Goal: Information Seeking & Learning: Learn about a topic

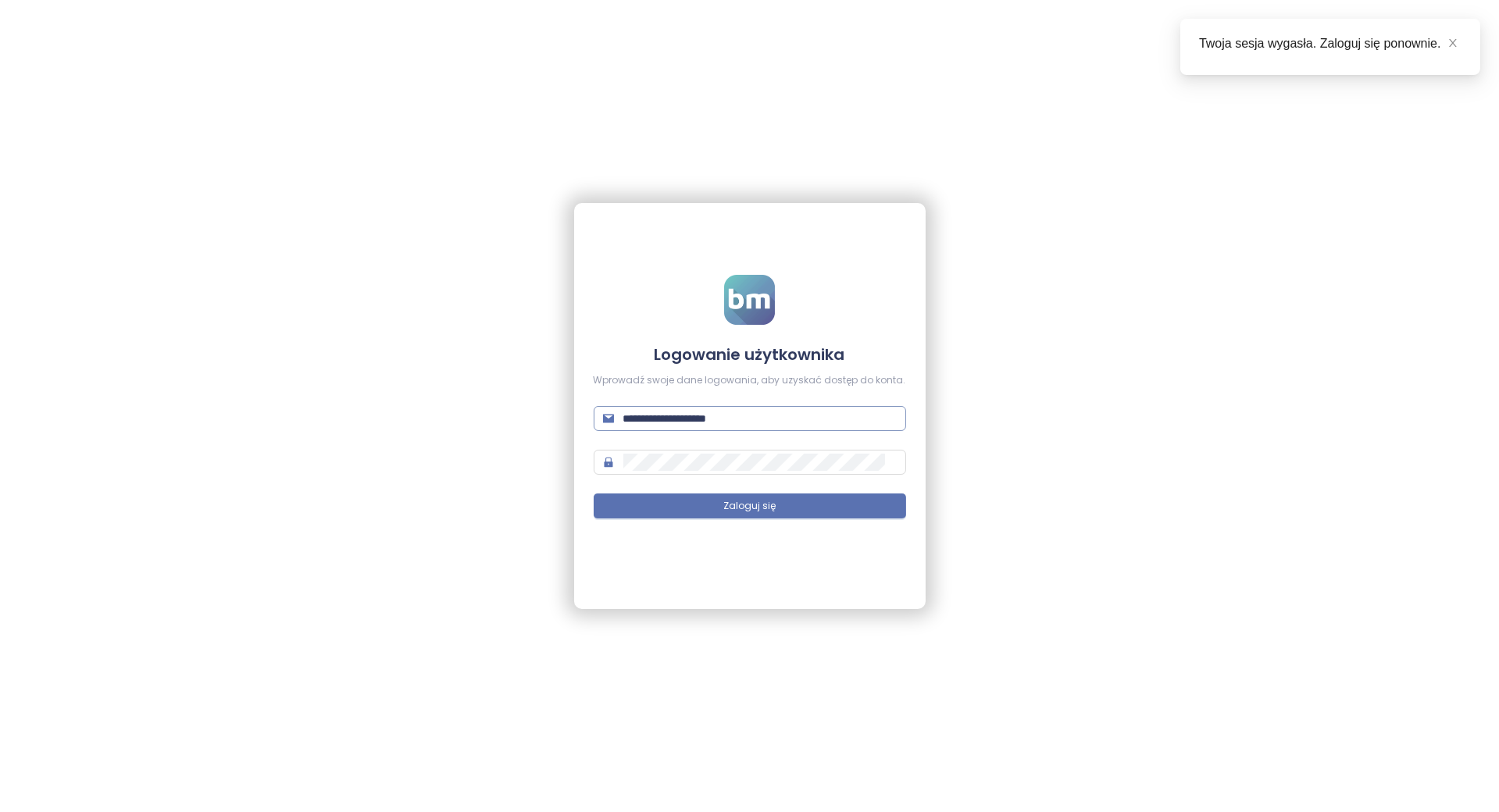
click at [672, 410] on input "**********" at bounding box center [759, 419] width 273 height 17
type input "**********"
click at [755, 495] on button "Zaloguj się" at bounding box center [750, 506] width 313 height 25
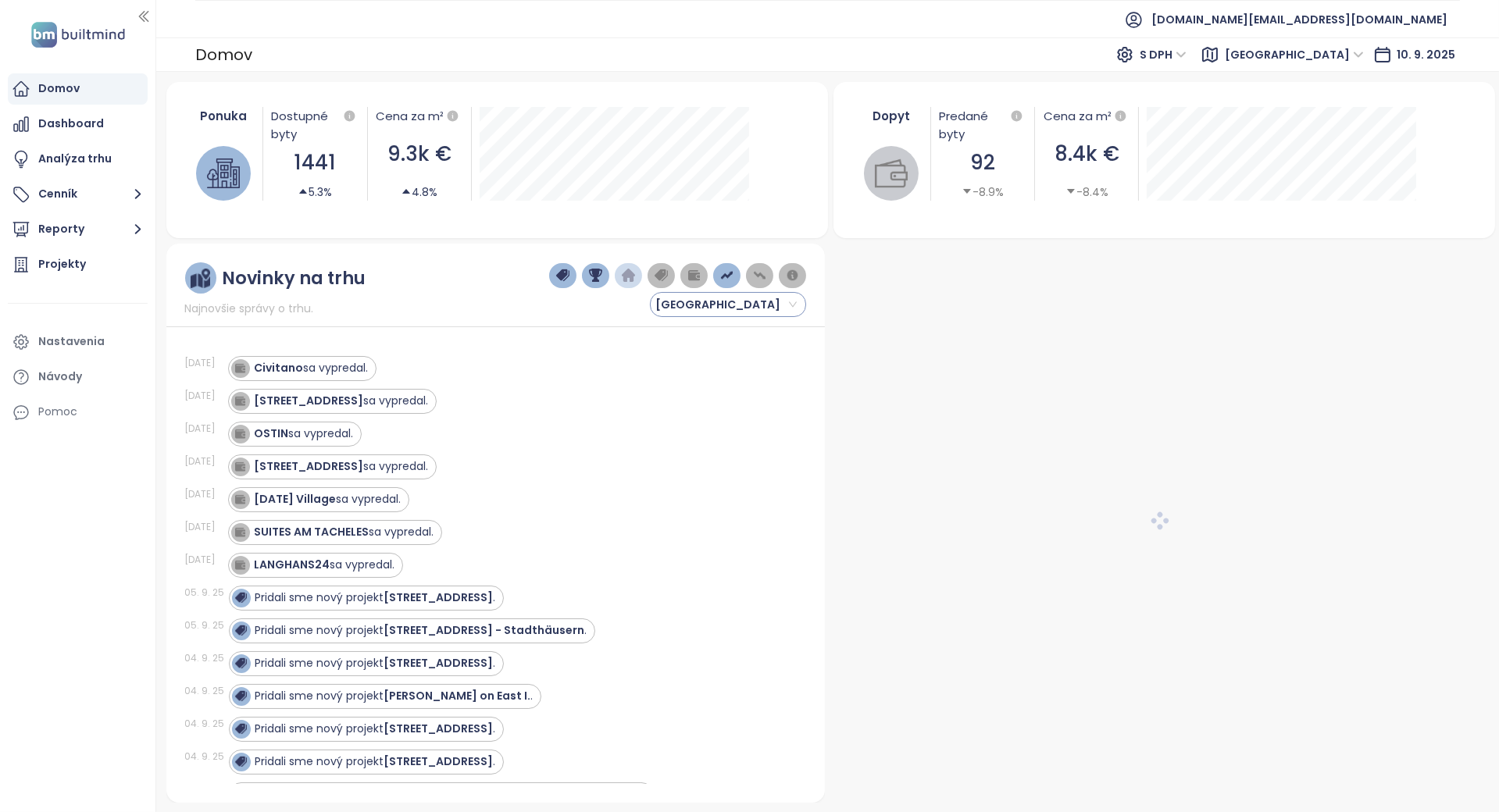
click at [671, 313] on span "Berlin" at bounding box center [726, 304] width 141 height 23
click at [693, 306] on span "Berlin" at bounding box center [726, 304] width 141 height 23
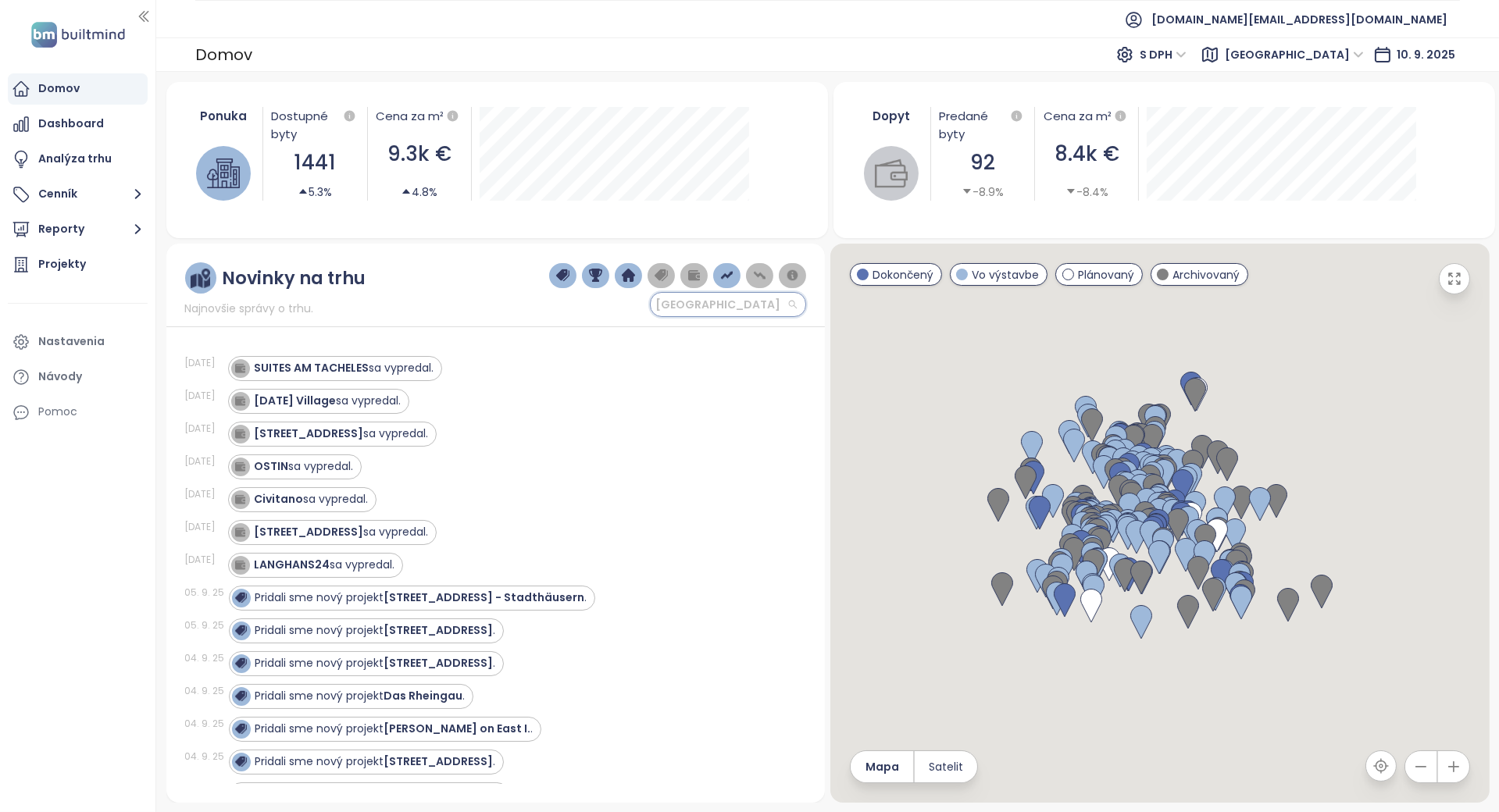
click at [746, 313] on span "Berlin" at bounding box center [726, 304] width 141 height 23
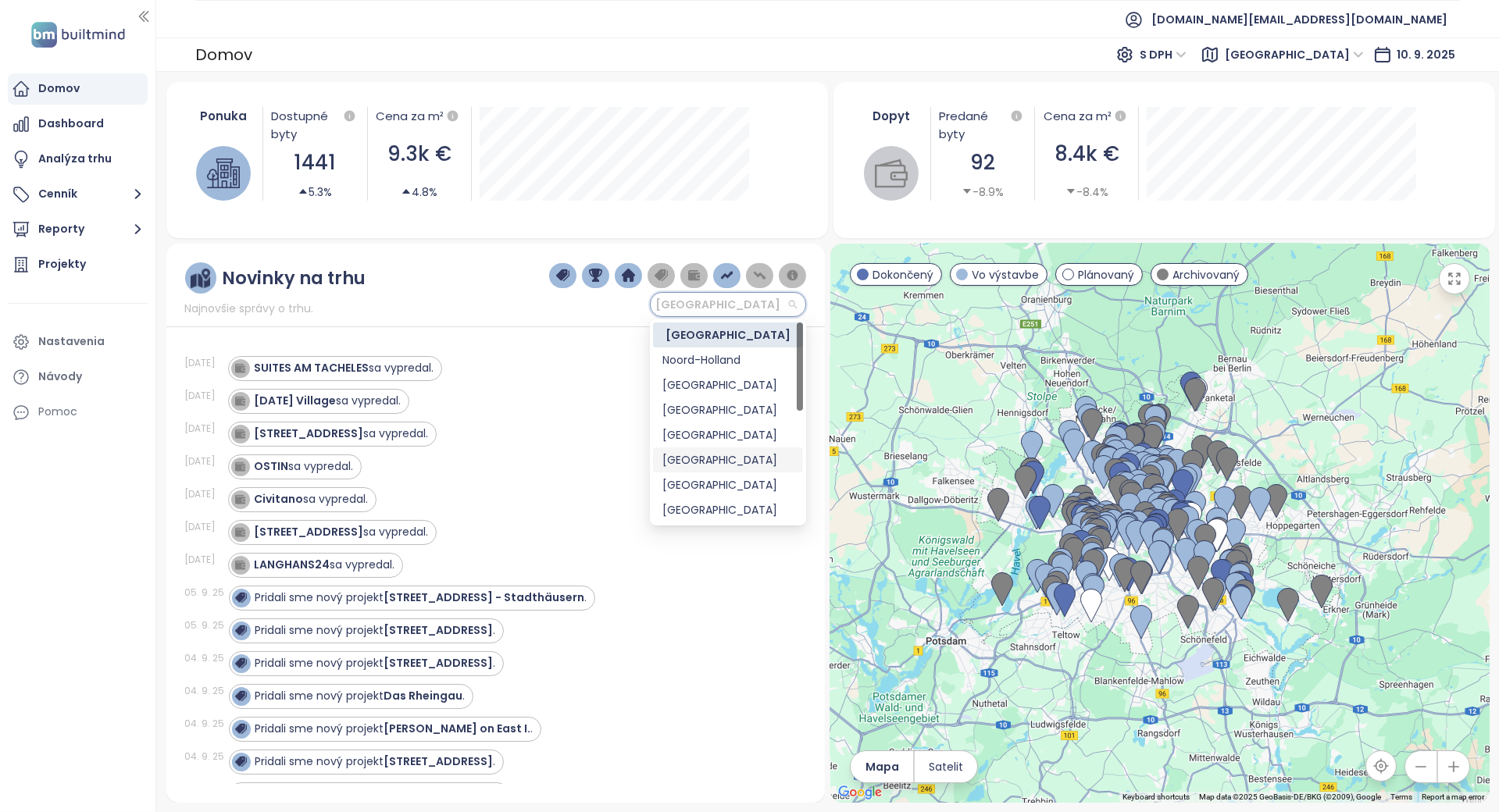
click at [697, 458] on div "Vienna" at bounding box center [728, 461] width 131 height 17
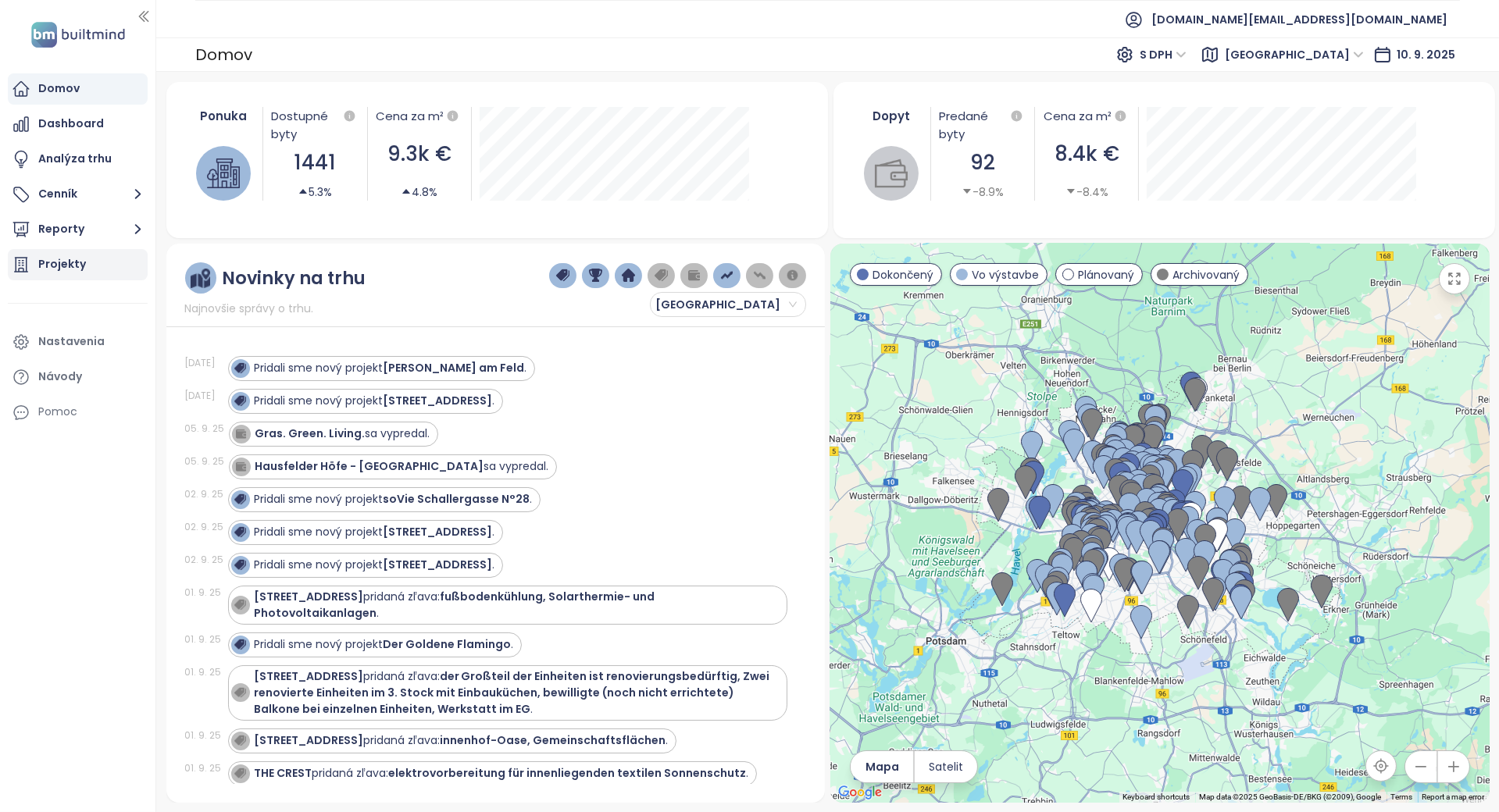
click at [71, 263] on div "Projekty" at bounding box center [62, 265] width 47 height 19
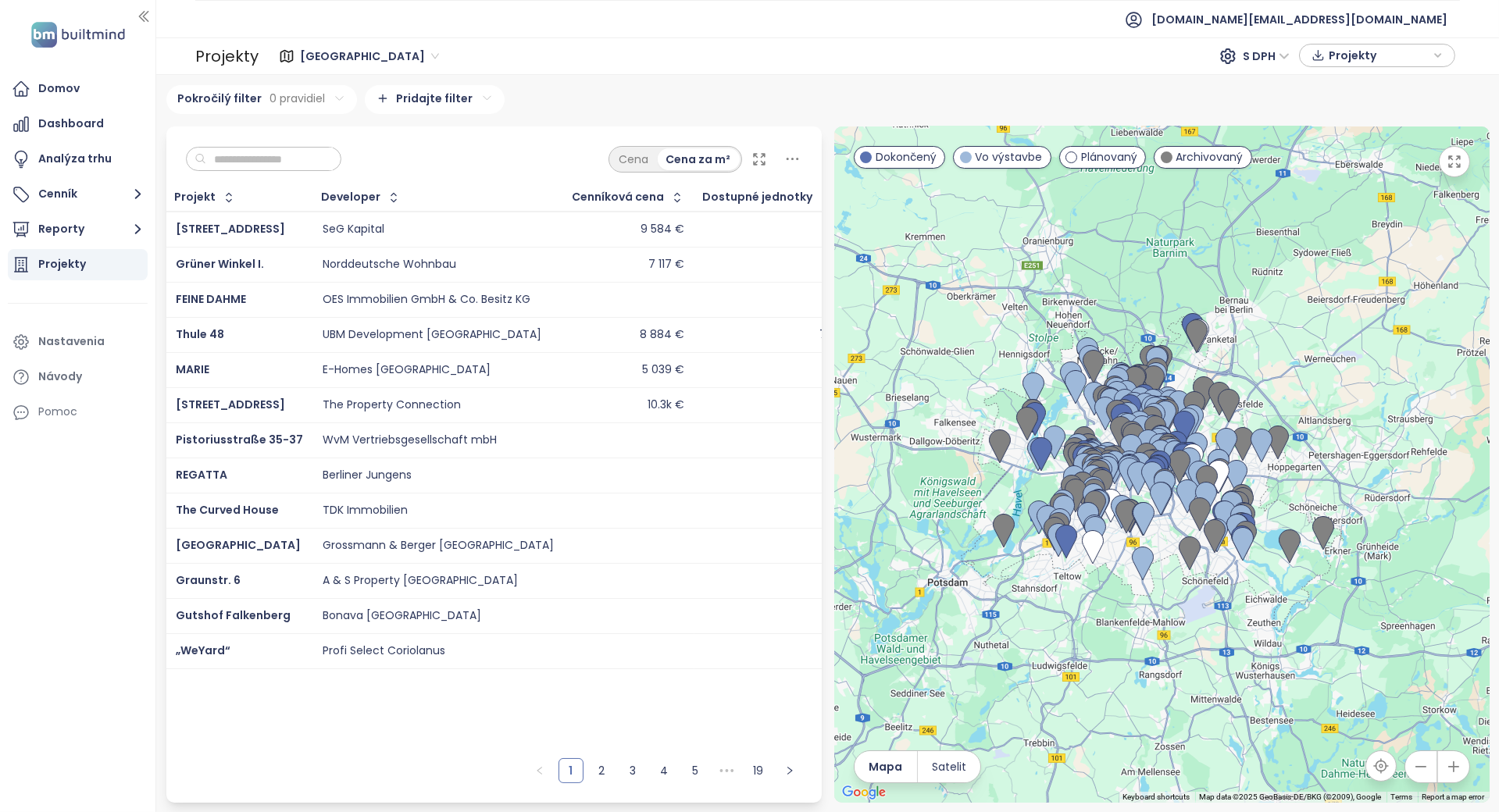
click at [232, 169] on input "text" at bounding box center [269, 159] width 127 height 23
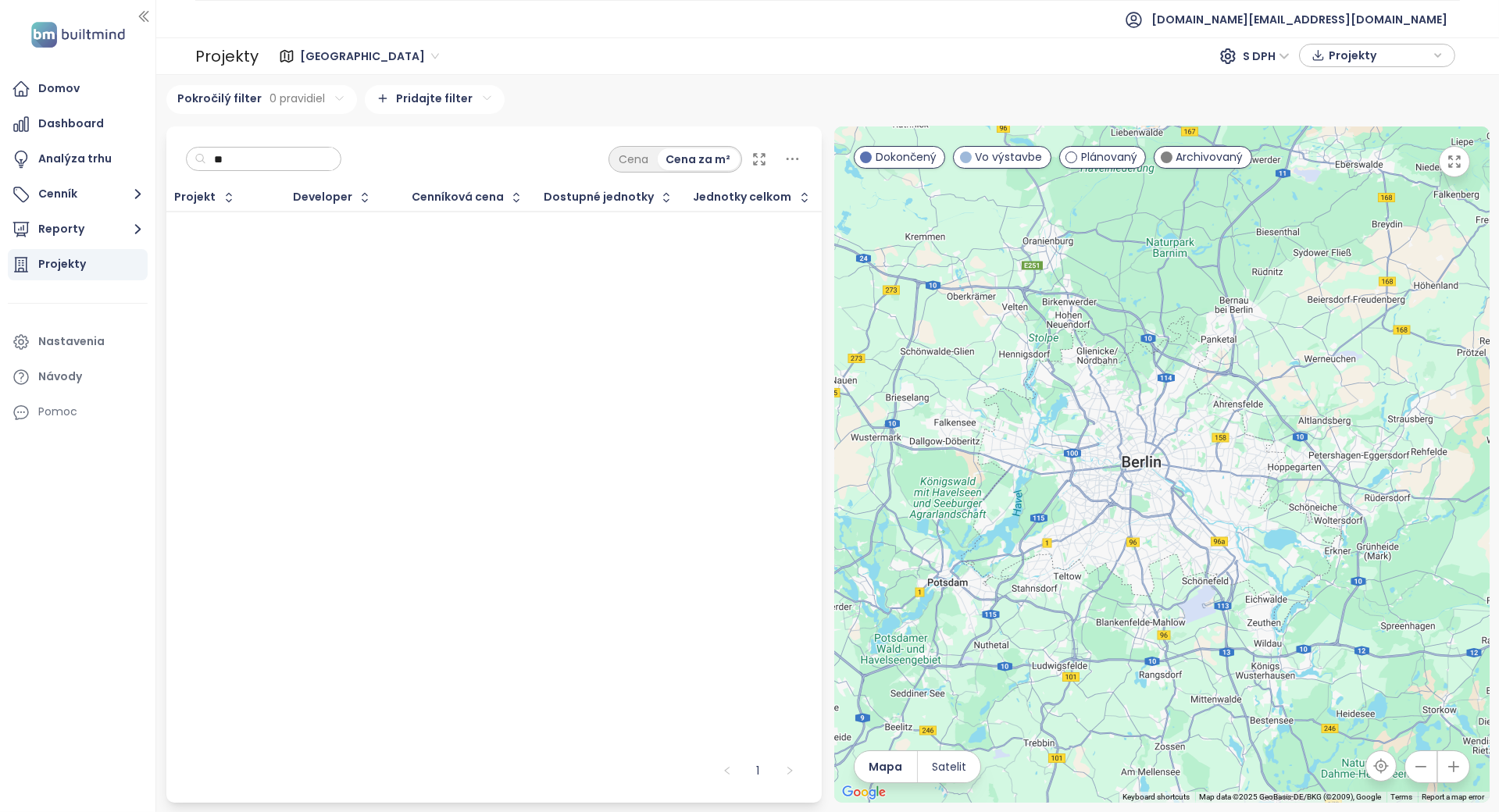
type input "*"
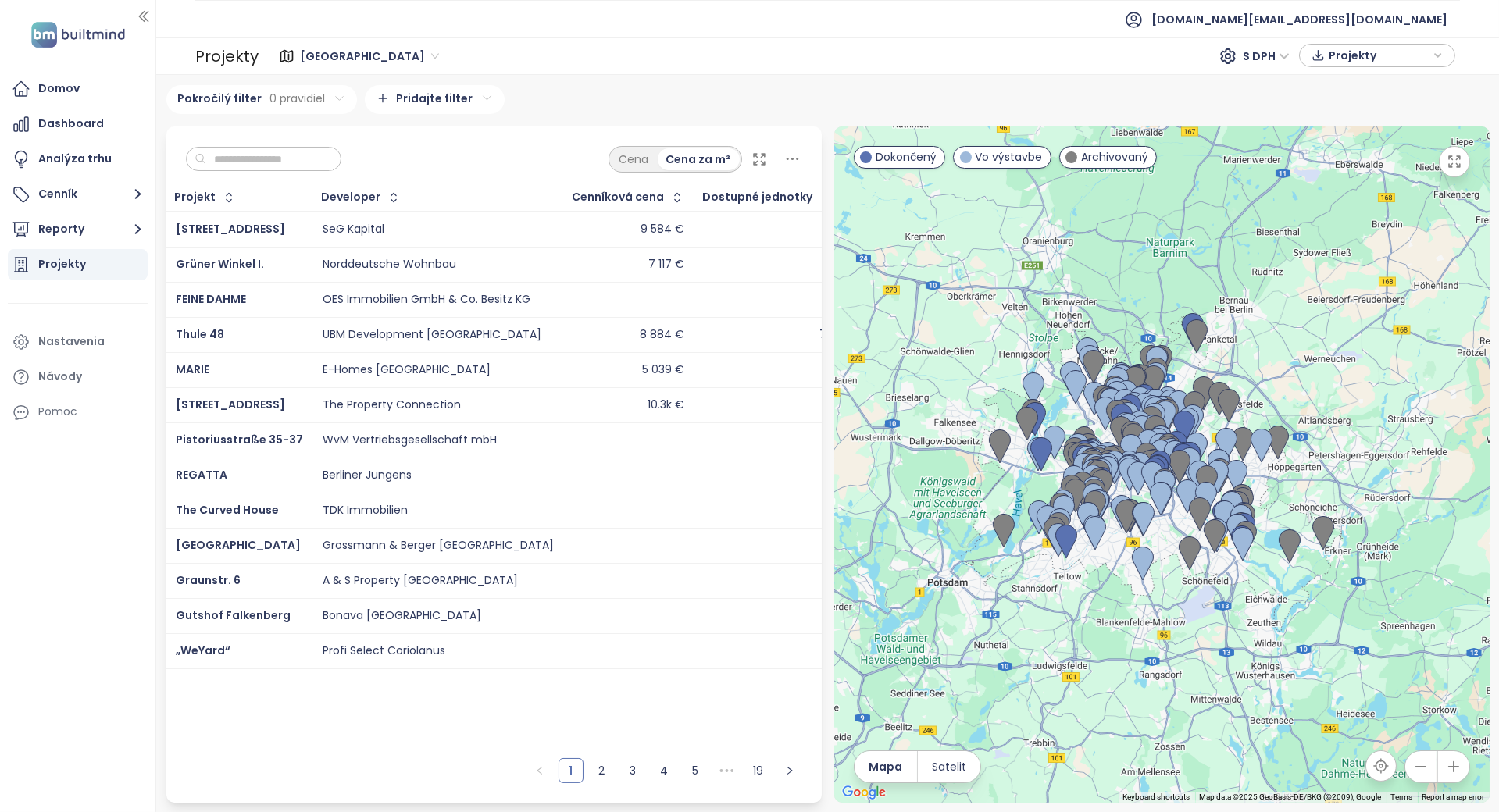
click at [322, 49] on span "Berlin" at bounding box center [370, 56] width 139 height 23
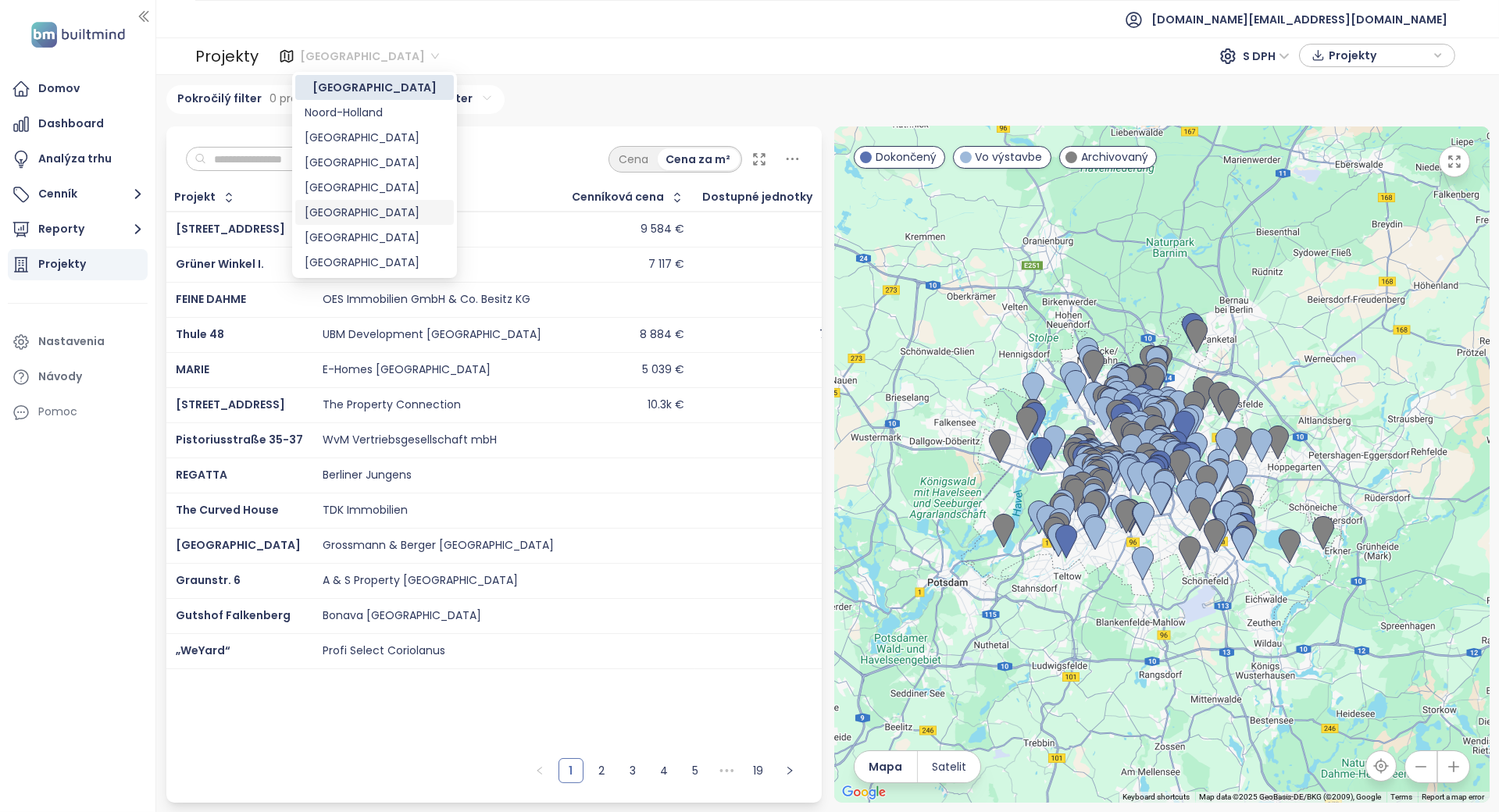
click at [342, 205] on div "Vienna" at bounding box center [374, 212] width 140 height 17
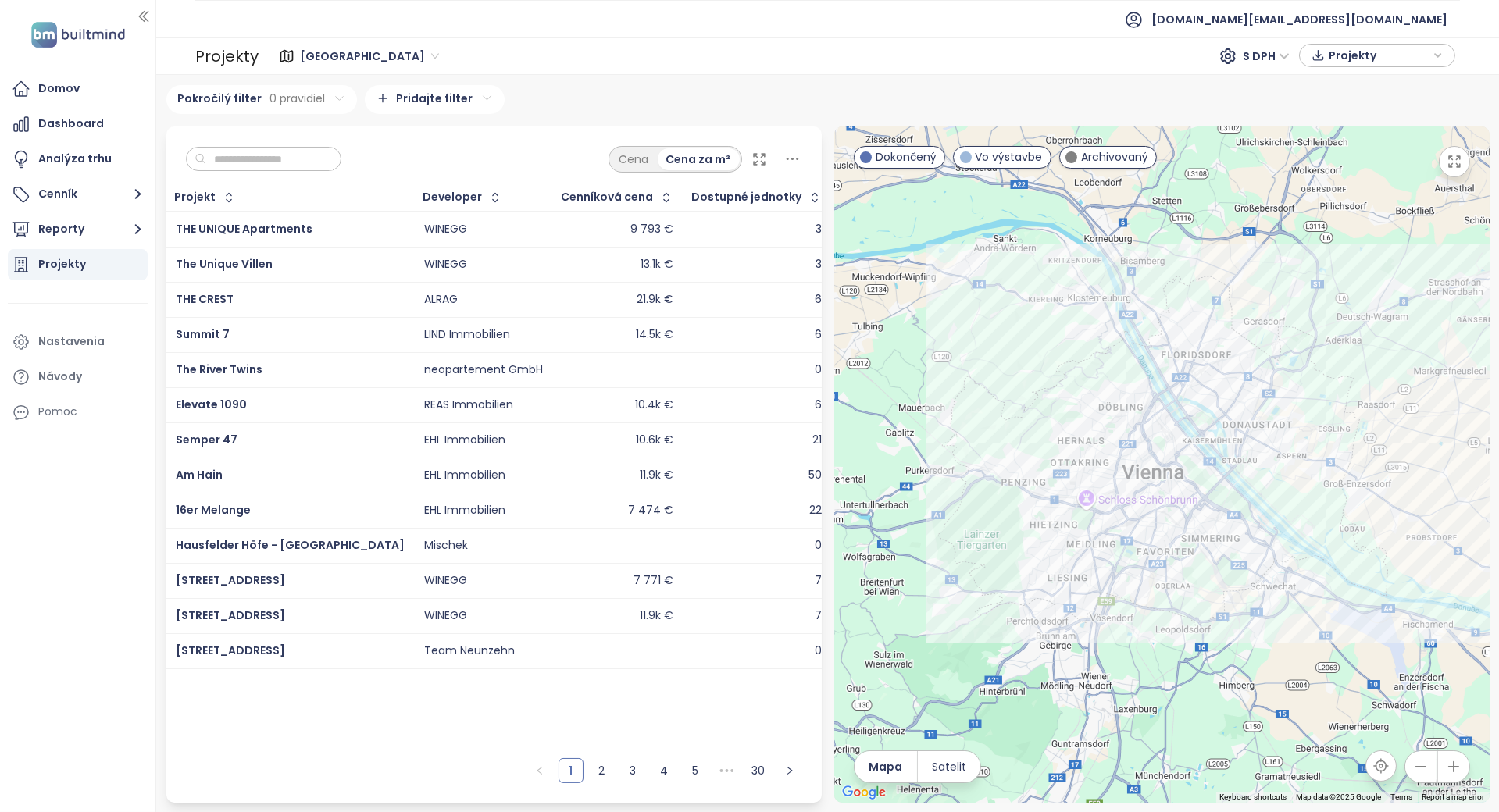
click at [258, 161] on input "text" at bounding box center [269, 159] width 127 height 23
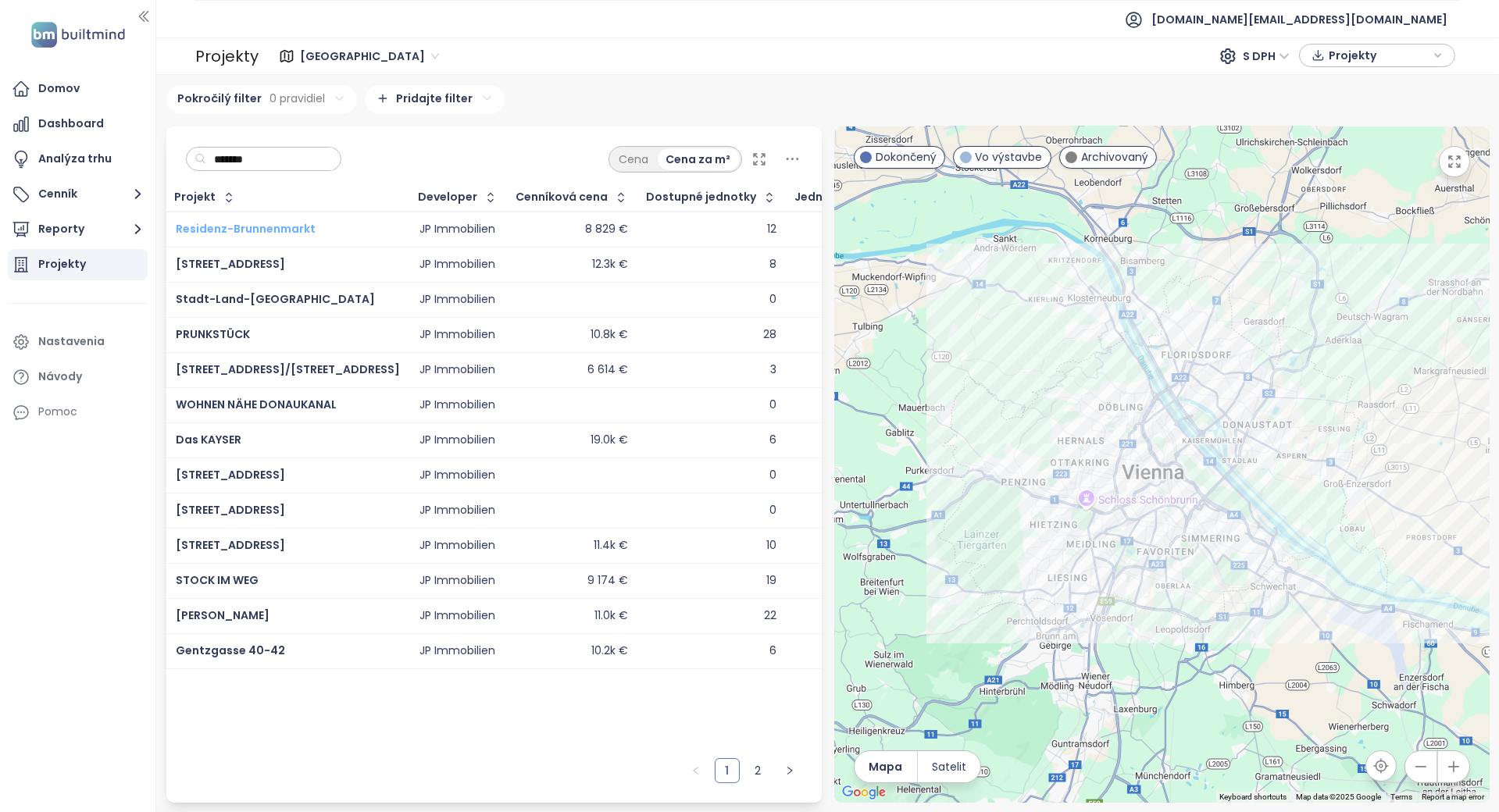
type input "*******"
click at [755, 770] on link "2" at bounding box center [758, 770] width 23 height 23
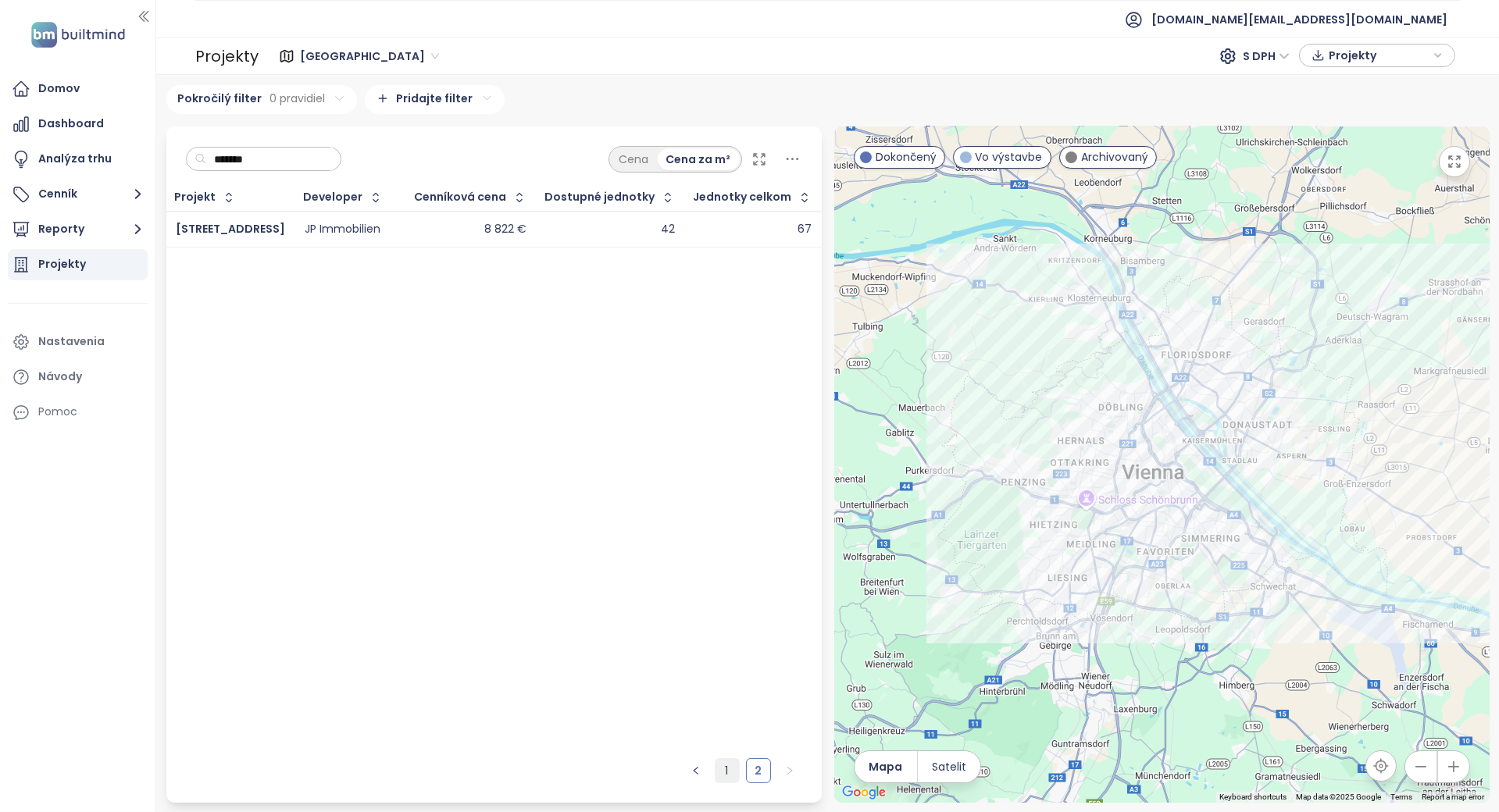
click at [736, 769] on link "1" at bounding box center [727, 770] width 23 height 23
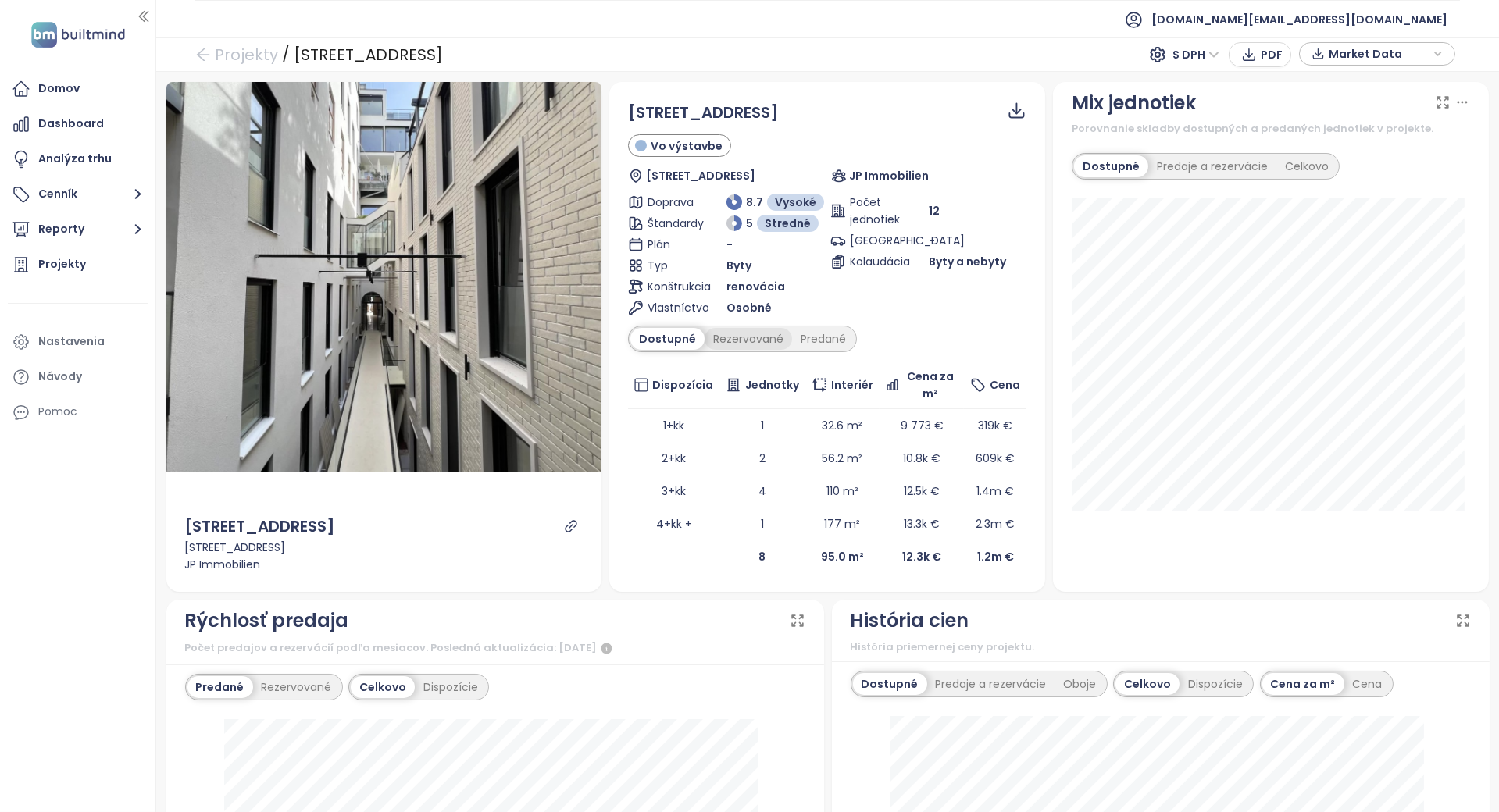
click at [741, 340] on div "Rezervované" at bounding box center [749, 339] width 88 height 22
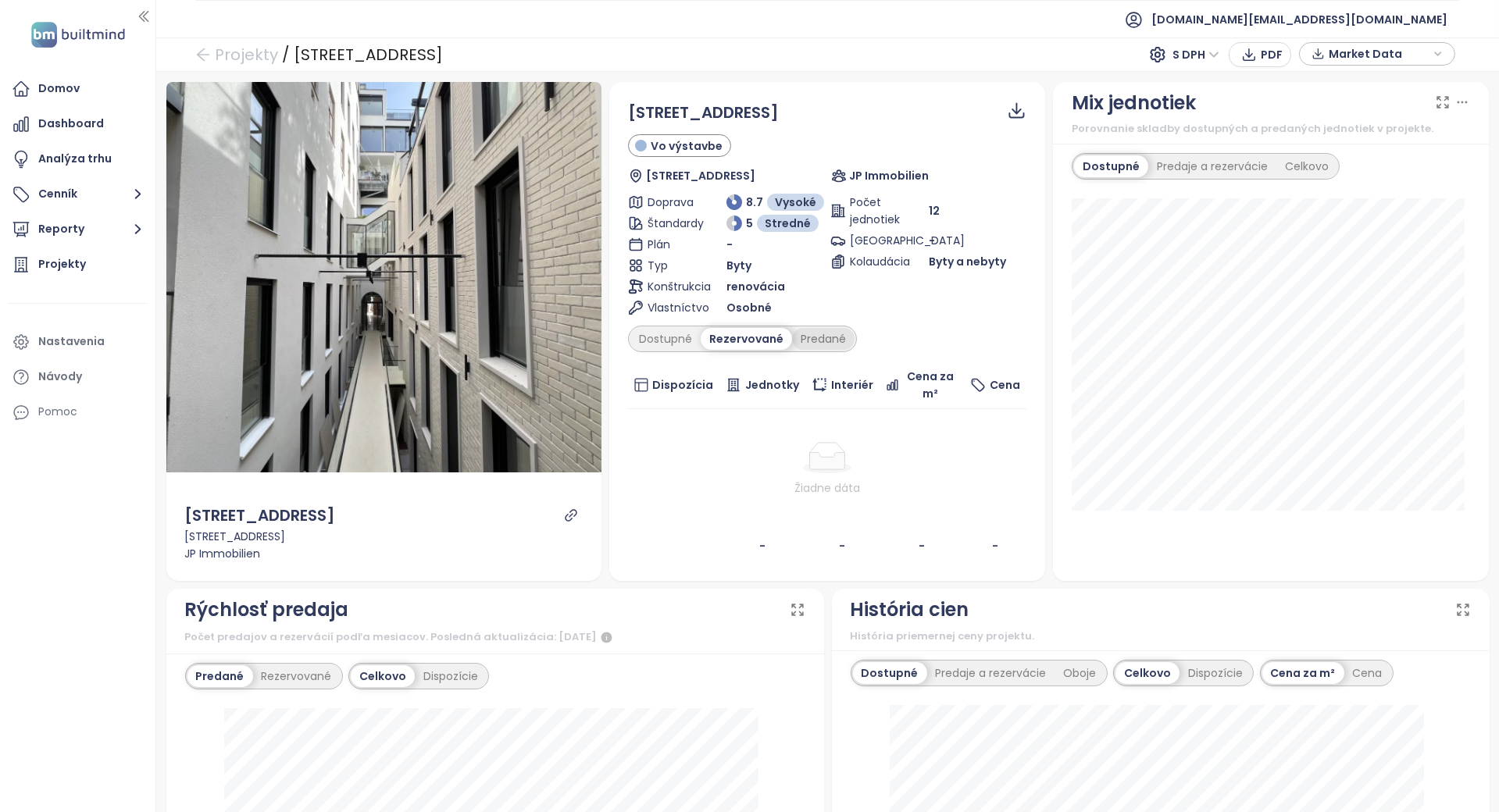
click at [810, 340] on div "Predané" at bounding box center [823, 339] width 63 height 22
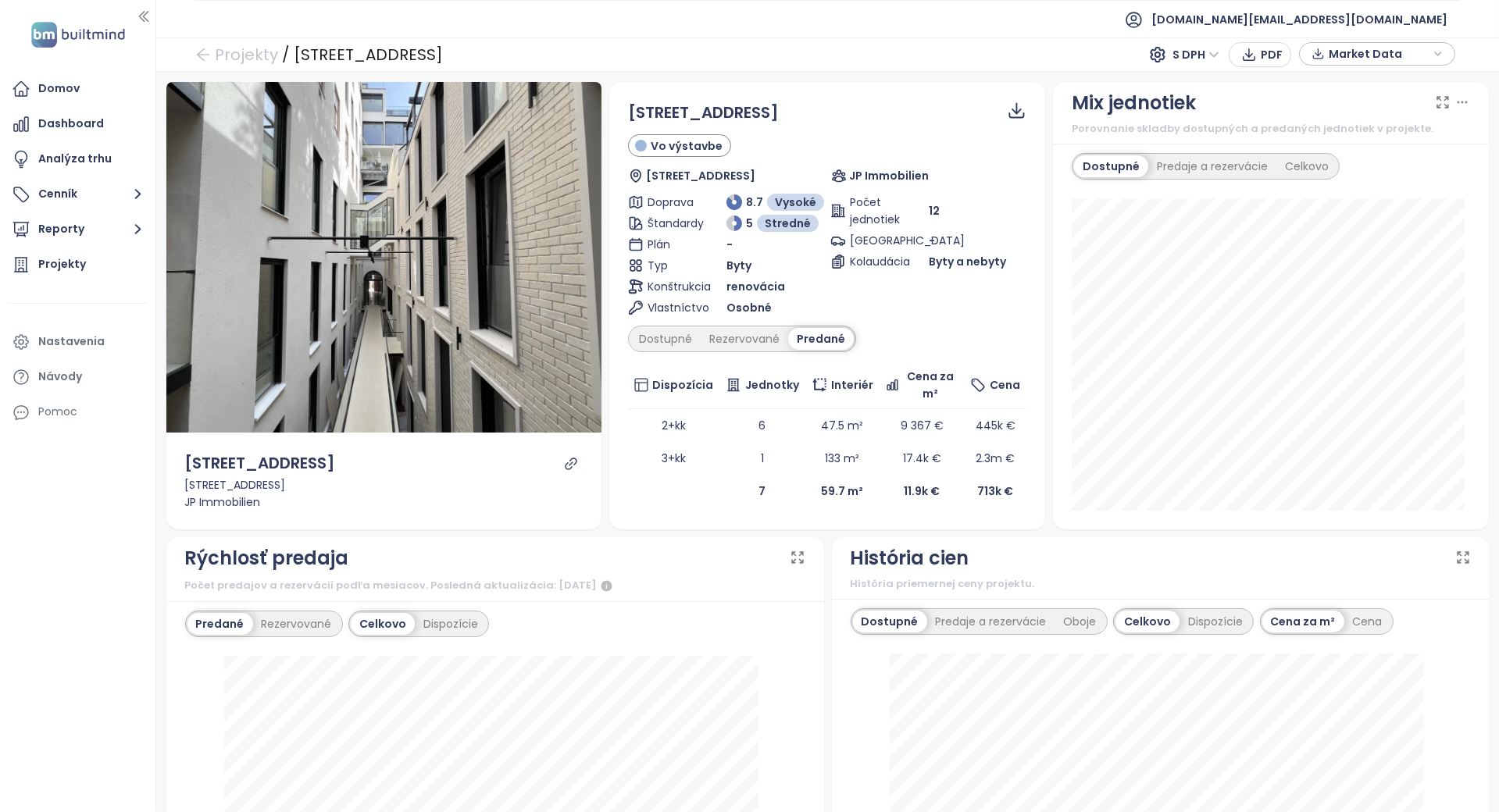
click at [694, 352] on div "Zollergasse 7 Vo výstavbe Zollergasse 7, 1070 Wien, Austria JP Immobilien Dopra…" at bounding box center [827, 303] width 399 height 406
click at [685, 348] on div "Dostupné" at bounding box center [665, 339] width 71 height 22
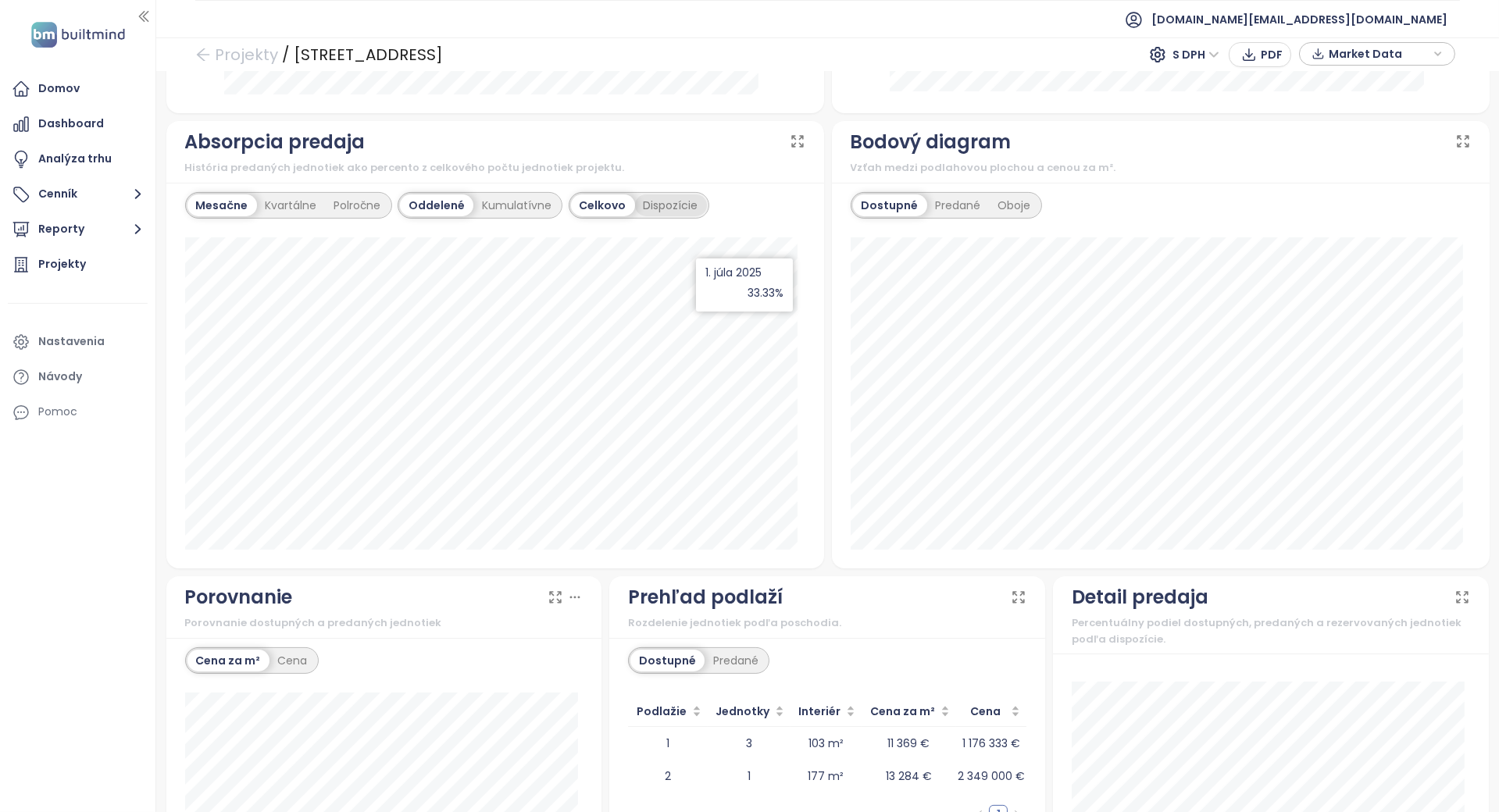
scroll to position [1157, 0]
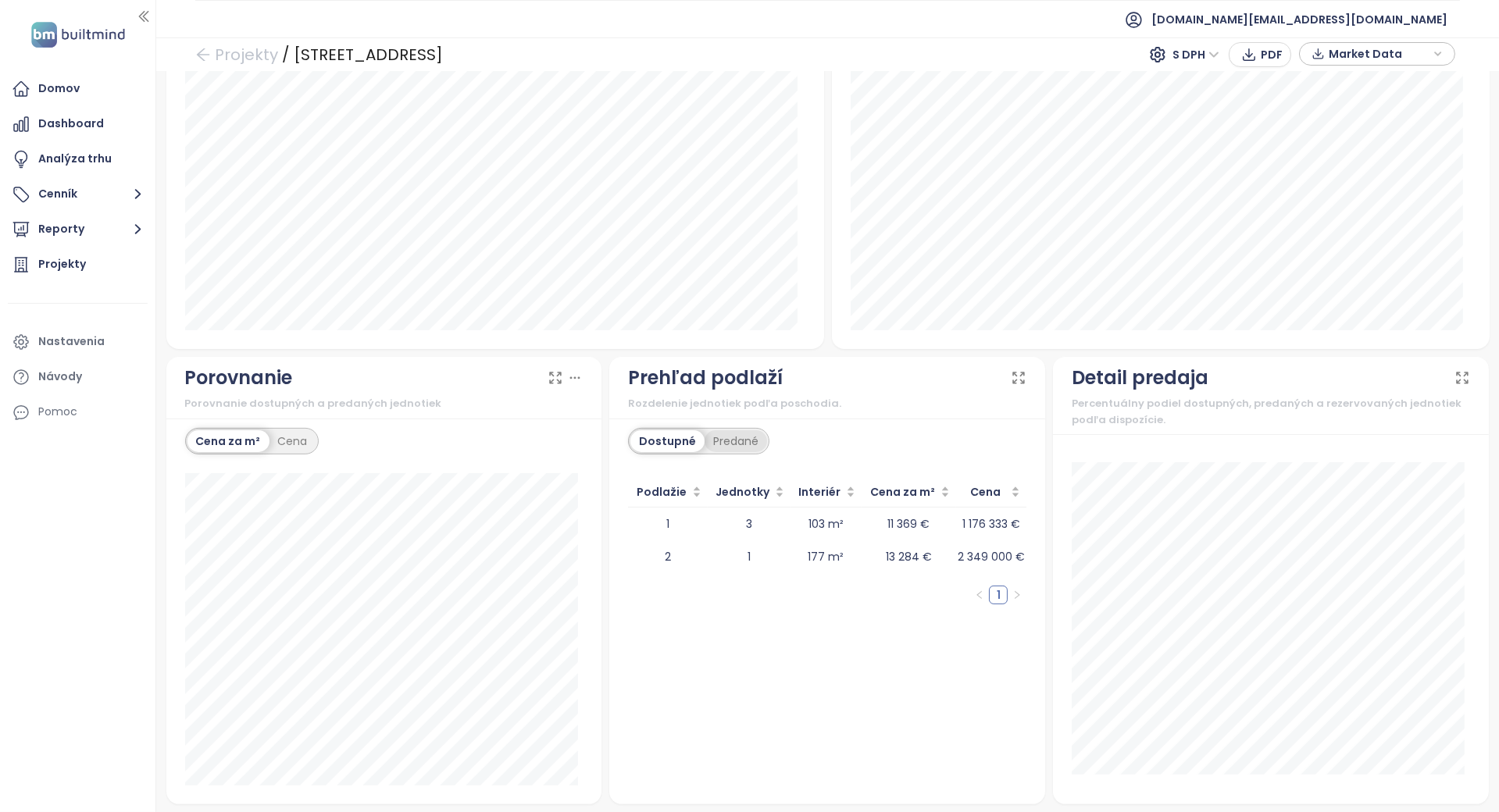
click at [711, 448] on div "Predané" at bounding box center [736, 441] width 63 height 22
click at [656, 437] on div "Dostupné" at bounding box center [665, 441] width 71 height 22
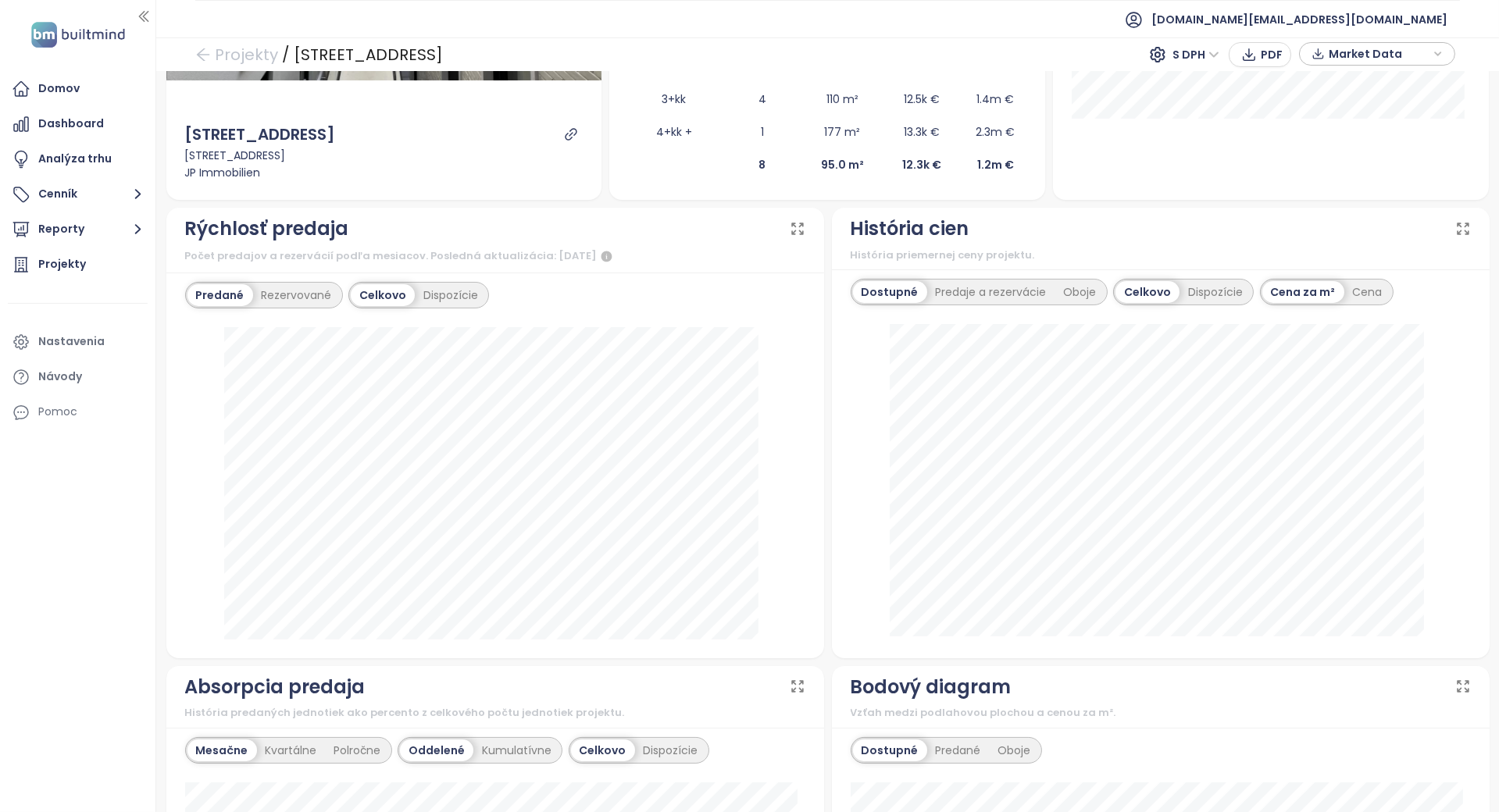
scroll to position [416, 0]
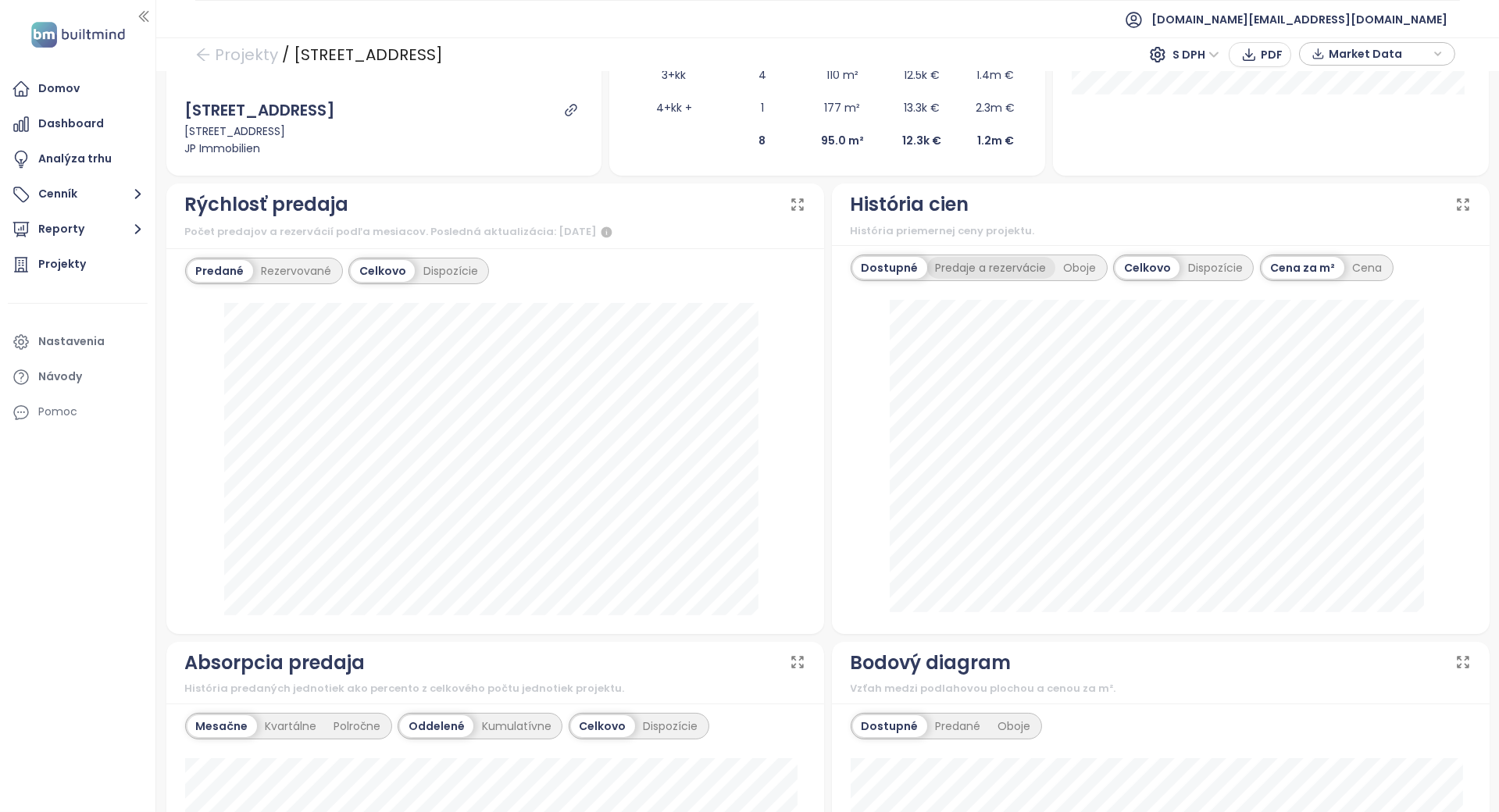
click at [1015, 264] on div "Predaje a rezervácie" at bounding box center [991, 267] width 128 height 22
click at [1063, 268] on div "Oboje" at bounding box center [1084, 267] width 50 height 22
click at [893, 260] on div "Dostupné" at bounding box center [888, 267] width 71 height 22
click at [968, 263] on div "Predaje a rezervácie" at bounding box center [987, 267] width 128 height 22
click at [1059, 267] on div "Oboje" at bounding box center [1084, 267] width 50 height 22
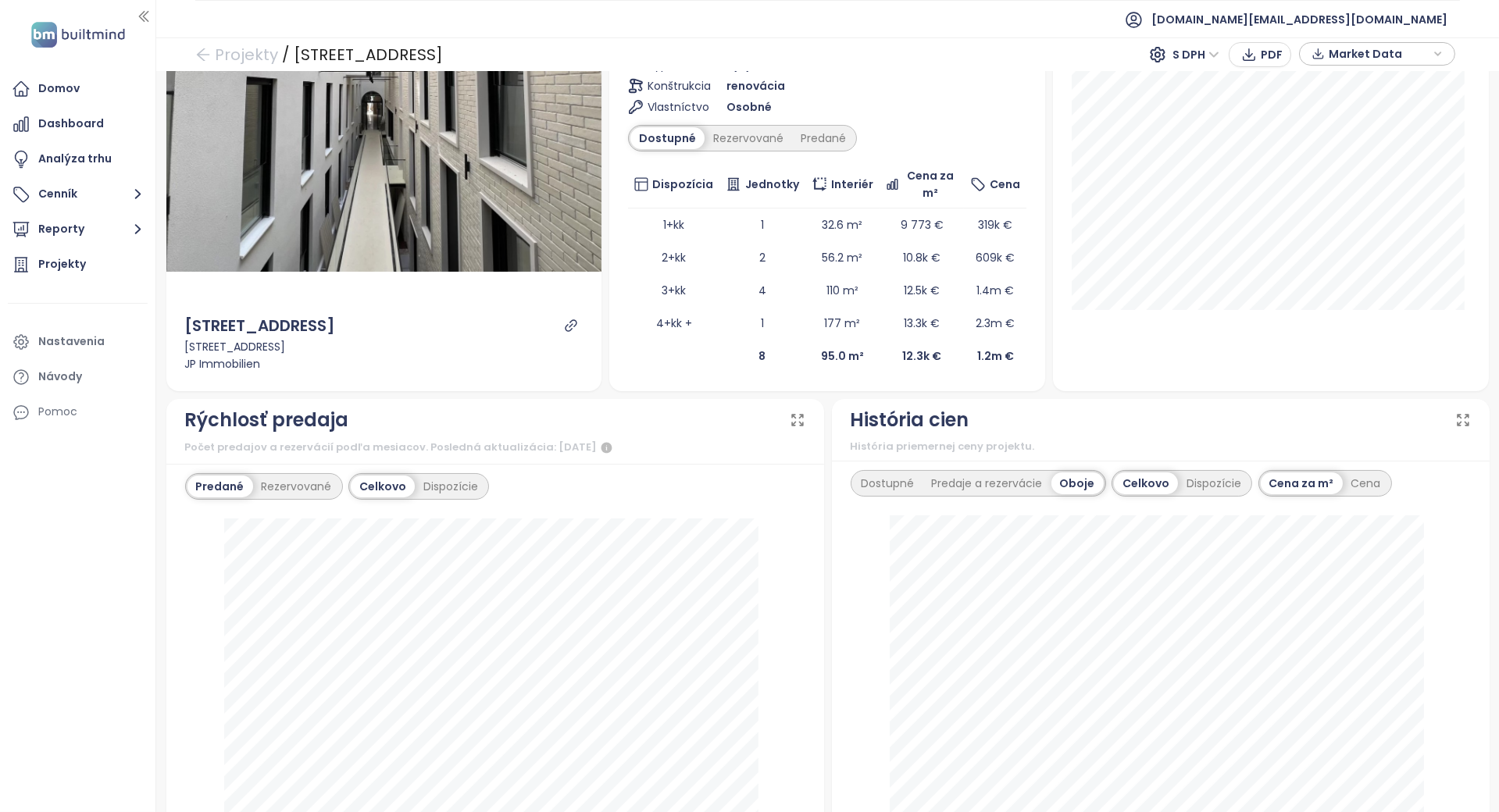
scroll to position [313, 0]
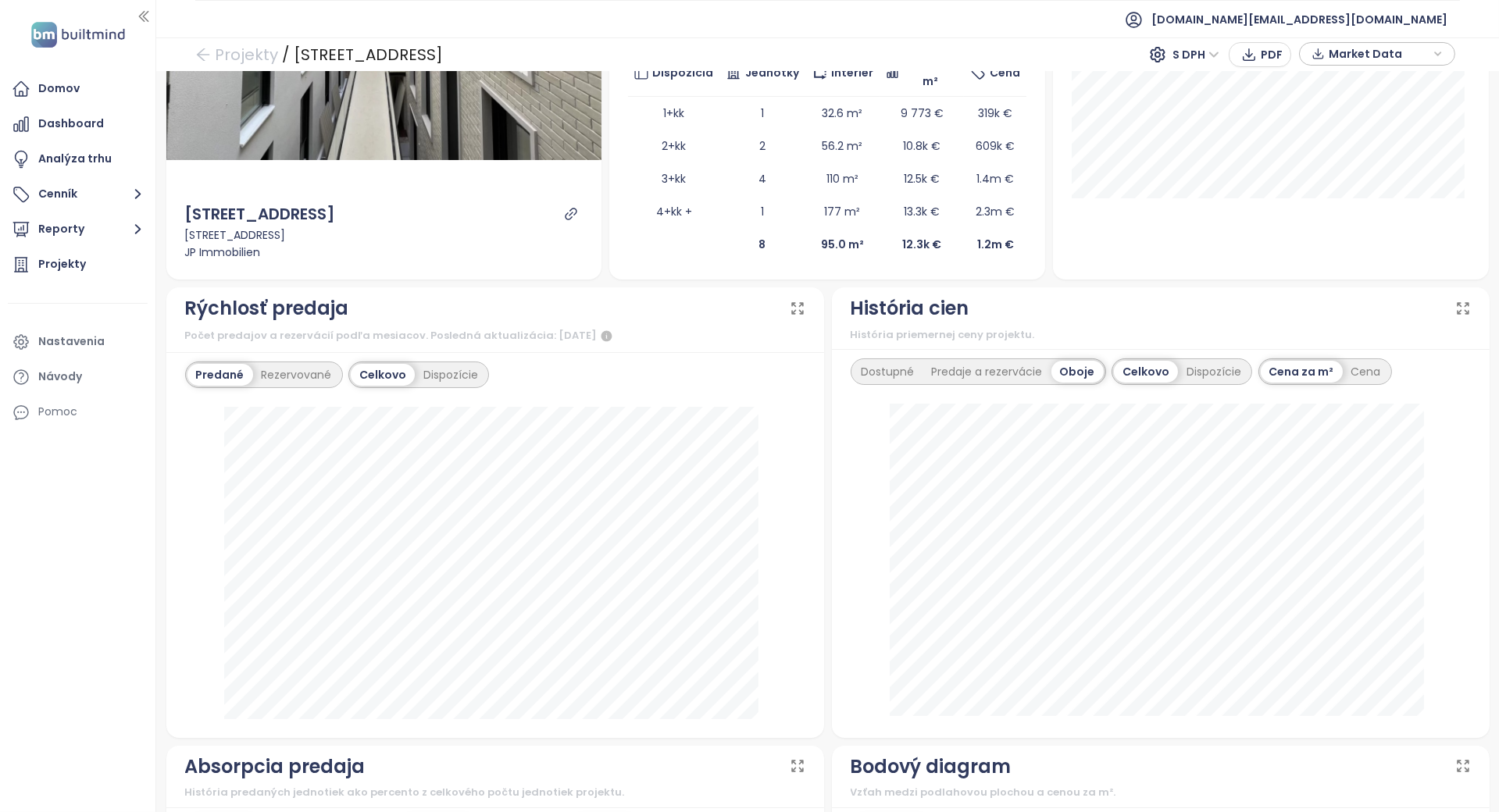
click at [832, 528] on div "Dostupné Predaje a rezervácie Oboje Celkovo Dispozície Cena za m² Cena 8. júna …" at bounding box center [1160, 544] width 658 height 389
click at [873, 366] on div "Dostupné" at bounding box center [888, 372] width 71 height 22
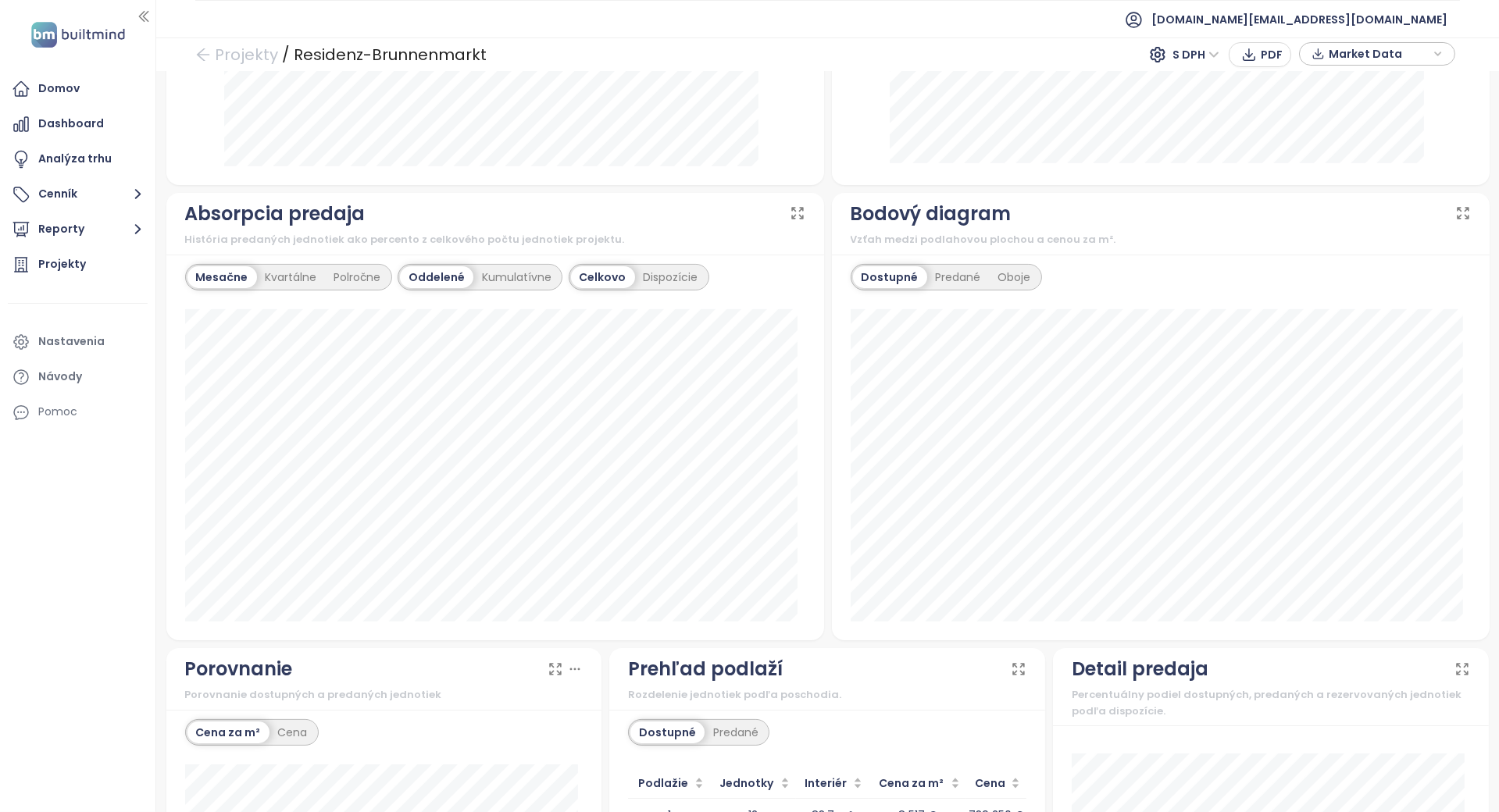
scroll to position [1124, 0]
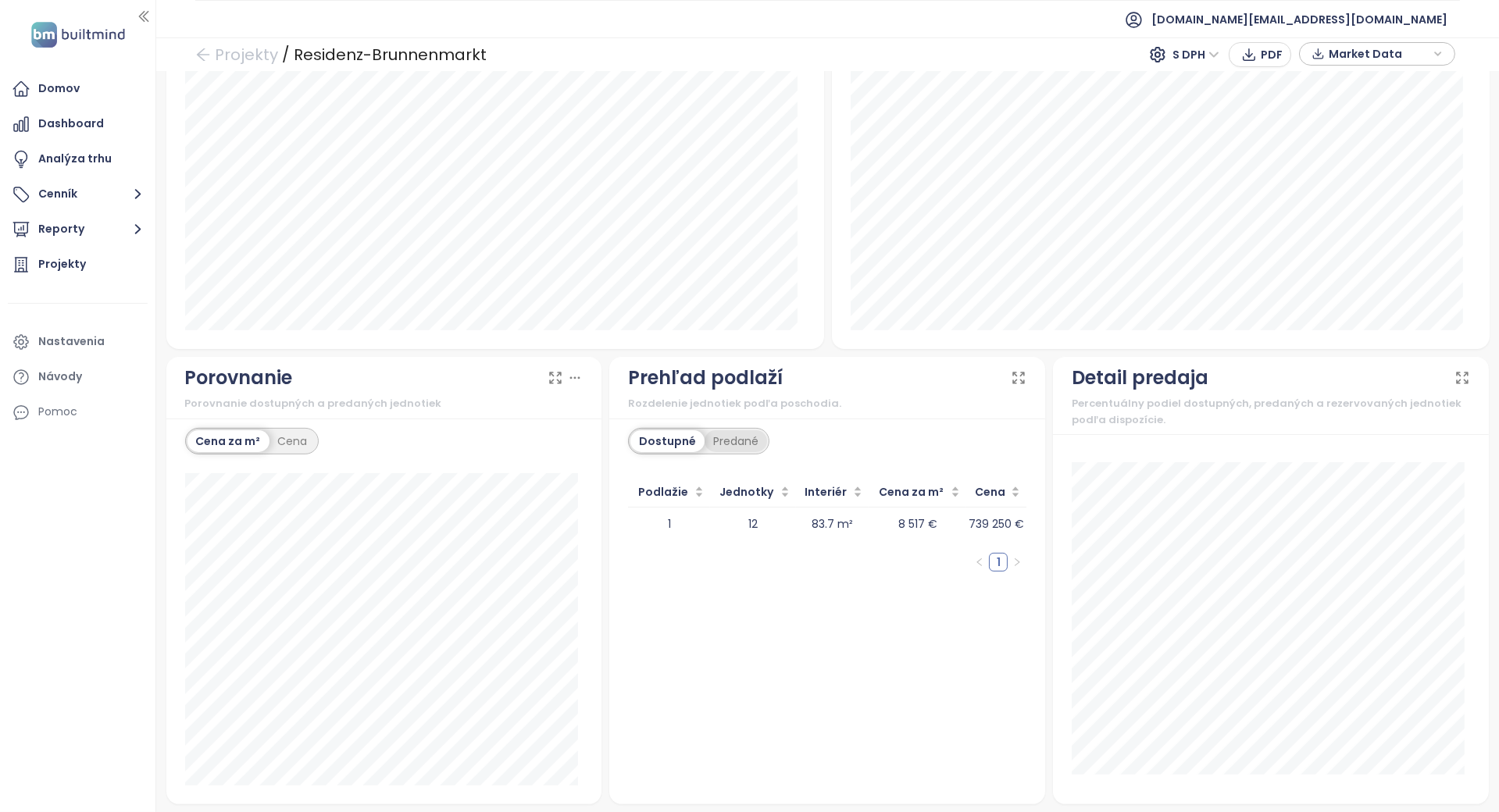
click at [741, 443] on div "Predané" at bounding box center [736, 441] width 63 height 22
click at [665, 448] on div "Dostupné" at bounding box center [665, 441] width 71 height 22
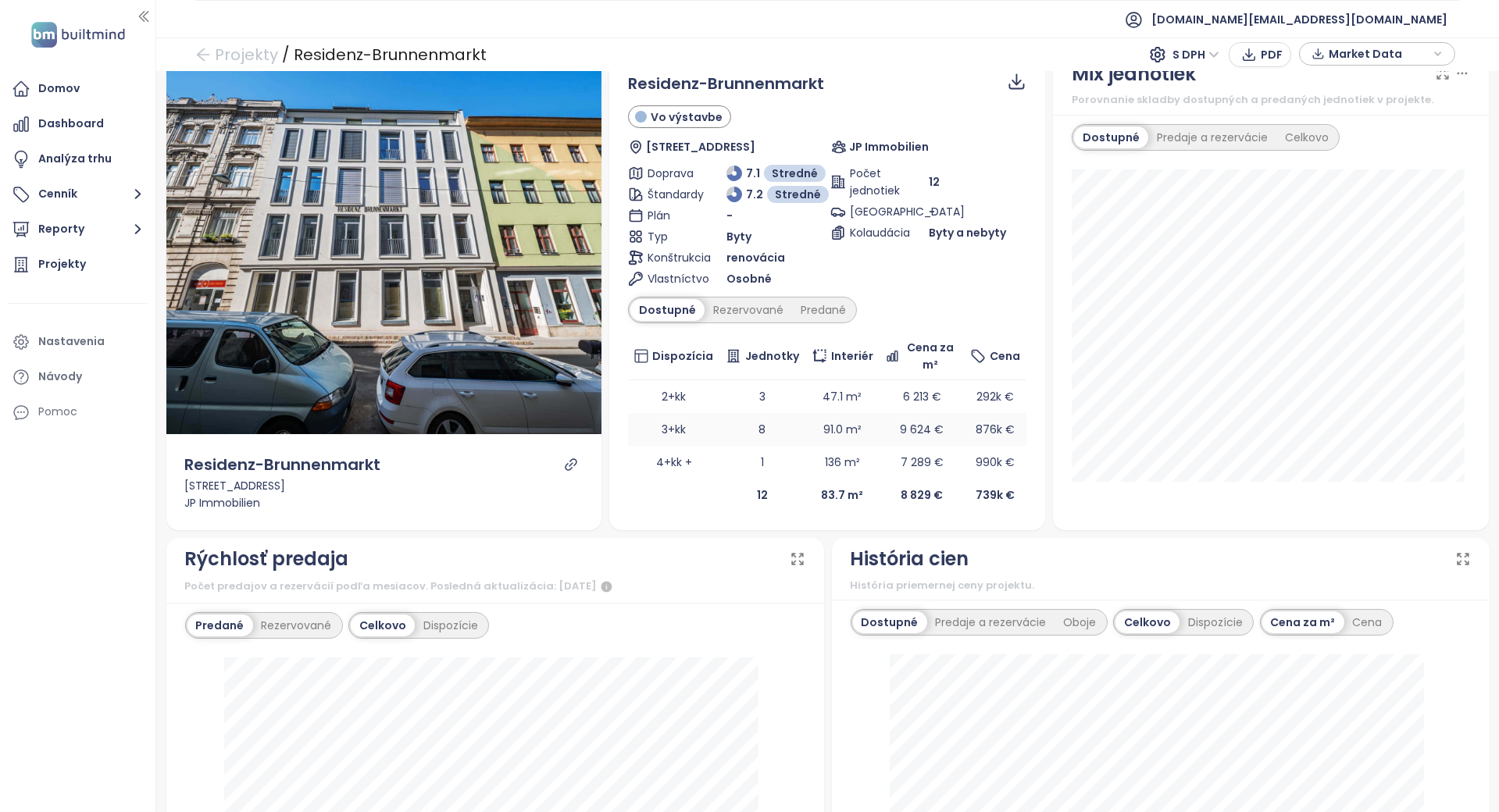
scroll to position [0, 0]
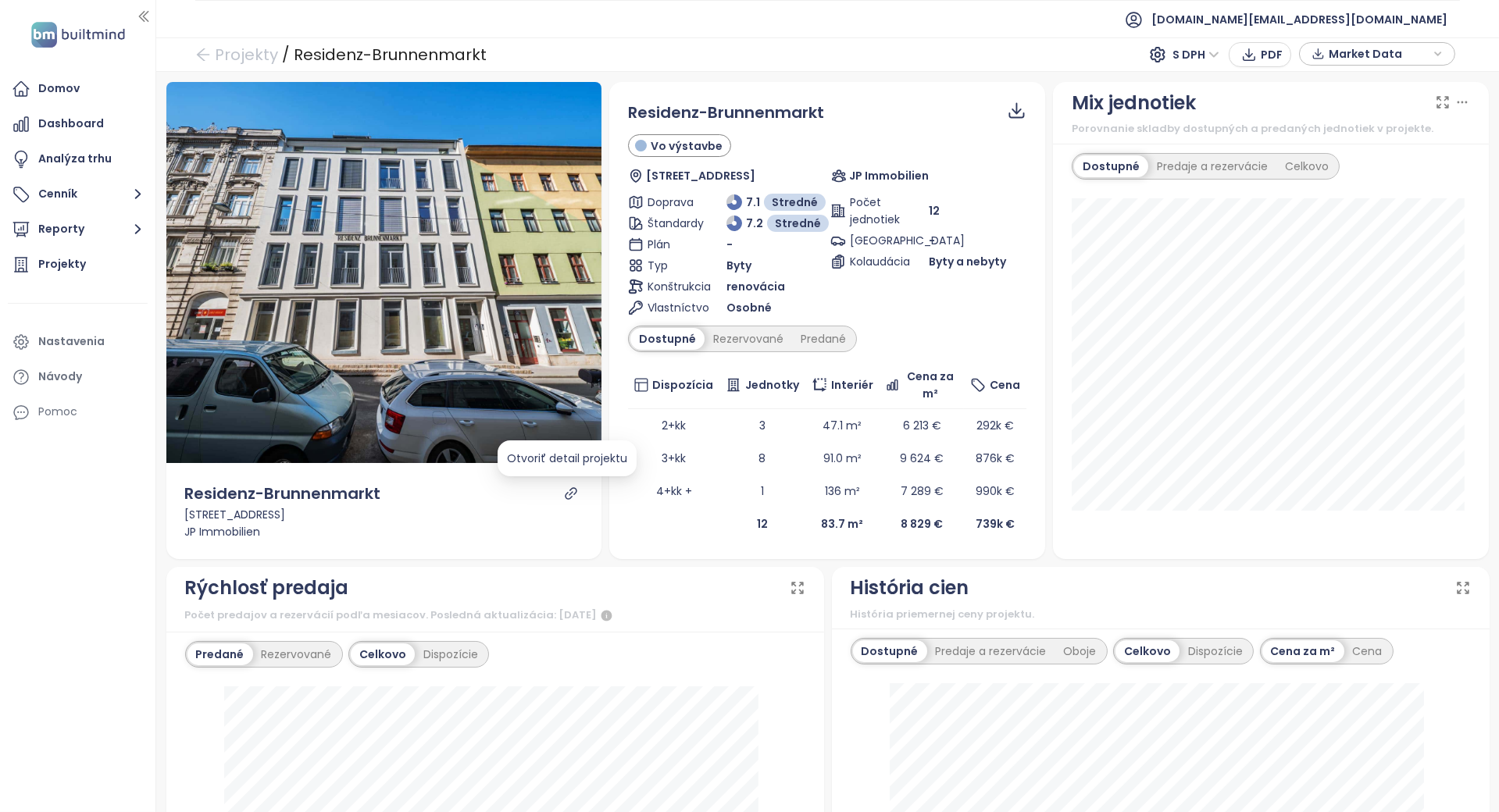
click at [570, 500] on icon "link" at bounding box center [571, 493] width 14 height 14
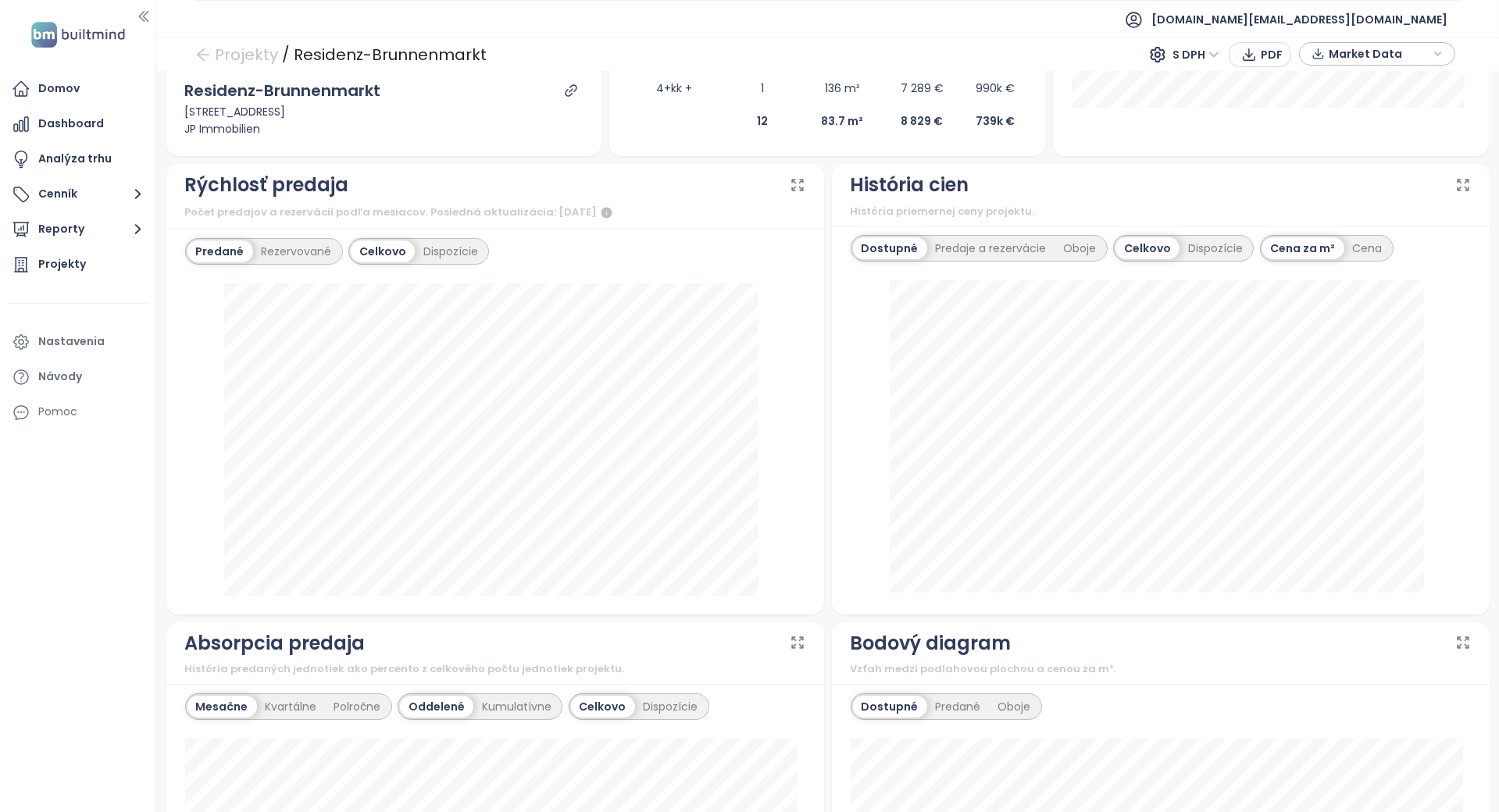
scroll to position [416, 0]
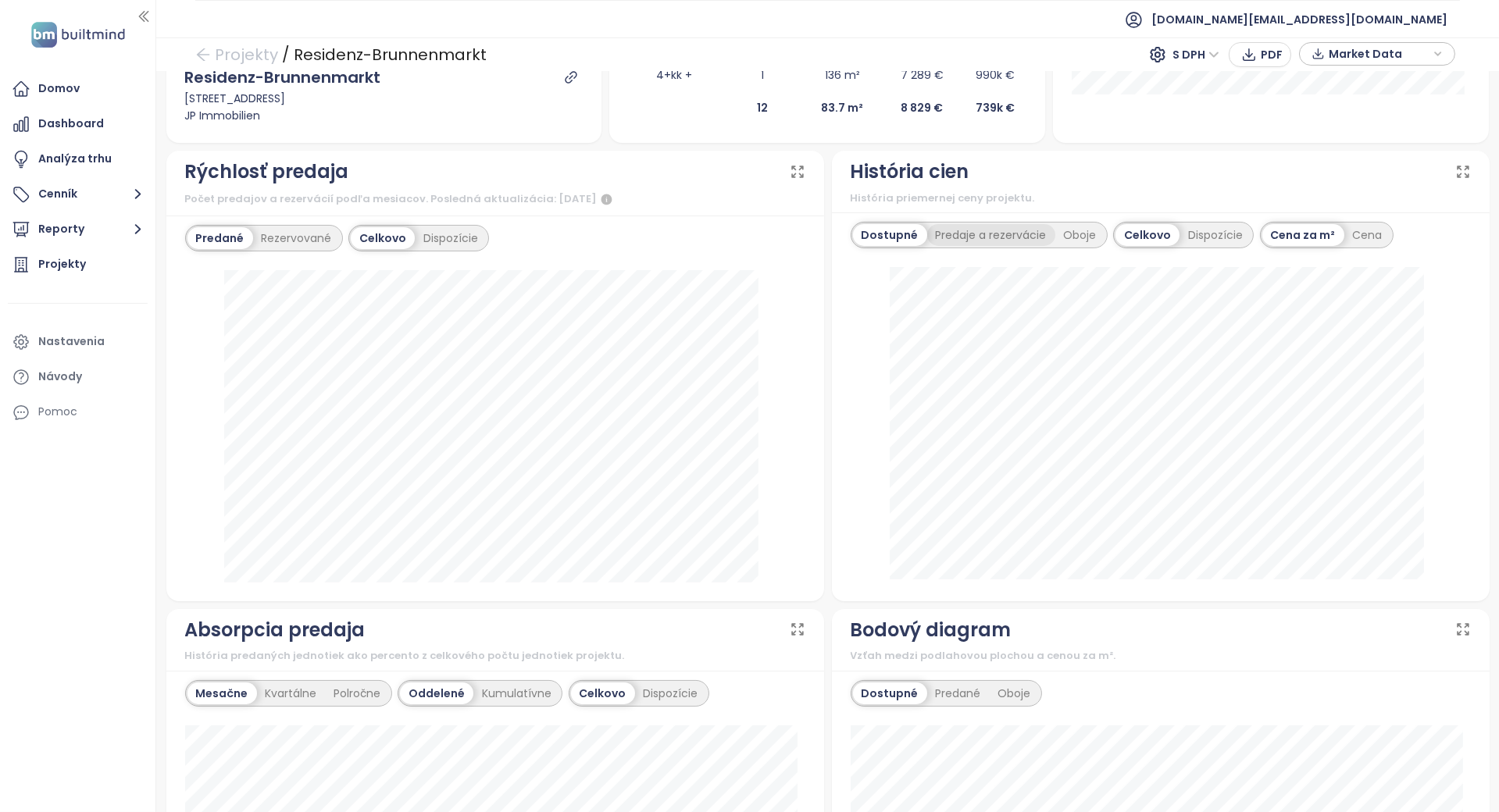
click at [1004, 239] on div "Predaje a rezervácie" at bounding box center [991, 235] width 128 height 22
click at [1075, 236] on div "Oboje" at bounding box center [1084, 235] width 50 height 22
click at [898, 231] on div "Dostupné" at bounding box center [888, 235] width 71 height 22
click at [290, 238] on div "Rezervované" at bounding box center [297, 238] width 88 height 22
click at [243, 238] on div "Predané" at bounding box center [218, 238] width 63 height 22
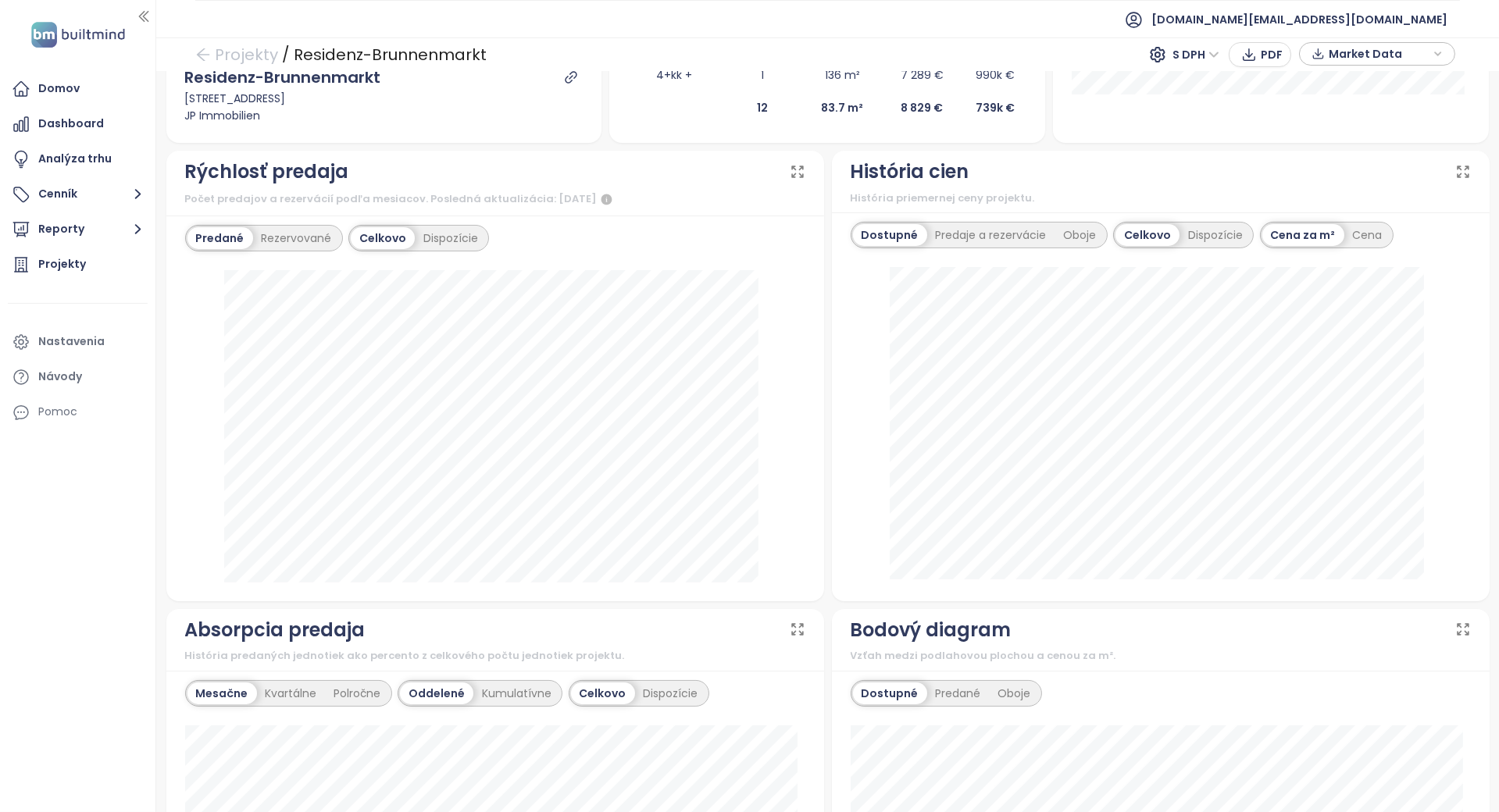
click at [433, 225] on div "Celkovo Dispozície" at bounding box center [419, 238] width 141 height 27
click at [433, 232] on div "Dispozície" at bounding box center [451, 238] width 71 height 22
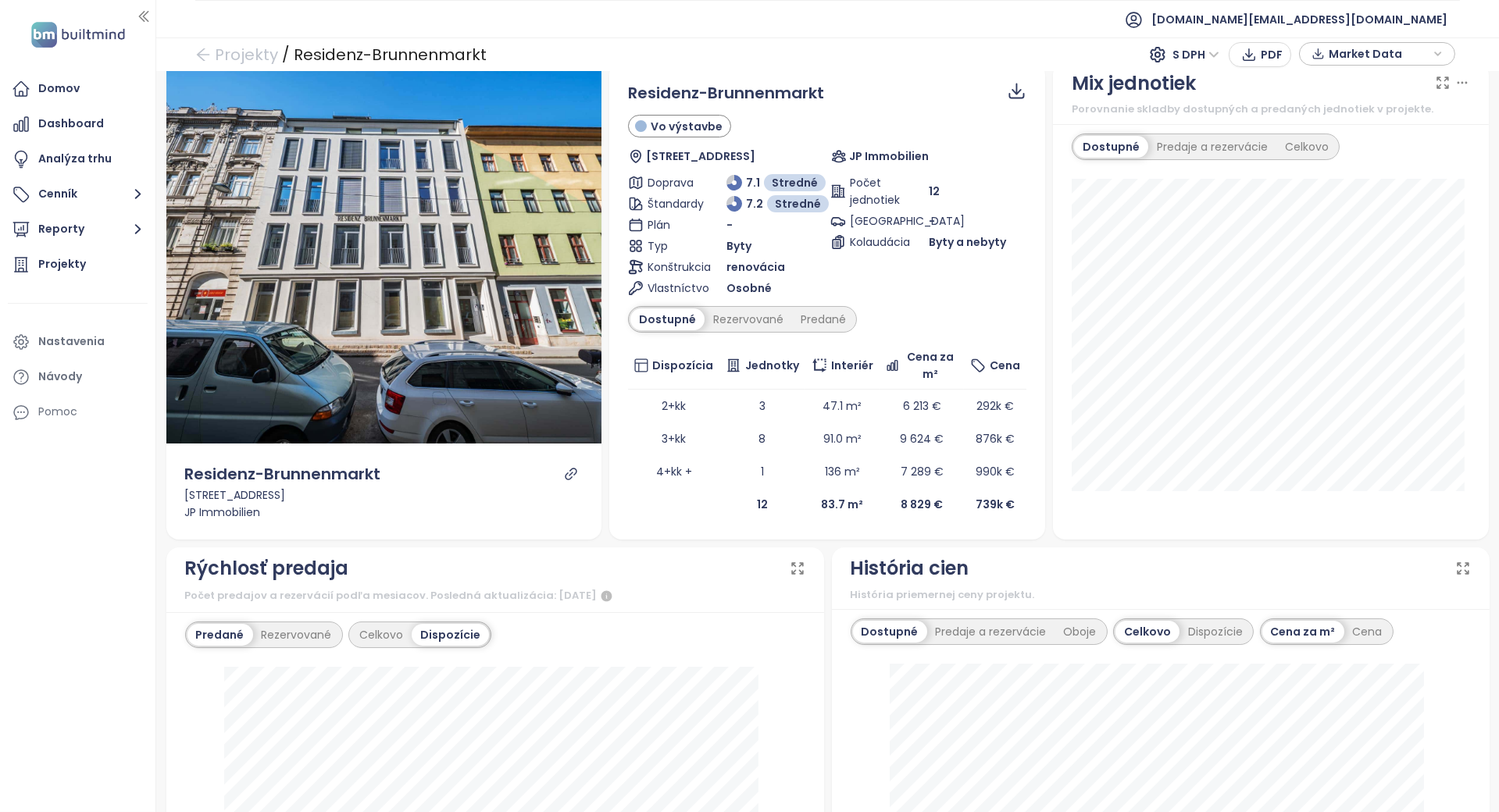
scroll to position [0, 0]
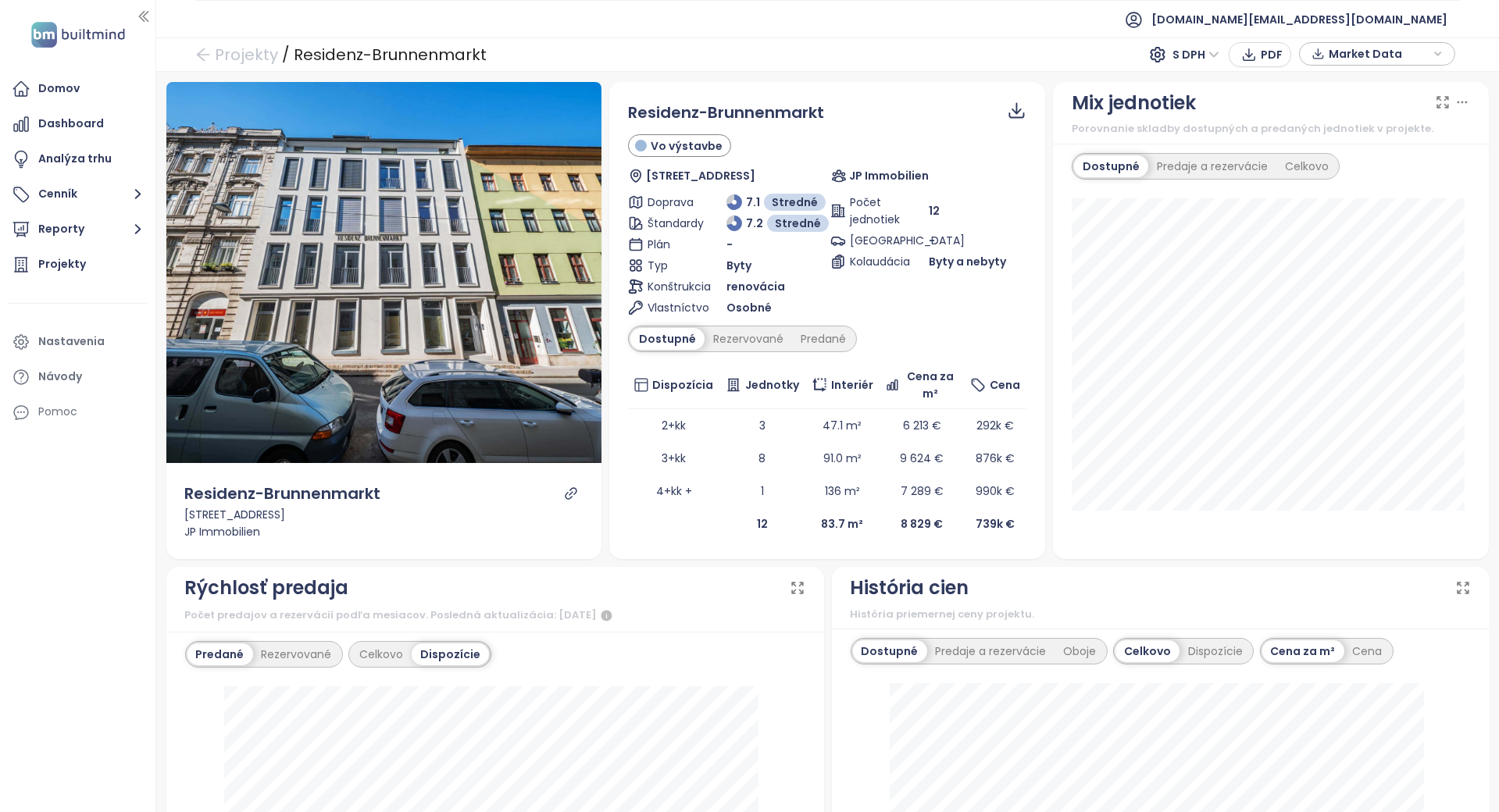
click at [720, 520] on td "12" at bounding box center [762, 524] width 86 height 33
click at [697, 533] on td at bounding box center [673, 524] width 92 height 33
click at [686, 524] on td at bounding box center [673, 524] width 92 height 33
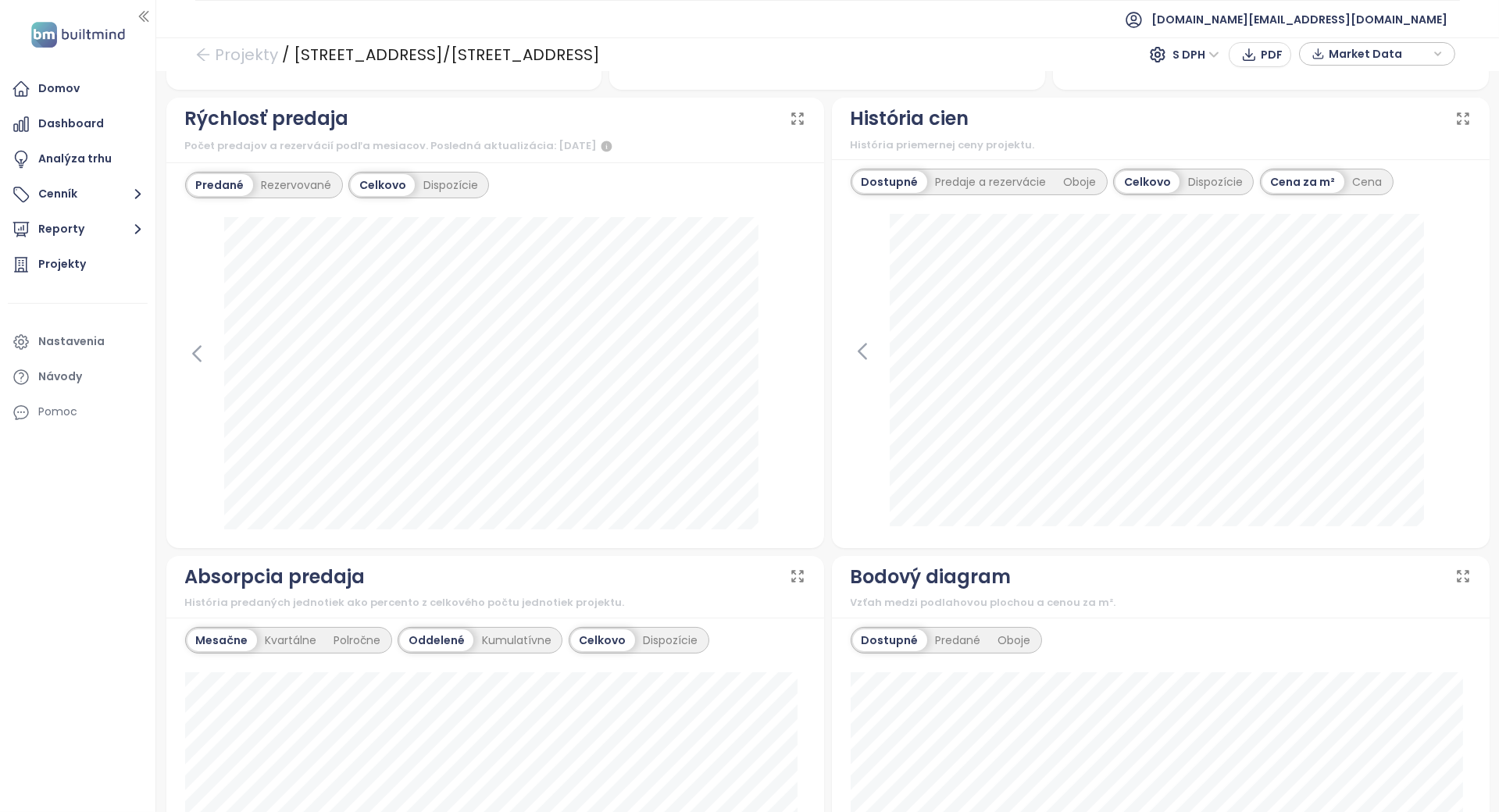
scroll to position [416, 0]
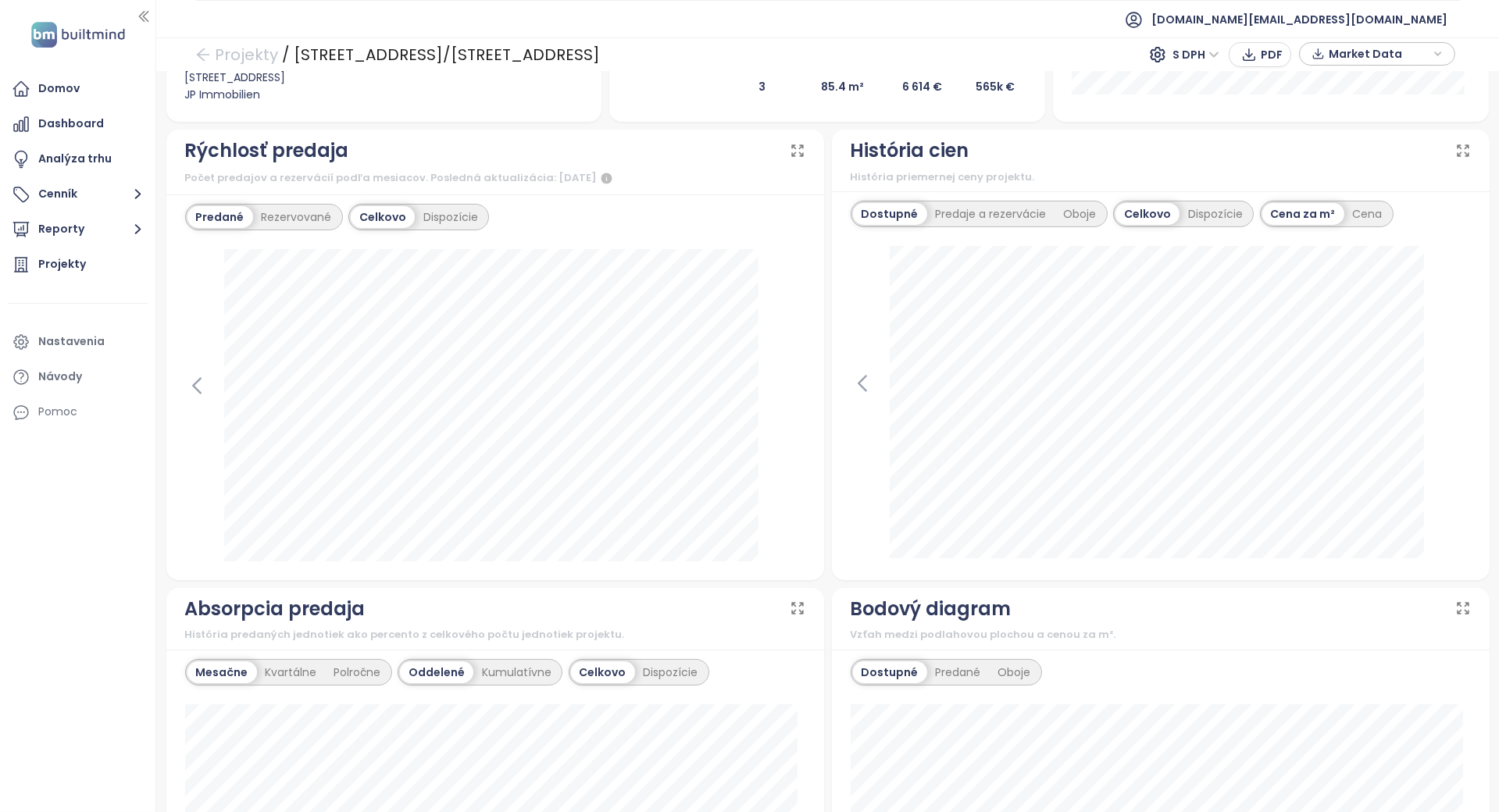
click at [959, 225] on div "Dostupné Predaje a rezervácie Oboje" at bounding box center [979, 214] width 257 height 27
click at [970, 218] on div "Predaje a rezervácie" at bounding box center [991, 213] width 128 height 22
click at [891, 203] on div "Dostupné" at bounding box center [888, 213] width 71 height 22
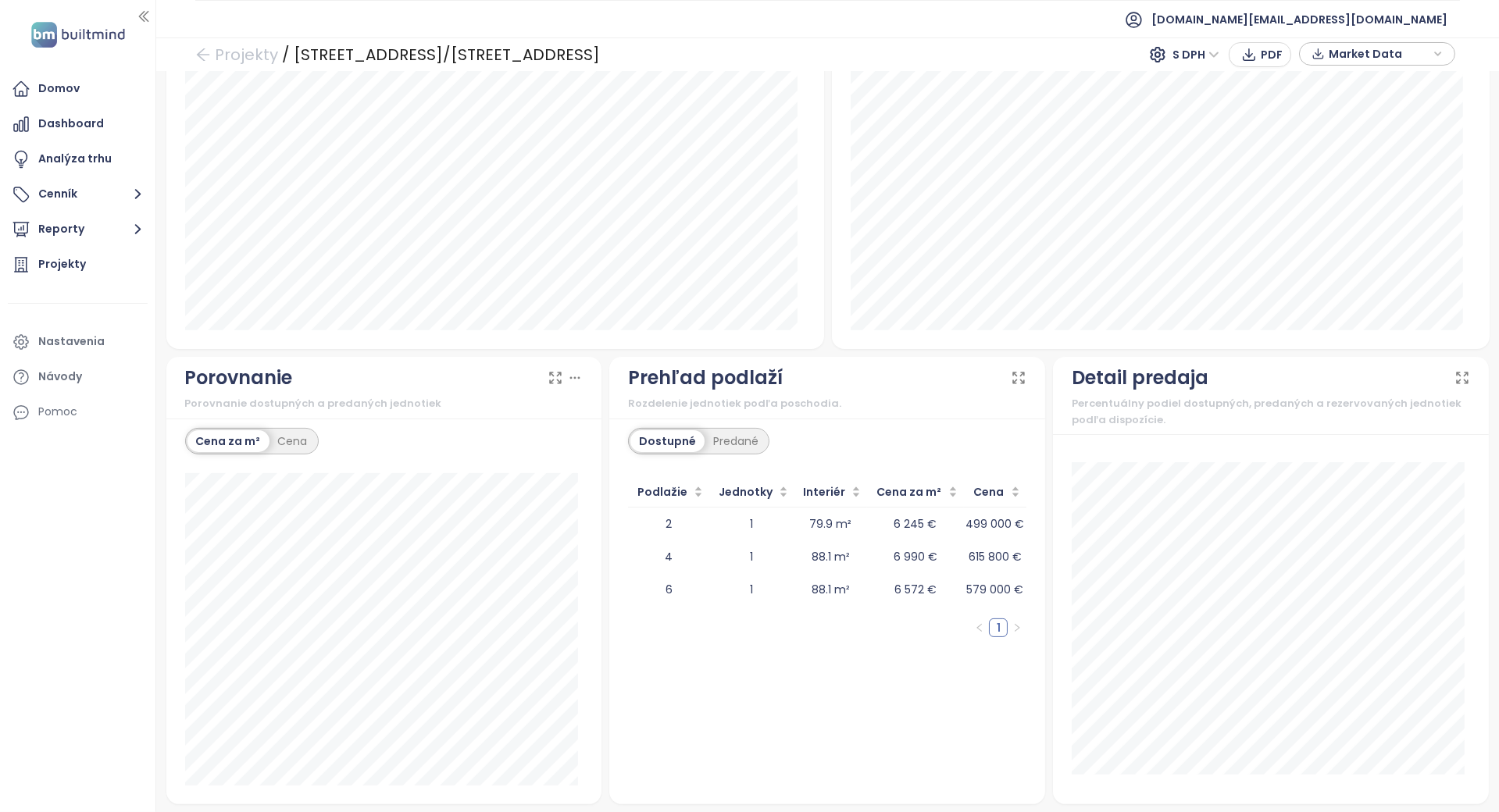
scroll to position [999, 0]
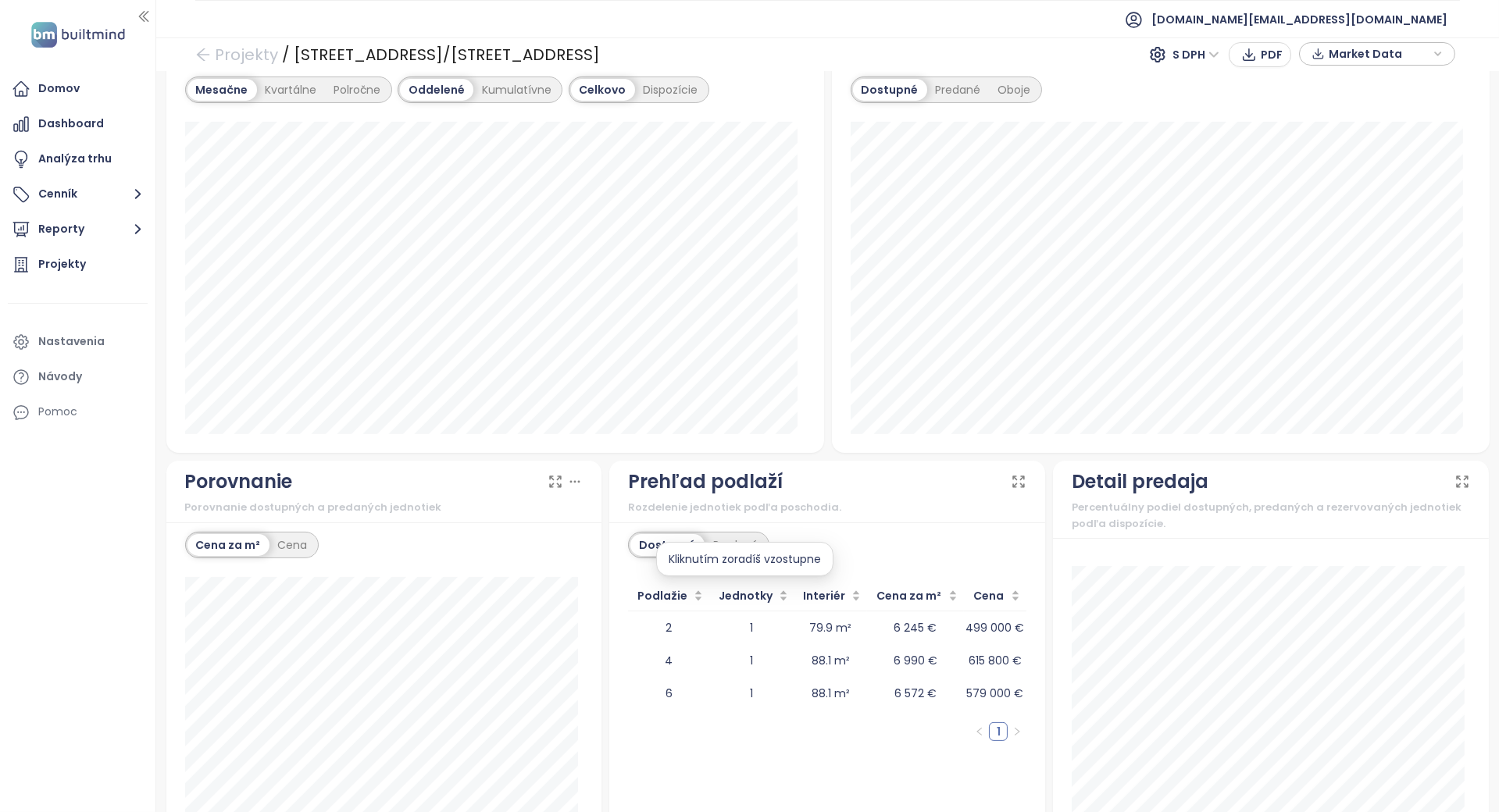
click at [754, 546] on div "Kliknutím zoradíš vzostupne" at bounding box center [745, 559] width 178 height 35
click at [736, 539] on div "Predané" at bounding box center [736, 545] width 63 height 22
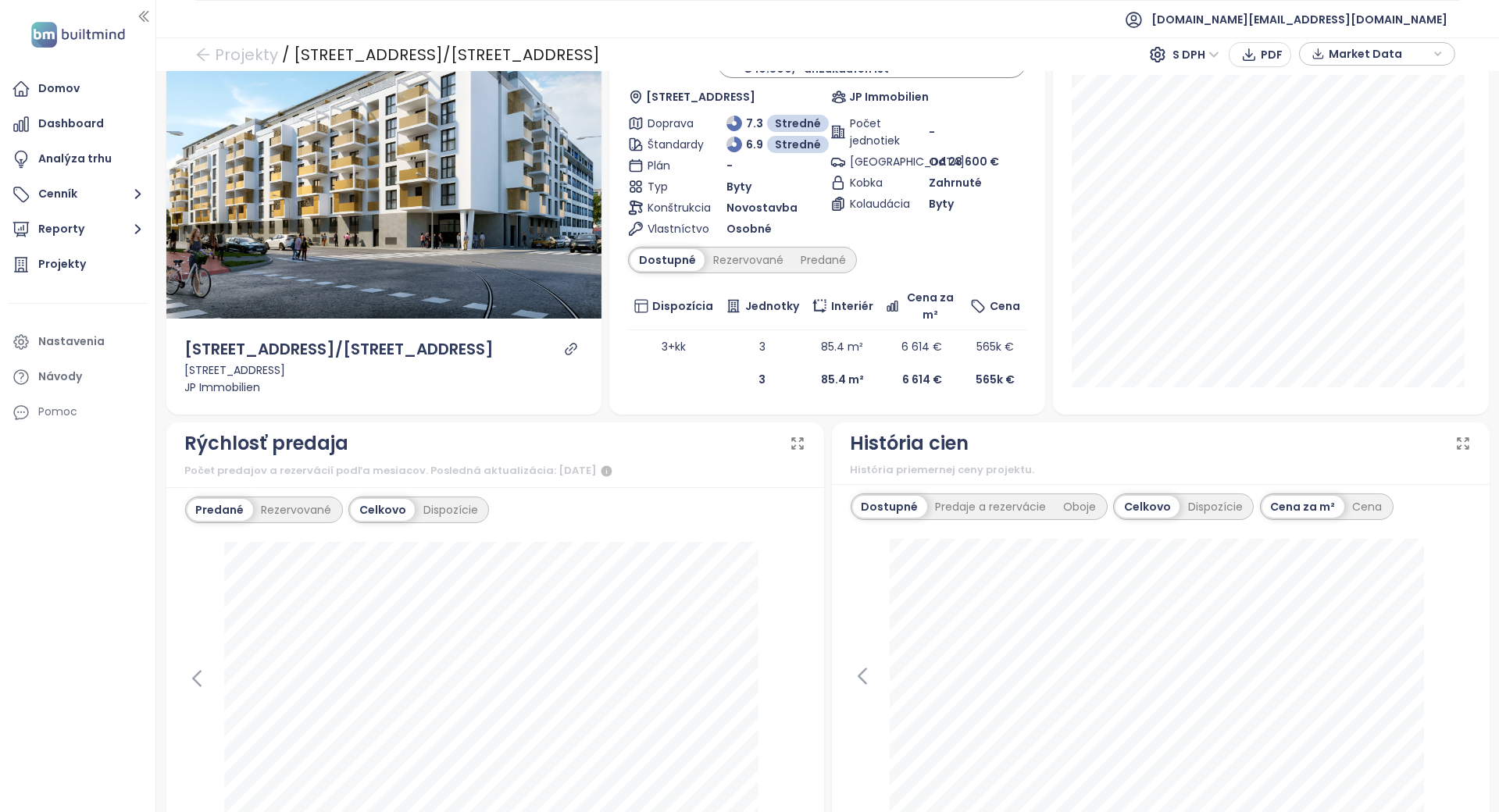
scroll to position [0, 0]
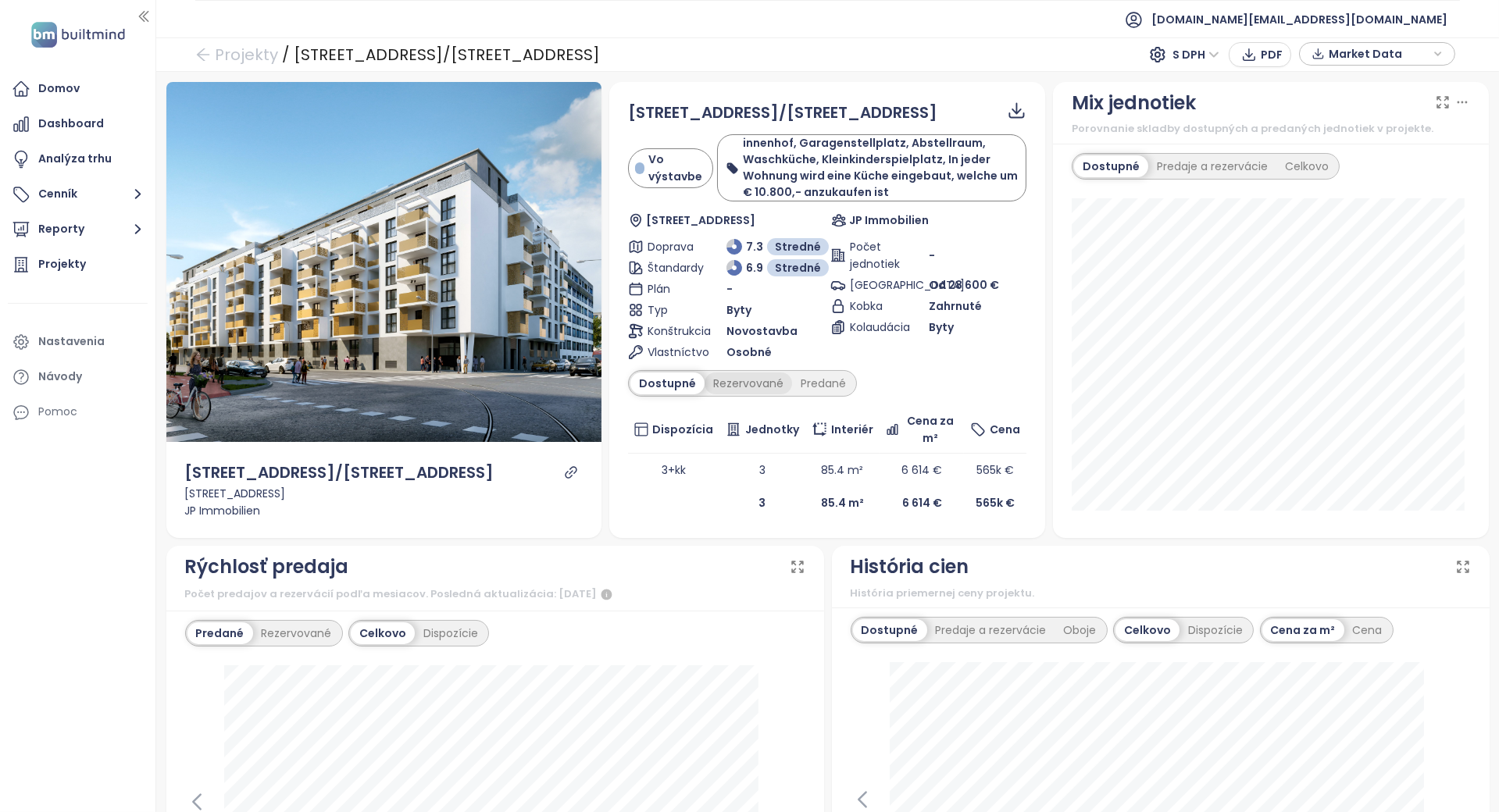
click at [744, 388] on div "Rezervované" at bounding box center [749, 383] width 88 height 22
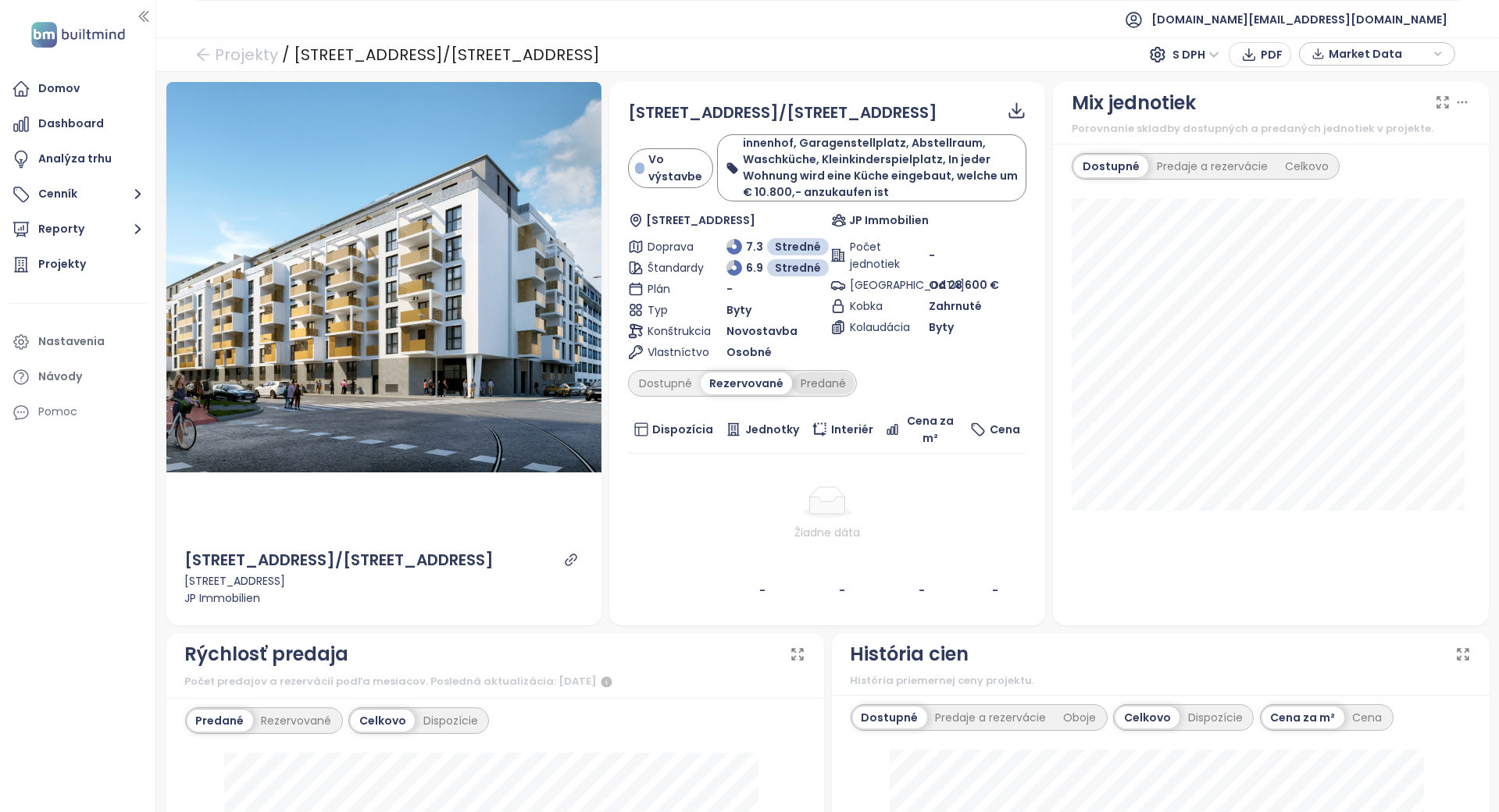
click at [816, 389] on div "Predané" at bounding box center [823, 383] width 63 height 22
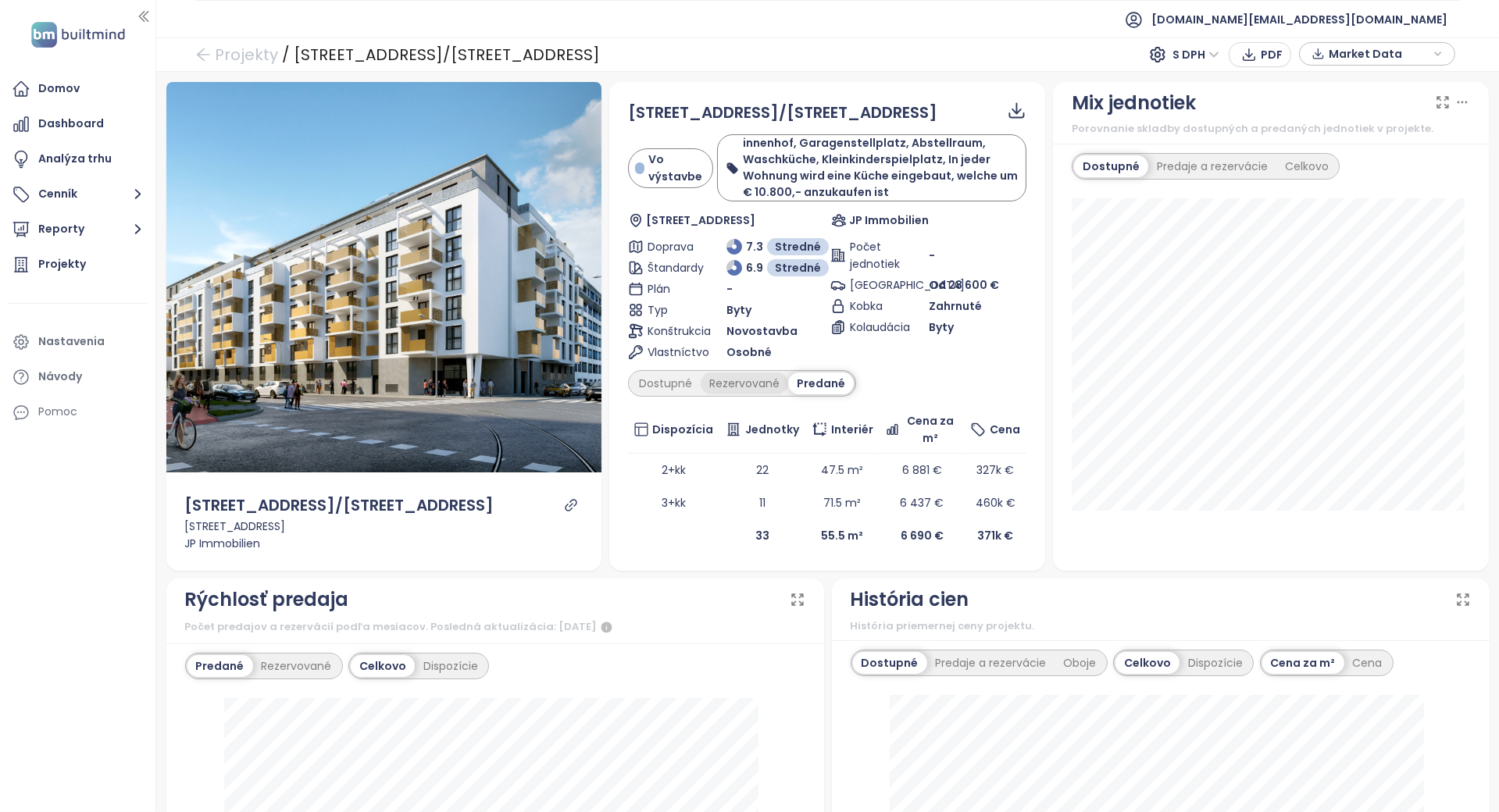
click at [750, 387] on div "Rezervované" at bounding box center [745, 383] width 88 height 22
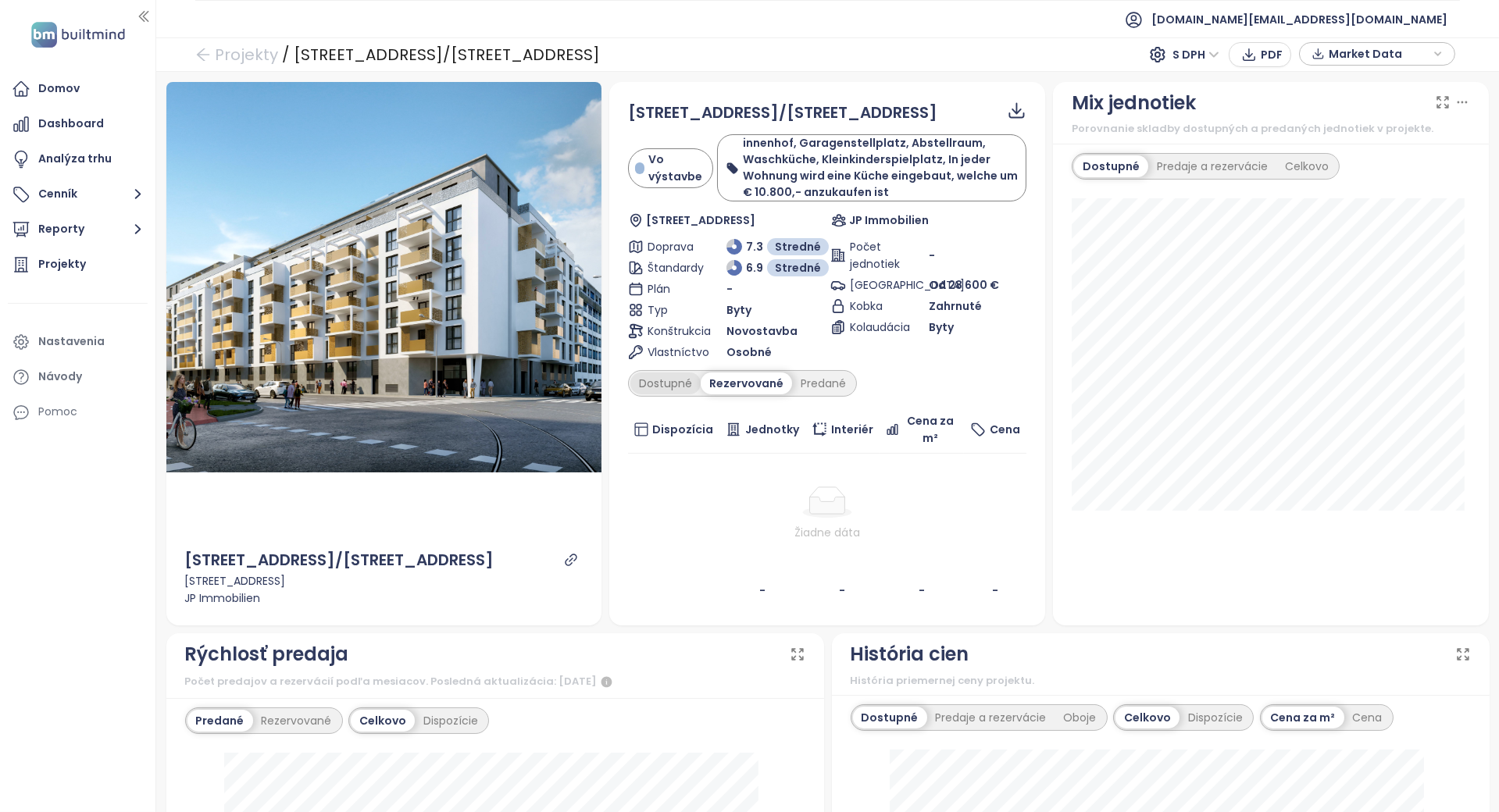
click at [669, 392] on div "Dostupné" at bounding box center [665, 383] width 71 height 22
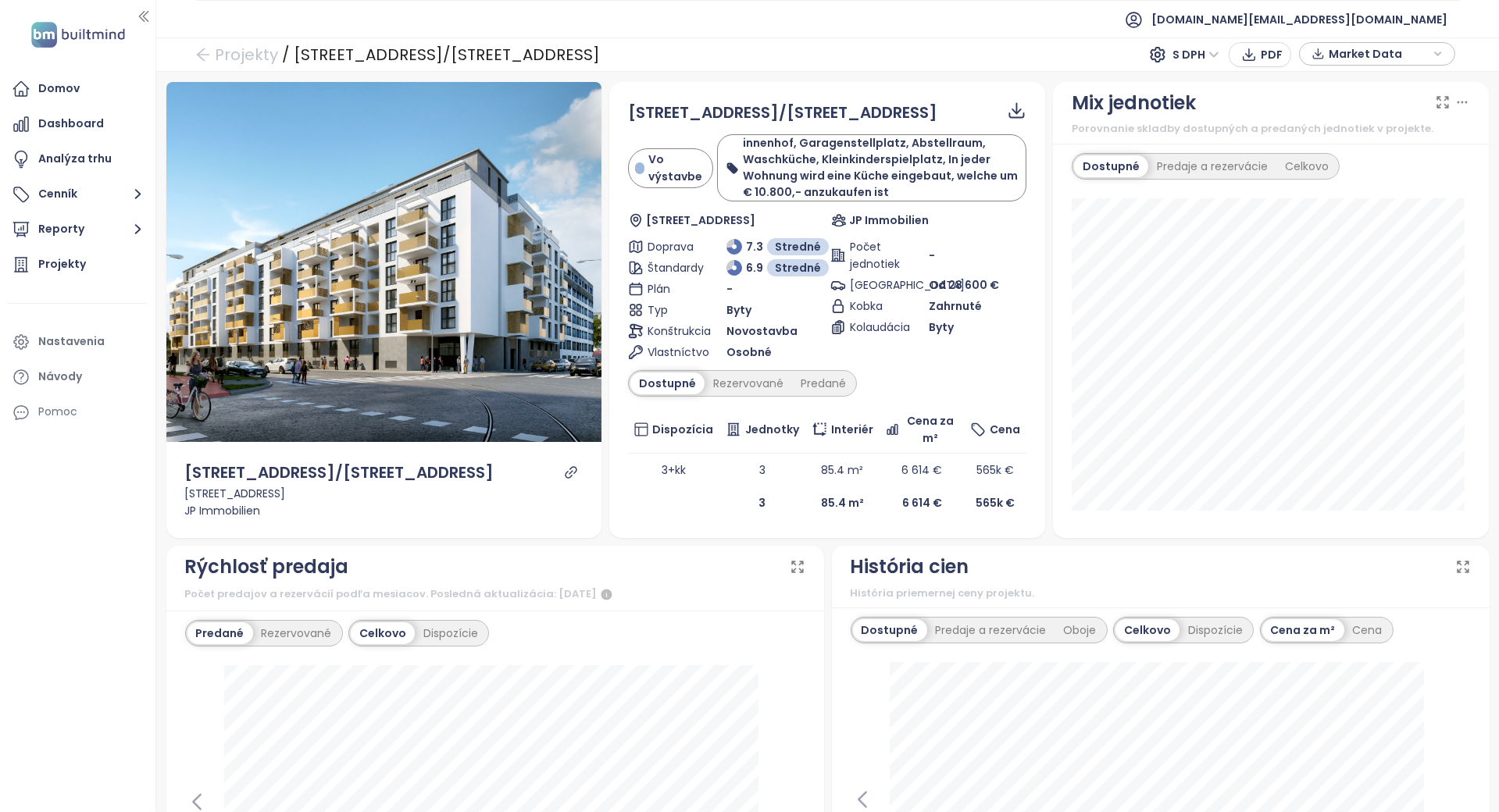
scroll to position [520, 0]
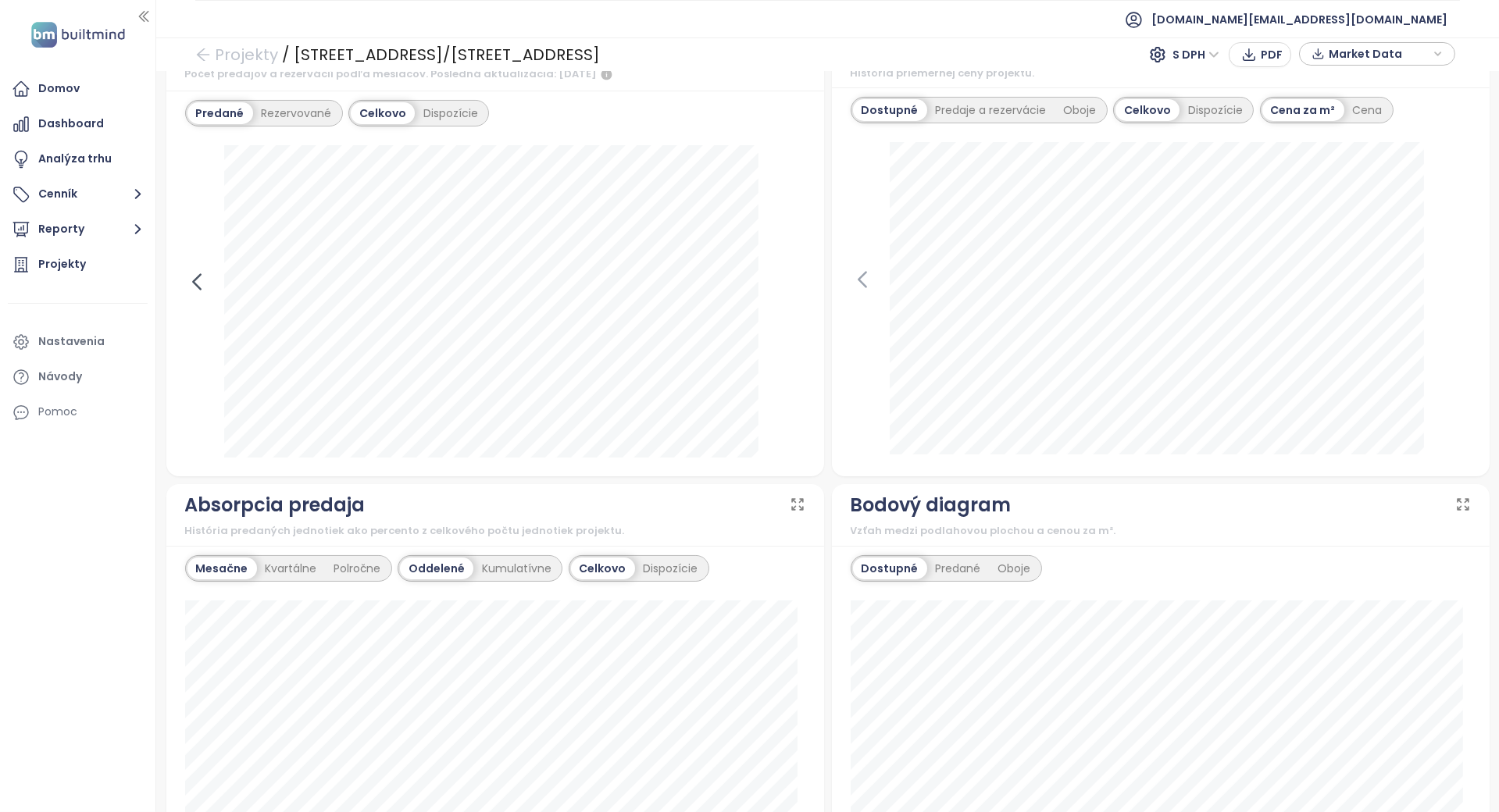
click at [197, 284] on icon at bounding box center [196, 281] width 7 height 14
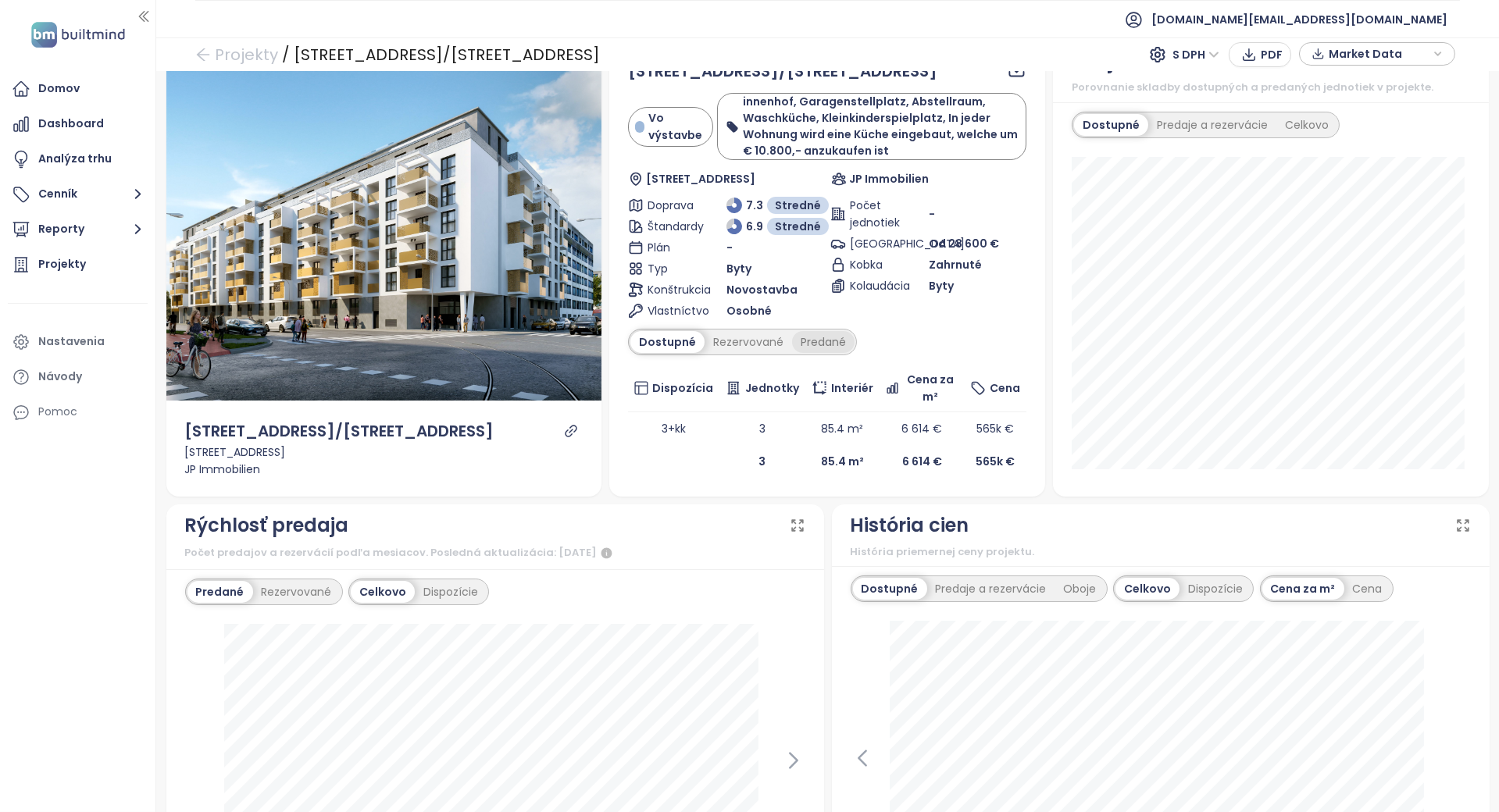
scroll to position [0, 0]
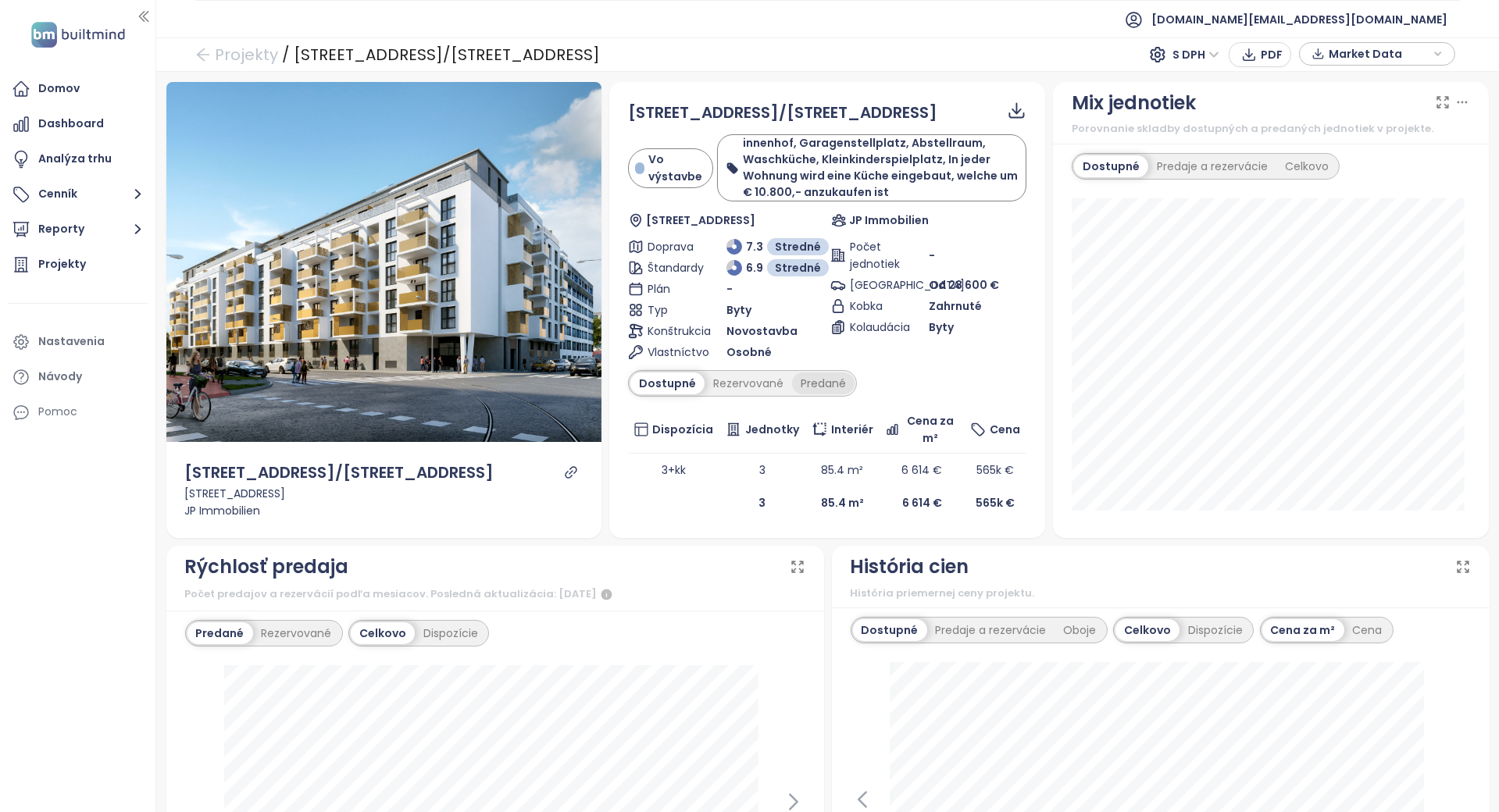
click at [793, 386] on div "Predané" at bounding box center [823, 383] width 63 height 22
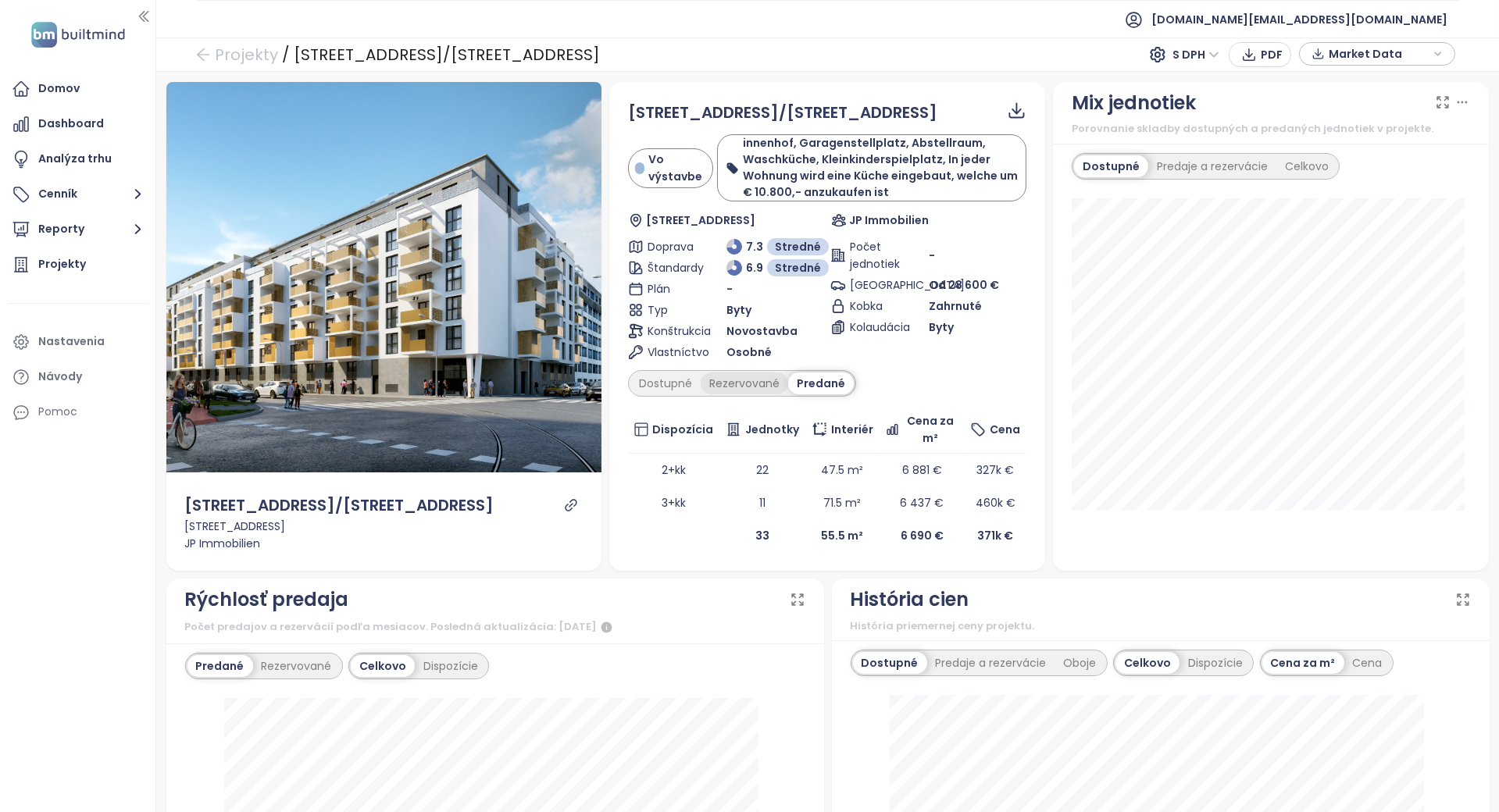
click at [746, 390] on div "Rezervované" at bounding box center [745, 383] width 88 height 22
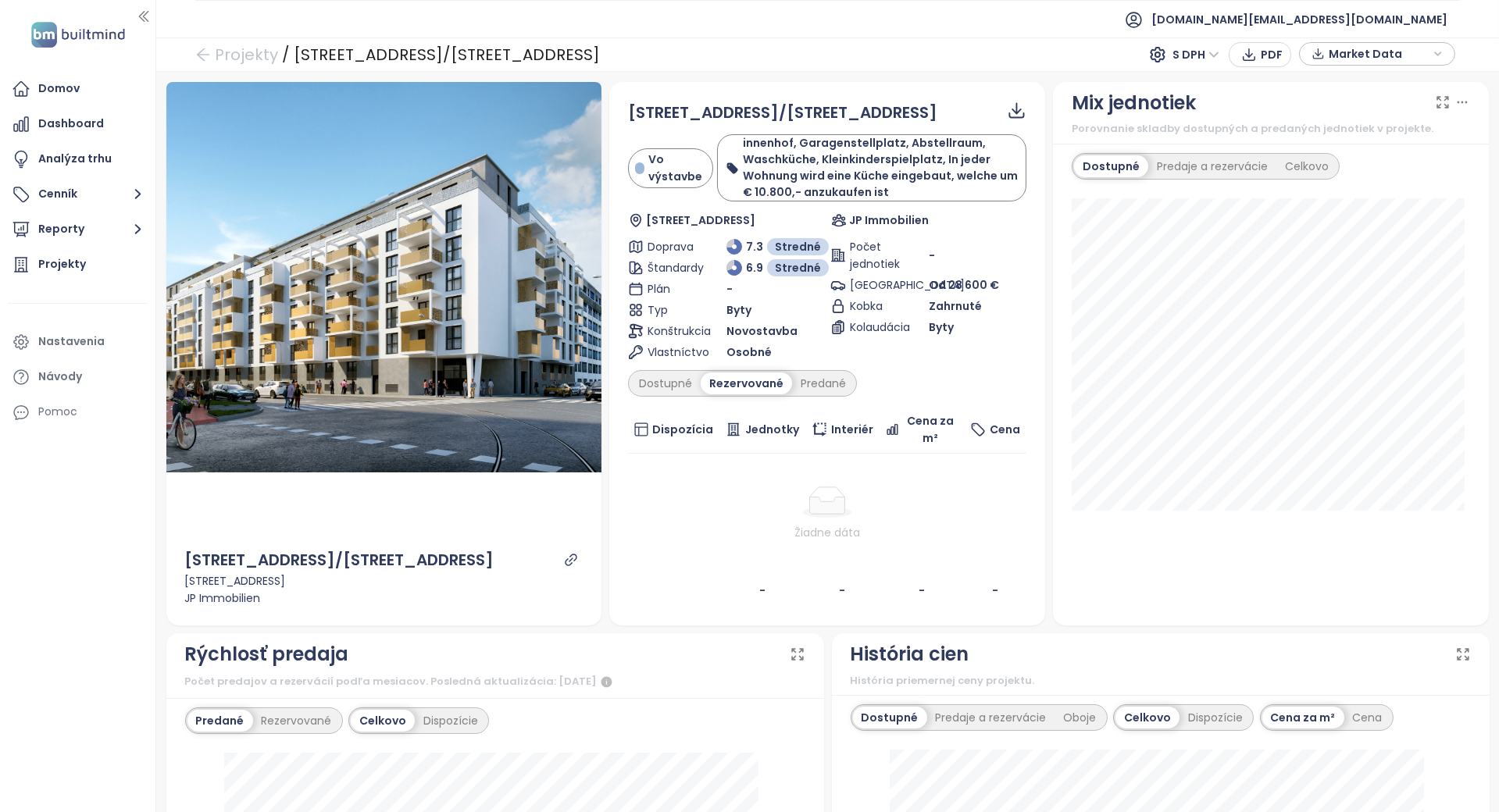
scroll to position [416, 0]
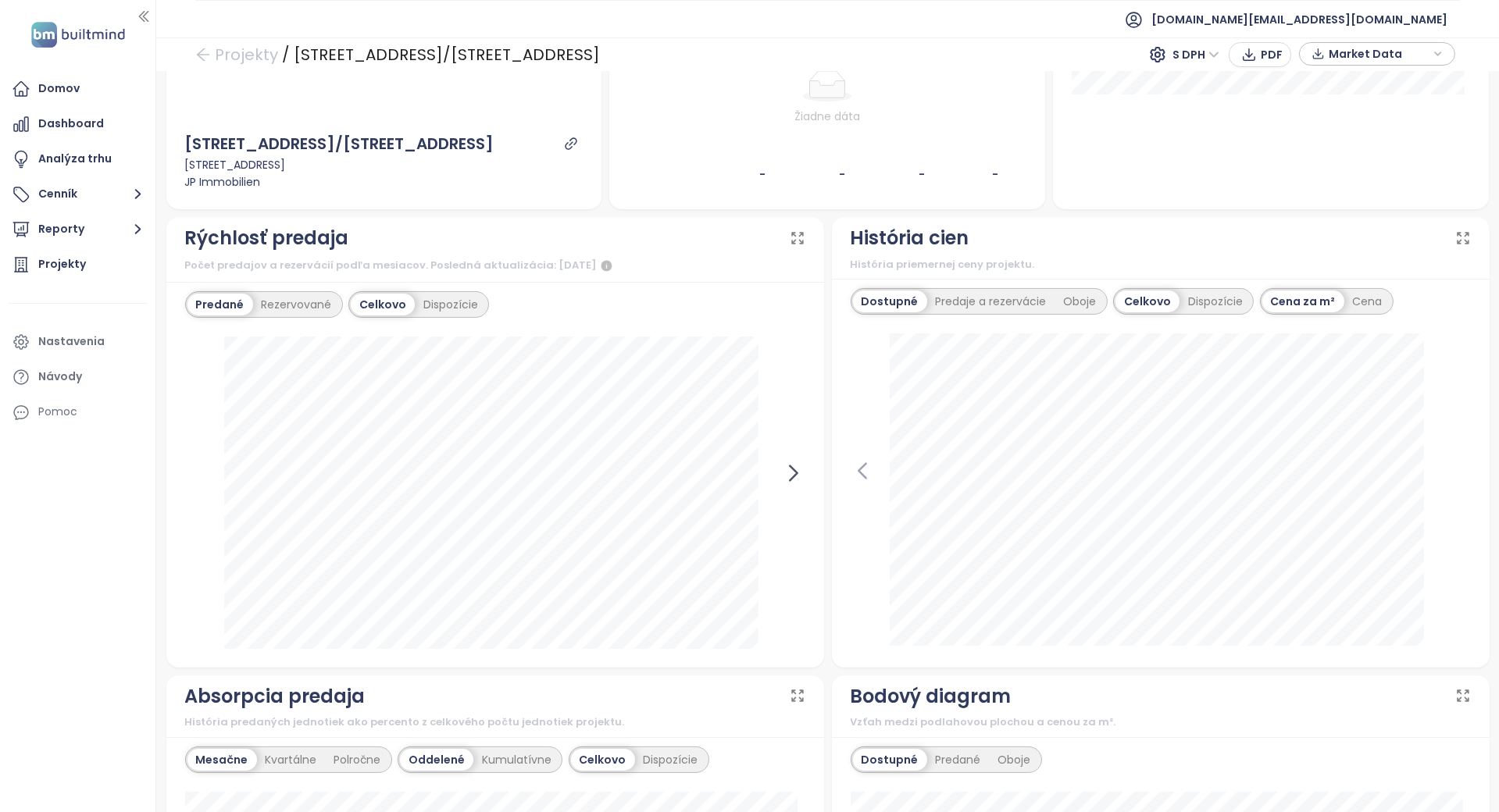
click at [786, 476] on icon at bounding box center [794, 473] width 23 height 23
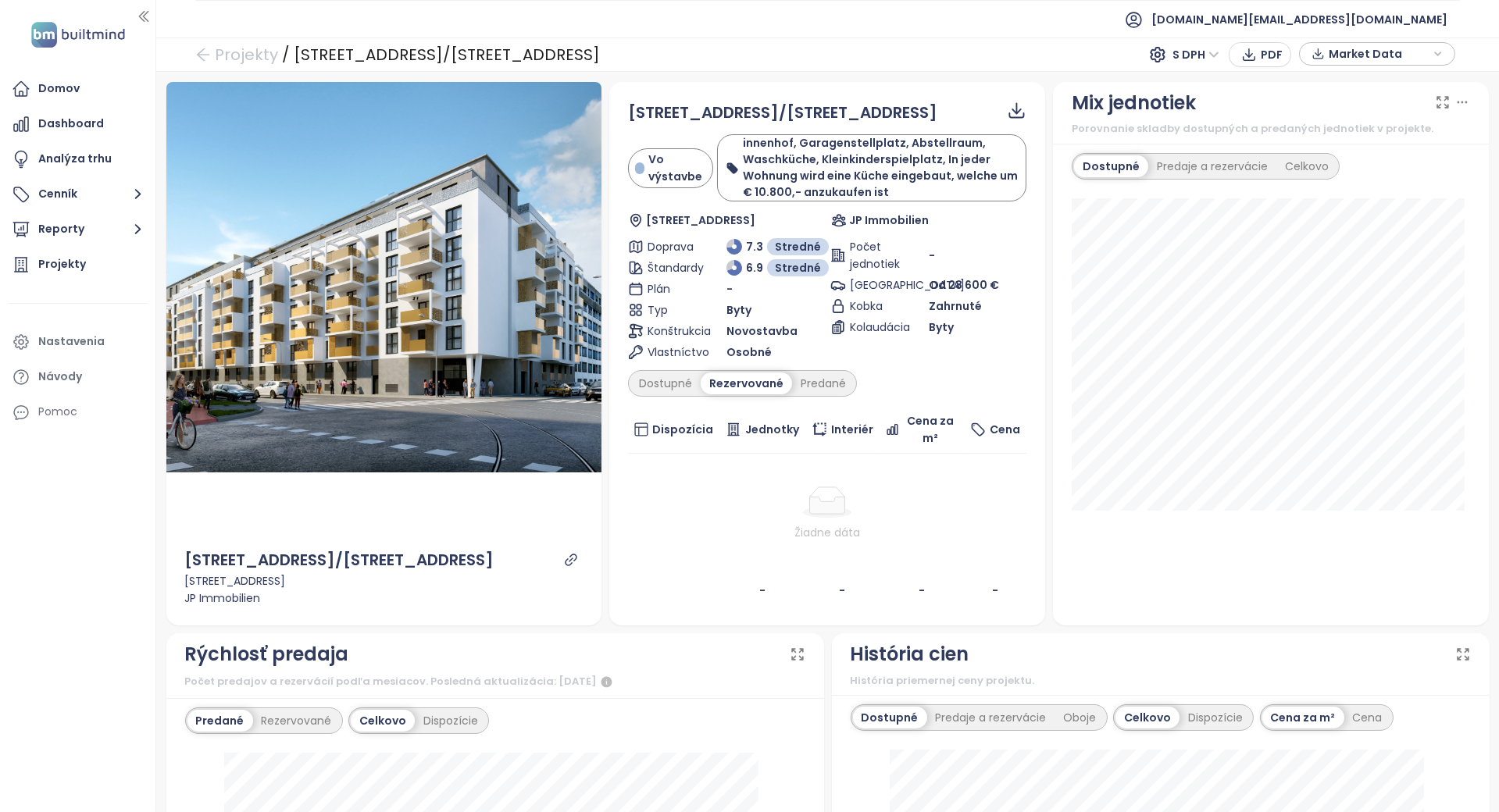
click at [797, 546] on td "Žiadne dáta" at bounding box center [827, 514] width 399 height 121
click at [686, 394] on div "Dostupné Rezervované Predané" at bounding box center [742, 383] width 229 height 27
click at [686, 381] on div "Dostupné" at bounding box center [665, 383] width 71 height 22
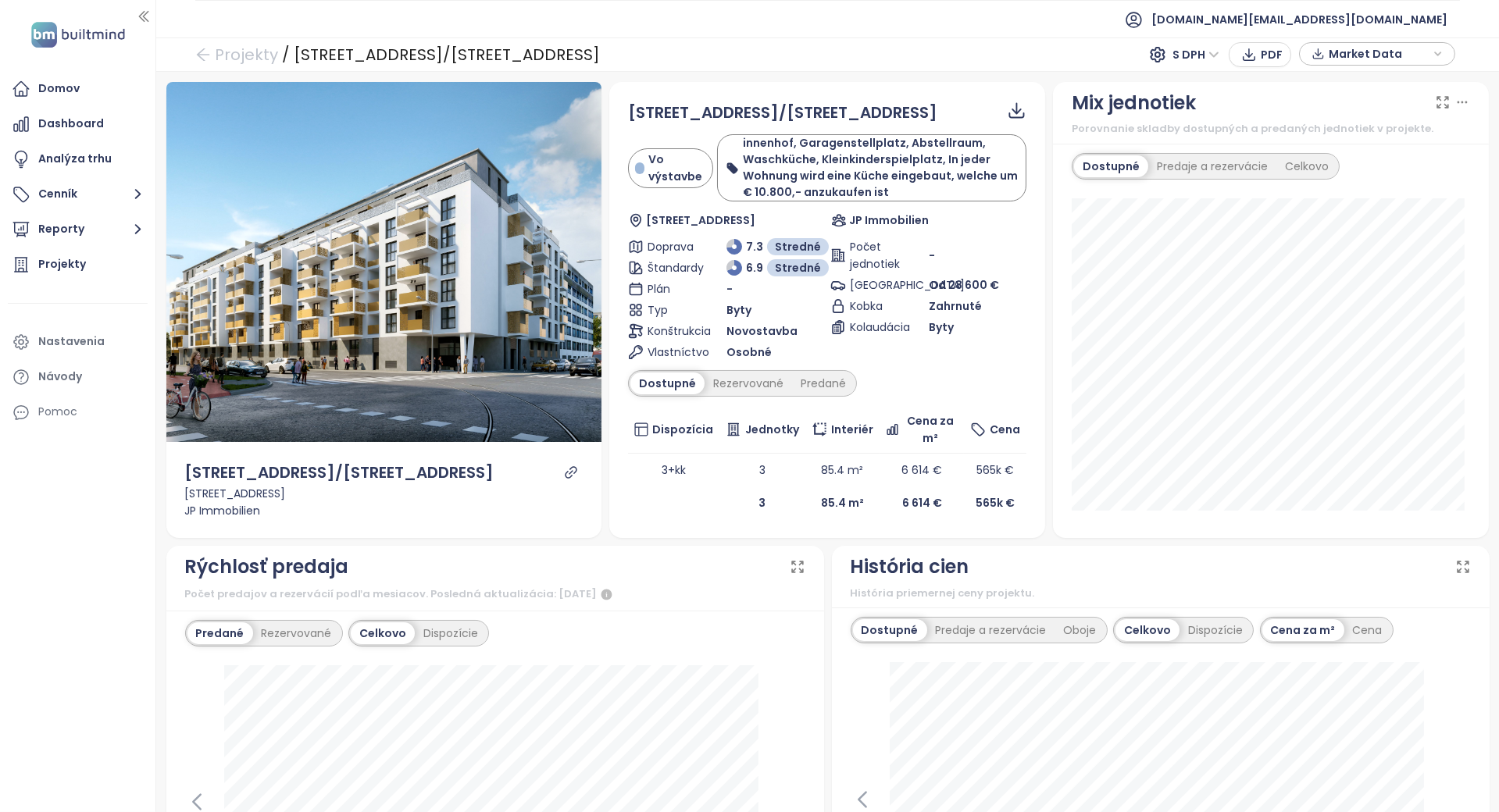
click at [693, 505] on td at bounding box center [673, 503] width 92 height 33
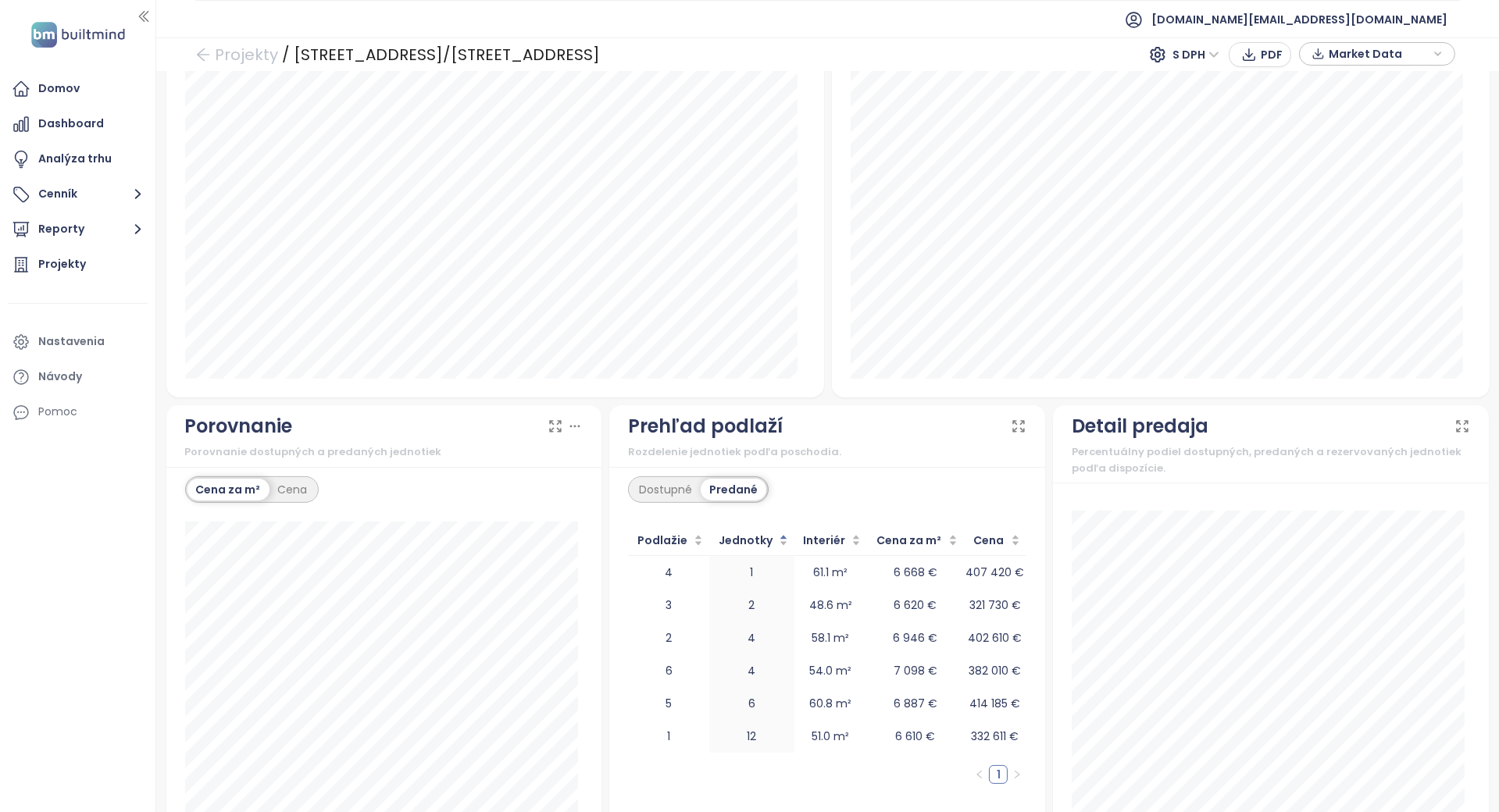
scroll to position [1103, 0]
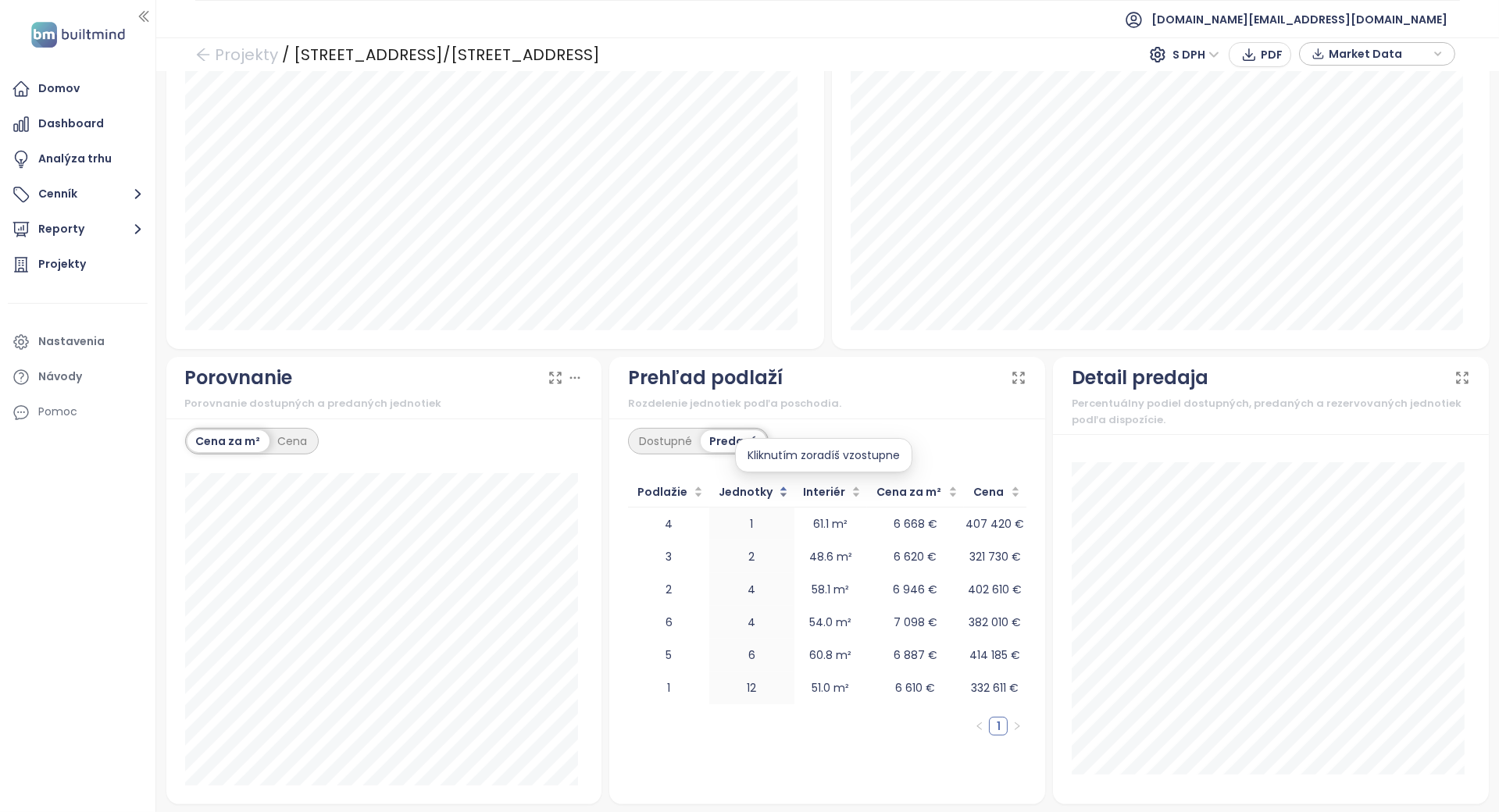
click at [743, 484] on div "Jednotky" at bounding box center [751, 492] width 72 height 17
click at [749, 484] on span "Jednotky" at bounding box center [746, 492] width 60 height 17
click at [783, 466] on div "Kliknutím zoradíš vzostupne" at bounding box center [746, 456] width 178 height 35
click at [783, 466] on div "Kliknutím zoradíš zostupne" at bounding box center [746, 456] width 171 height 35
click at [783, 466] on div "Kliknutím zrušíš zoradenie" at bounding box center [745, 456] width 165 height 35
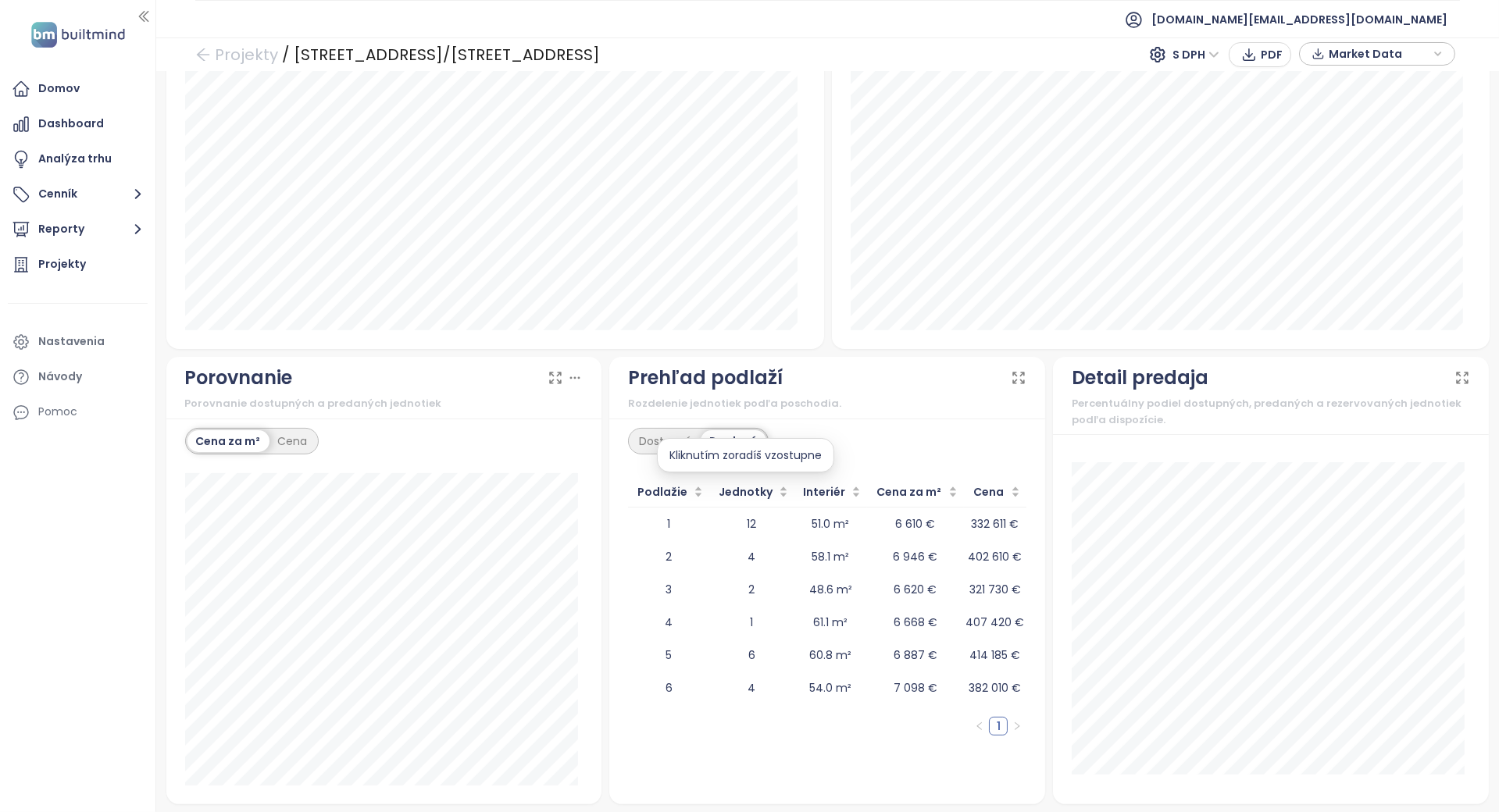
click at [848, 410] on div "Rozdelenie jednotiek podľa poschodia." at bounding box center [827, 404] width 399 height 15
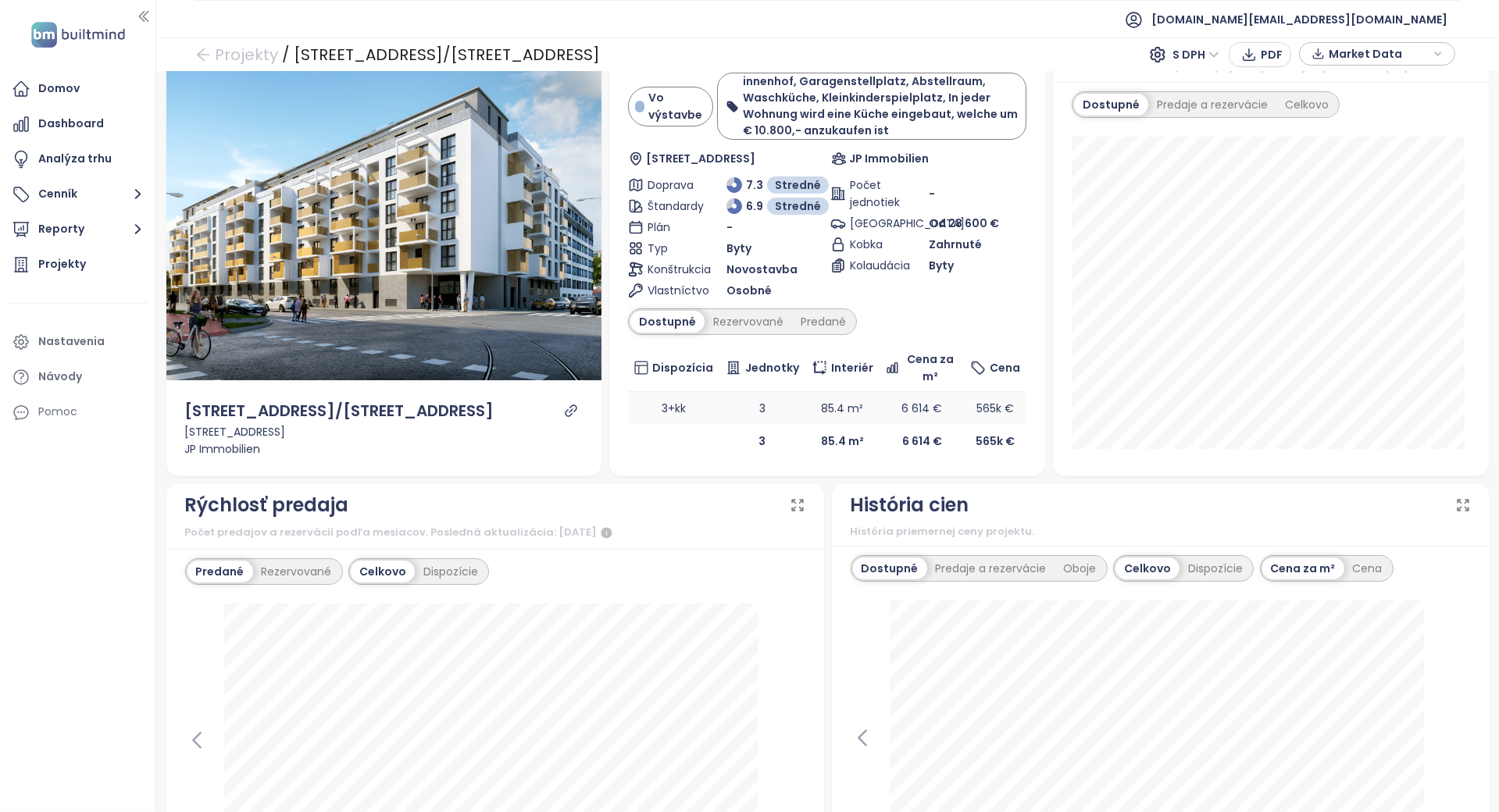
scroll to position [0, 0]
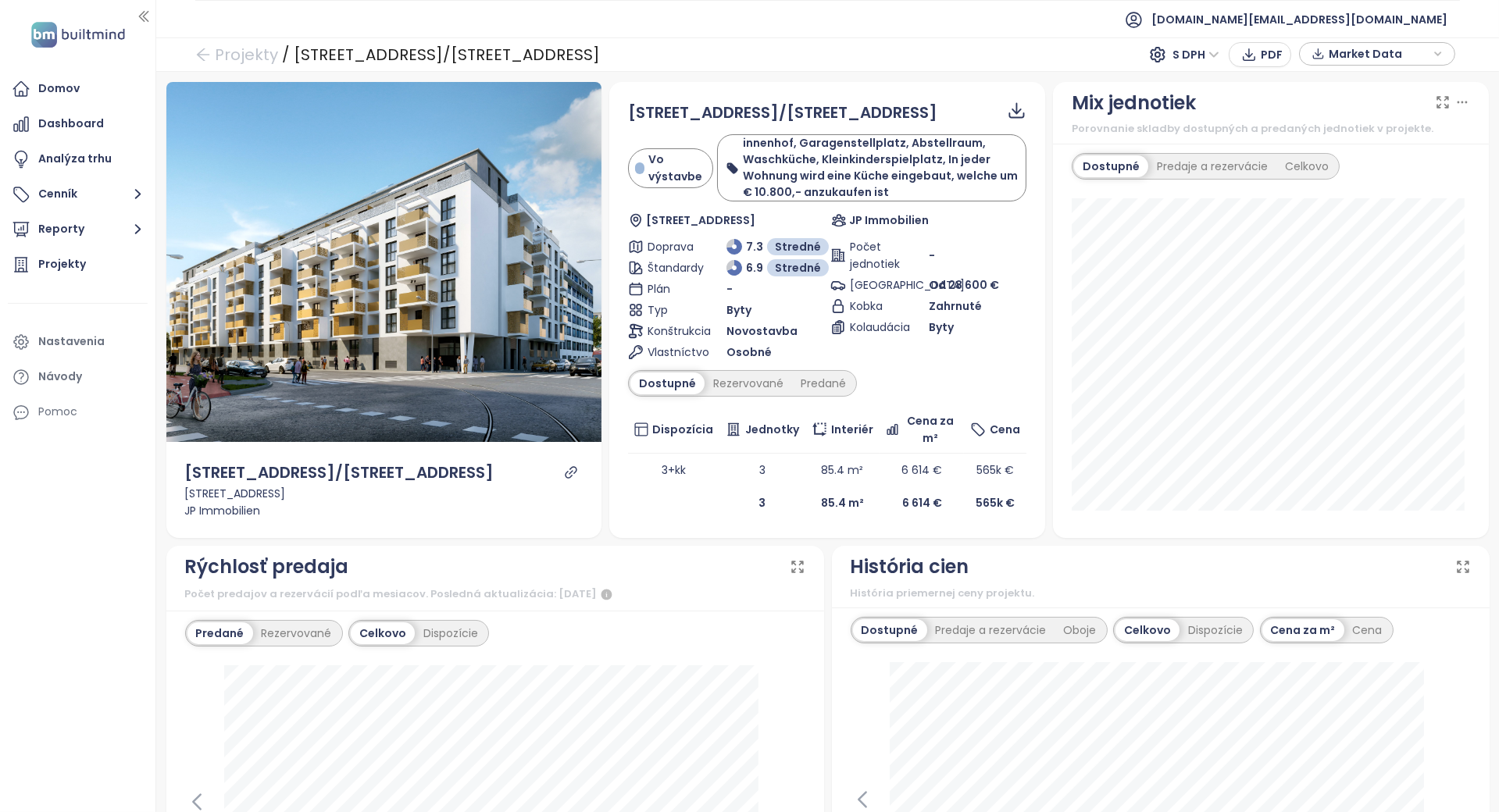
click at [878, 382] on div "Dostupné Rezervované Predané" at bounding box center [827, 383] width 399 height 27
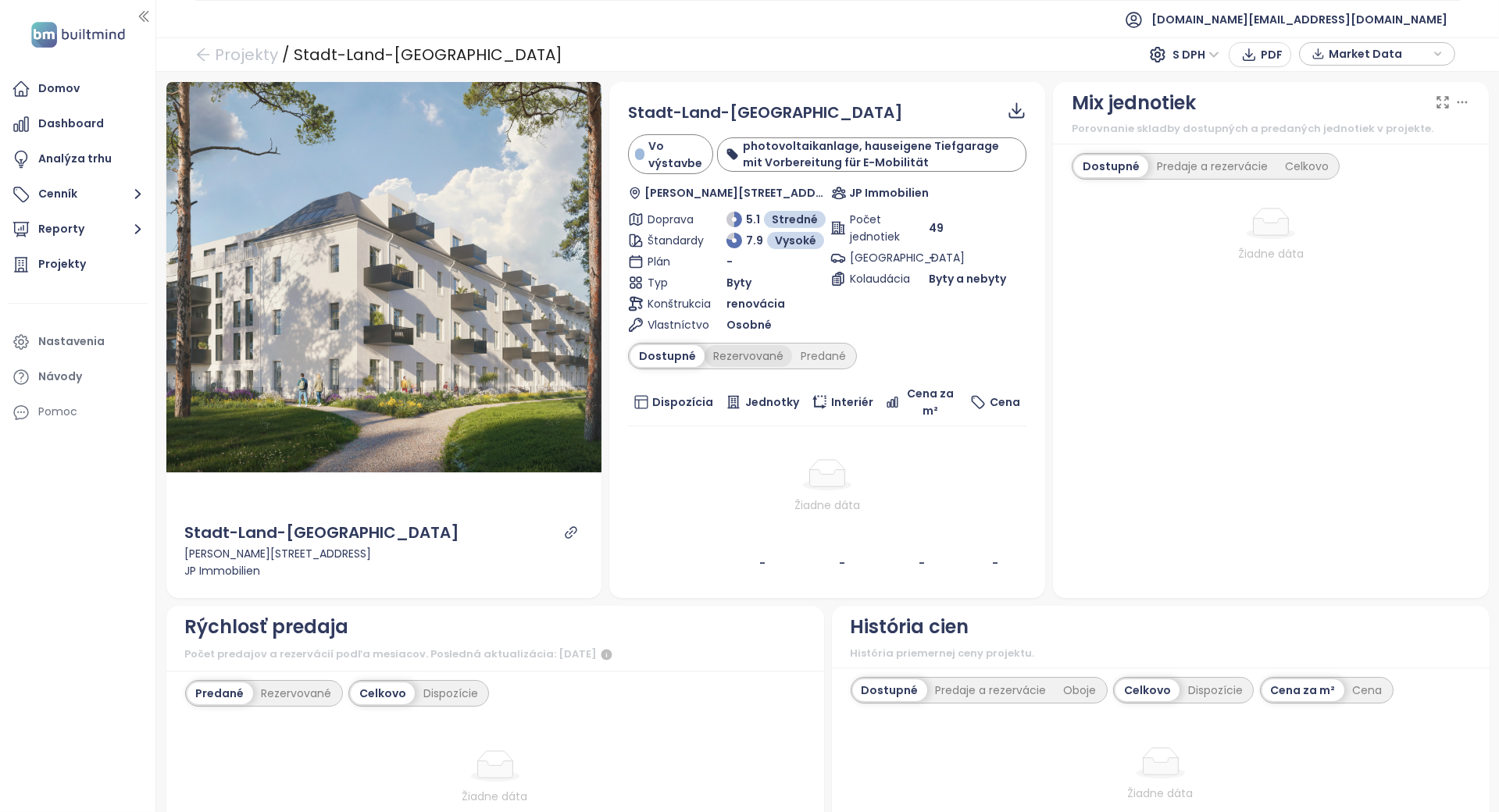
click at [759, 362] on div "Rezervované" at bounding box center [749, 356] width 88 height 22
click at [799, 351] on div "Predané" at bounding box center [823, 356] width 63 height 22
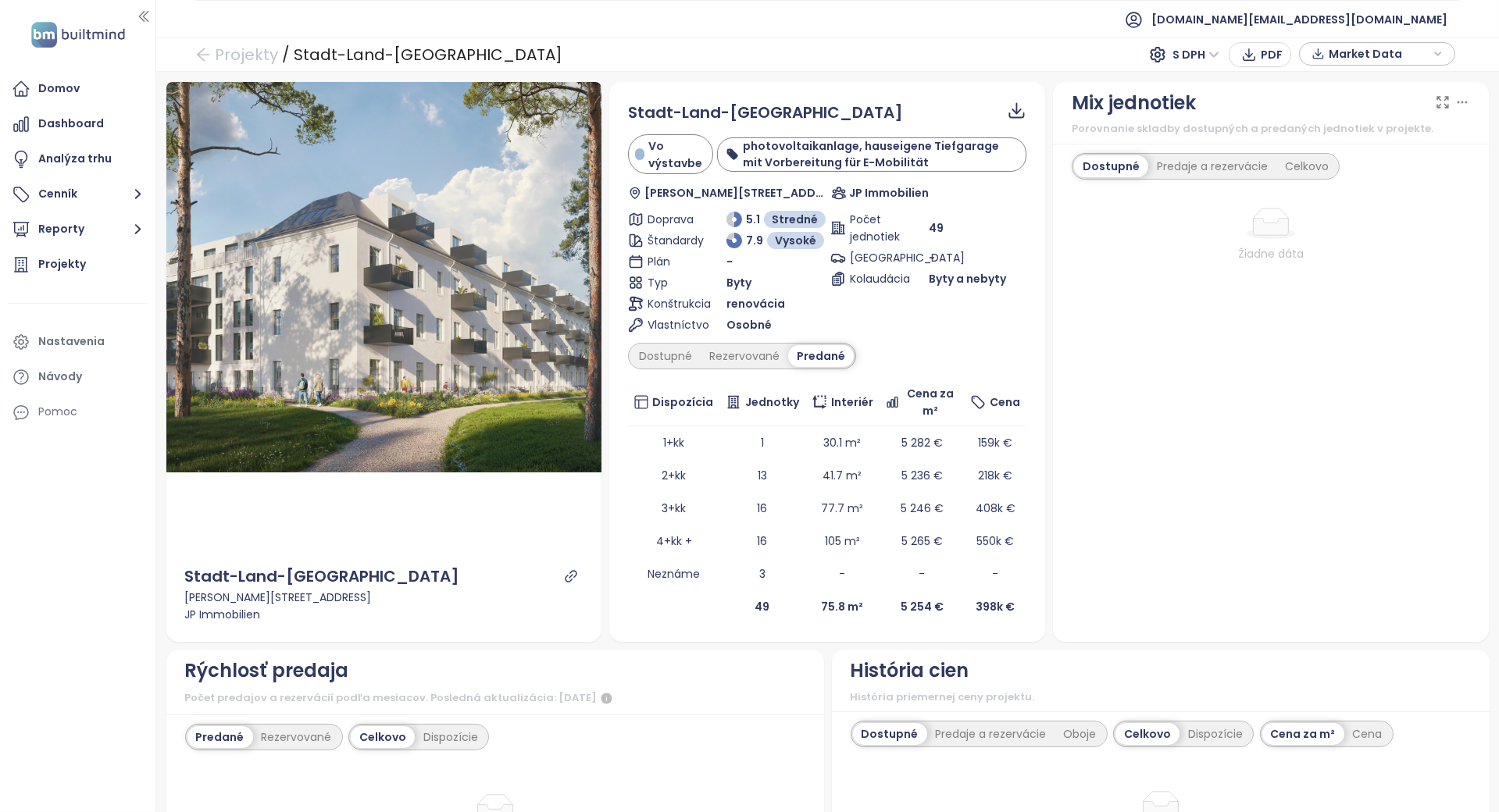
click at [570, 570] on icon "link" at bounding box center [572, 575] width 12 height 12
click at [713, 361] on div "Rezervované" at bounding box center [745, 356] width 88 height 22
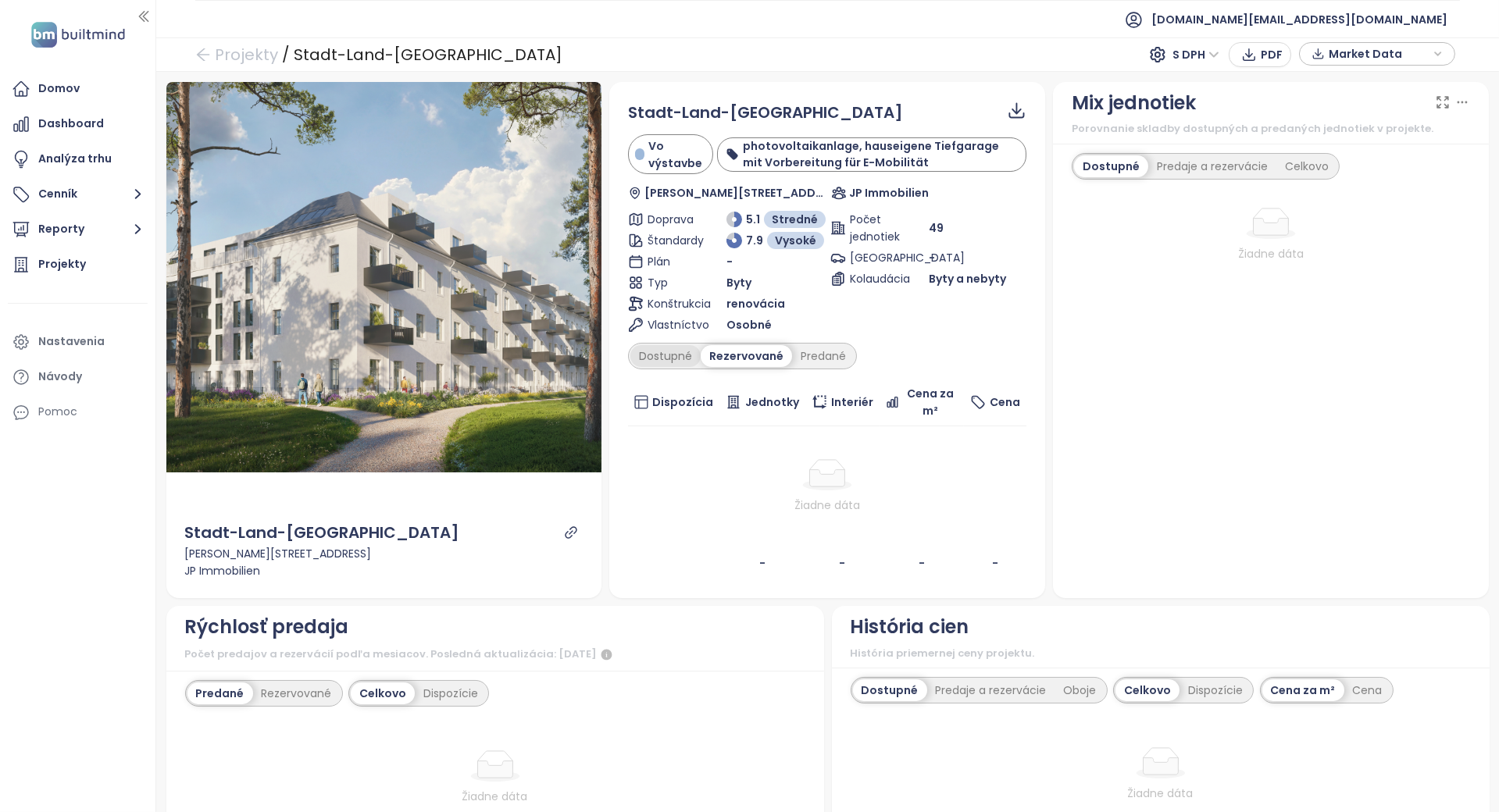
click at [679, 356] on div "Dostupné" at bounding box center [665, 356] width 71 height 22
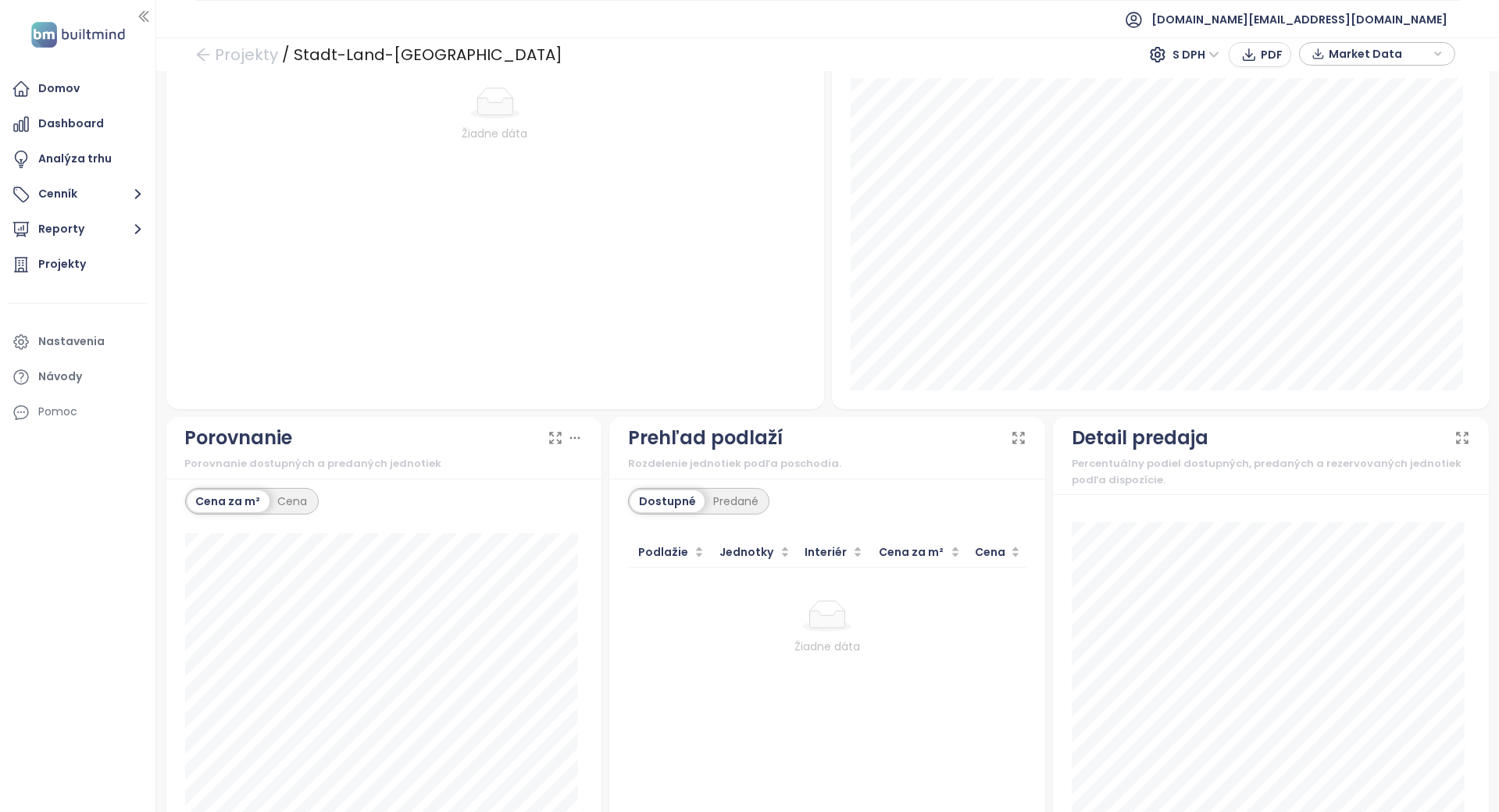
scroll to position [955, 0]
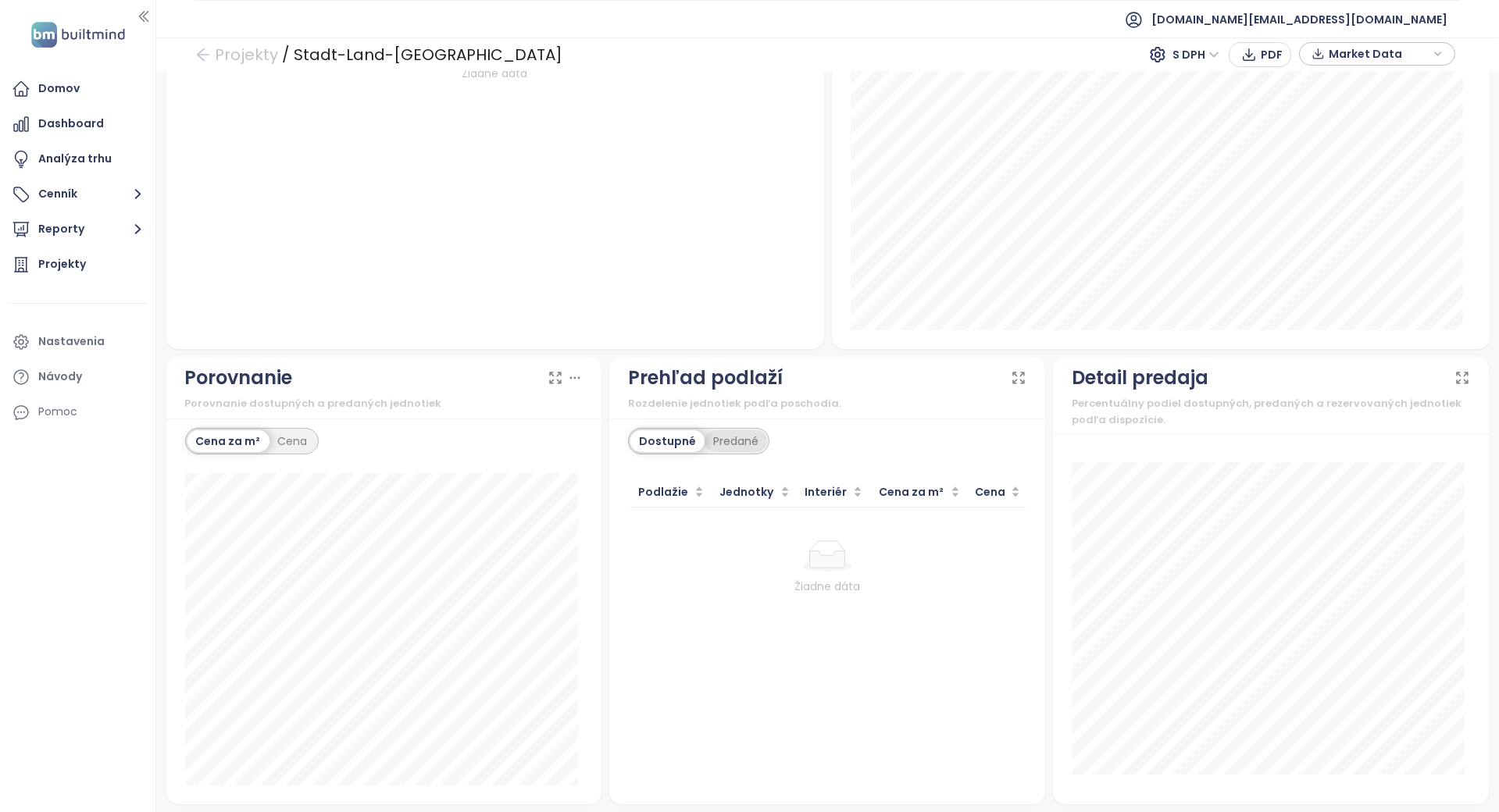
click at [718, 436] on div "Predané" at bounding box center [736, 441] width 63 height 22
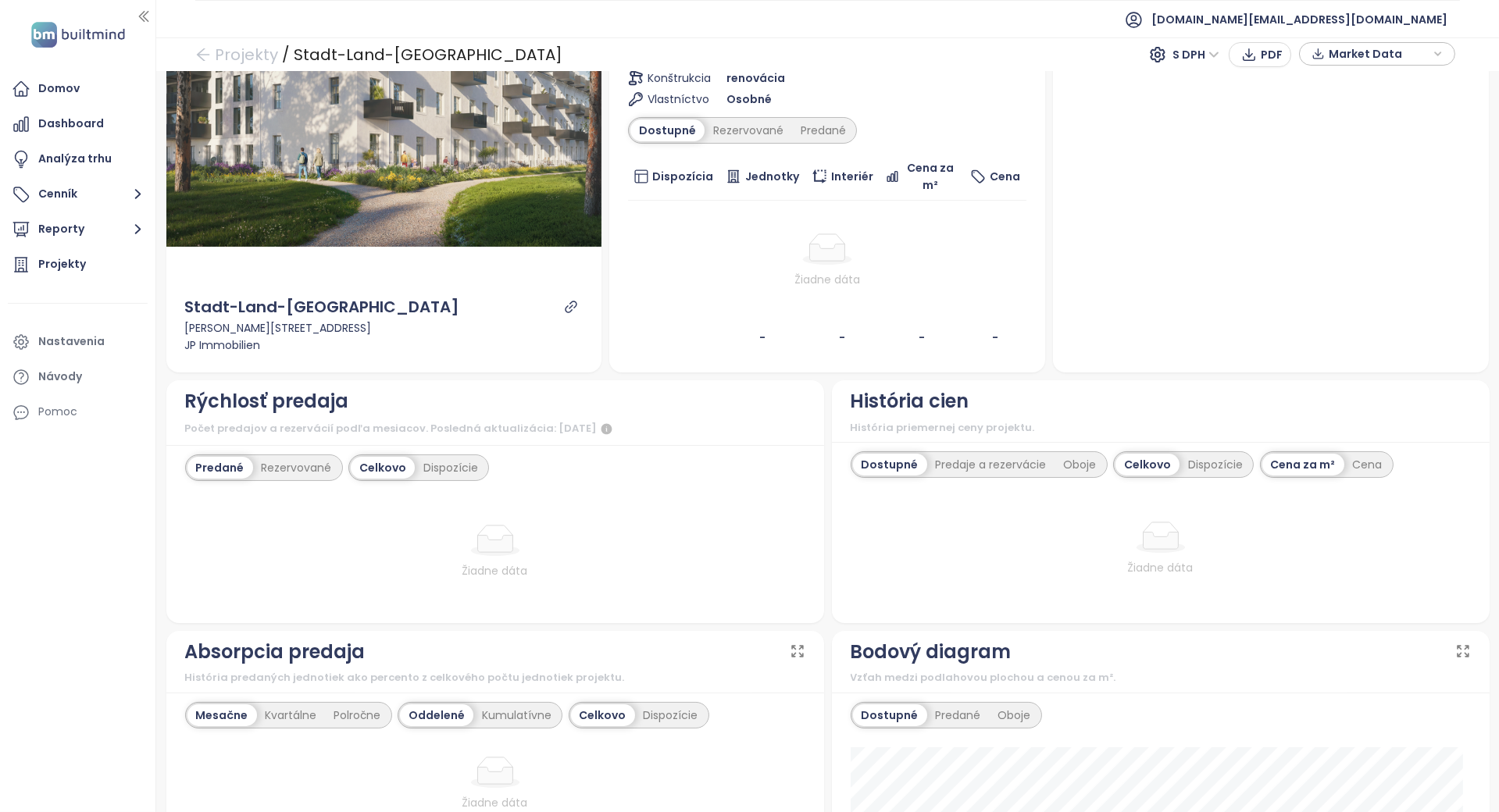
scroll to position [18, 0]
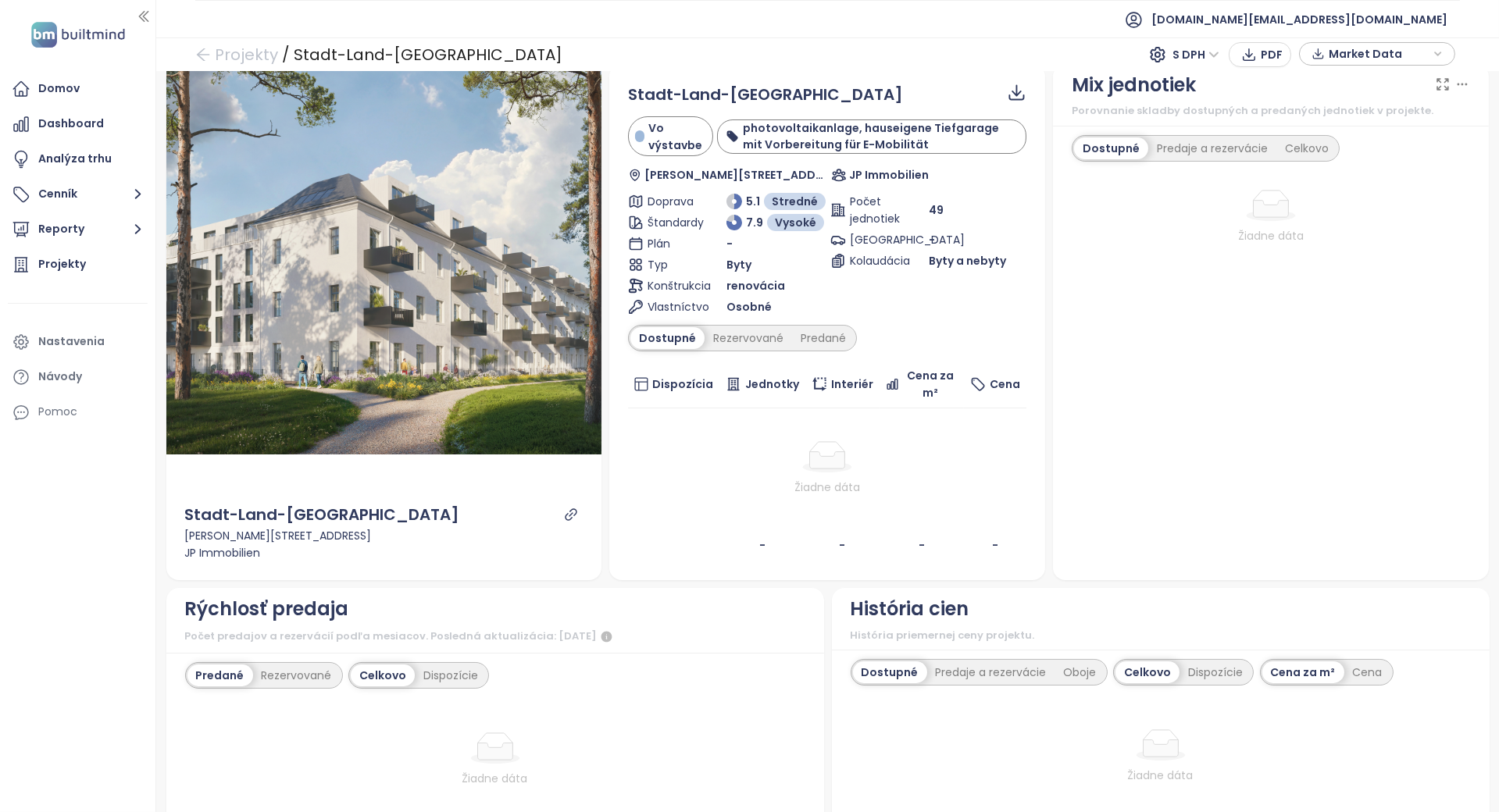
click at [709, 461] on div at bounding box center [828, 457] width 386 height 31
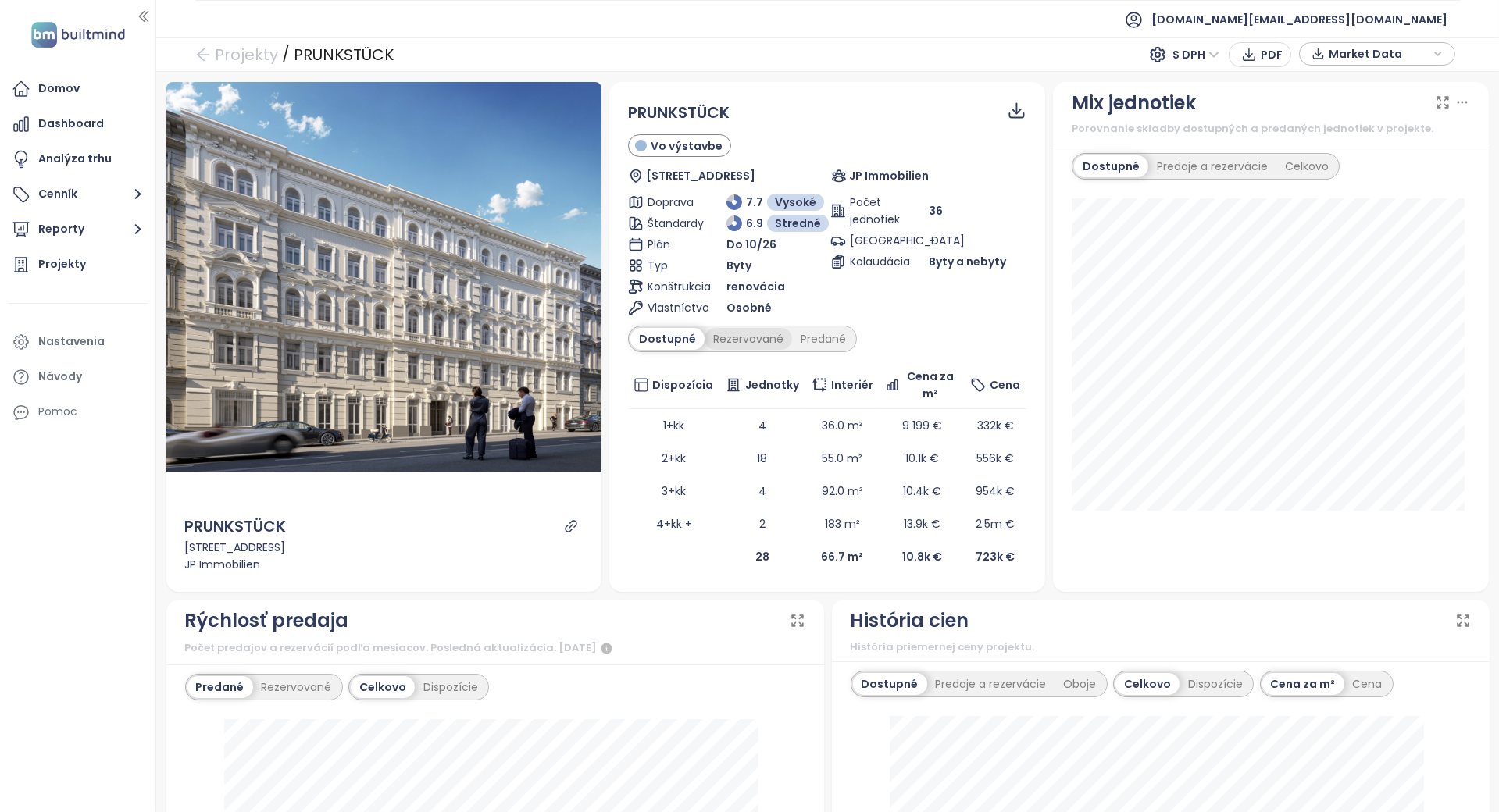
click at [750, 329] on div "Rezervované" at bounding box center [749, 339] width 88 height 22
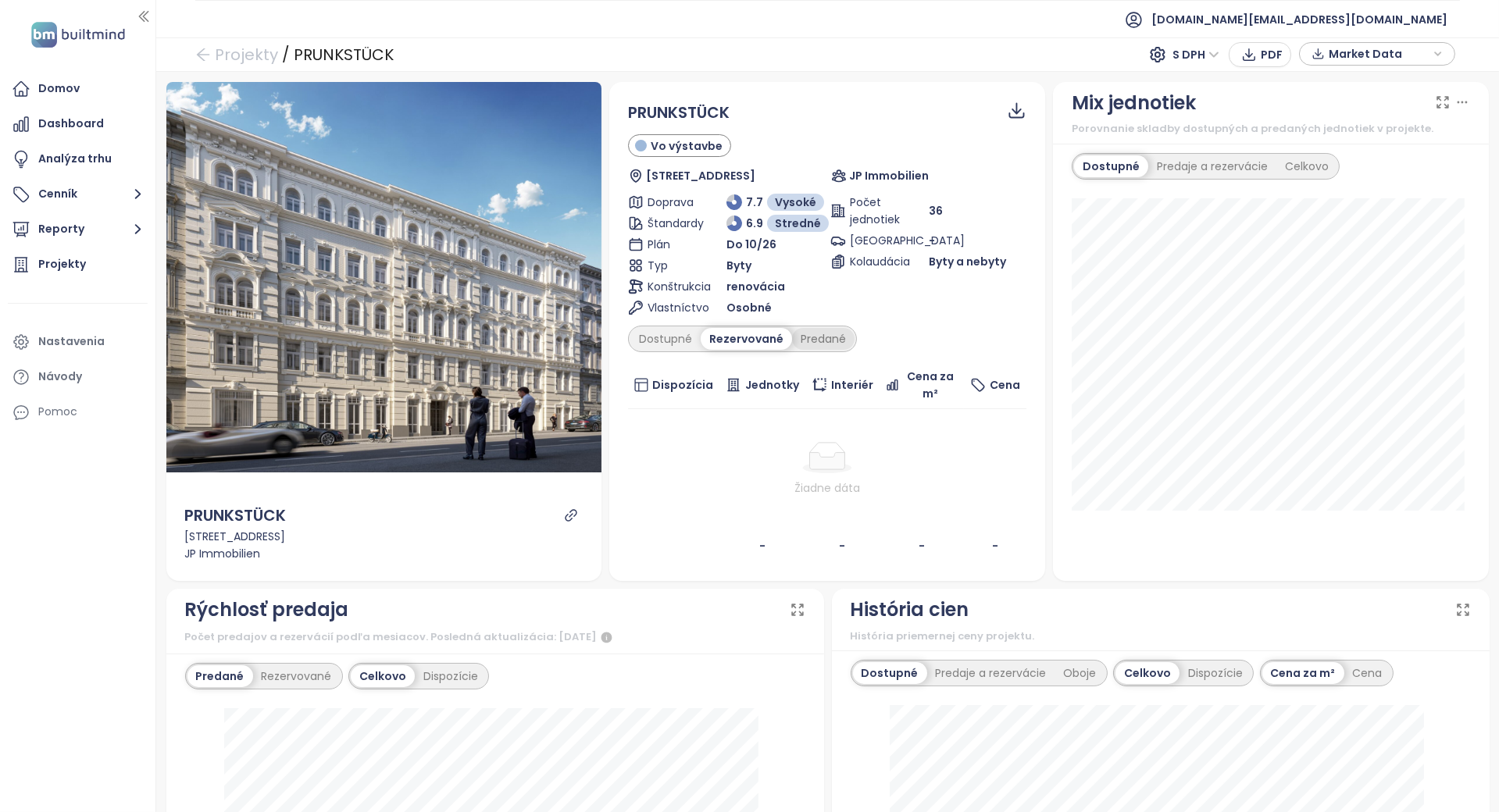
click at [795, 337] on div "Predané" at bounding box center [823, 339] width 63 height 22
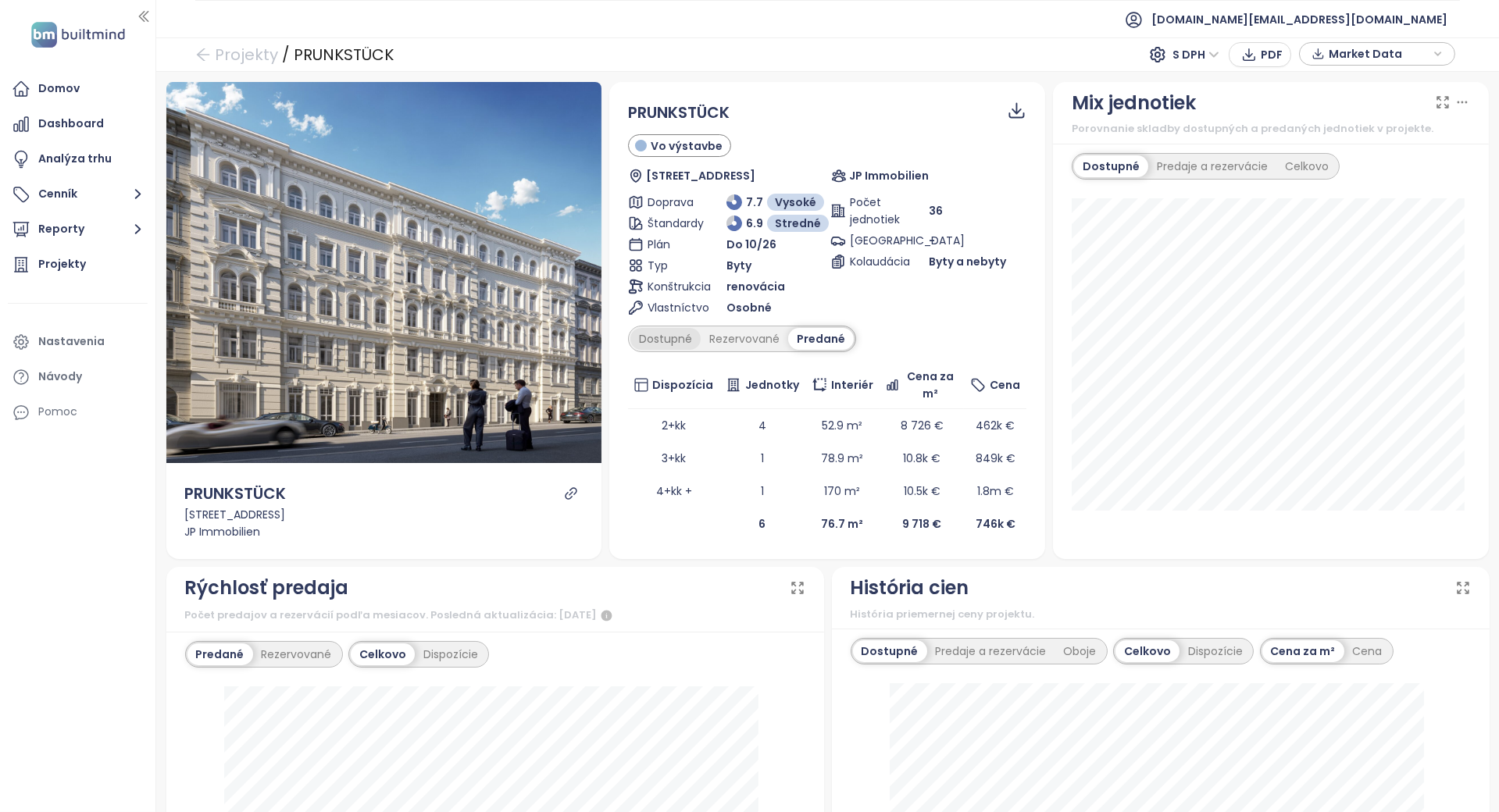
click at [678, 339] on div "Dostupné" at bounding box center [665, 339] width 71 height 22
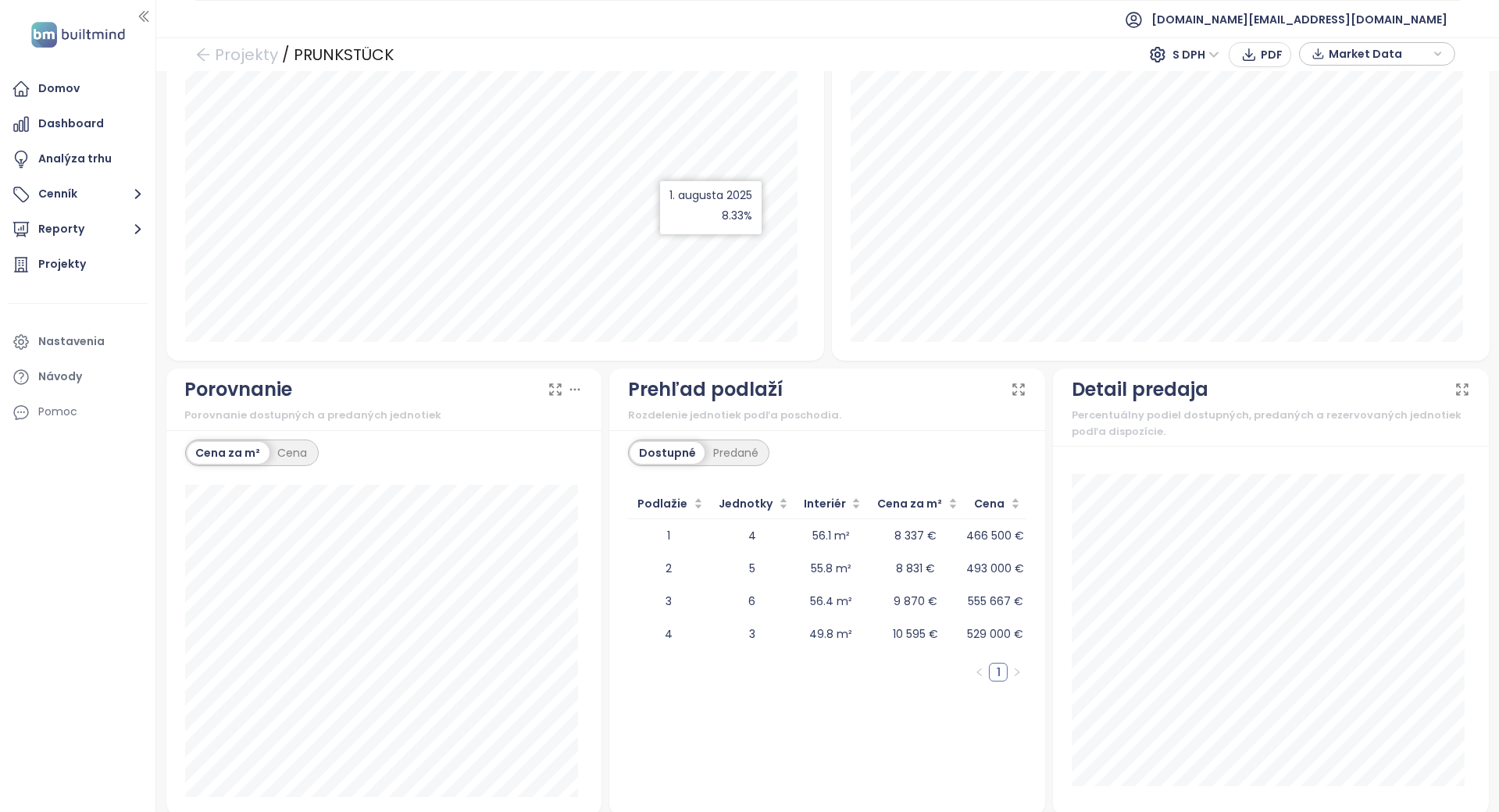
scroll to position [1157, 0]
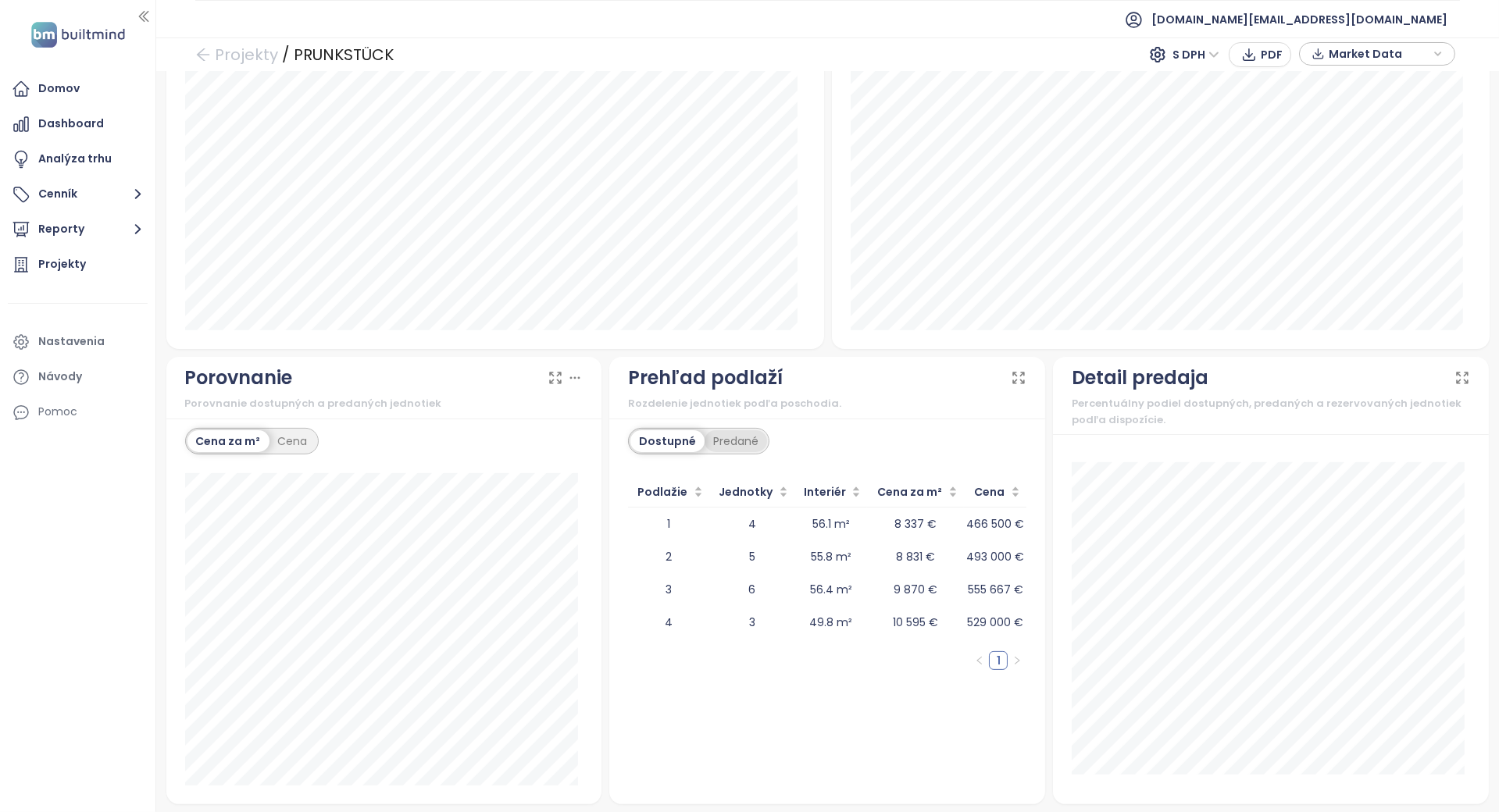
click at [721, 447] on div "Predané" at bounding box center [736, 441] width 63 height 22
click at [678, 439] on div "Dostupné" at bounding box center [665, 441] width 71 height 22
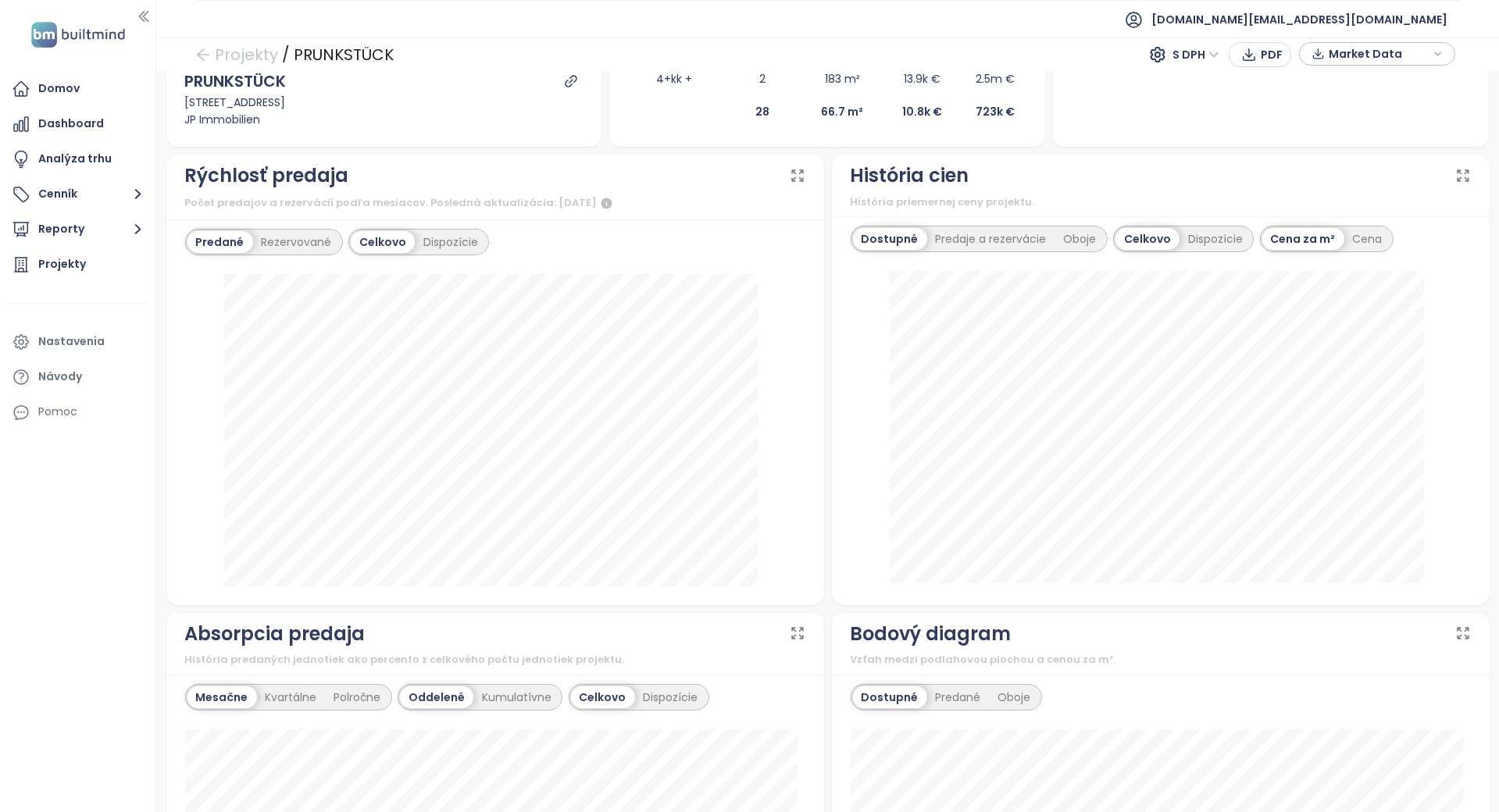
scroll to position [324, 0]
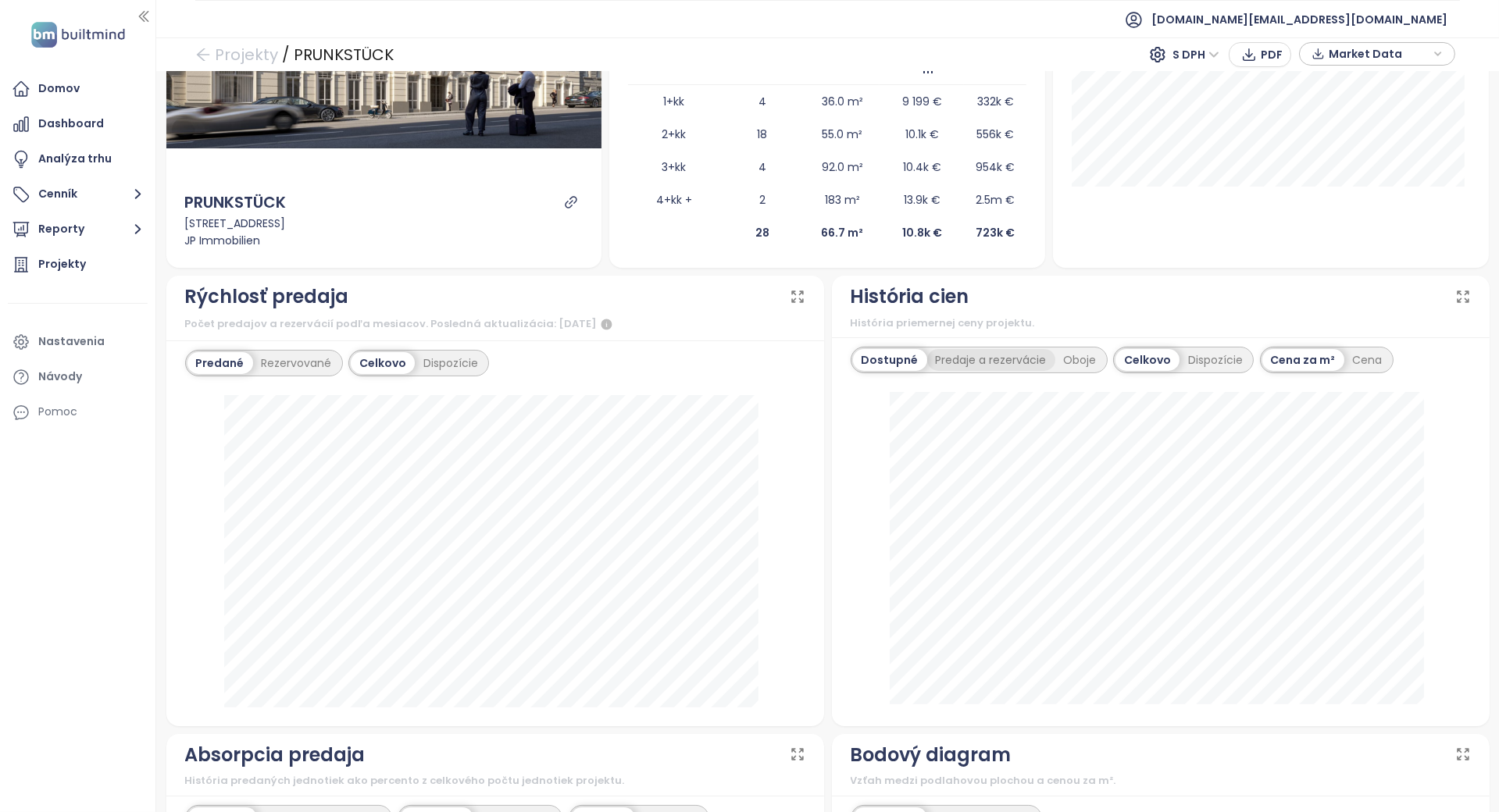
click at [963, 362] on div "Predaje a rezervácie" at bounding box center [991, 360] width 128 height 22
click at [1069, 366] on div "Oboje" at bounding box center [1084, 360] width 50 height 22
click at [898, 363] on div "Dostupné" at bounding box center [888, 360] width 71 height 22
click at [851, 432] on div at bounding box center [1161, 549] width 620 height 316
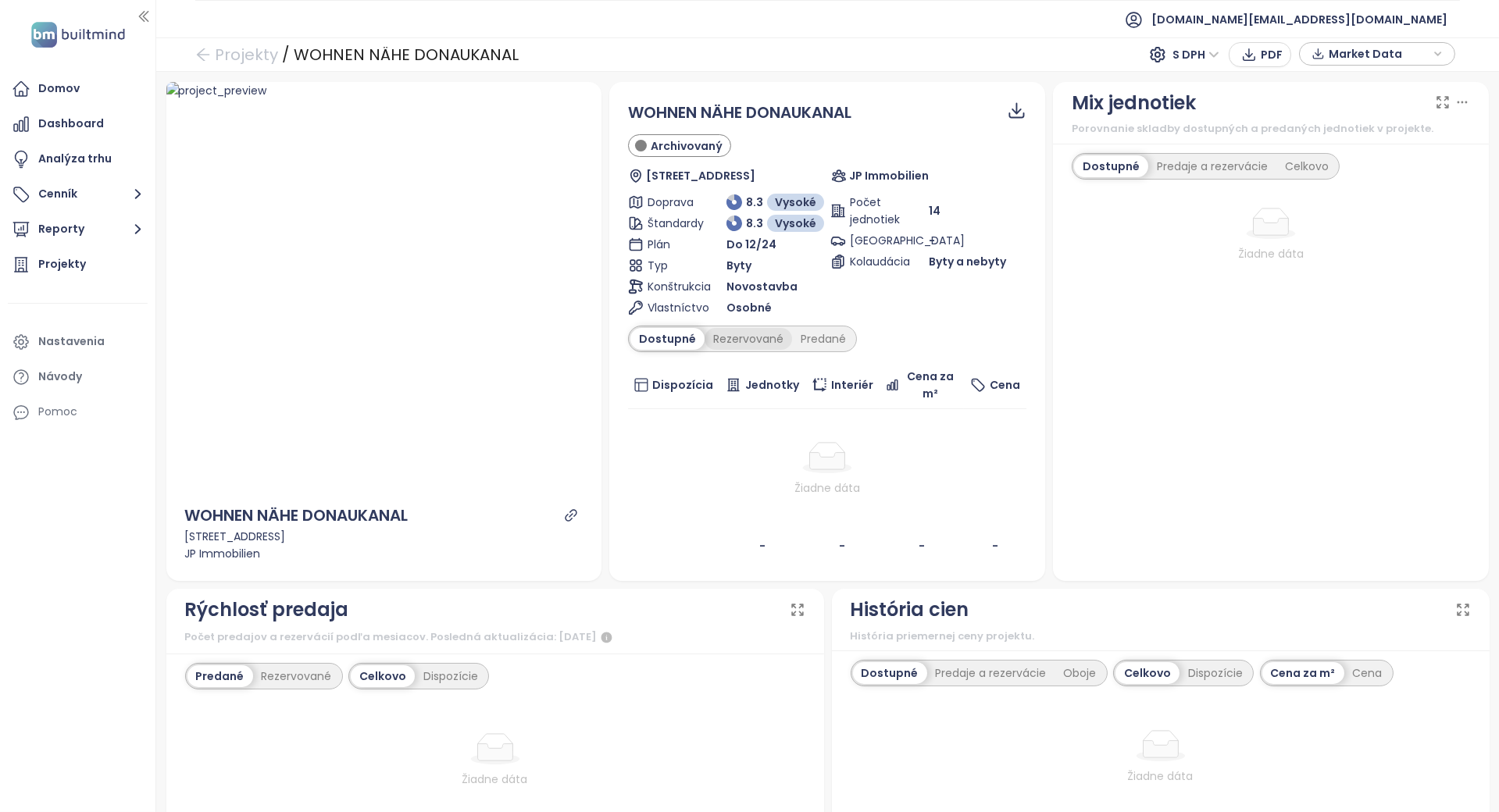
click at [758, 328] on div "Rezervované" at bounding box center [749, 339] width 88 height 22
click at [799, 332] on div "Predané" at bounding box center [823, 339] width 63 height 22
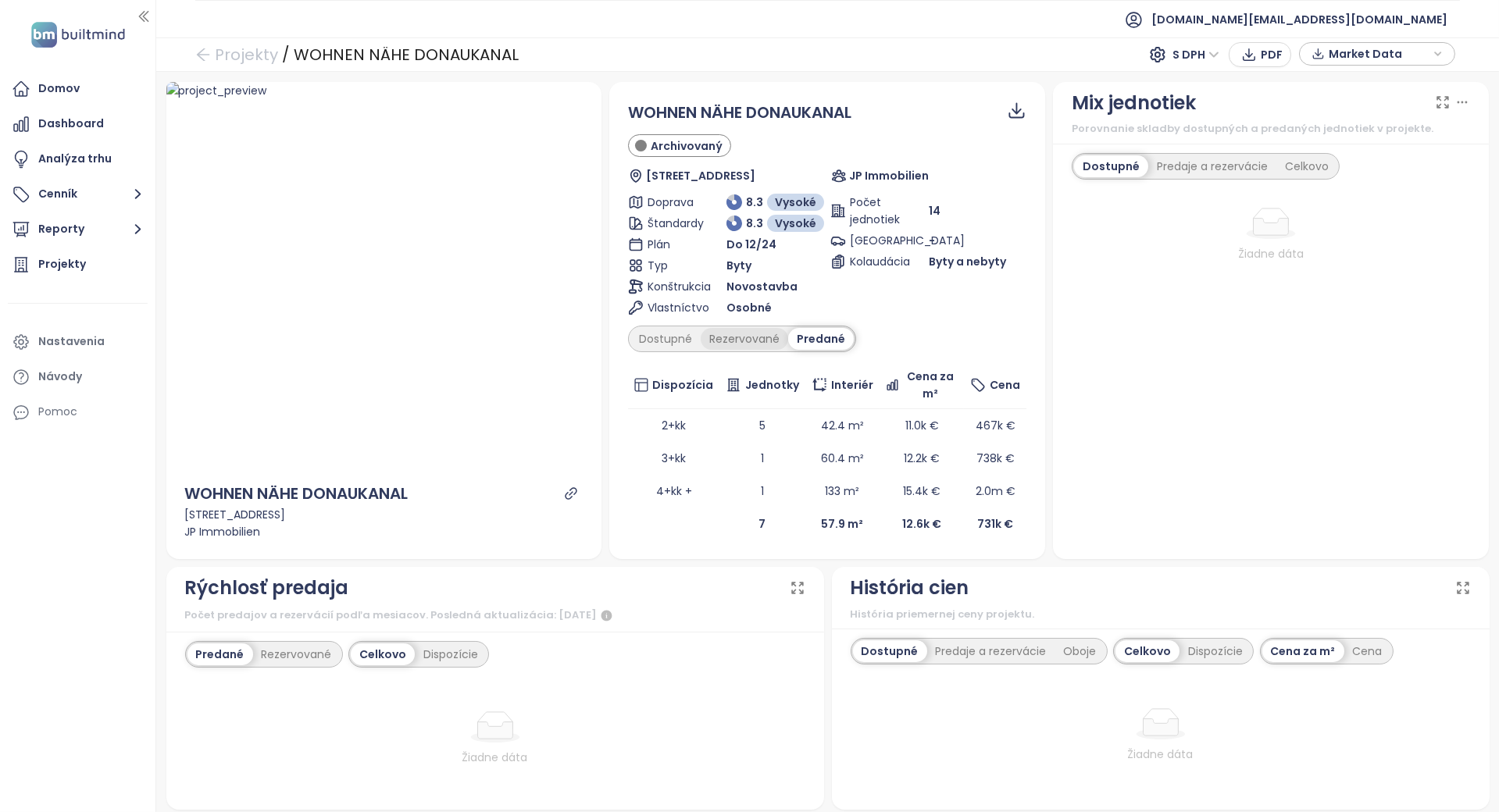
click at [759, 341] on div "Rezervované" at bounding box center [745, 339] width 88 height 22
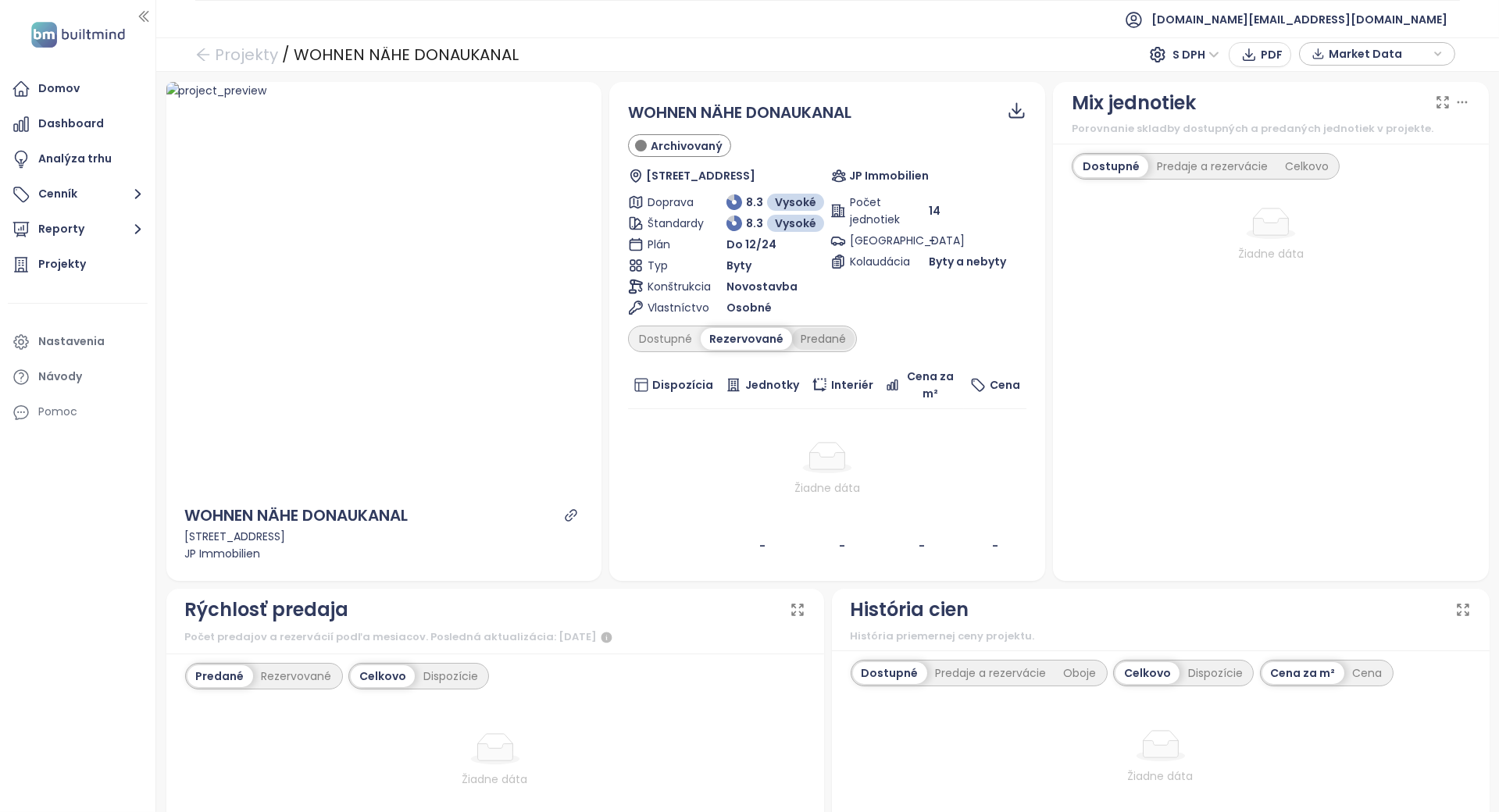
click at [811, 342] on div "Predané" at bounding box center [823, 339] width 63 height 22
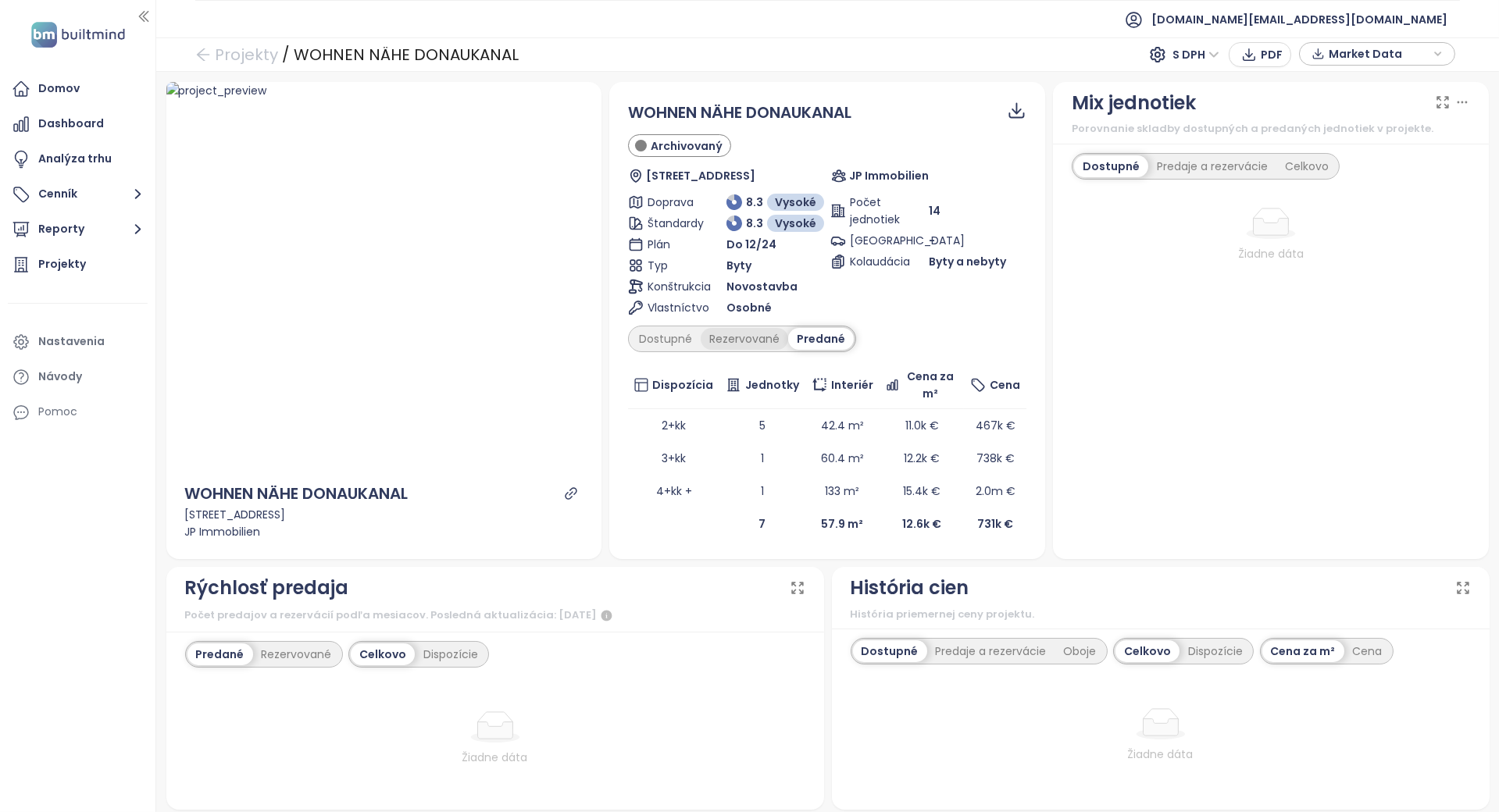
click at [741, 332] on div "Rezervované" at bounding box center [745, 339] width 88 height 22
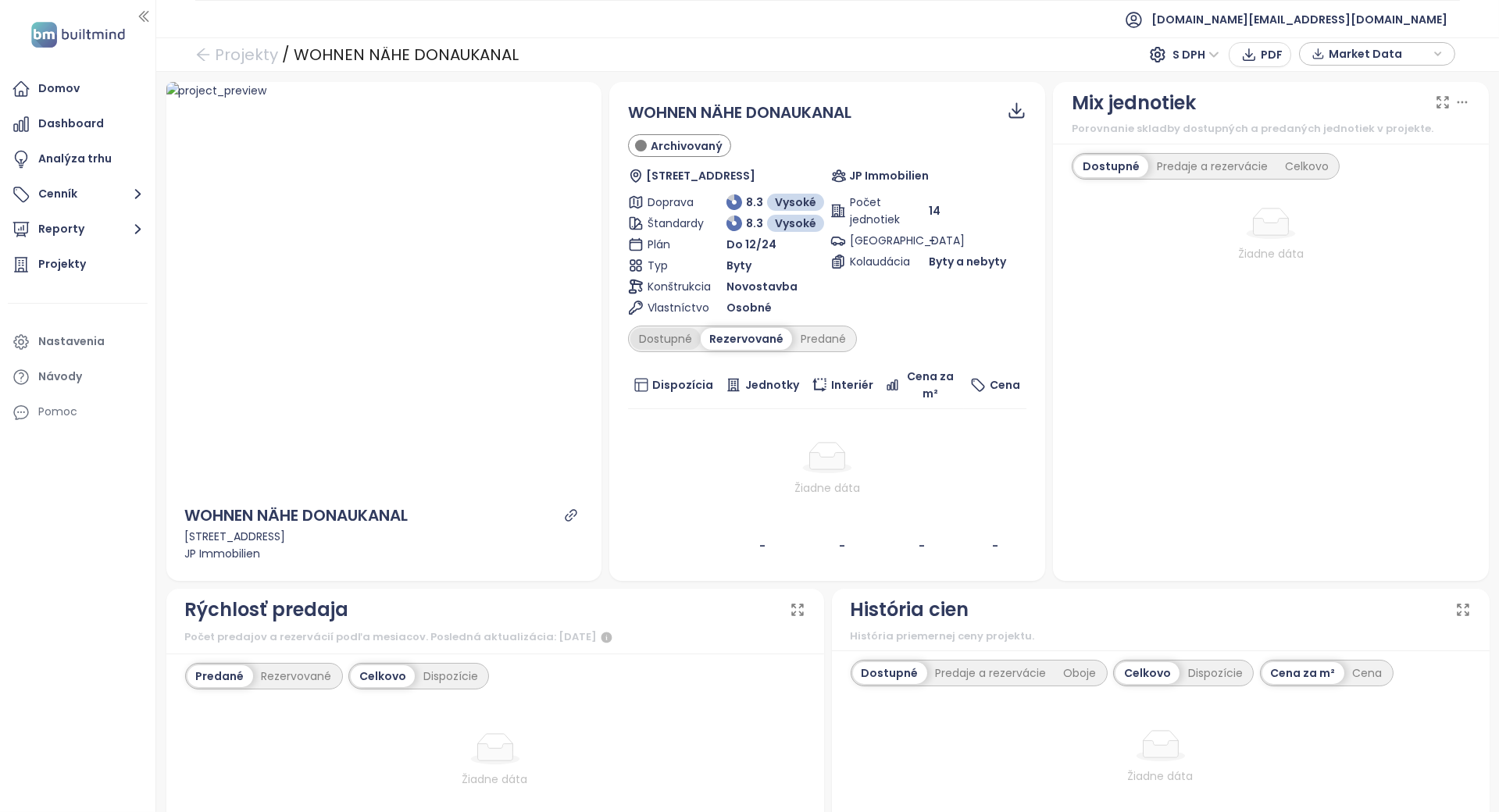
click at [648, 345] on div "Dostupné" at bounding box center [665, 339] width 71 height 22
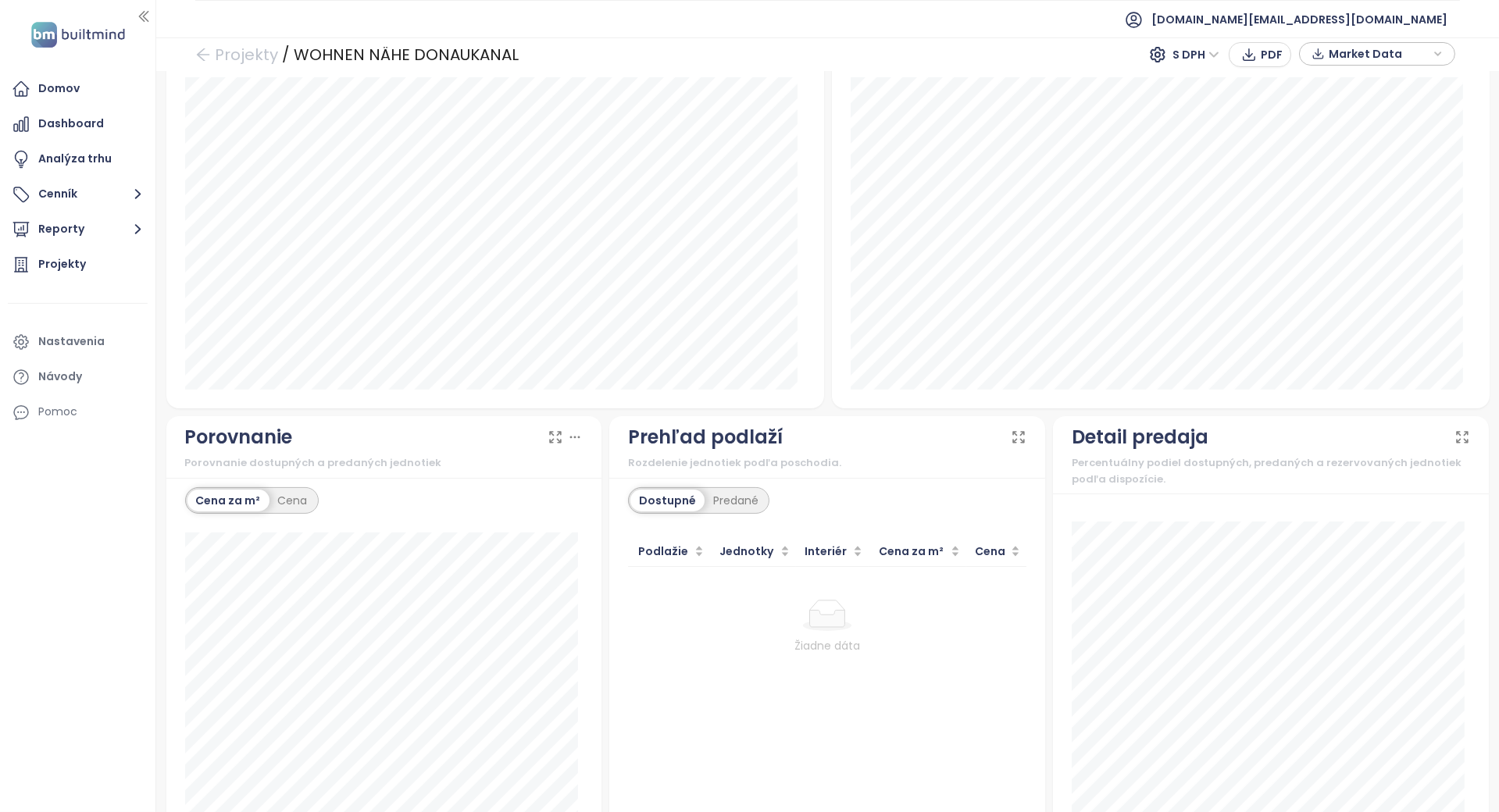
scroll to position [938, 0]
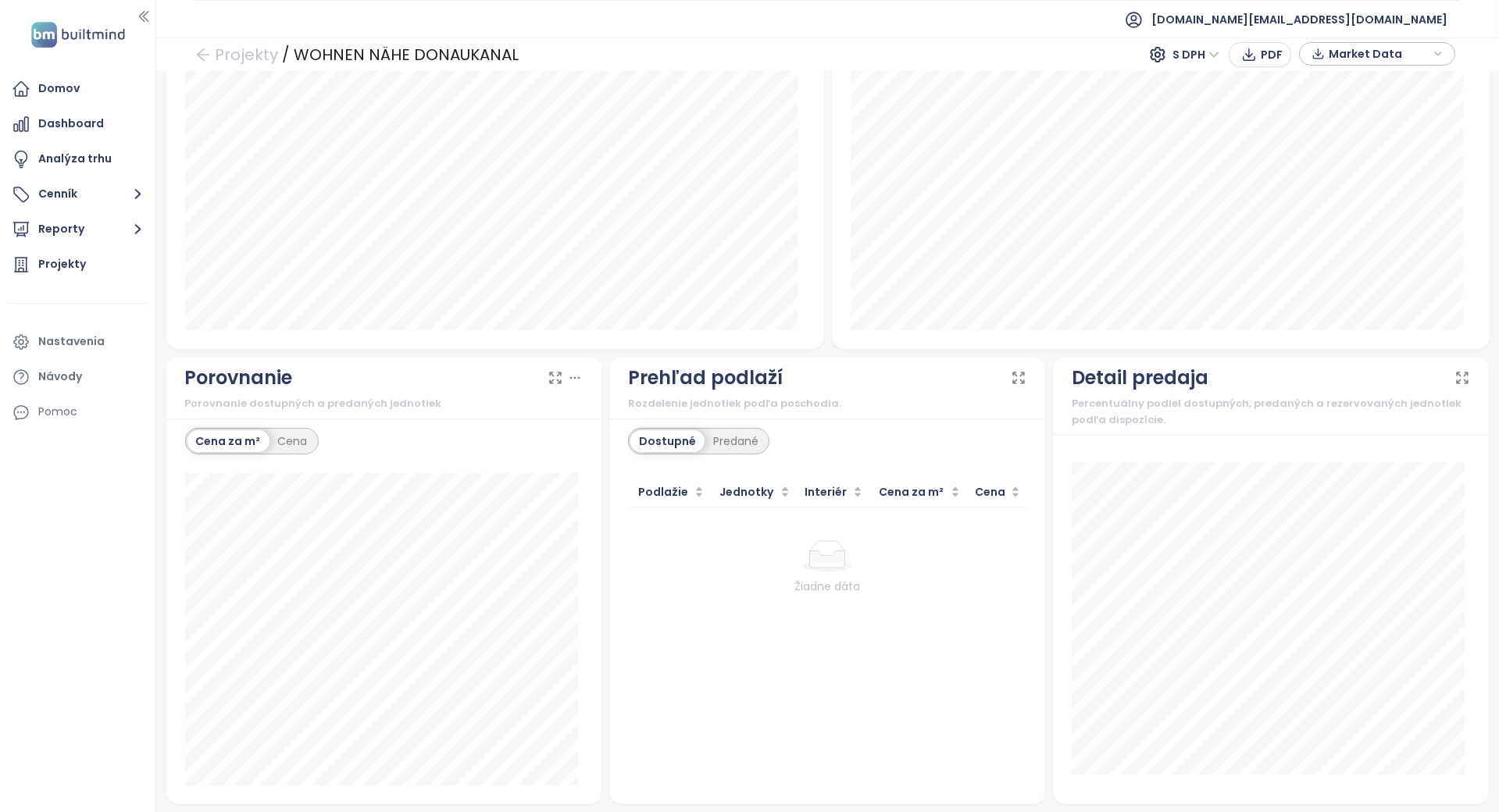
click at [721, 563] on div at bounding box center [828, 556] width 386 height 31
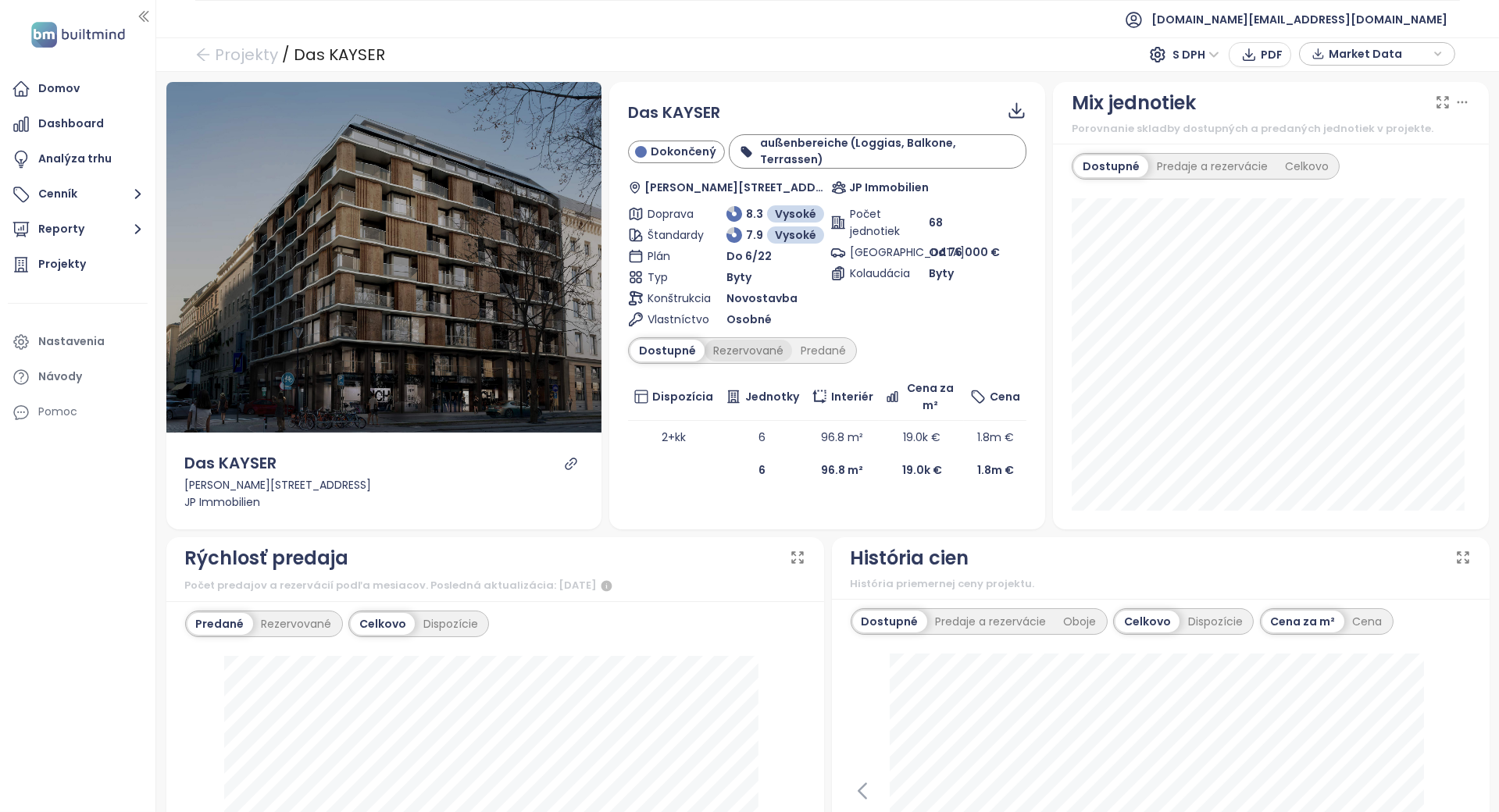
click at [743, 344] on div "Rezervované" at bounding box center [749, 350] width 88 height 22
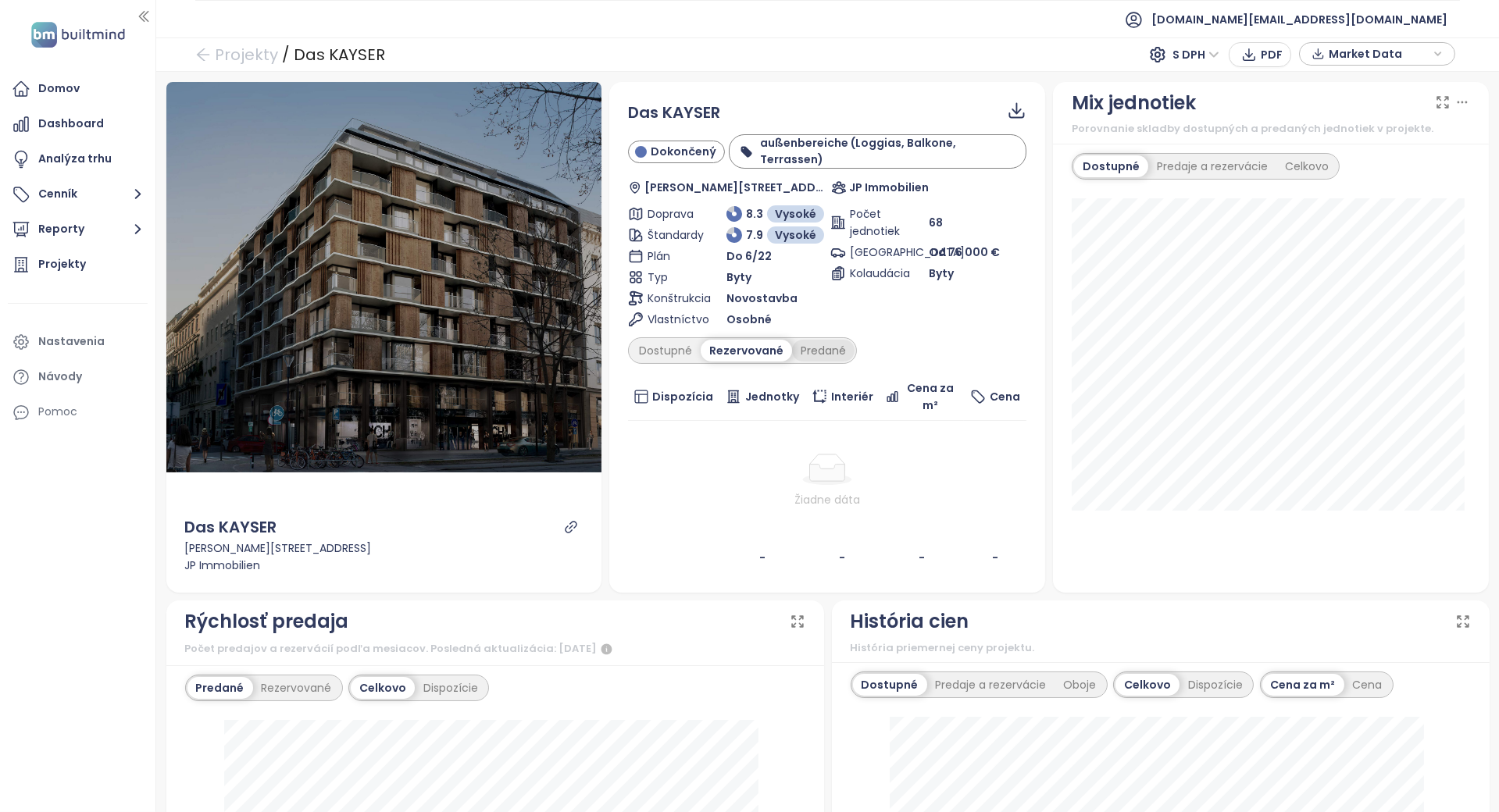
click at [805, 340] on div "Predané" at bounding box center [823, 350] width 63 height 22
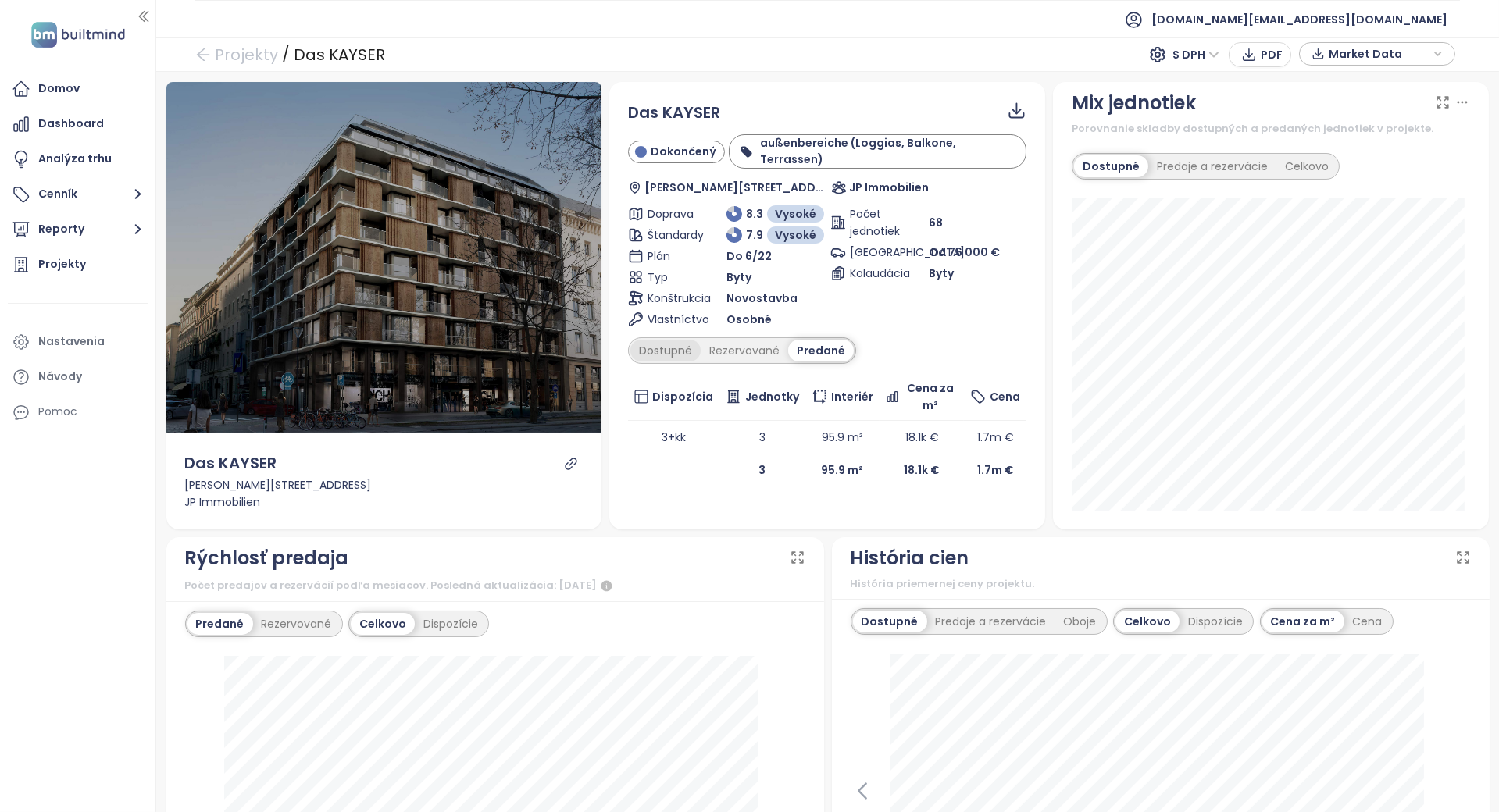
click at [673, 340] on div "Dostupné" at bounding box center [665, 350] width 71 height 22
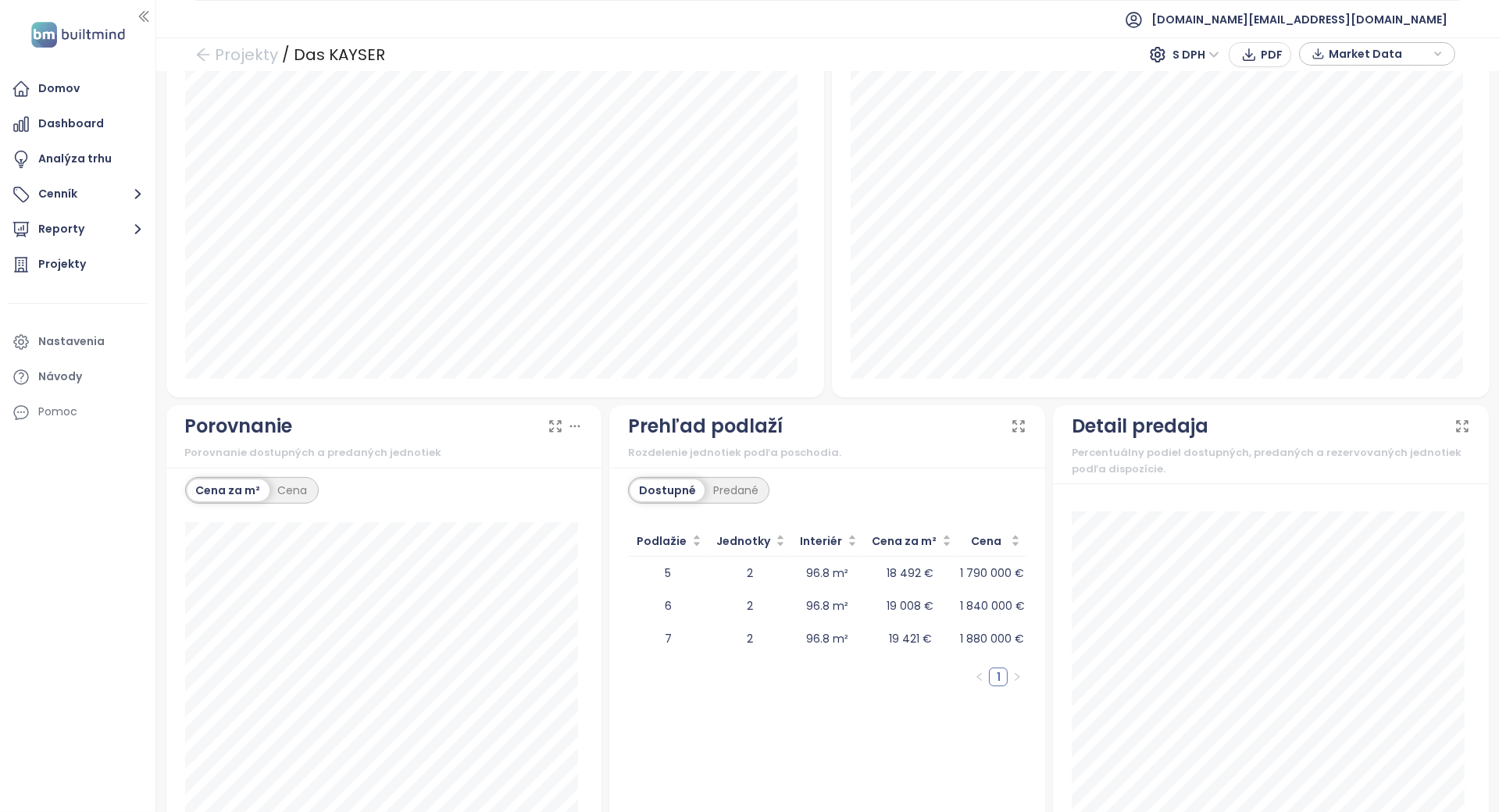
scroll to position [1093, 0]
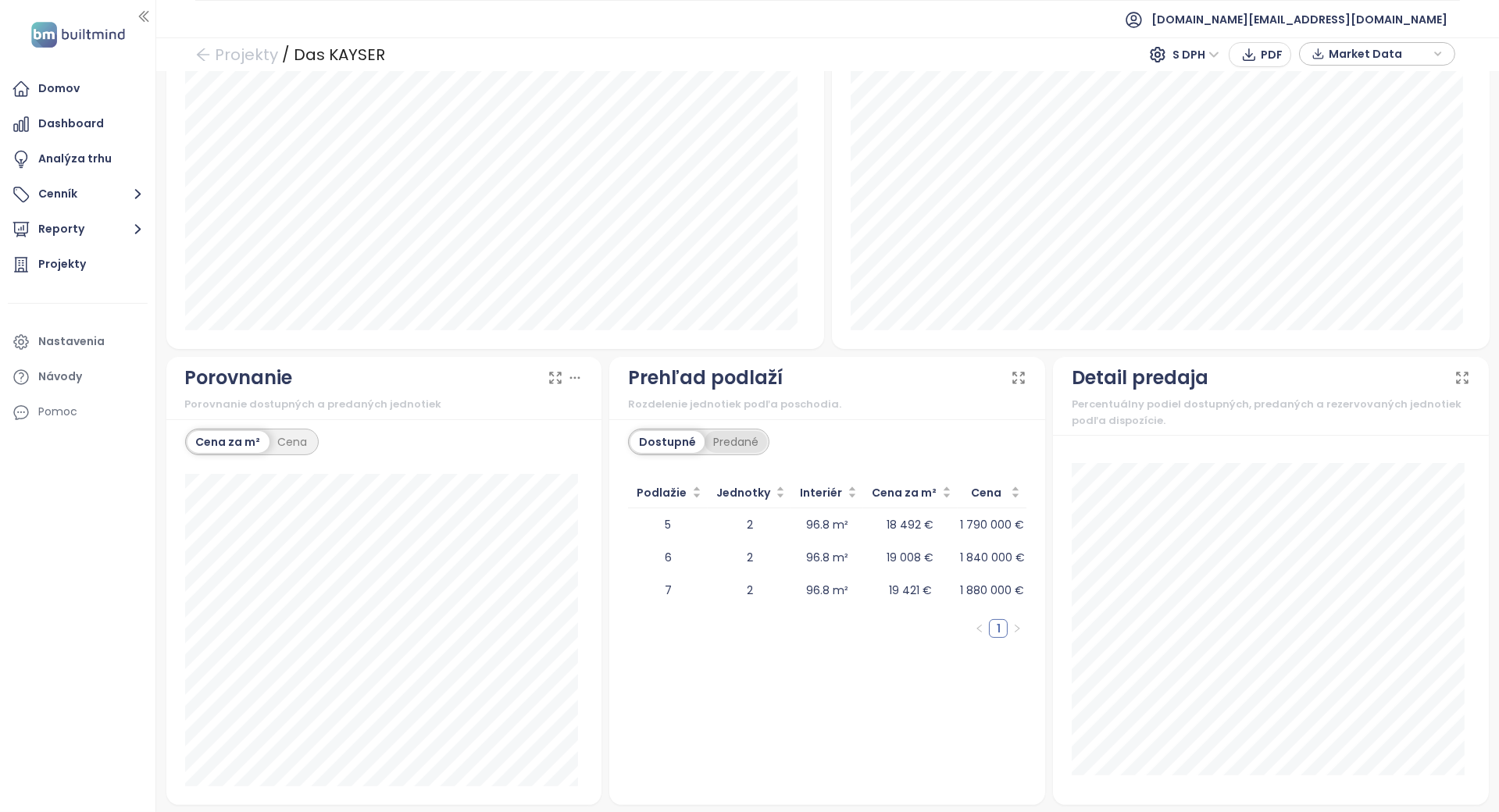
click at [725, 439] on div "Predané" at bounding box center [736, 442] width 63 height 22
click at [661, 435] on div "Dostupné" at bounding box center [665, 442] width 71 height 22
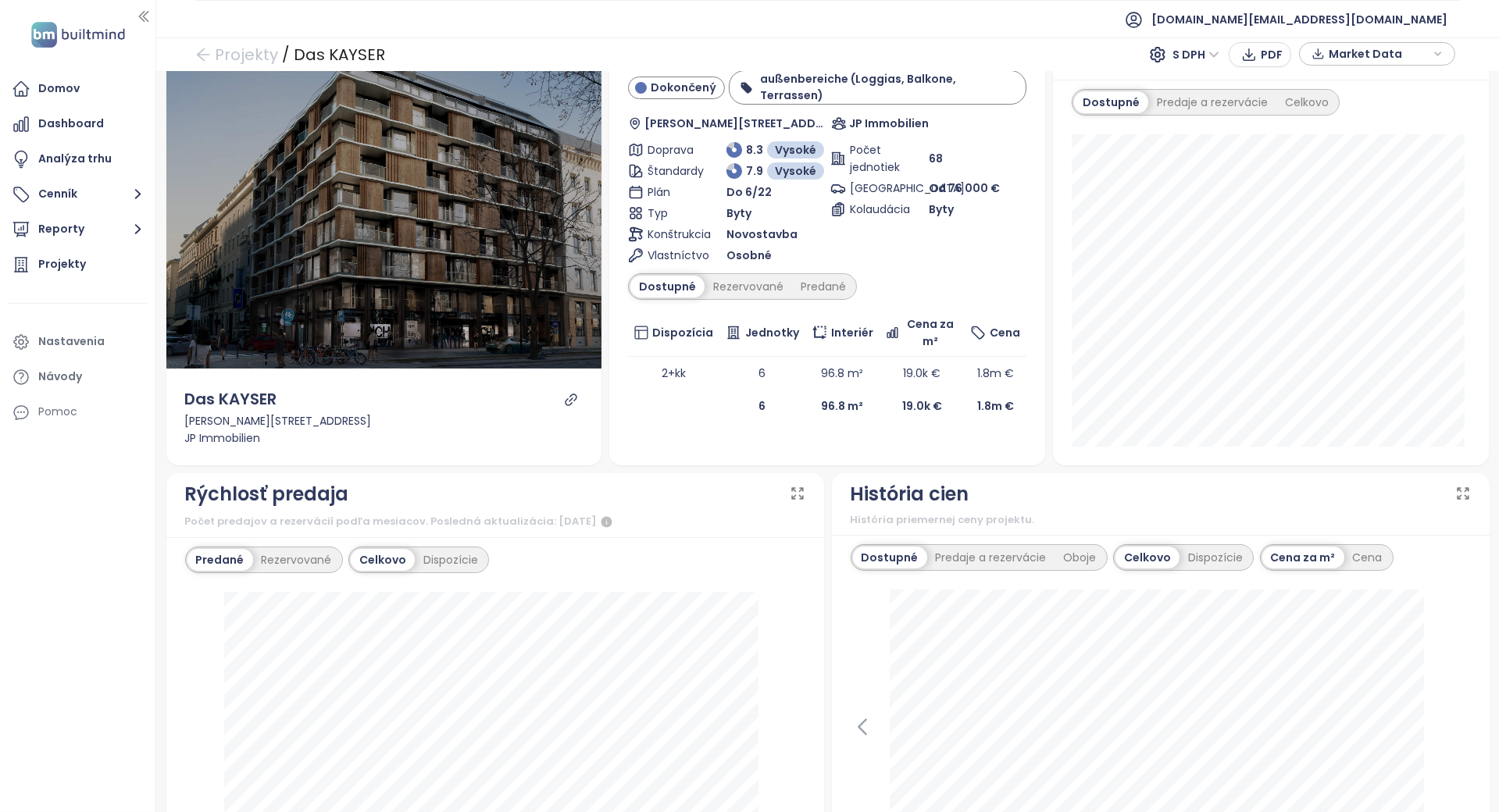
scroll to position [0, 0]
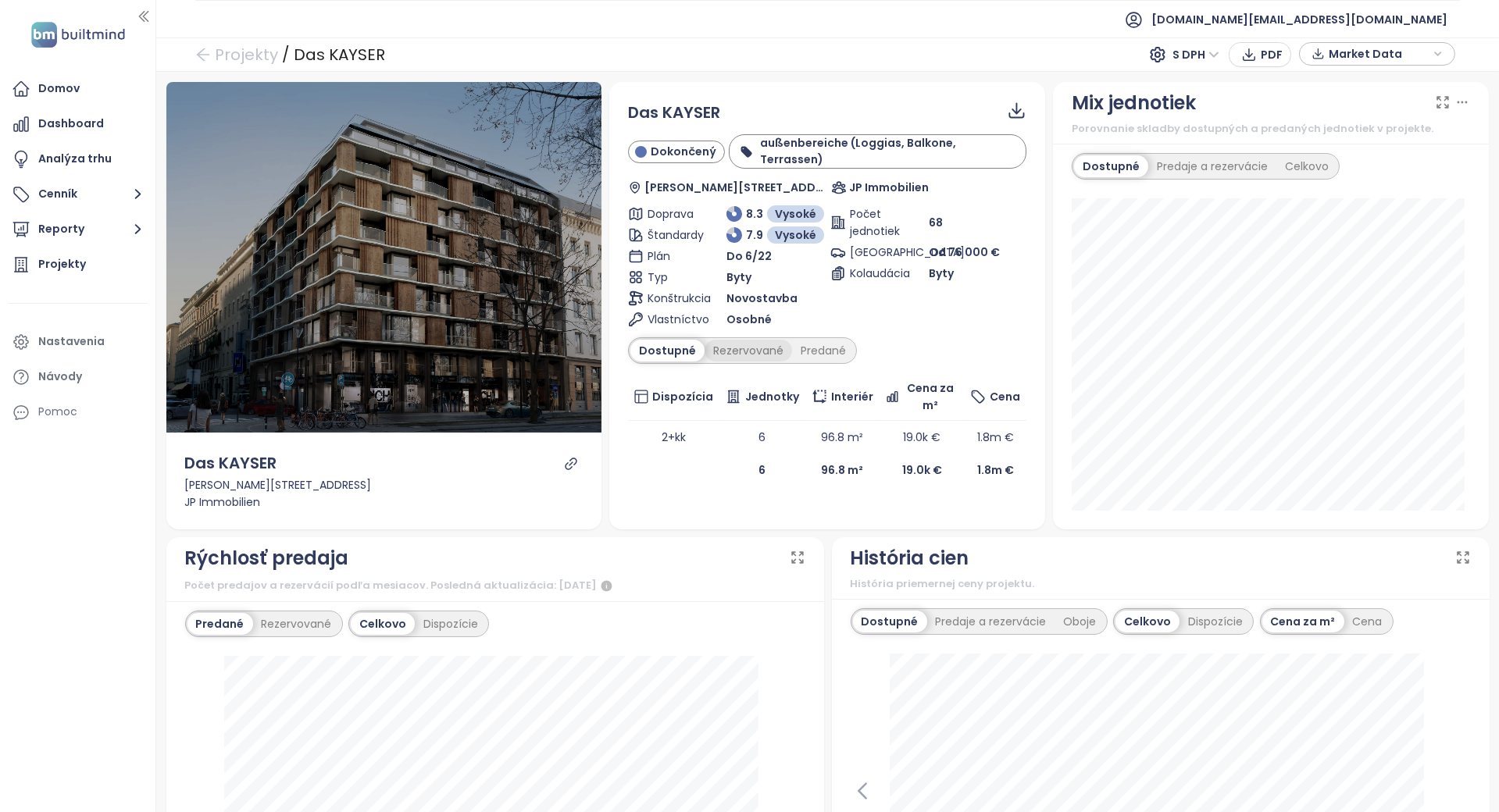
click at [747, 347] on div "Rezervované" at bounding box center [749, 350] width 88 height 22
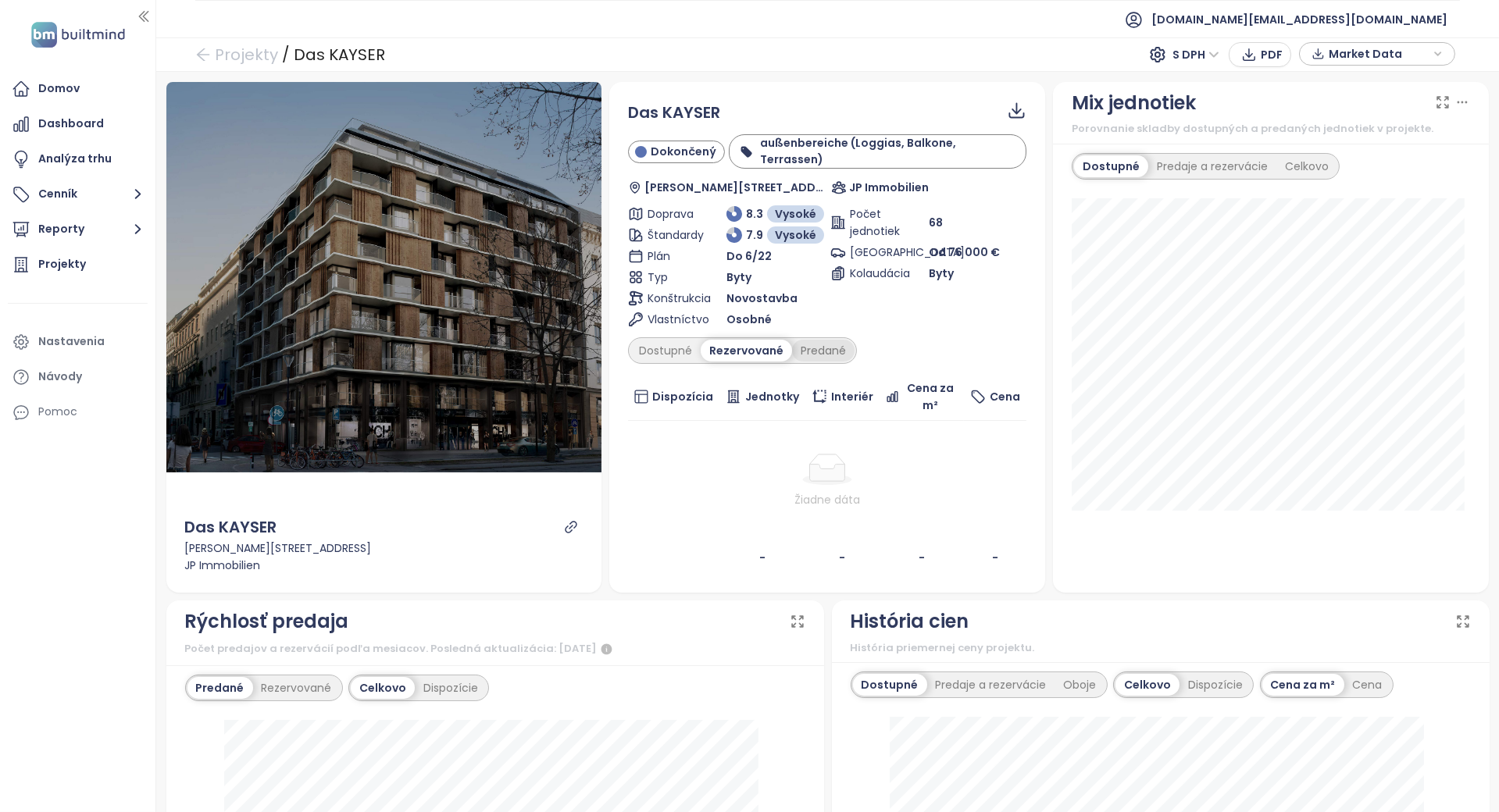
click at [809, 348] on div "Predané" at bounding box center [823, 350] width 63 height 22
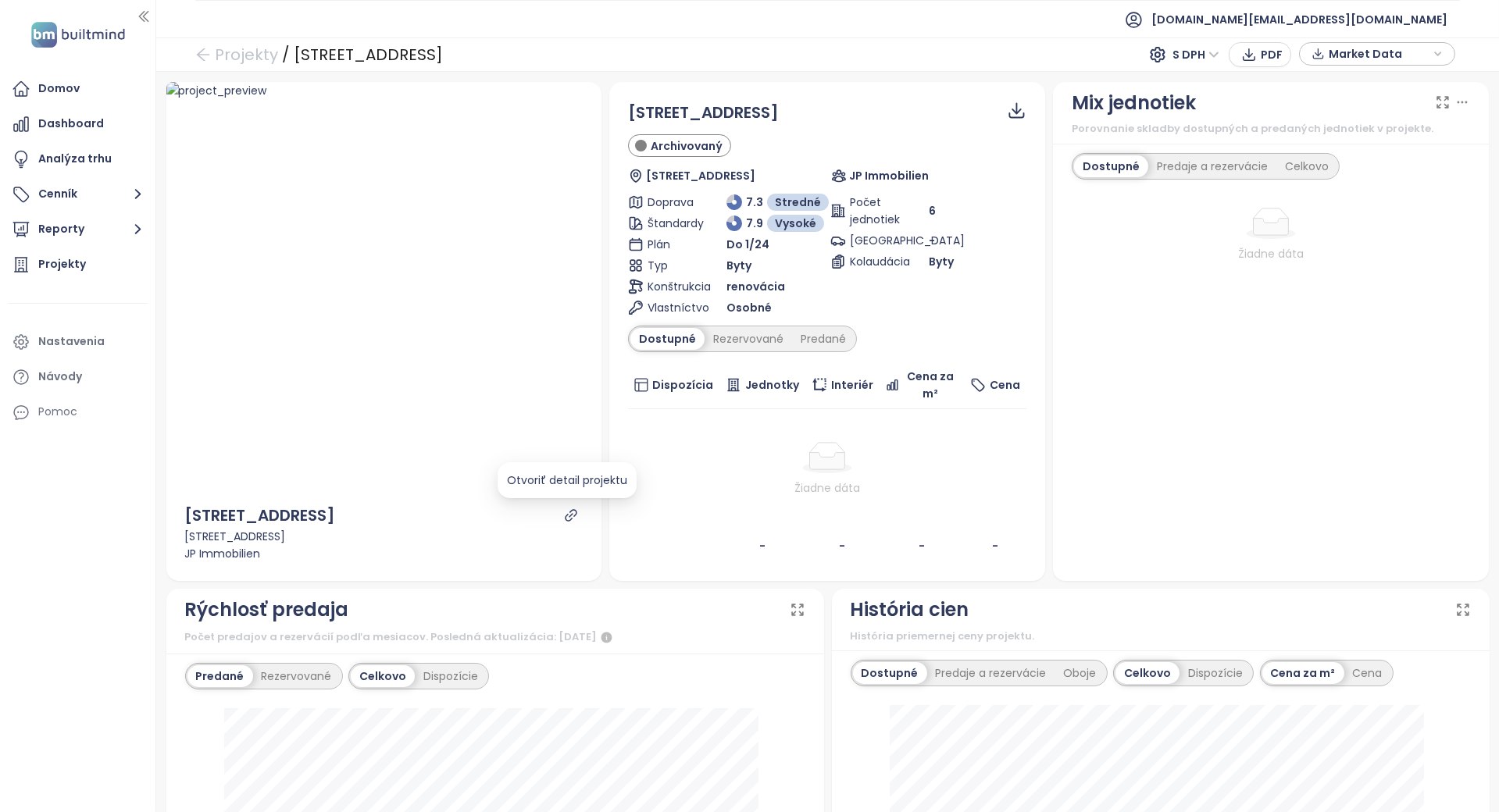
click at [564, 517] on icon "link" at bounding box center [571, 516] width 14 height 14
click at [753, 329] on div "Rezervované" at bounding box center [749, 339] width 88 height 22
click at [806, 328] on div "Predané" at bounding box center [823, 339] width 63 height 22
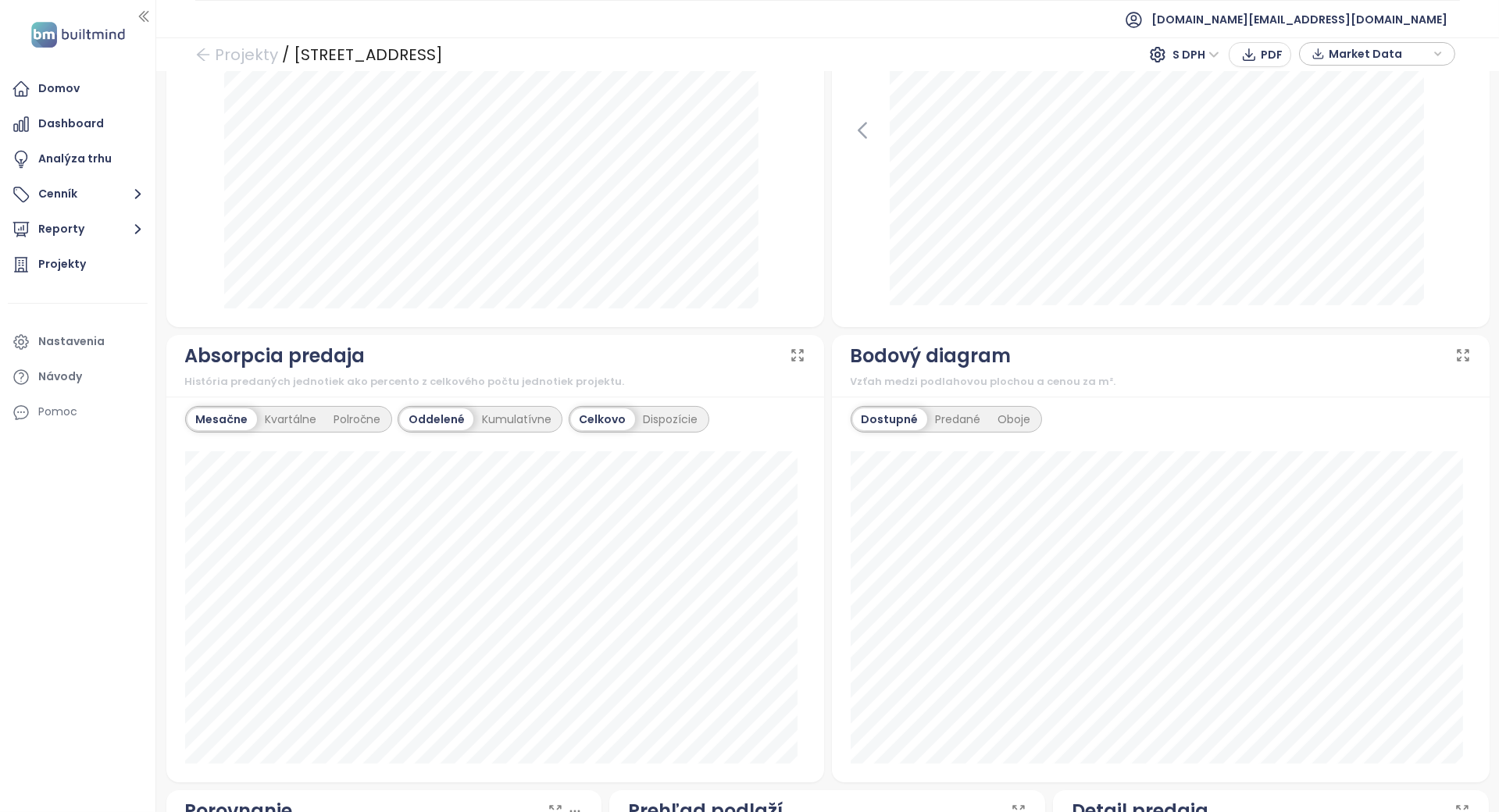
scroll to position [1058, 0]
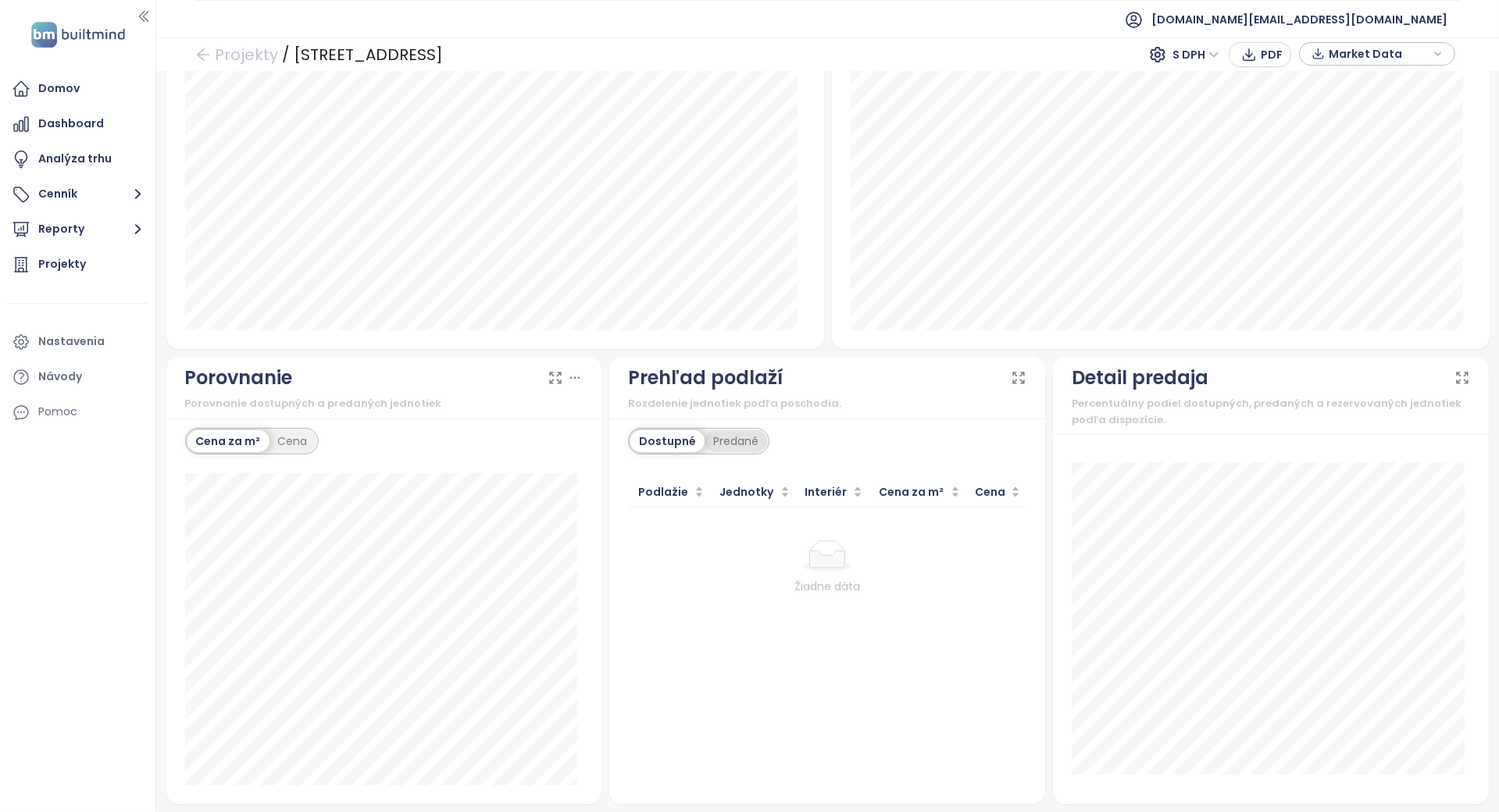
click at [721, 438] on div "Predané" at bounding box center [736, 441] width 63 height 22
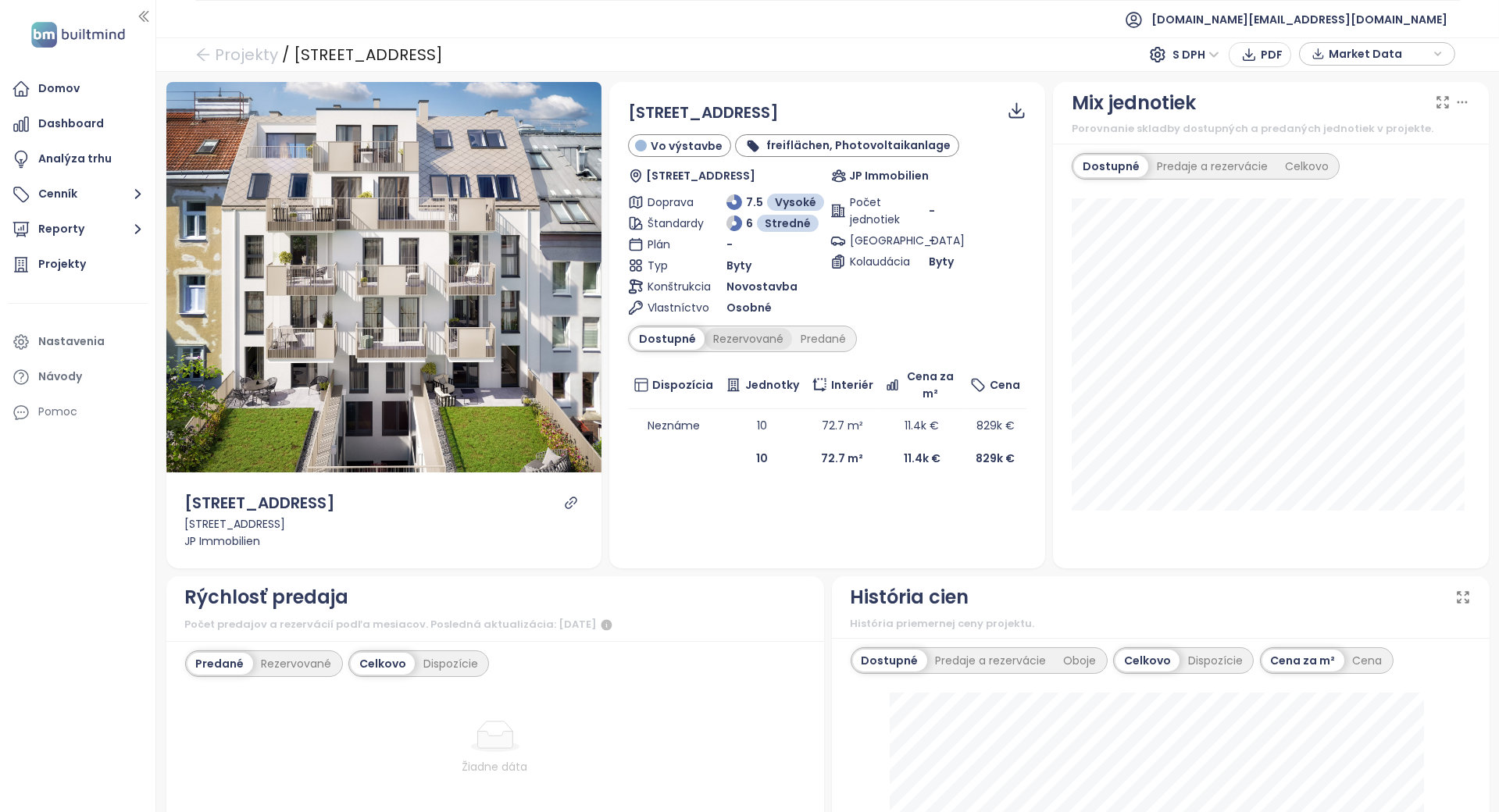
click at [753, 344] on div "Rezervované" at bounding box center [749, 339] width 88 height 22
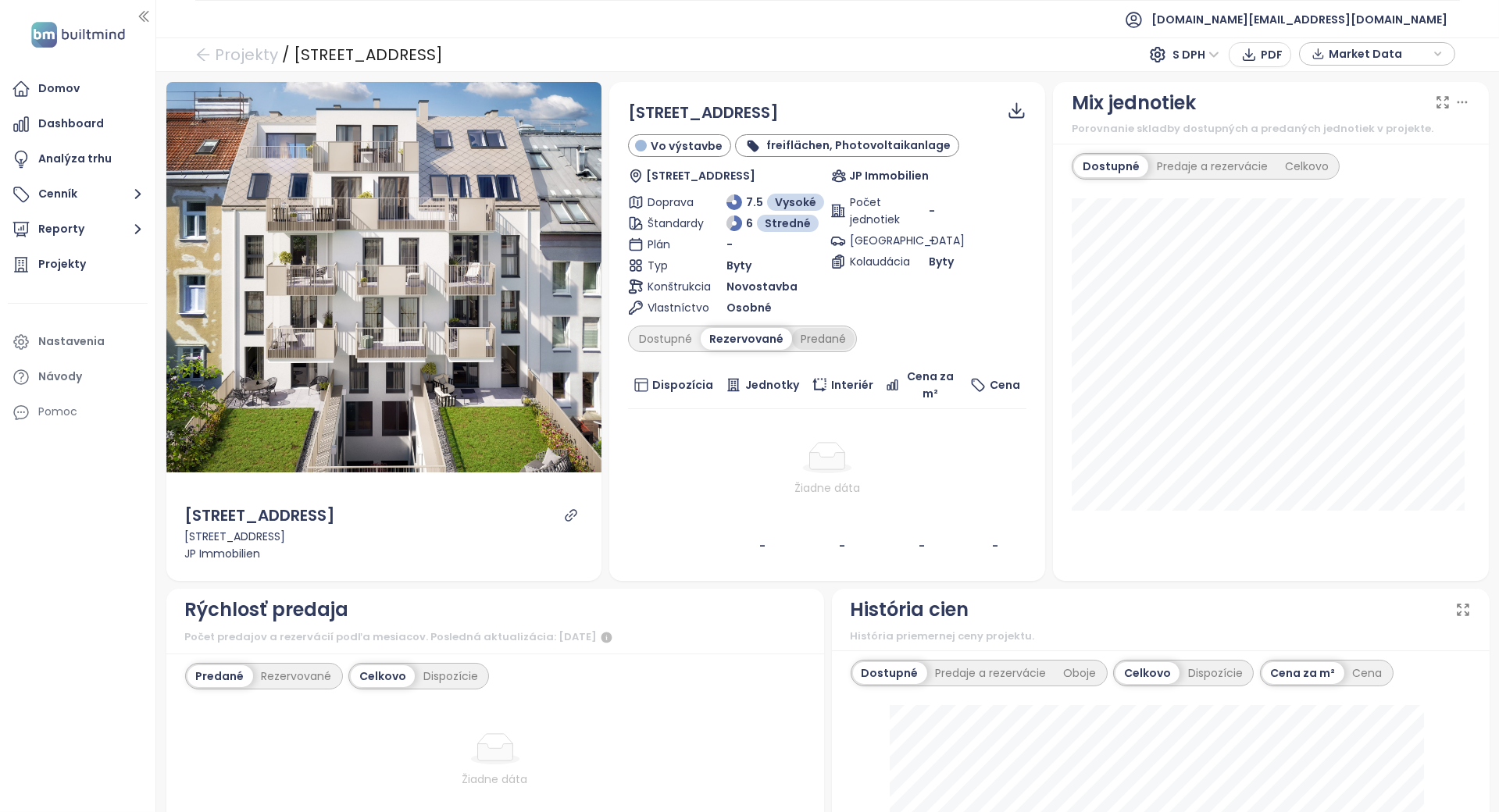
click at [810, 340] on div "Predané" at bounding box center [823, 339] width 63 height 22
click at [707, 341] on div "Rezervované" at bounding box center [745, 339] width 88 height 22
click at [675, 341] on div "Dostupné" at bounding box center [665, 339] width 71 height 22
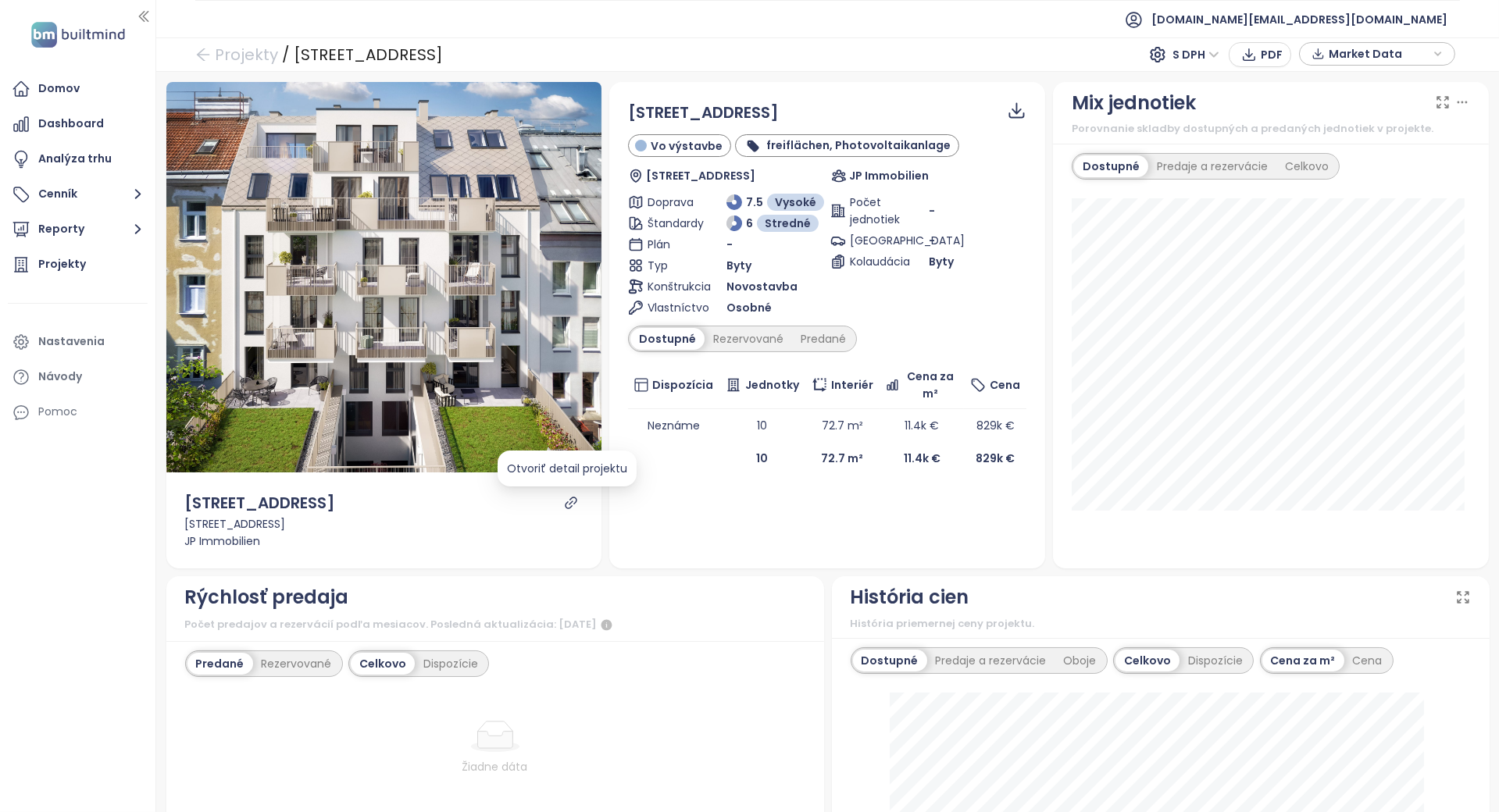
click at [566, 506] on icon "link" at bounding box center [572, 502] width 12 height 12
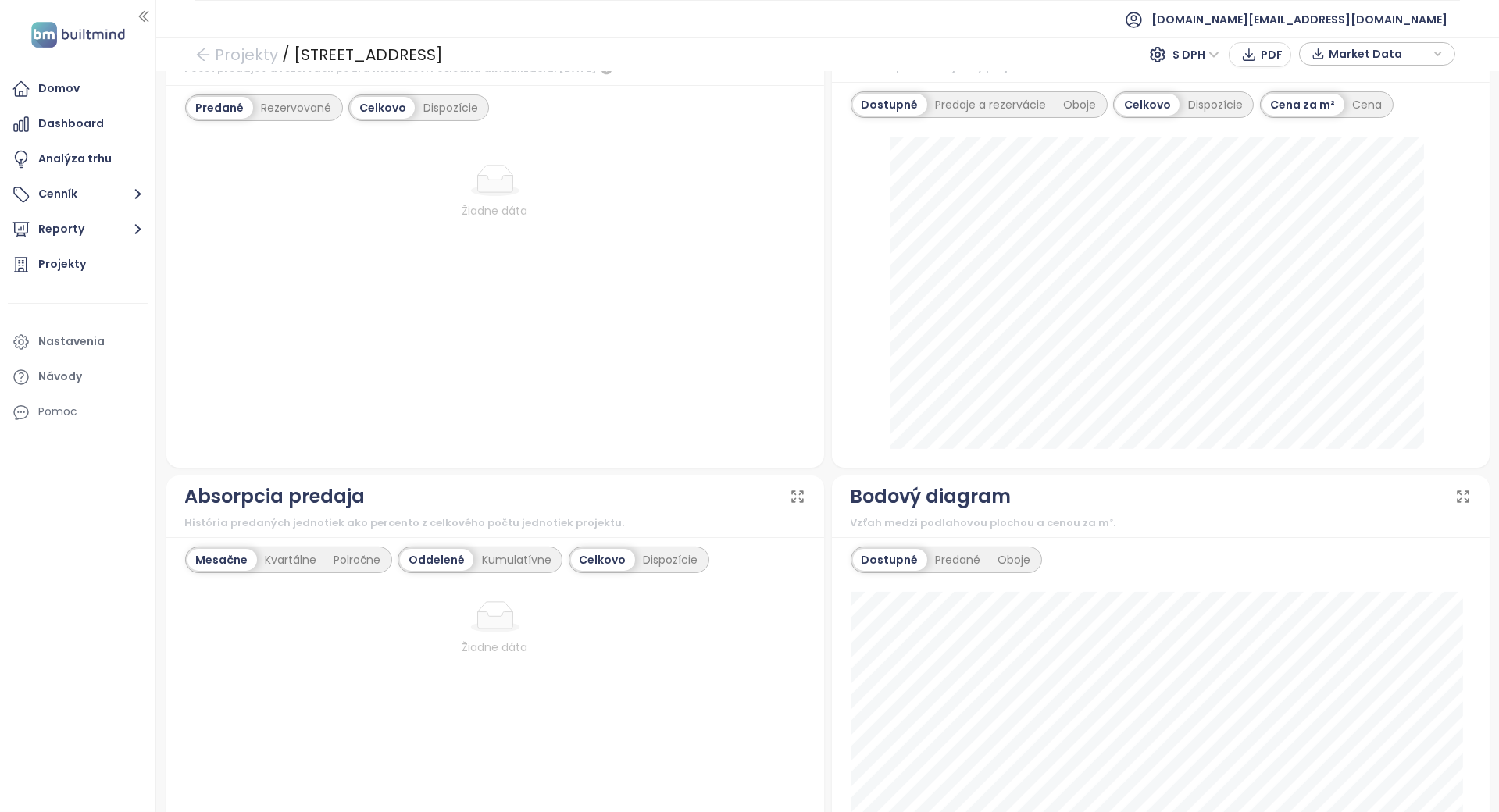
scroll to position [403, 0]
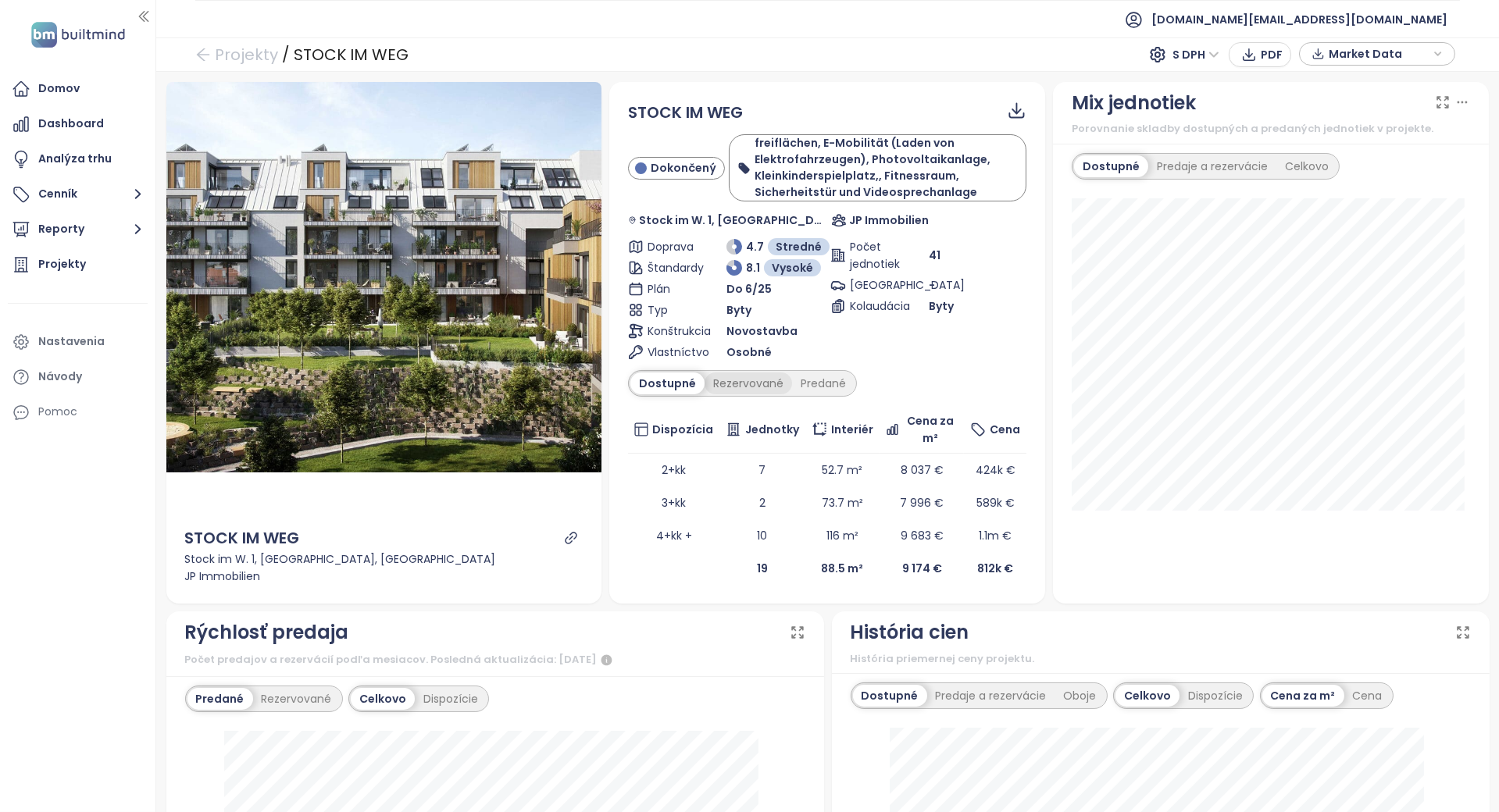
click at [722, 386] on div "Rezervované" at bounding box center [749, 383] width 88 height 22
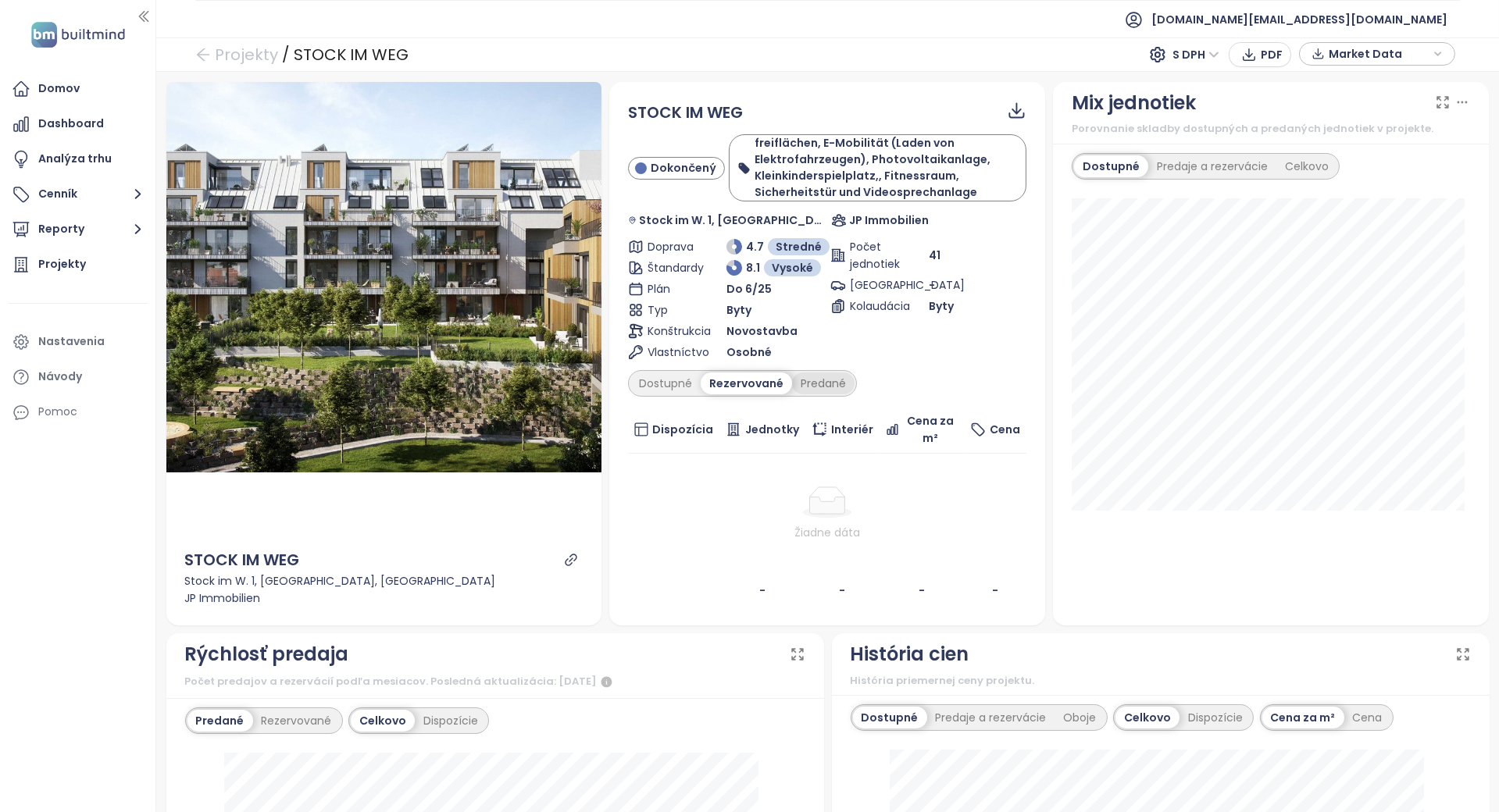
click at [828, 386] on div "Predané" at bounding box center [823, 383] width 63 height 22
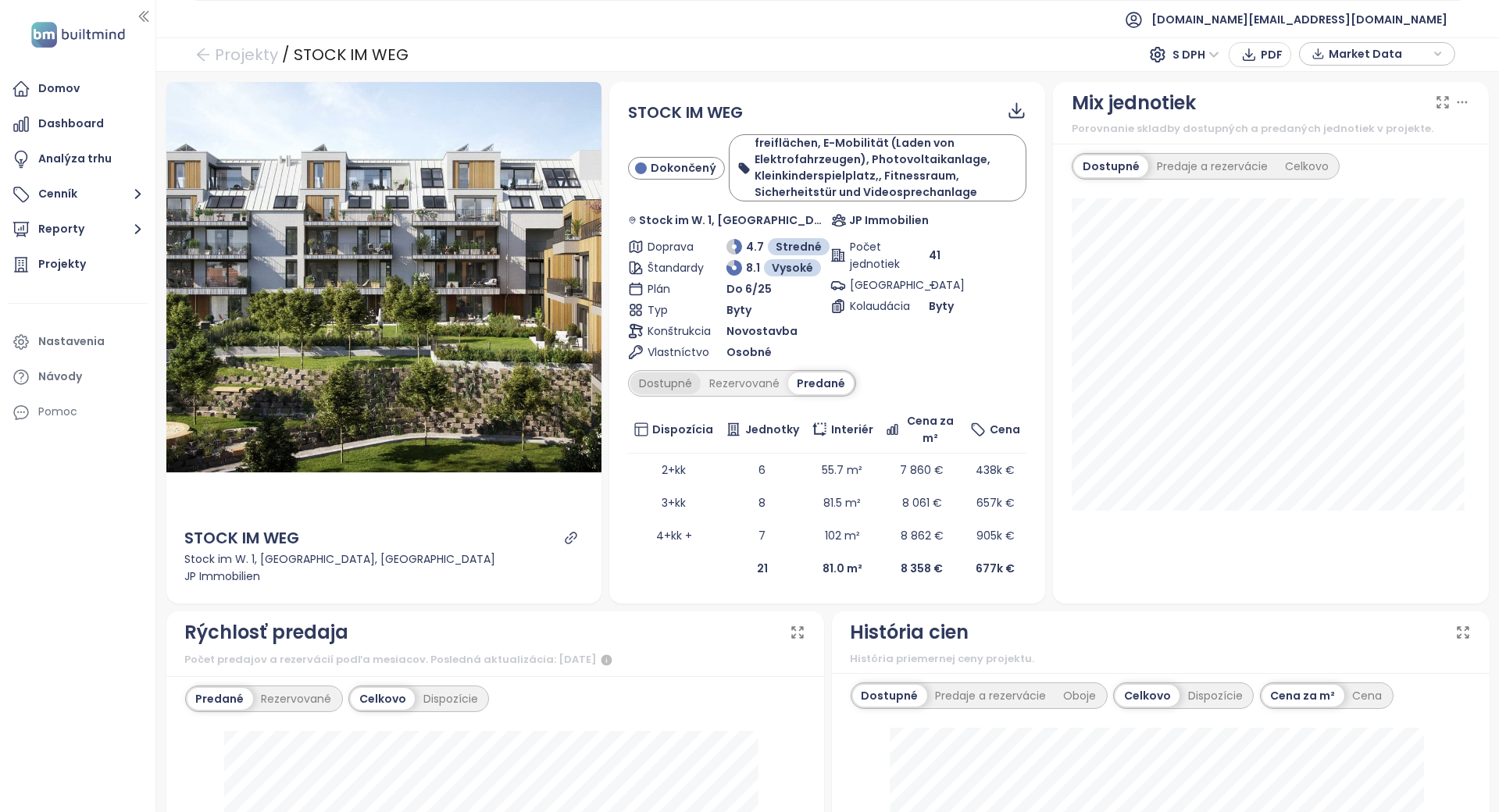
click at [665, 378] on div "Dostupné" at bounding box center [665, 383] width 71 height 22
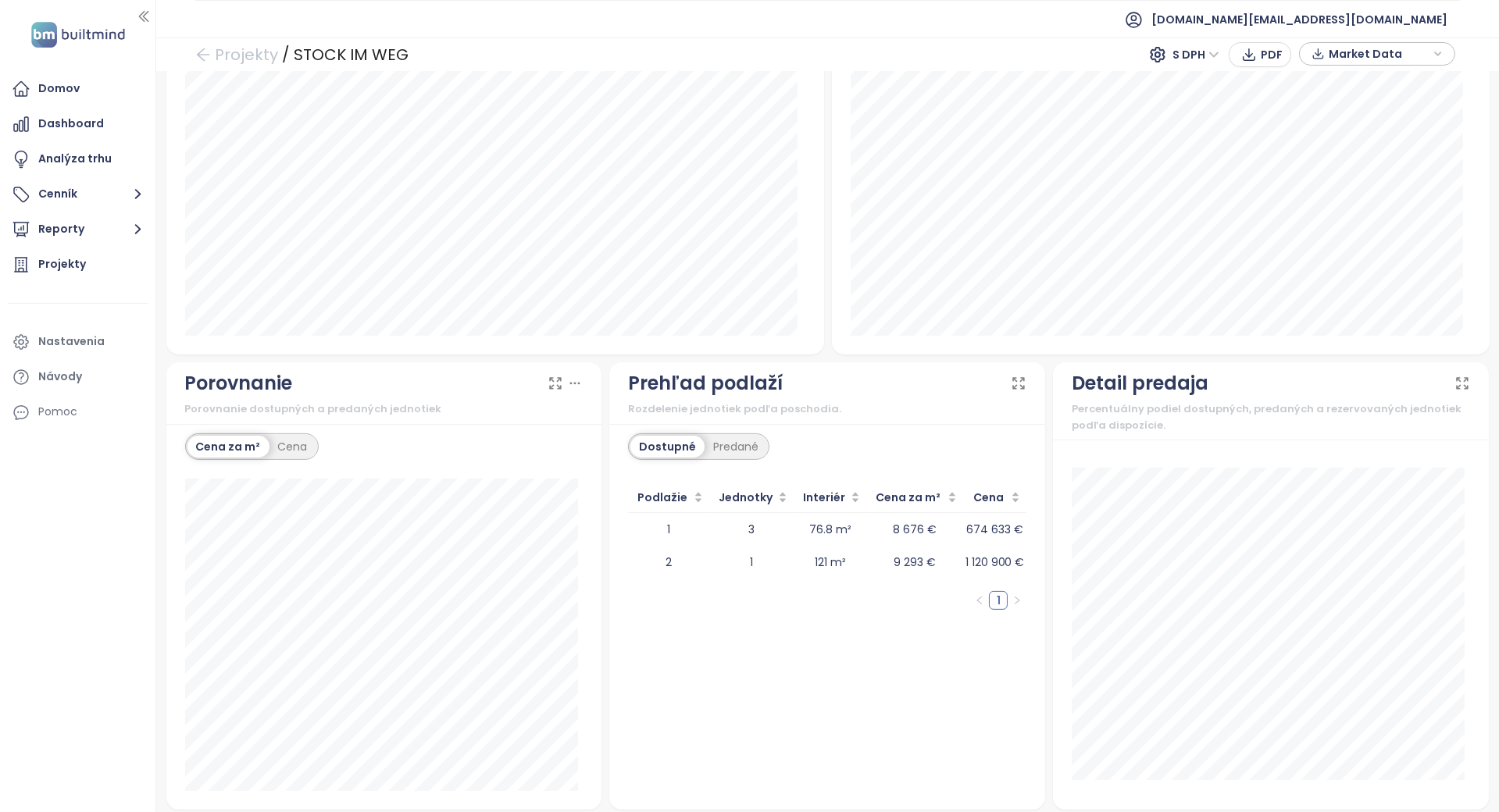
scroll to position [1168, 0]
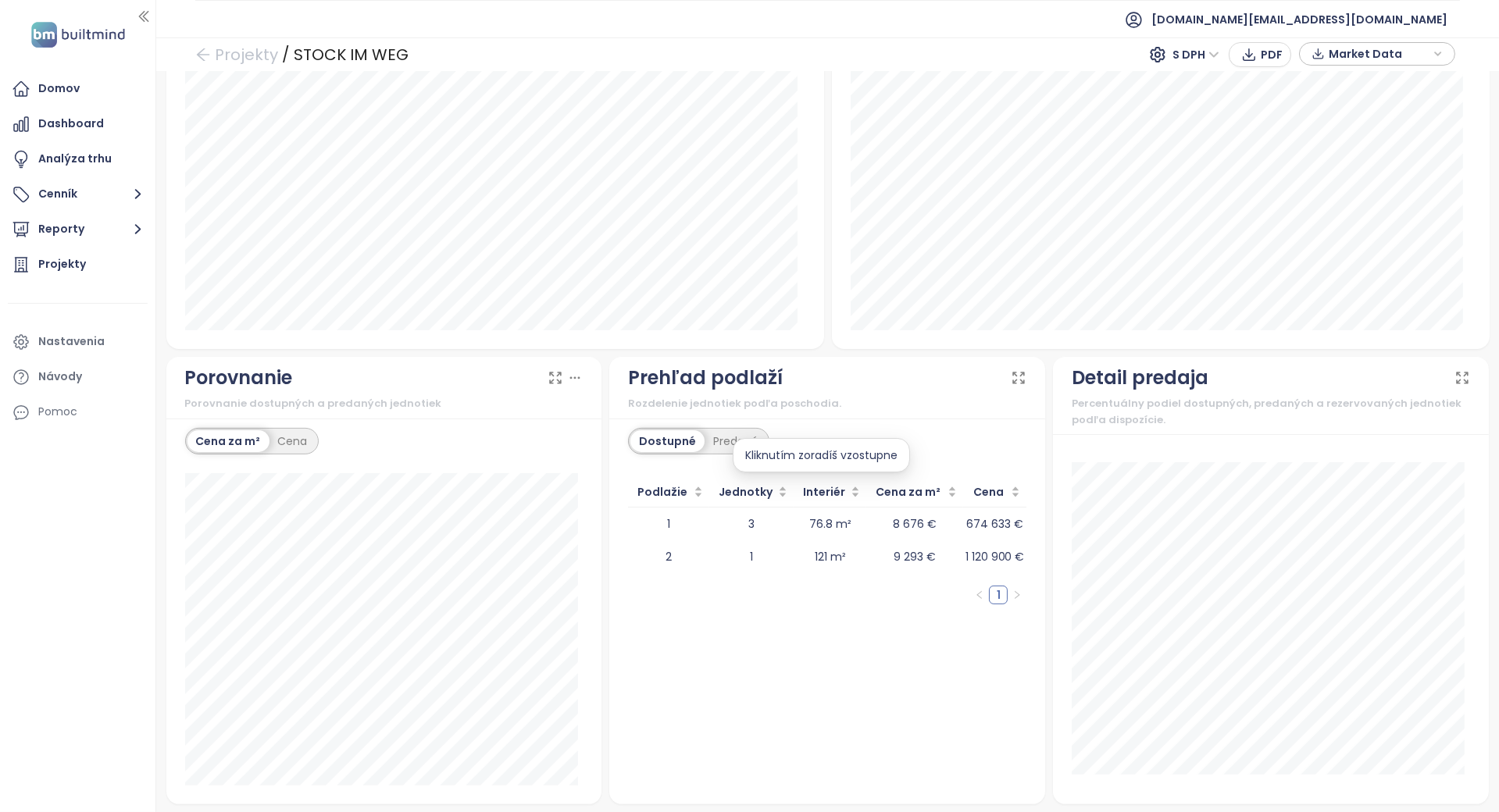
click at [743, 450] on div "Kliknutím zoradíš vzostupne" at bounding box center [822, 456] width 178 height 35
click at [721, 446] on div "Predané" at bounding box center [736, 441] width 63 height 22
click at [650, 437] on div "Dostupné" at bounding box center [665, 441] width 71 height 22
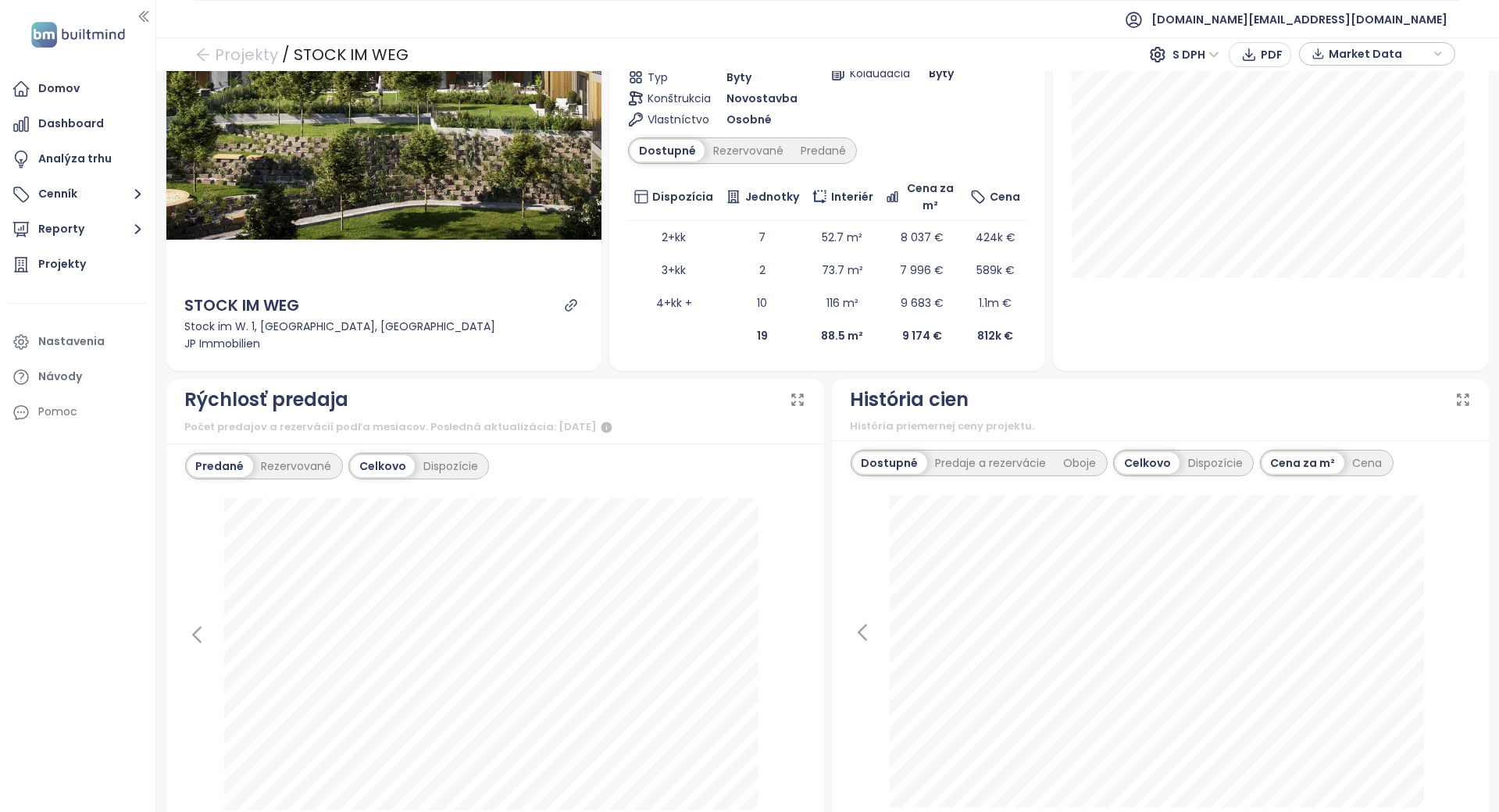
scroll to position [231, 0]
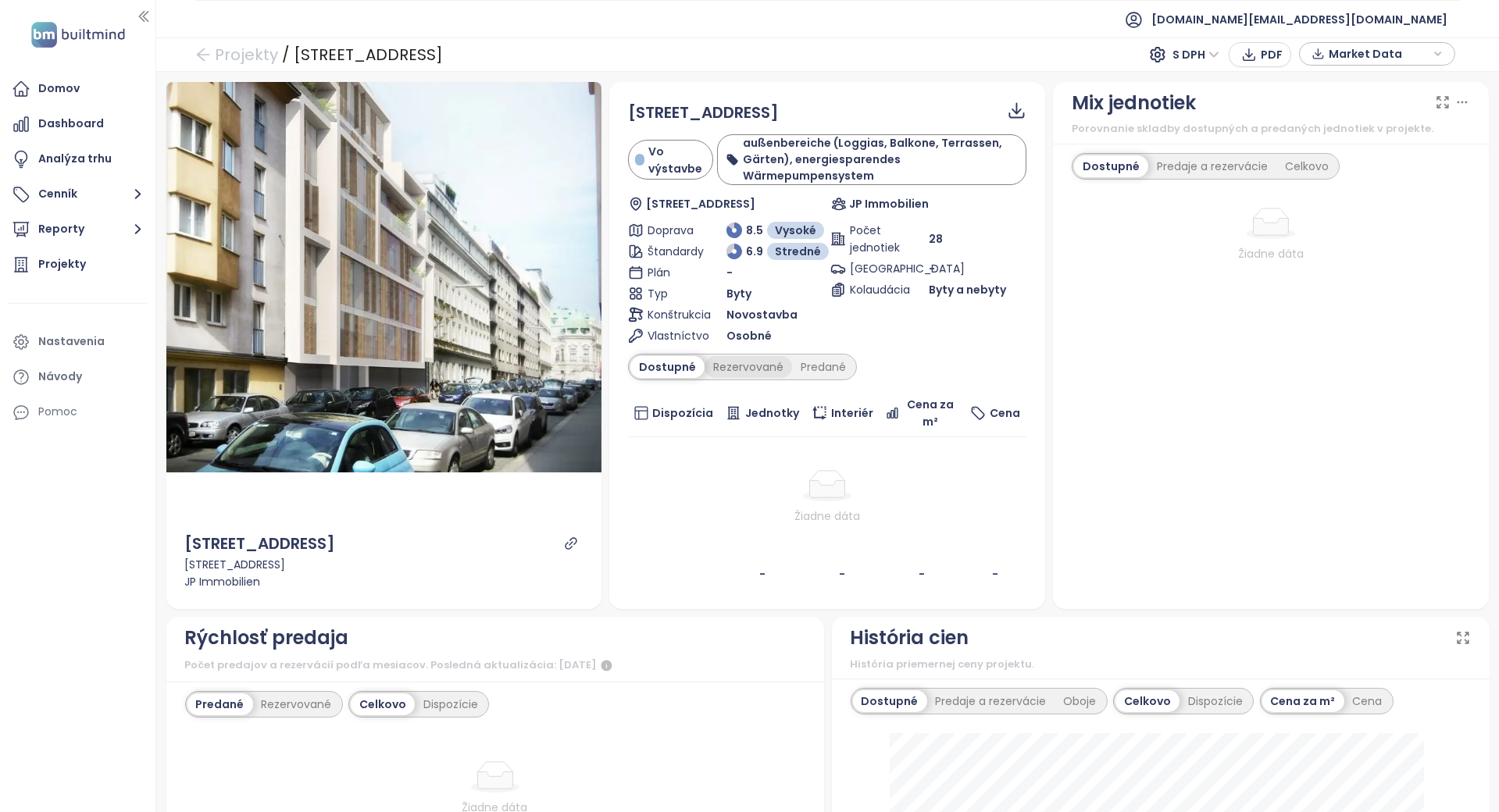
click at [766, 372] on div "Rezervované" at bounding box center [749, 367] width 88 height 22
click at [824, 360] on div "Predané" at bounding box center [823, 367] width 63 height 22
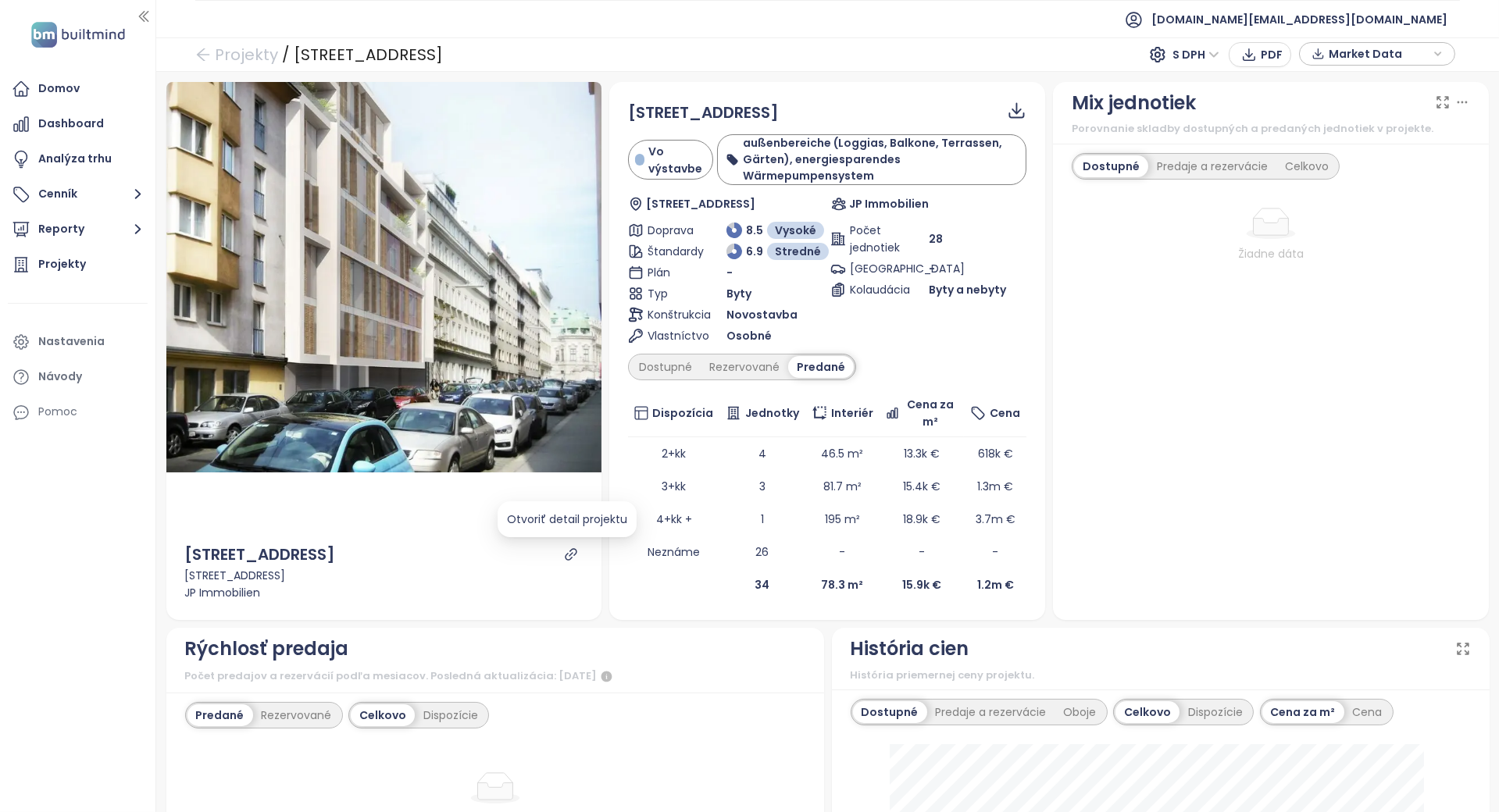
click at [569, 562] on div at bounding box center [571, 554] width 23 height 24
click at [564, 556] on icon "link" at bounding box center [571, 554] width 14 height 14
click at [746, 513] on td "1" at bounding box center [762, 519] width 86 height 33
click at [735, 377] on div "Rezervované" at bounding box center [745, 367] width 88 height 22
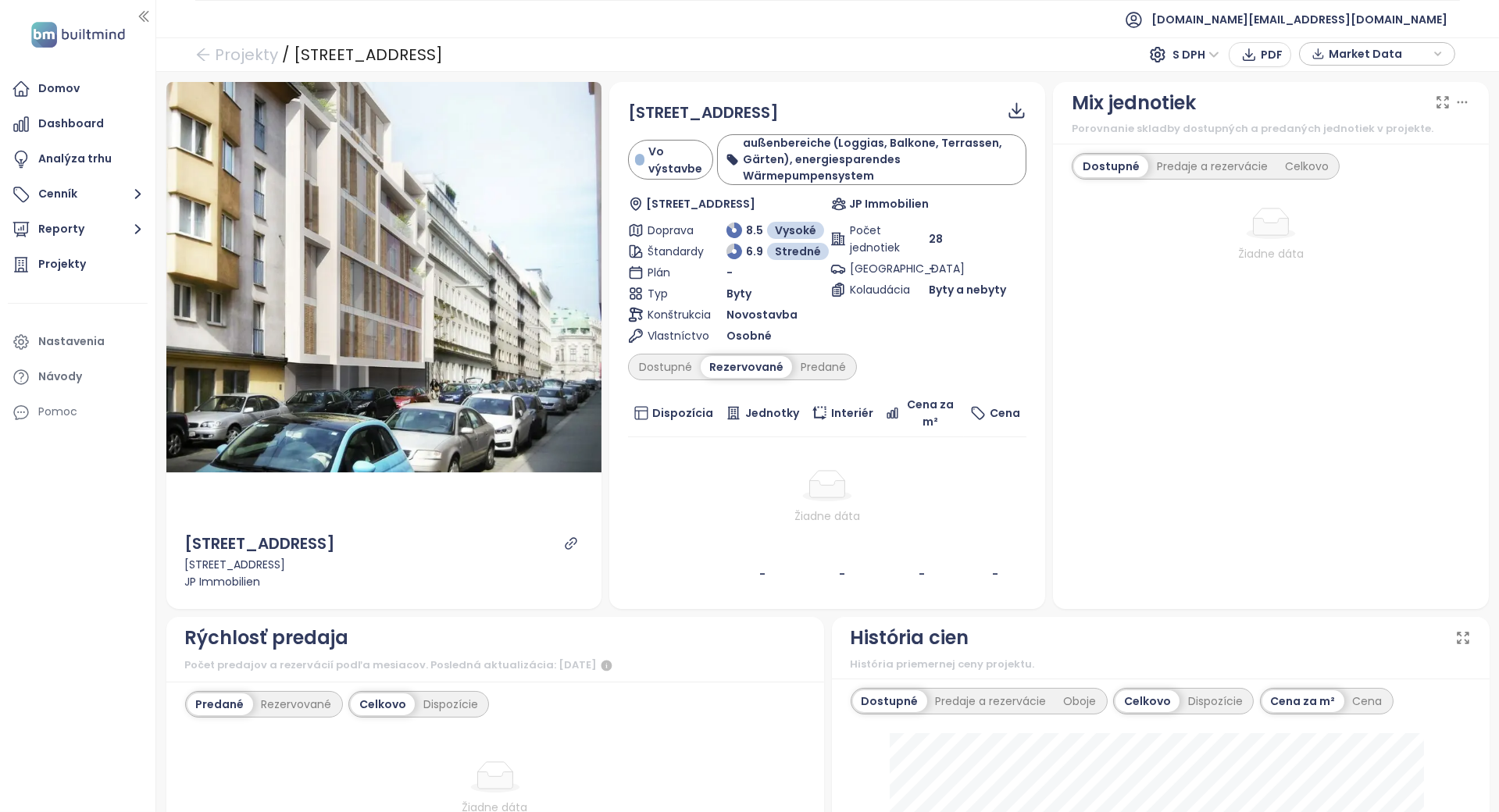
click at [731, 376] on div "Rezervované" at bounding box center [747, 367] width 92 height 22
click at [696, 378] on div "Dostupné Rezervované Predané" at bounding box center [742, 367] width 229 height 27
click at [685, 376] on div "Dostupné" at bounding box center [665, 367] width 71 height 22
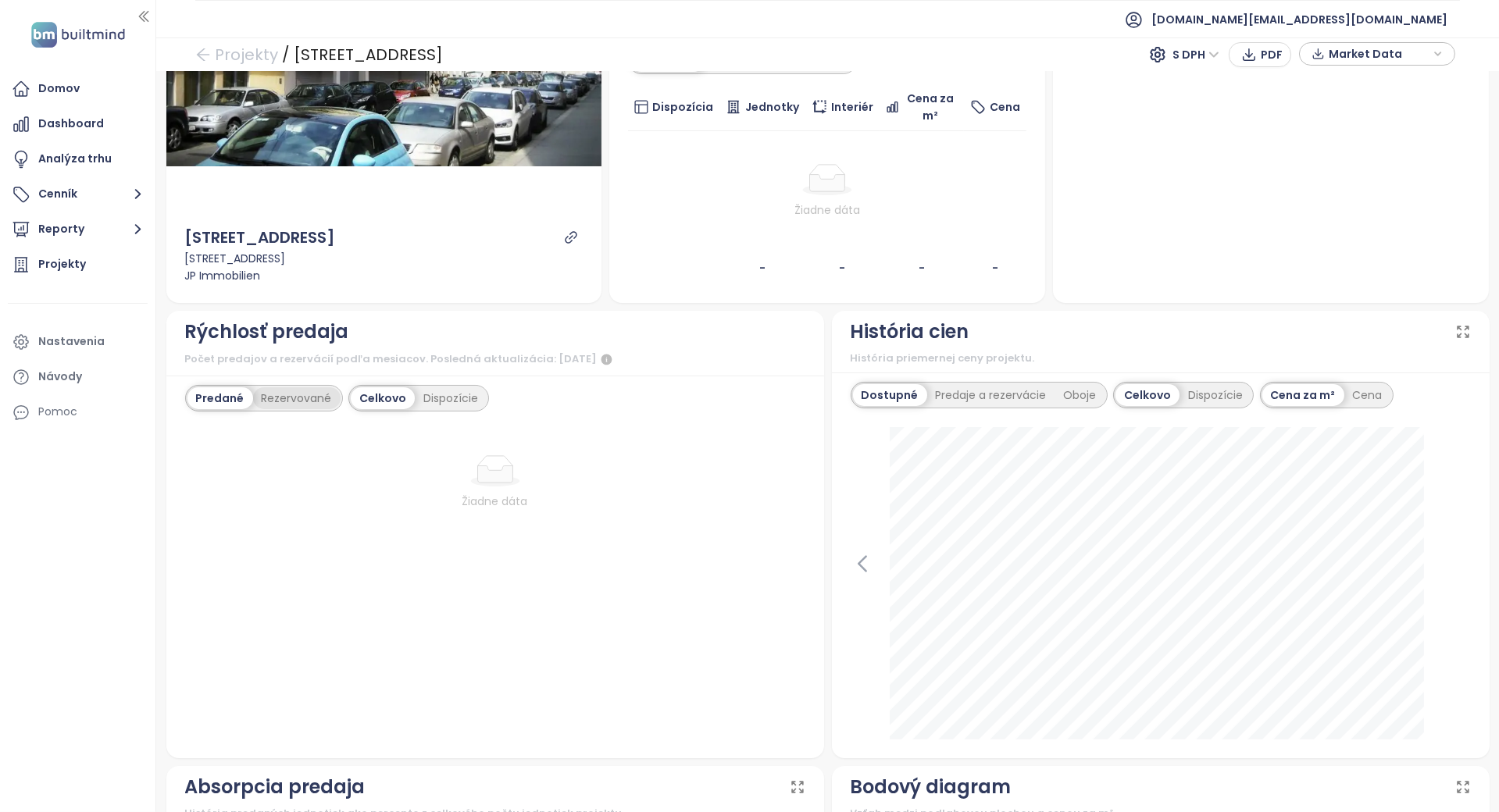
scroll to position [234, 0]
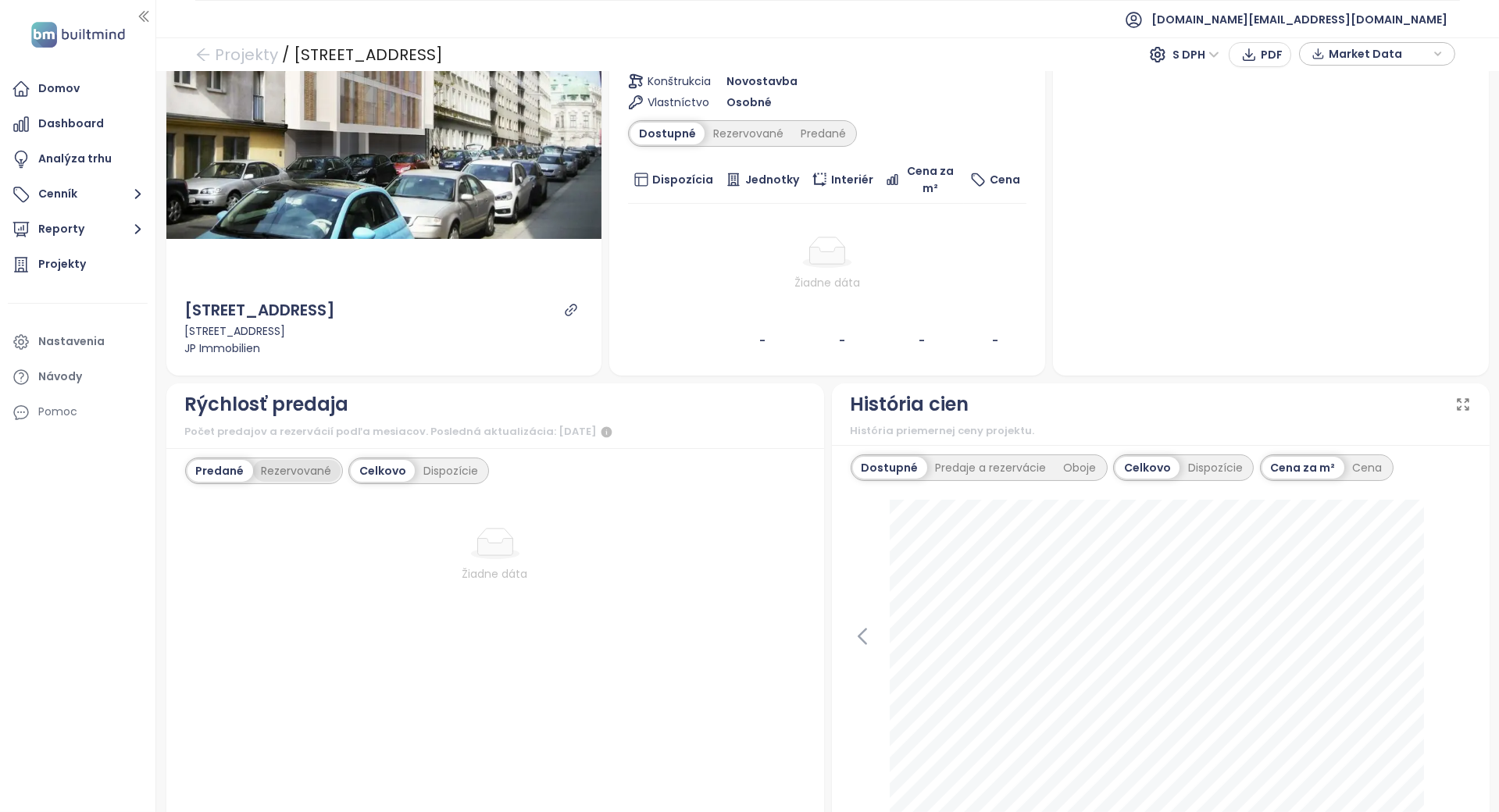
click at [304, 462] on div "Rezervované" at bounding box center [297, 470] width 88 height 22
click at [210, 482] on div "Predané Rezervované" at bounding box center [265, 471] width 158 height 27
click at [219, 476] on div "Predané" at bounding box center [218, 470] width 63 height 22
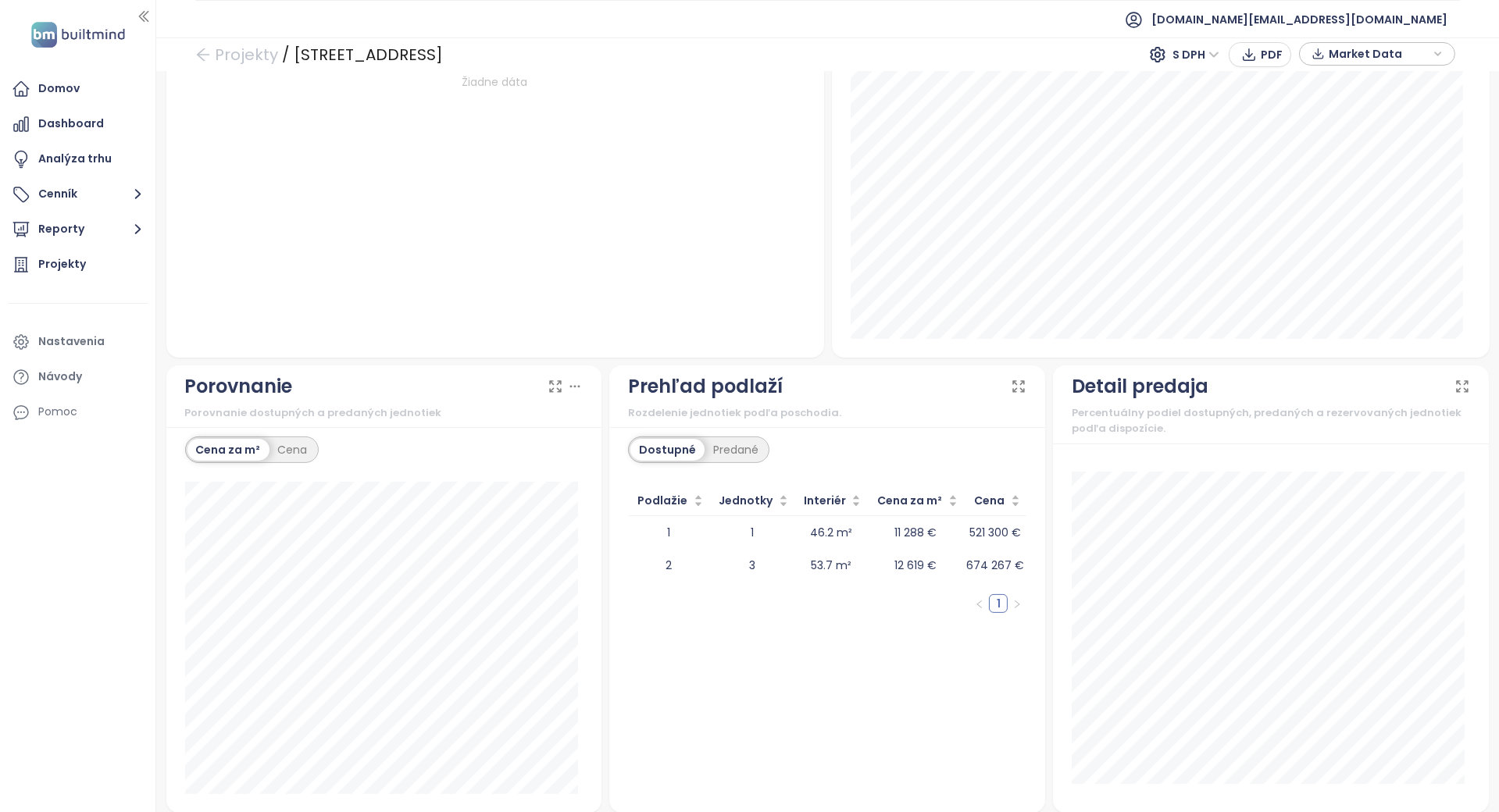
scroll to position [1171, 0]
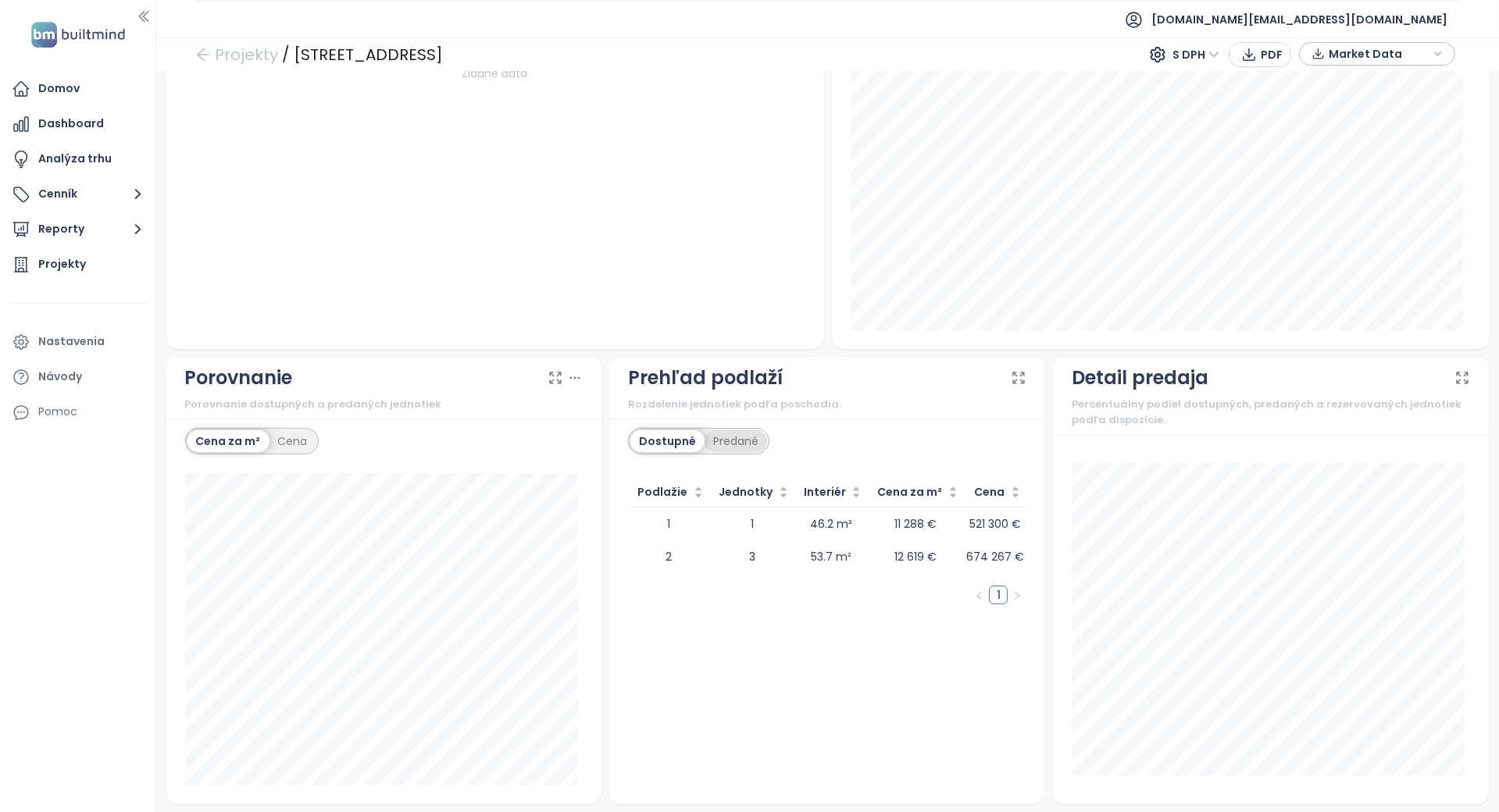
click at [716, 434] on div "Predané" at bounding box center [736, 441] width 63 height 22
click at [668, 435] on div "Dostupné" at bounding box center [665, 441] width 71 height 22
click at [753, 433] on div "Predané" at bounding box center [736, 441] width 63 height 22
click at [652, 443] on div "Dostupné" at bounding box center [665, 441] width 71 height 22
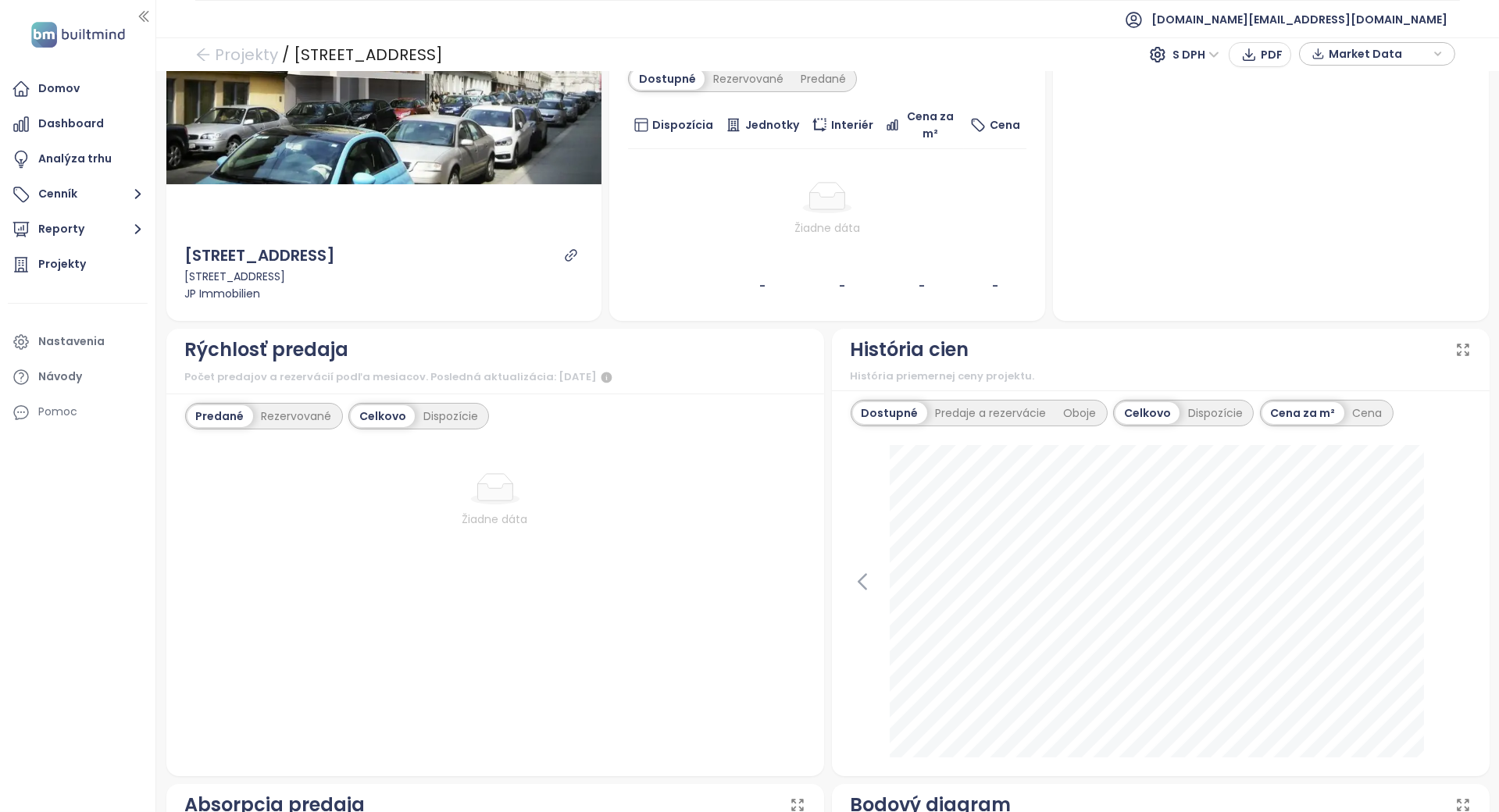
scroll to position [0, 0]
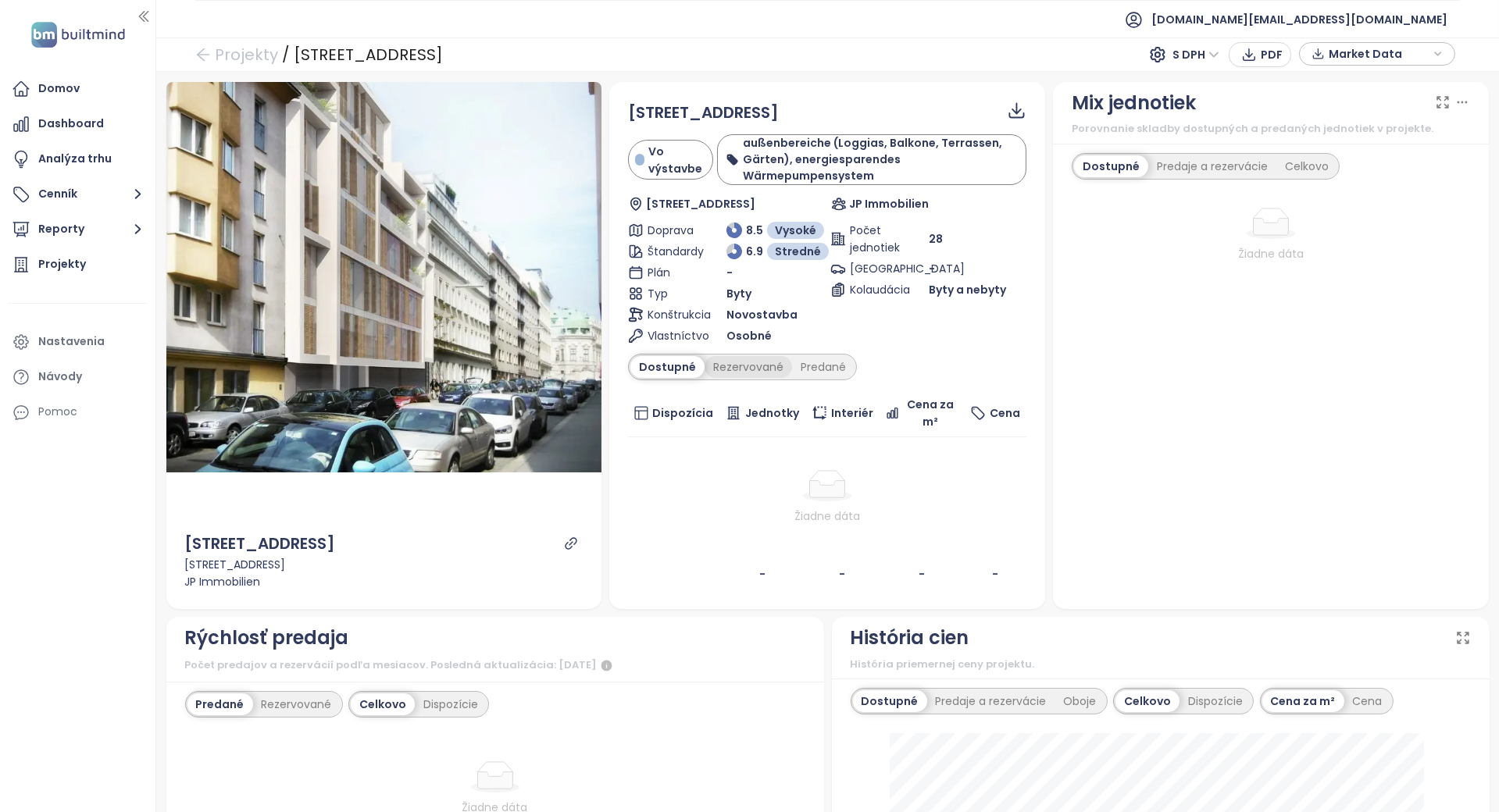
click at [747, 364] on div "Rezervované" at bounding box center [749, 367] width 88 height 22
click at [800, 369] on div "Predané" at bounding box center [823, 367] width 63 height 22
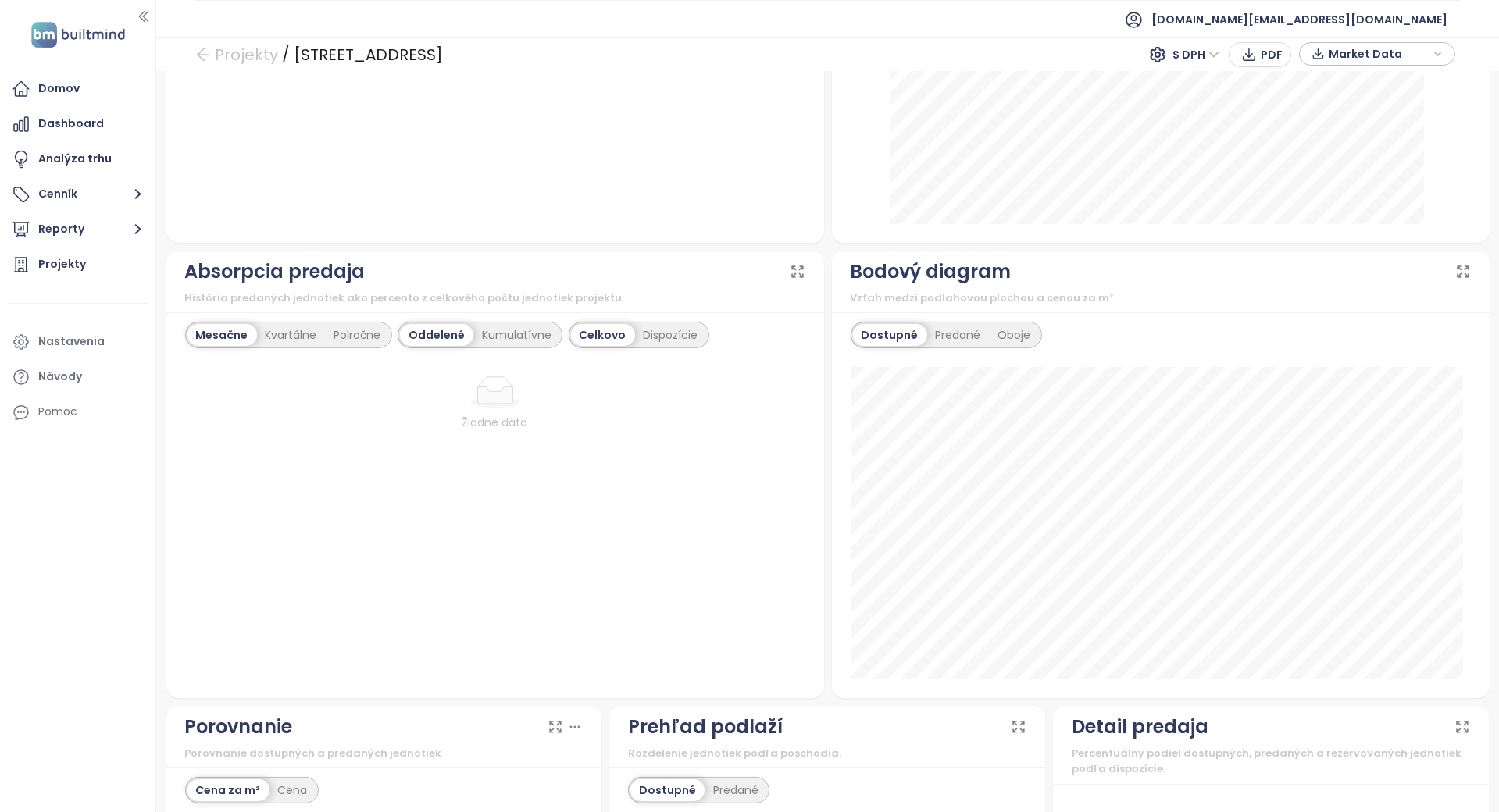
scroll to position [1182, 0]
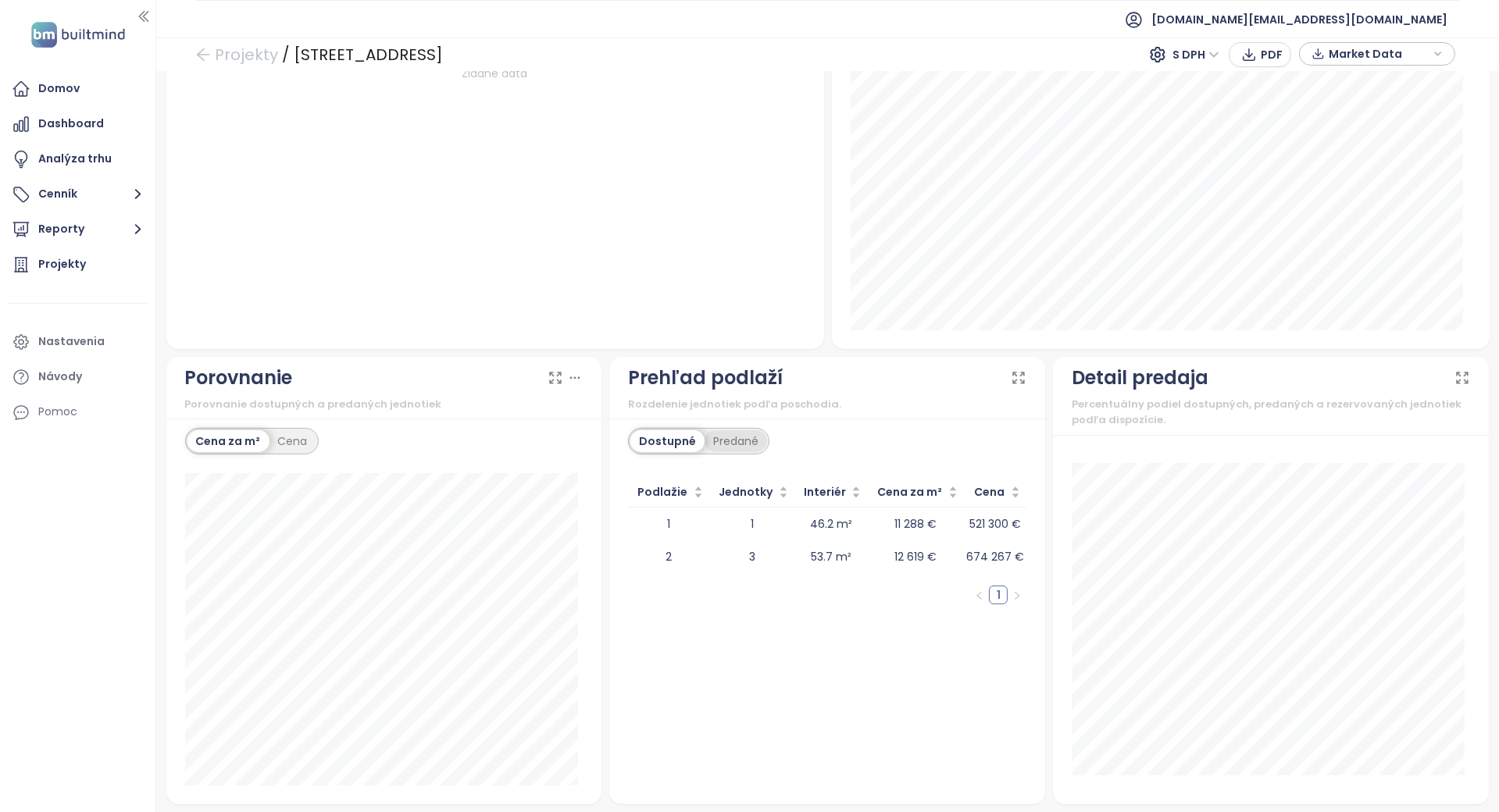
click at [740, 434] on div "Predané" at bounding box center [736, 441] width 63 height 22
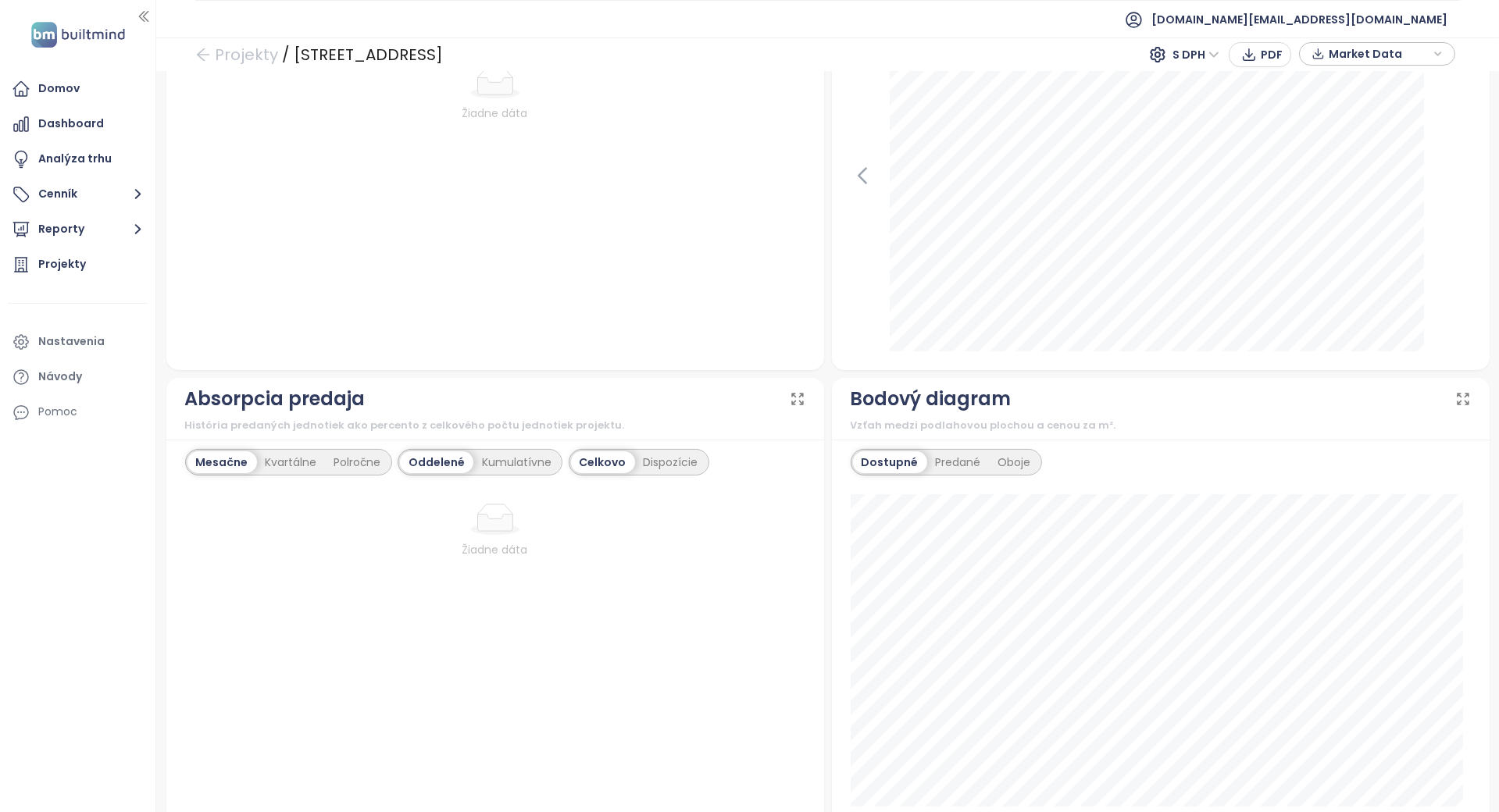
scroll to position [350, 0]
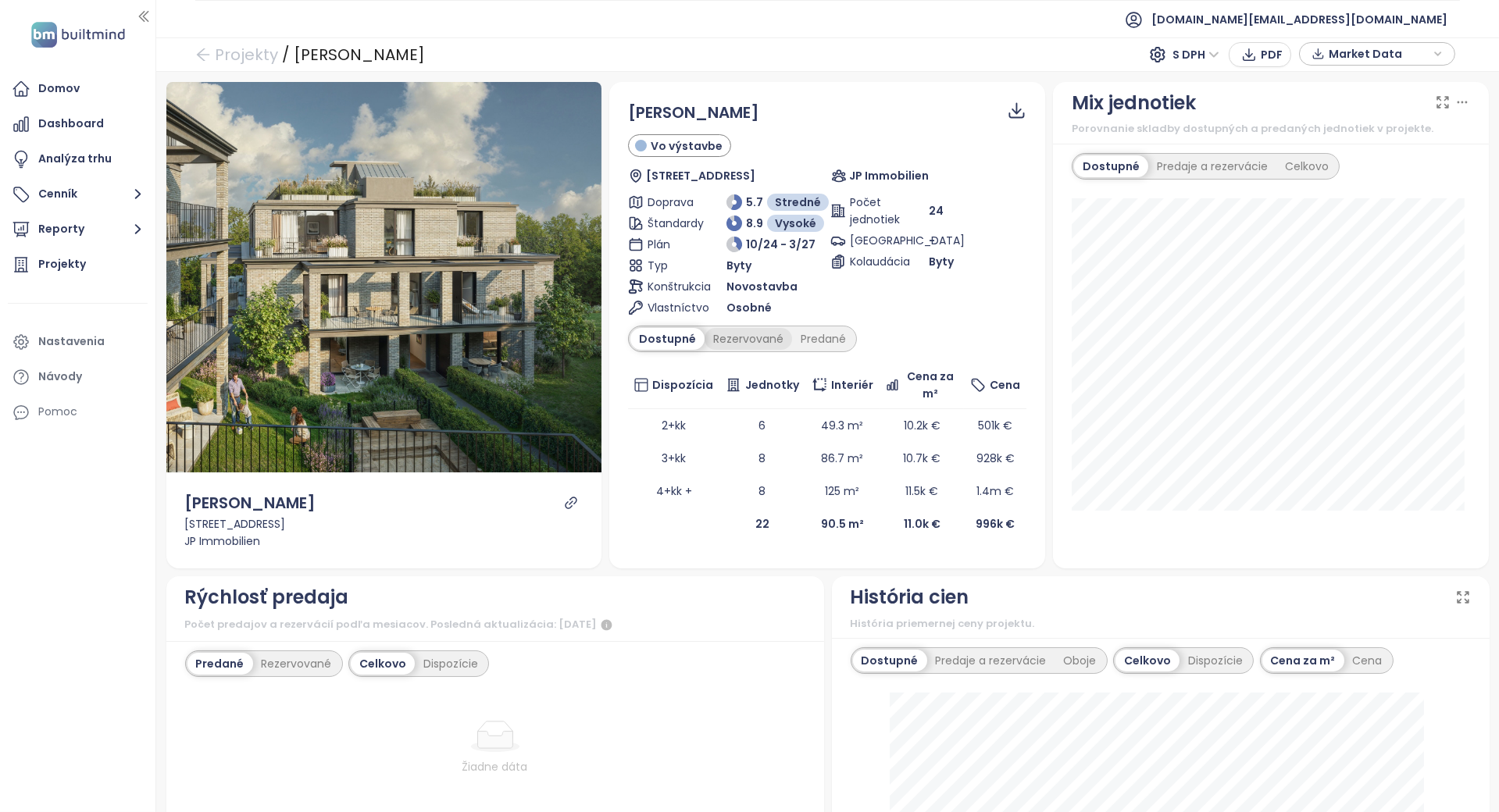
click at [722, 328] on div "Rezervované" at bounding box center [749, 339] width 88 height 22
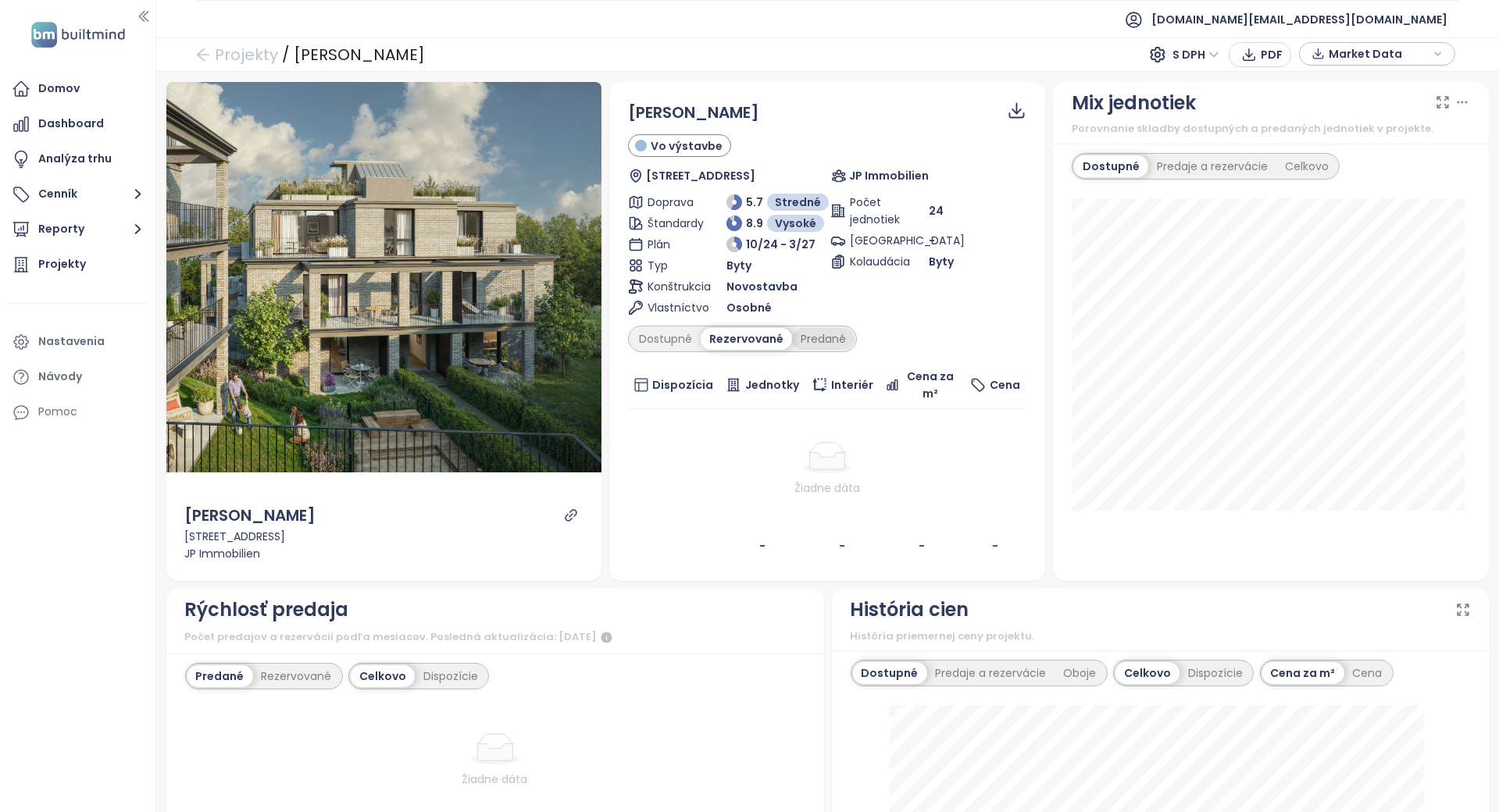
click at [814, 341] on div "Predané" at bounding box center [823, 339] width 63 height 22
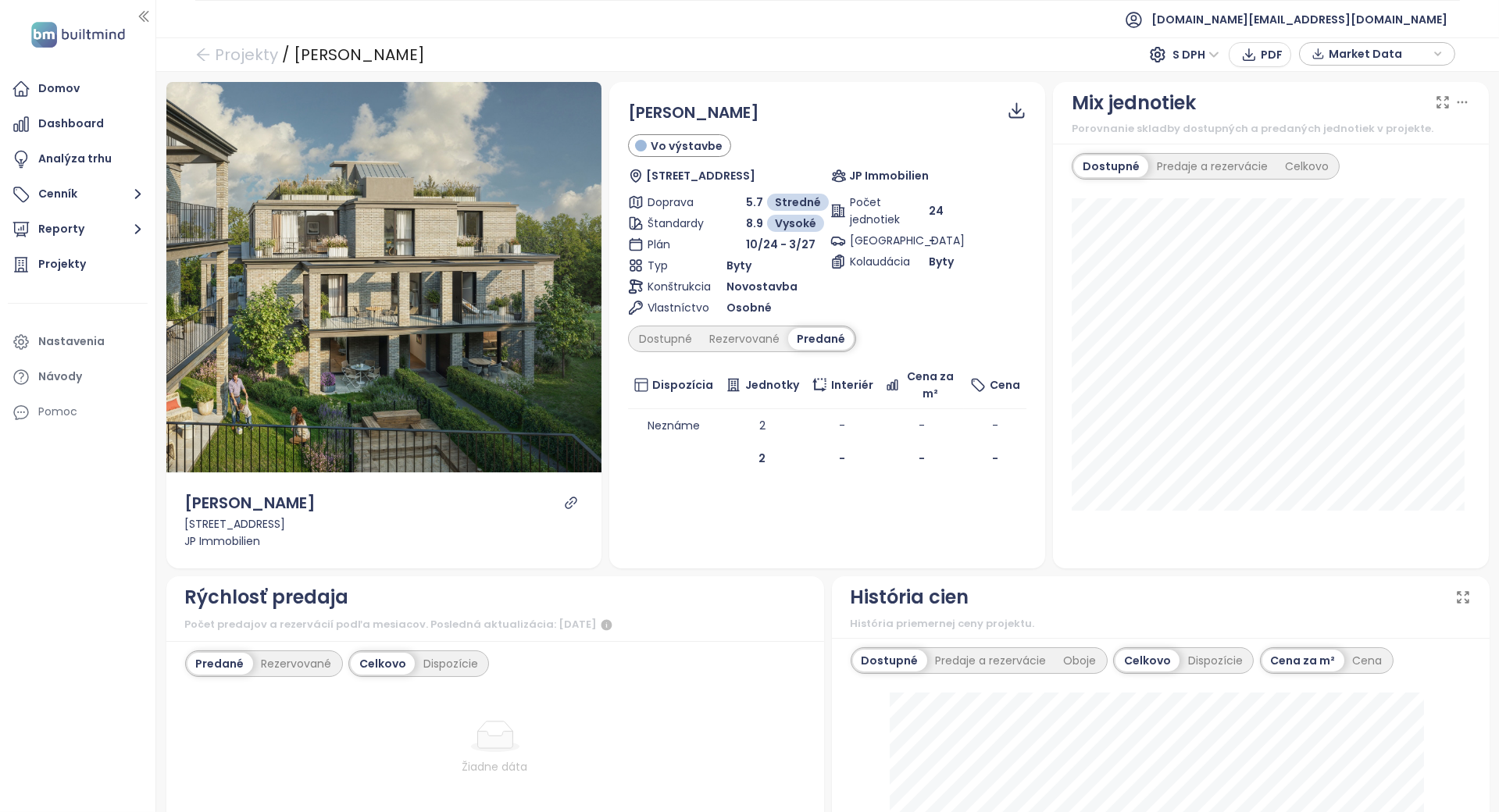
click at [811, 334] on div "Predané" at bounding box center [821, 339] width 66 height 22
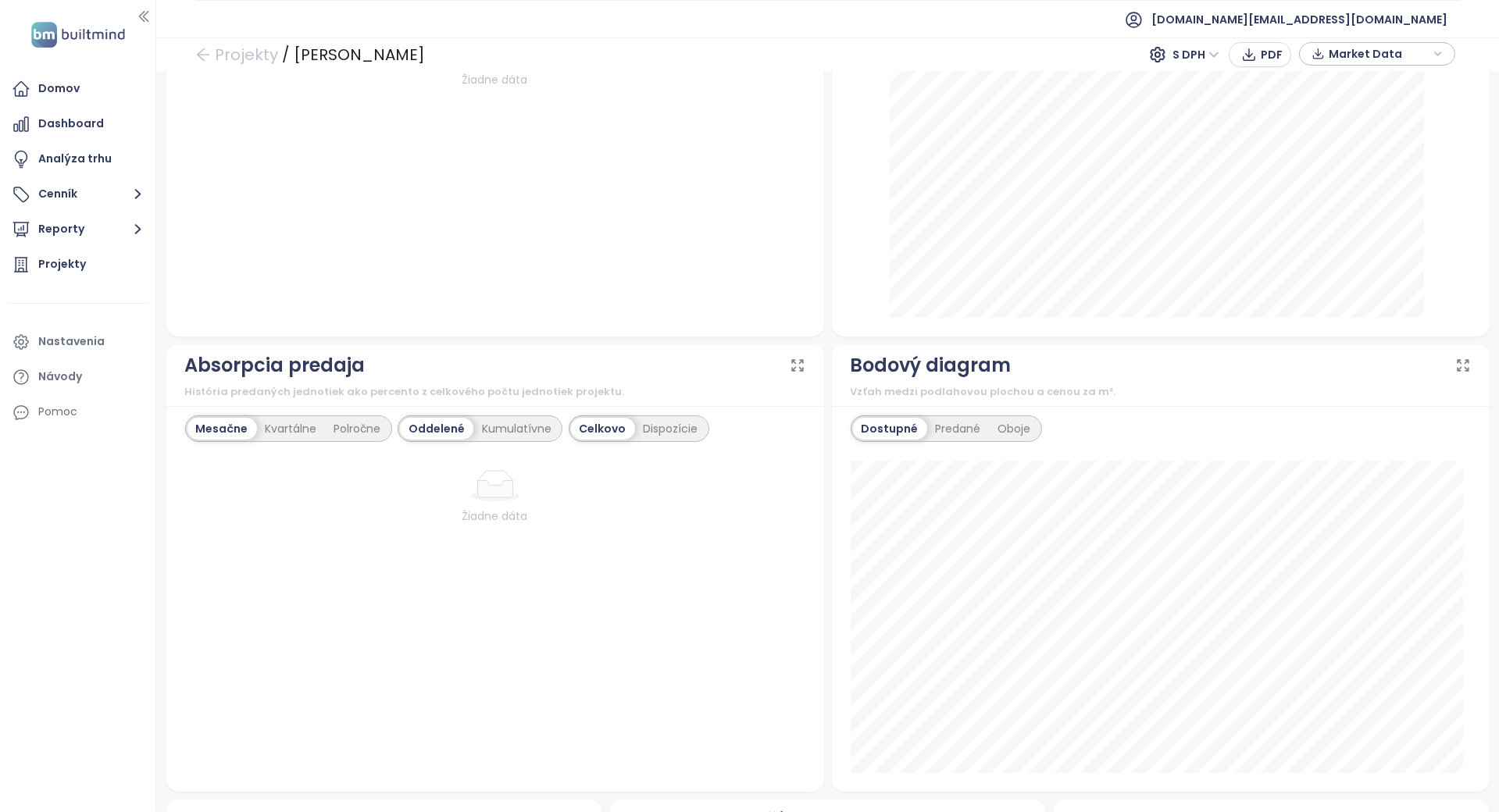
scroll to position [1130, 0]
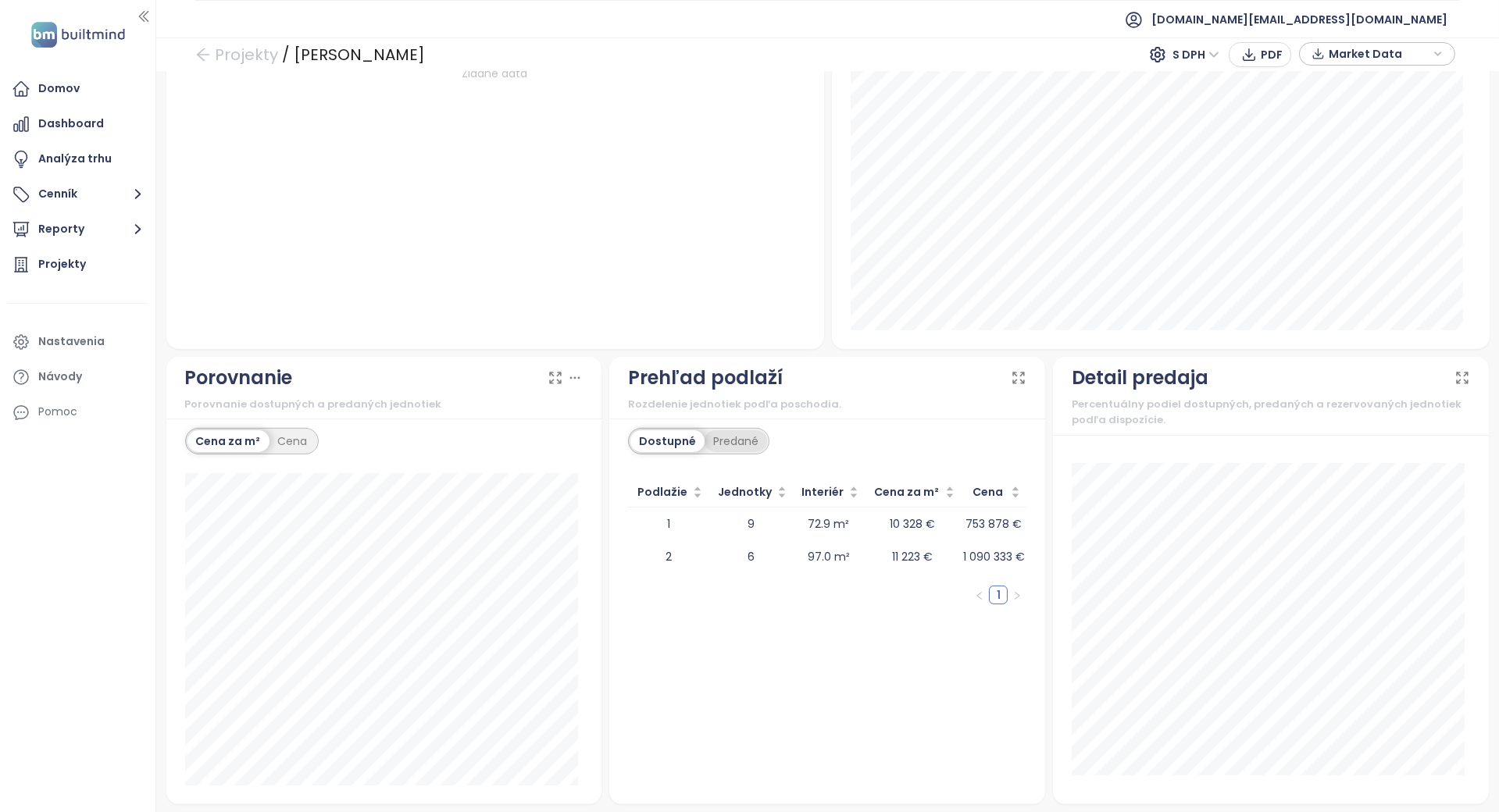
click at [718, 436] on div "Predané" at bounding box center [736, 441] width 63 height 22
click at [662, 436] on div "Dostupné" at bounding box center [665, 441] width 71 height 22
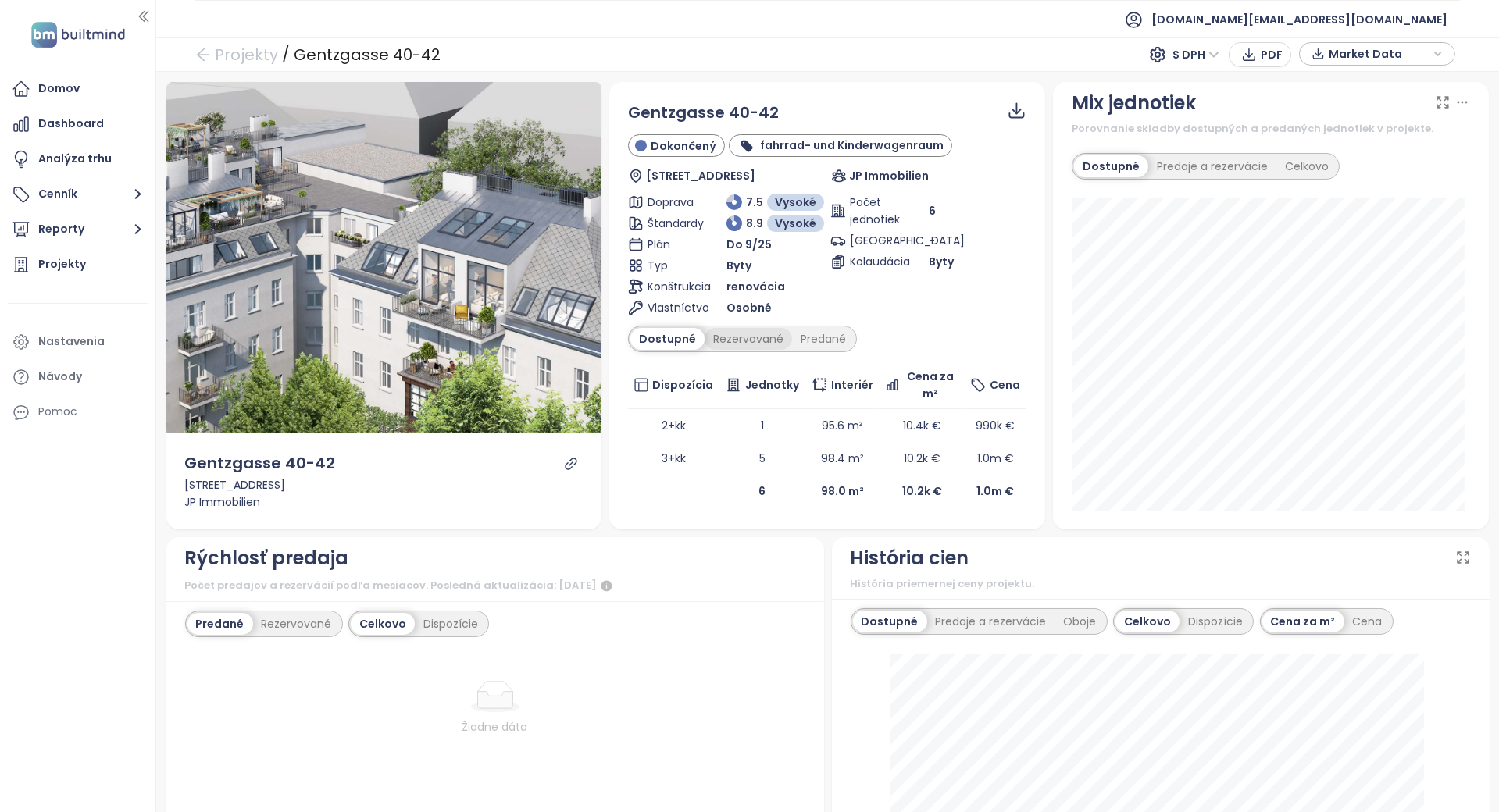
click at [772, 350] on div "Rezervované" at bounding box center [749, 339] width 88 height 22
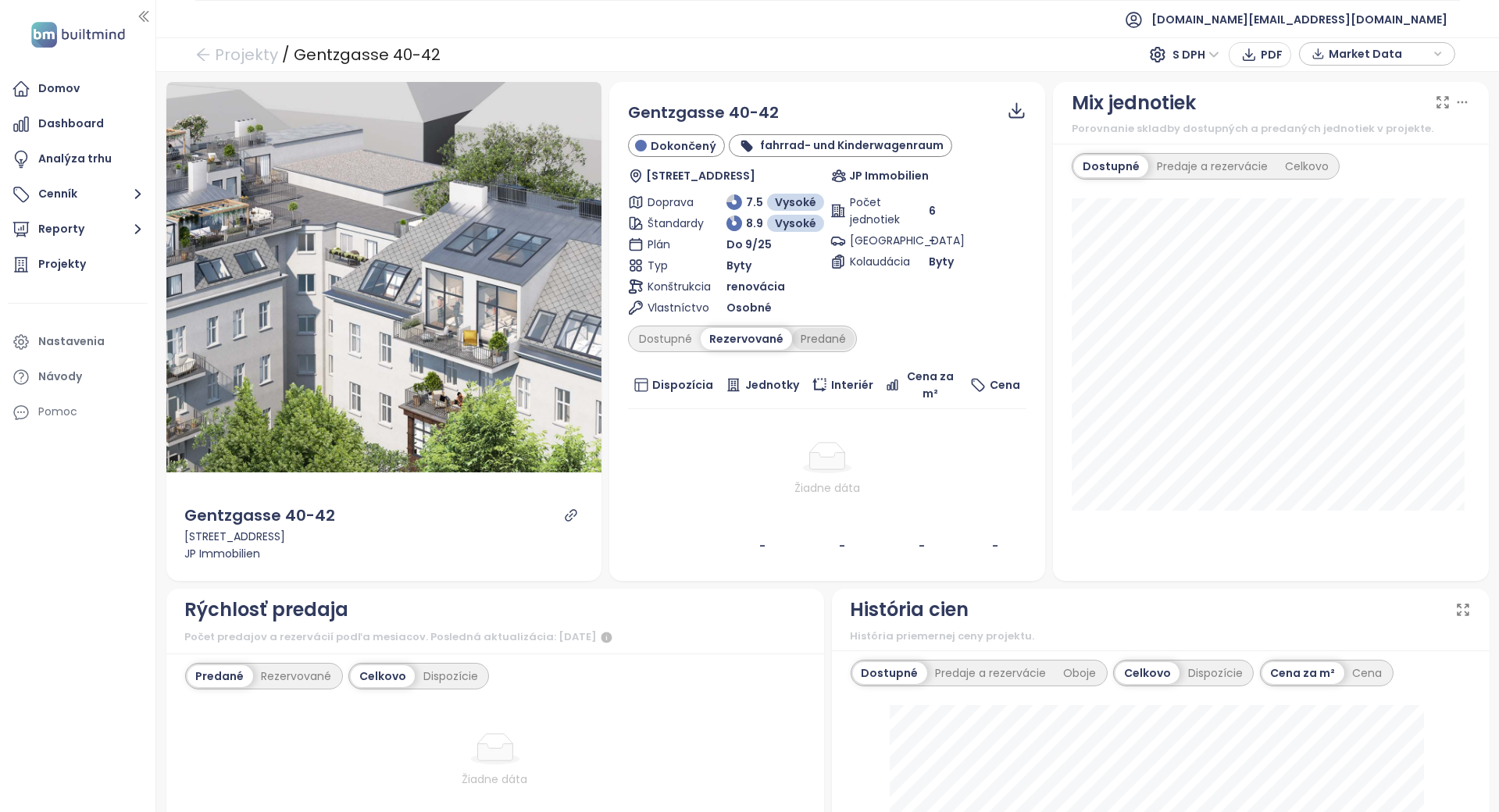
click at [806, 349] on div "Predané" at bounding box center [823, 339] width 63 height 22
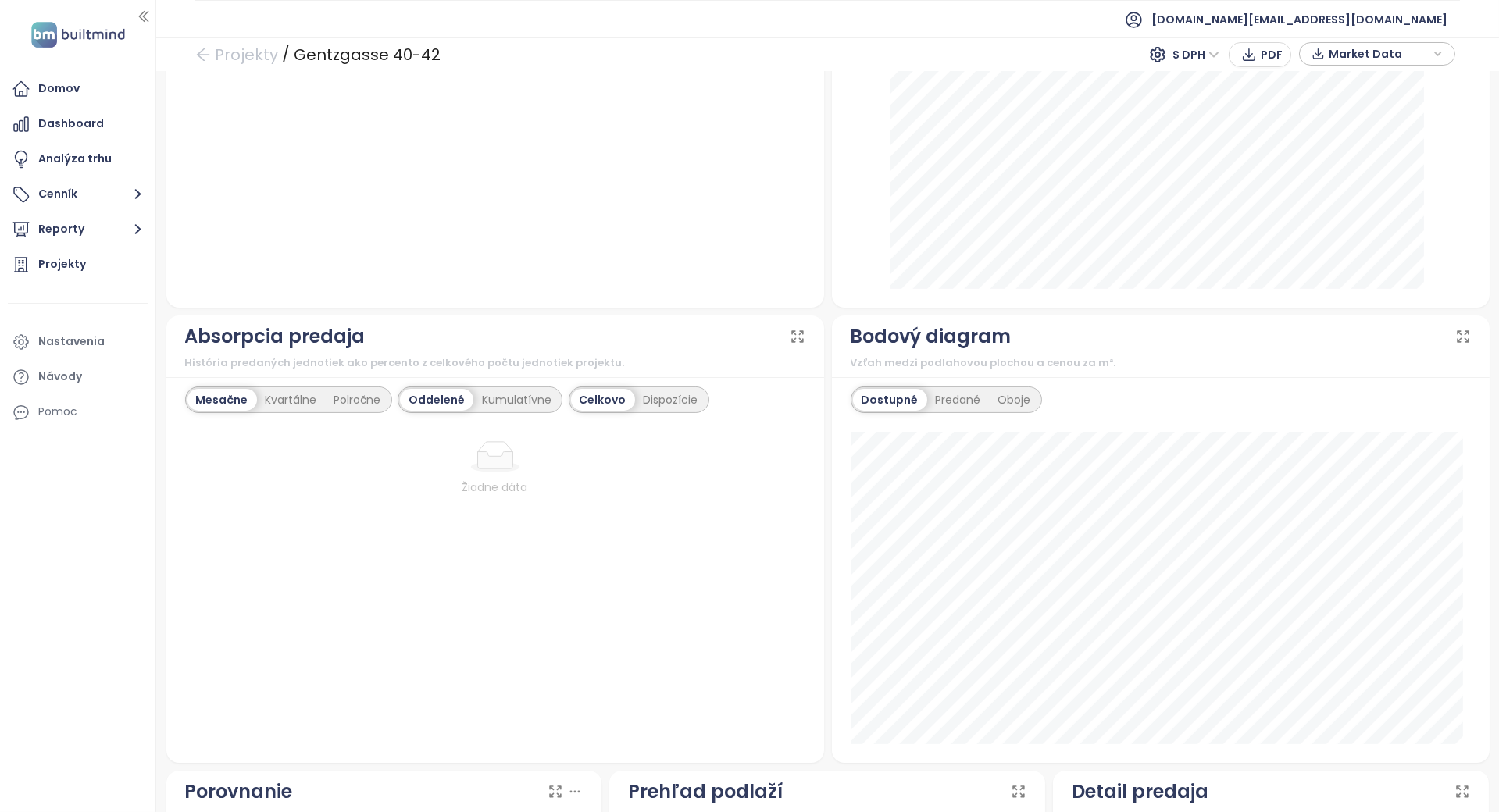
scroll to position [1143, 0]
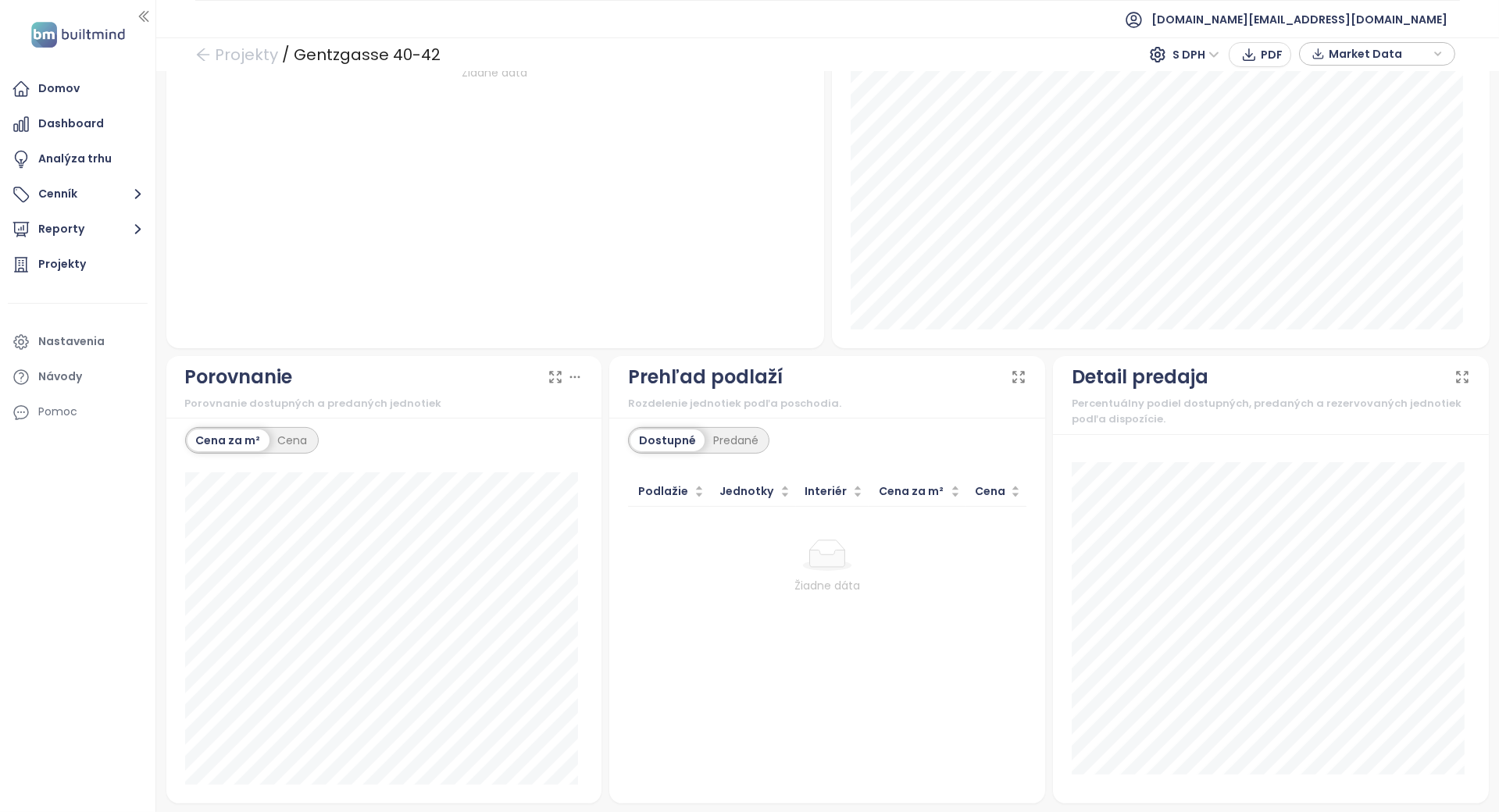
click at [746, 424] on div "Dostupné Predané Podlažie Jednotky Interiér Cena za m² Cena Žiadne dáta" at bounding box center [827, 611] width 436 height 386
click at [742, 435] on div "Predané" at bounding box center [736, 440] width 63 height 22
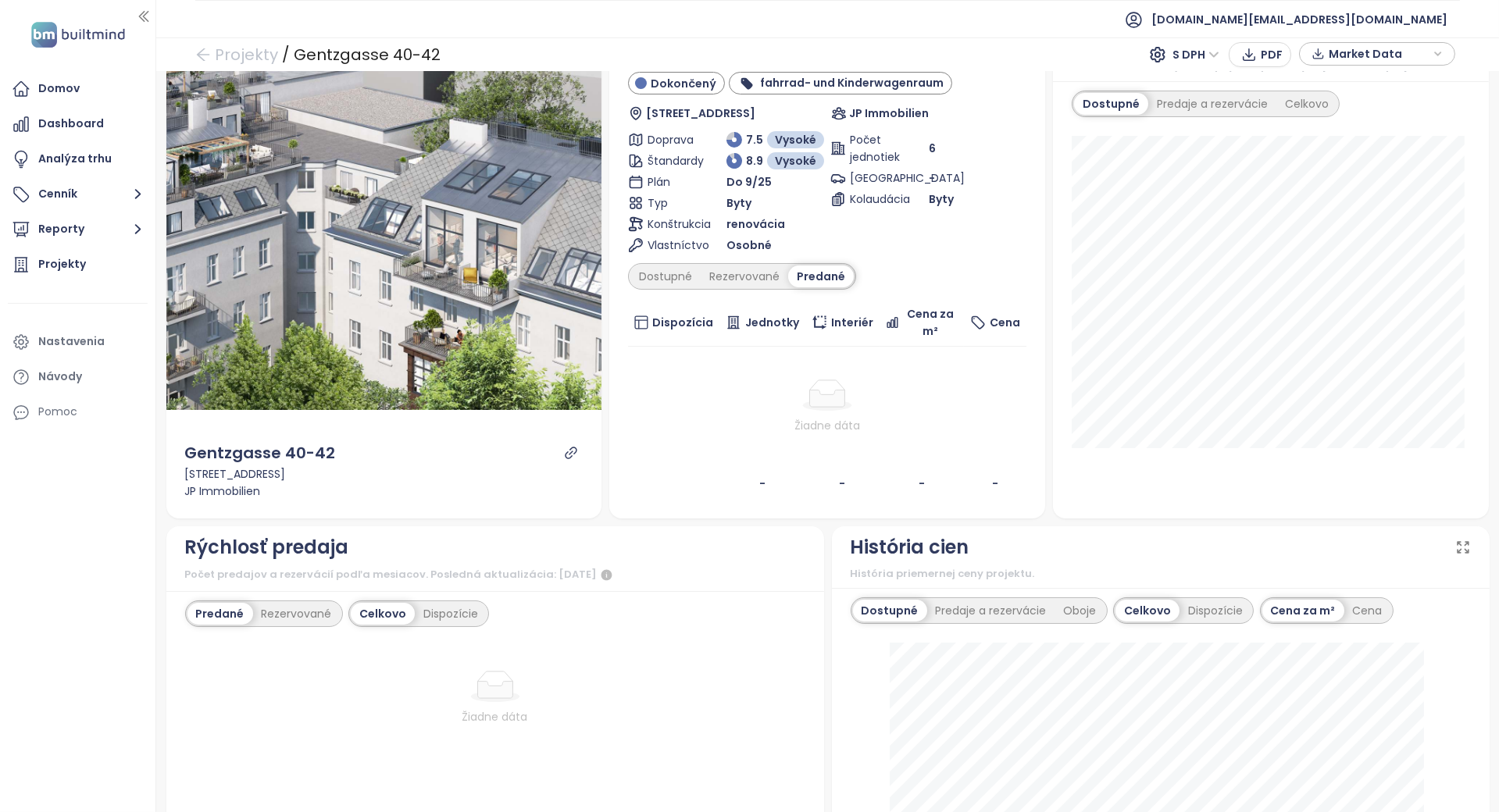
scroll to position [0, 0]
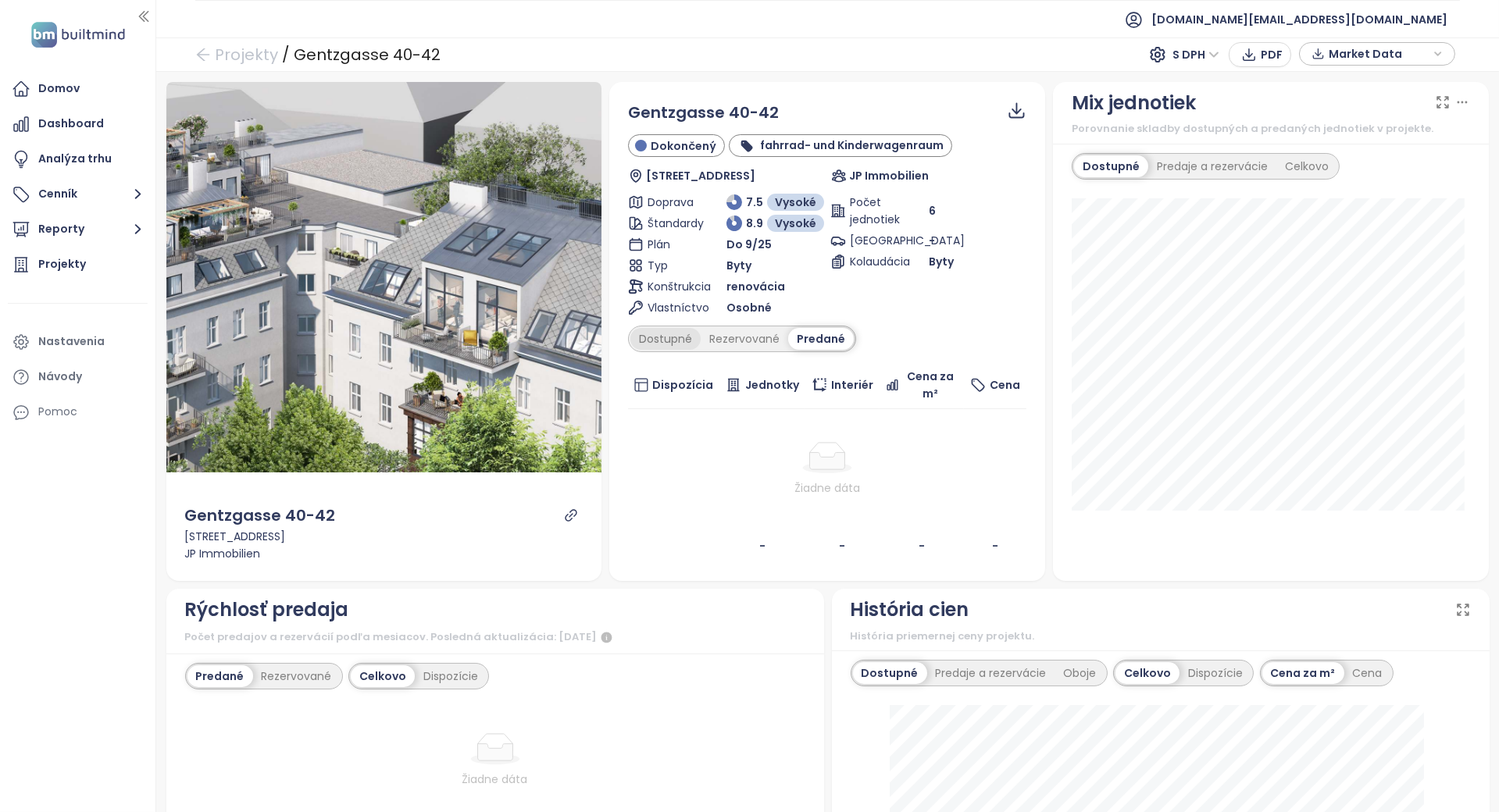
click at [642, 342] on div "Dostupné" at bounding box center [665, 339] width 71 height 22
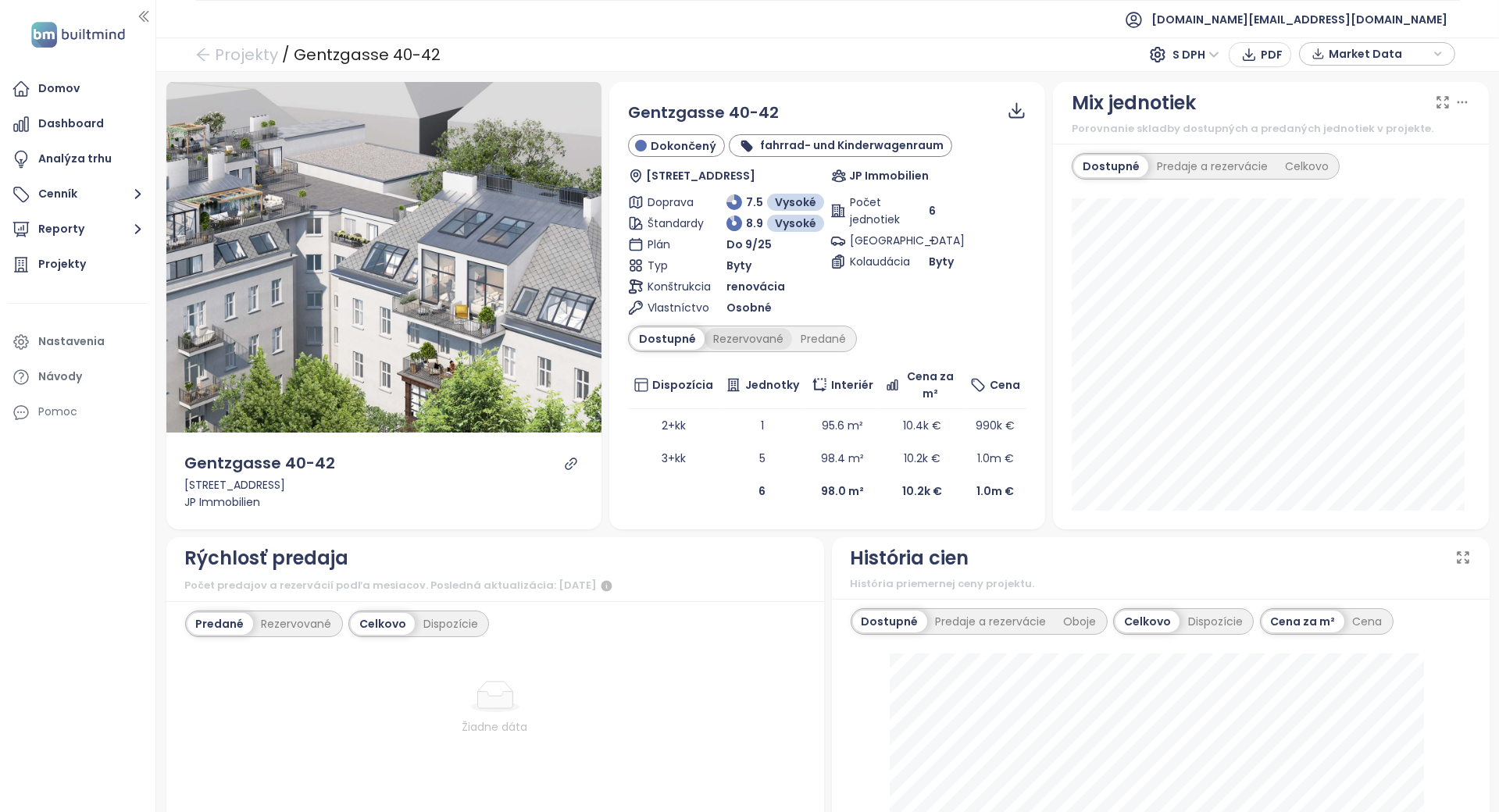
click at [743, 341] on div "Rezervované" at bounding box center [749, 339] width 88 height 22
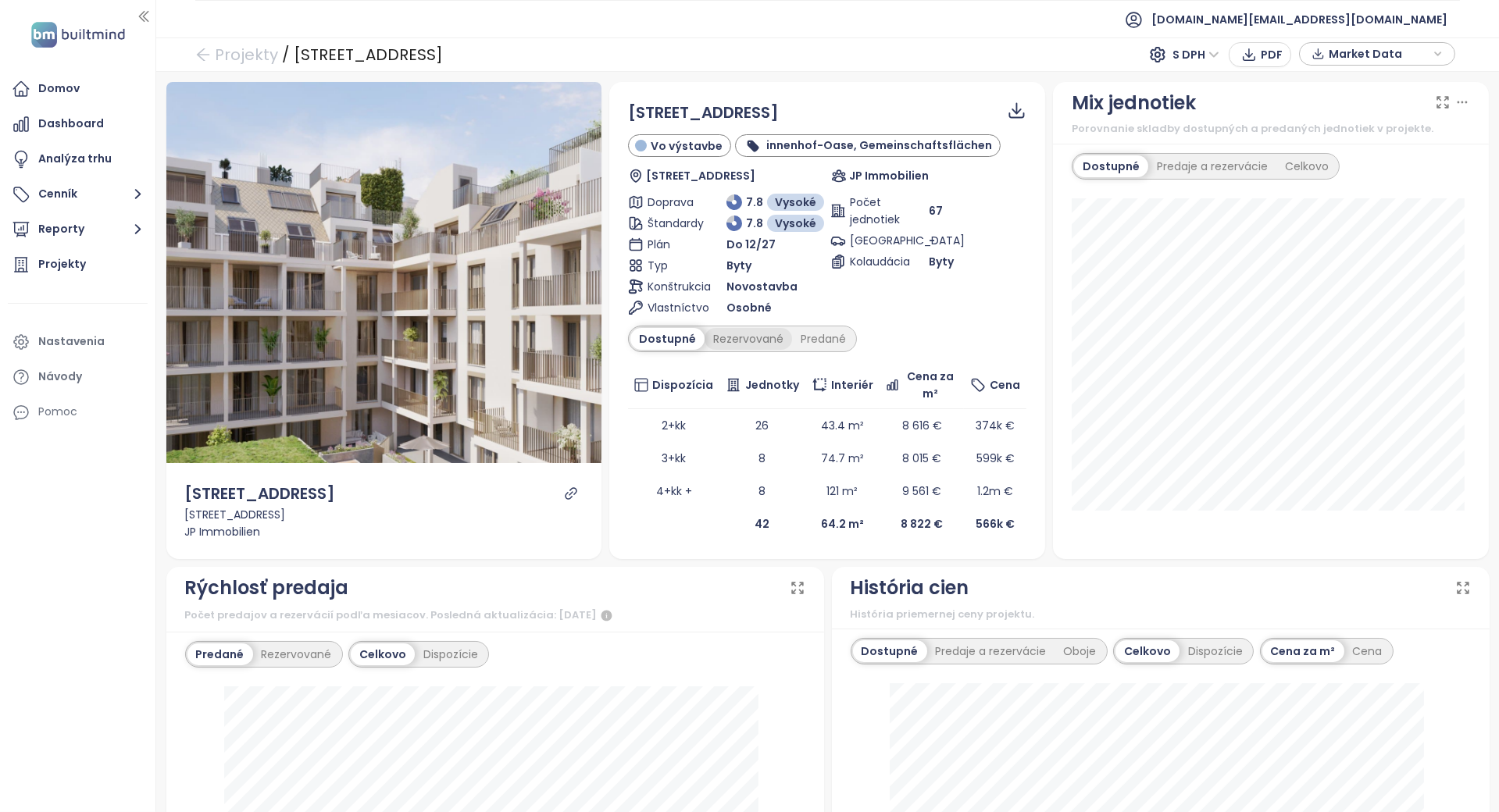
click at [753, 341] on div "Rezervované" at bounding box center [749, 339] width 88 height 22
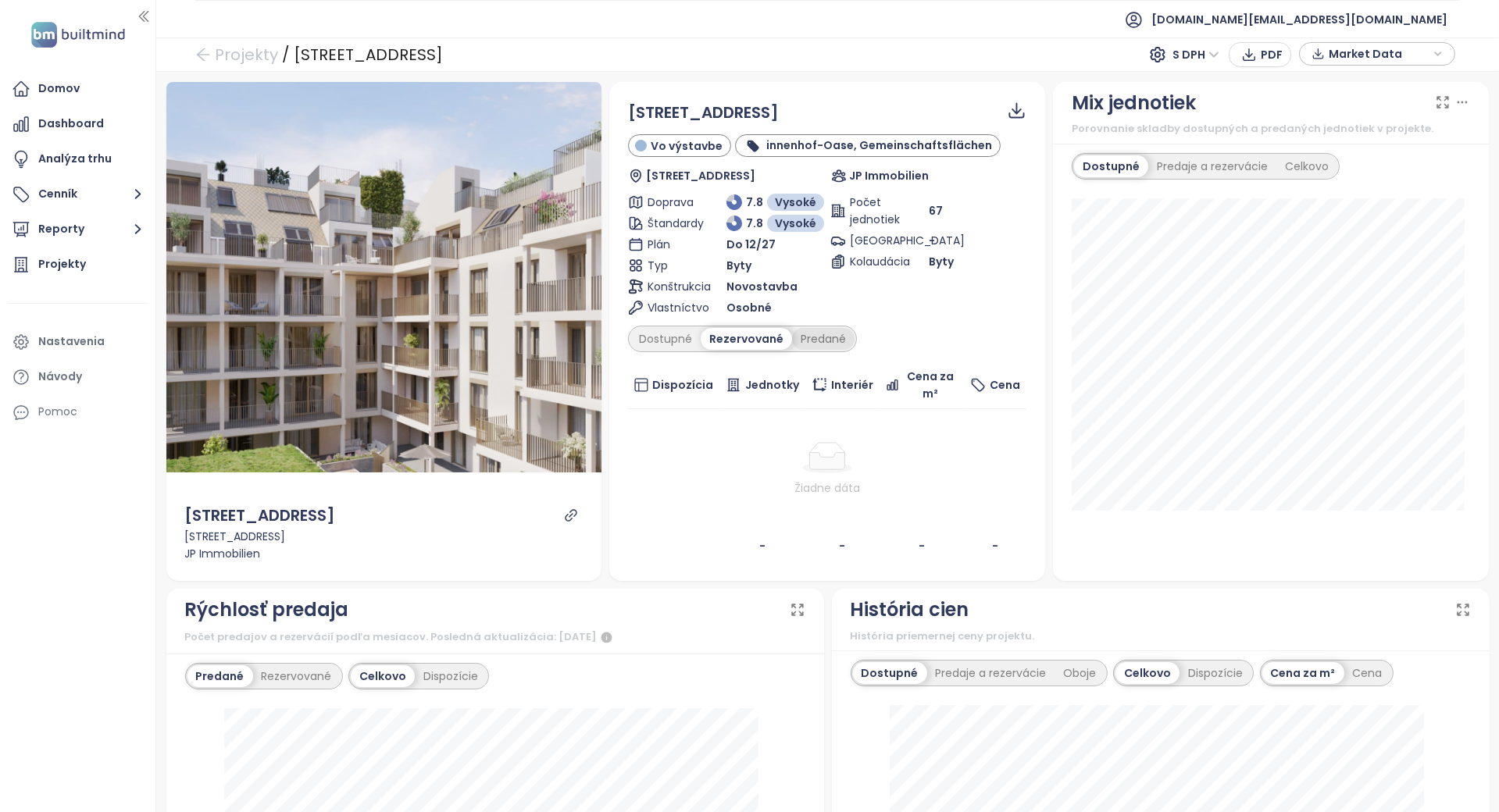
click at [827, 342] on div "Predané" at bounding box center [823, 339] width 63 height 22
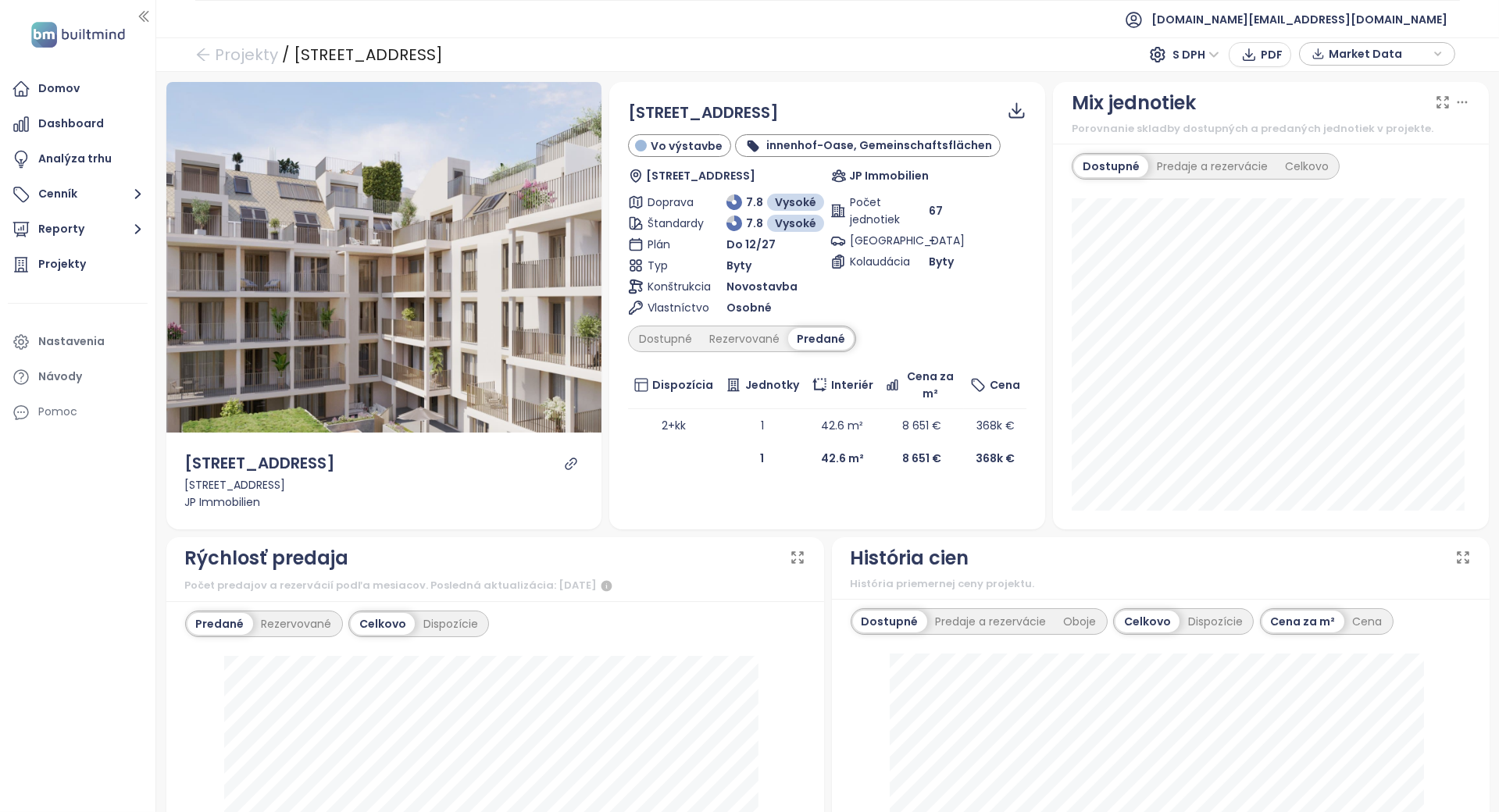
click at [822, 338] on div "Predané" at bounding box center [821, 339] width 66 height 22
click at [664, 337] on div "Dostupné" at bounding box center [665, 339] width 71 height 22
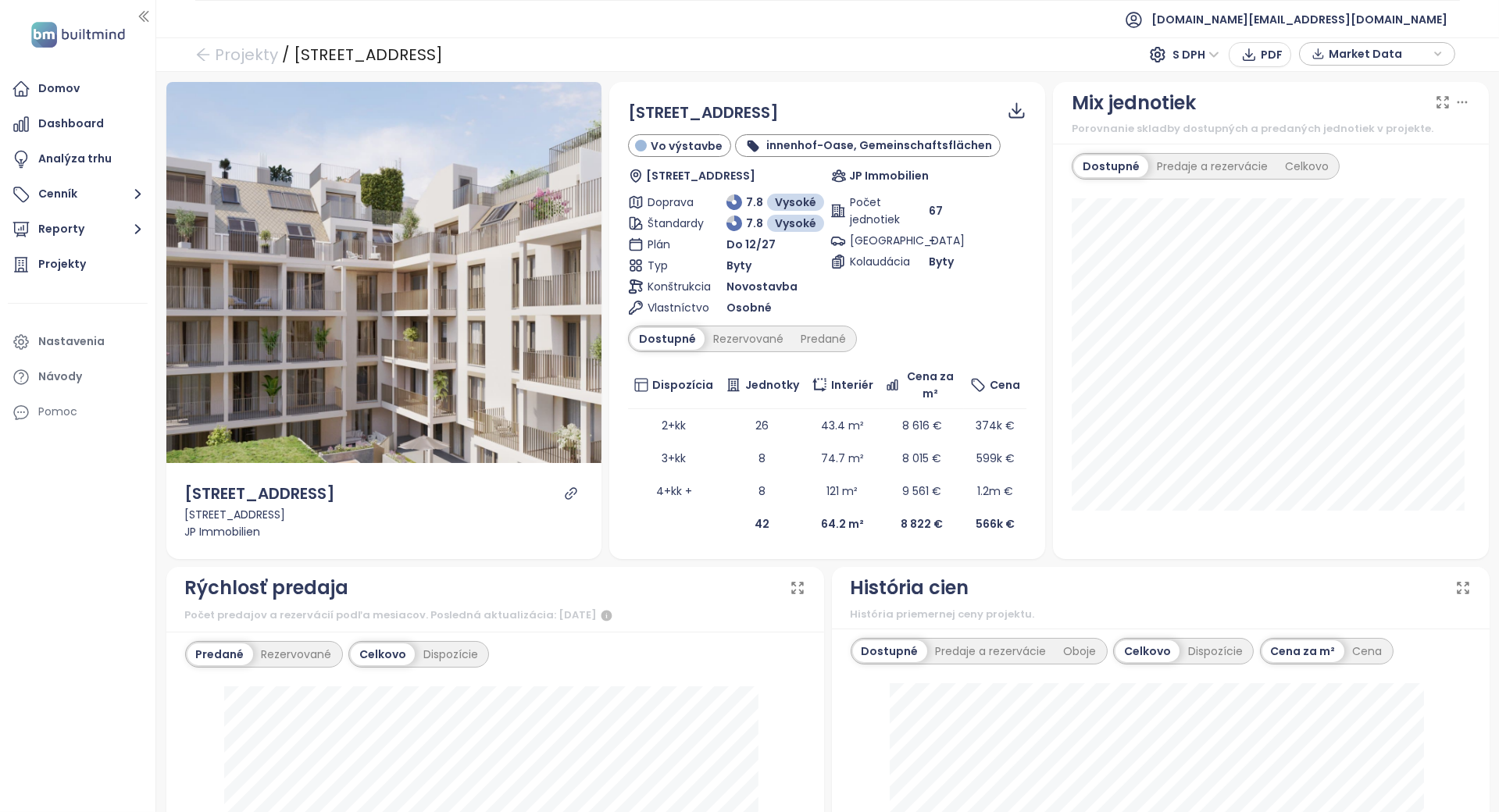
click at [778, 378] on span "Jednotky" at bounding box center [773, 385] width 54 height 17
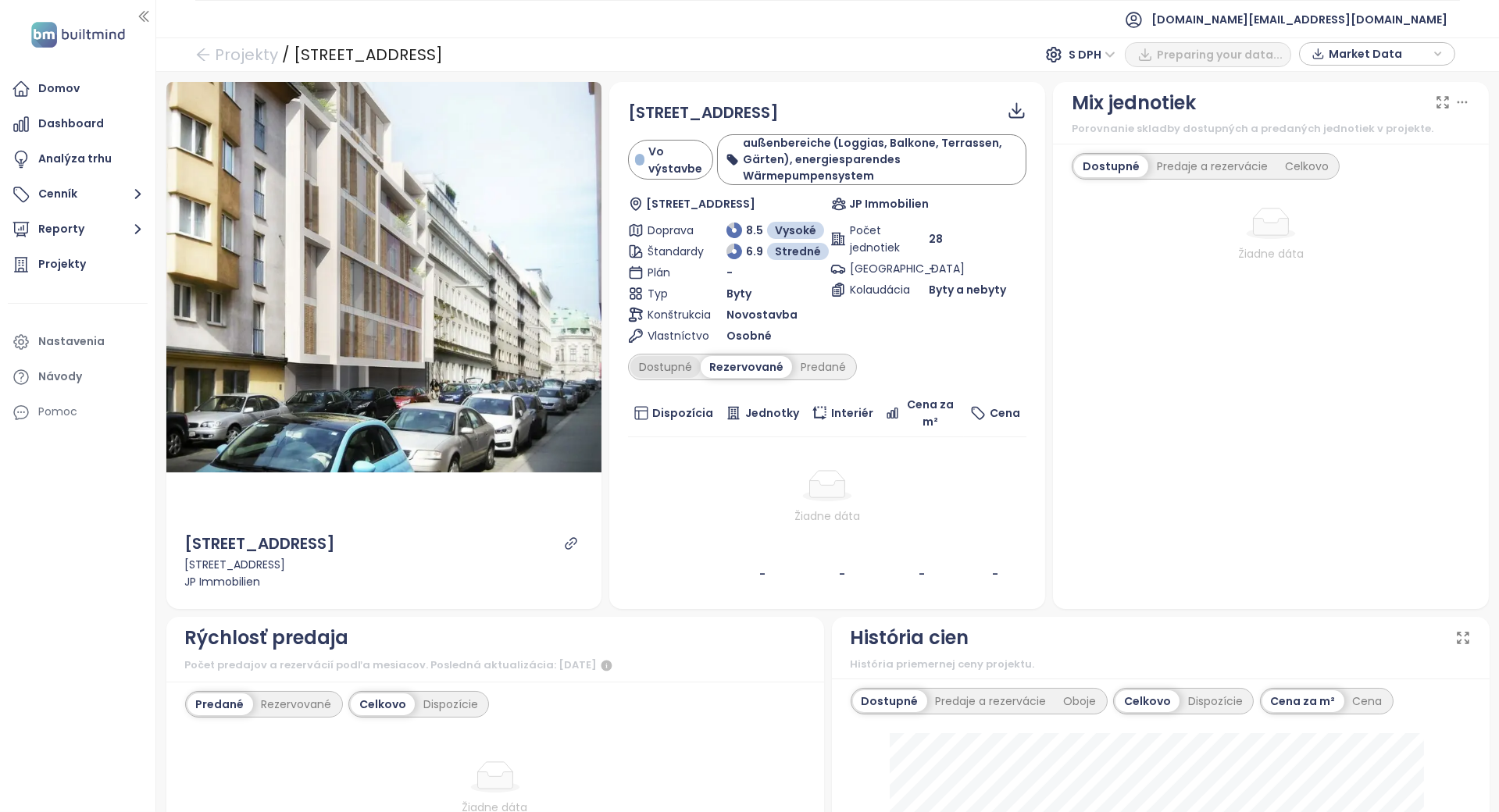
click at [671, 373] on div "Dostupné" at bounding box center [665, 367] width 71 height 22
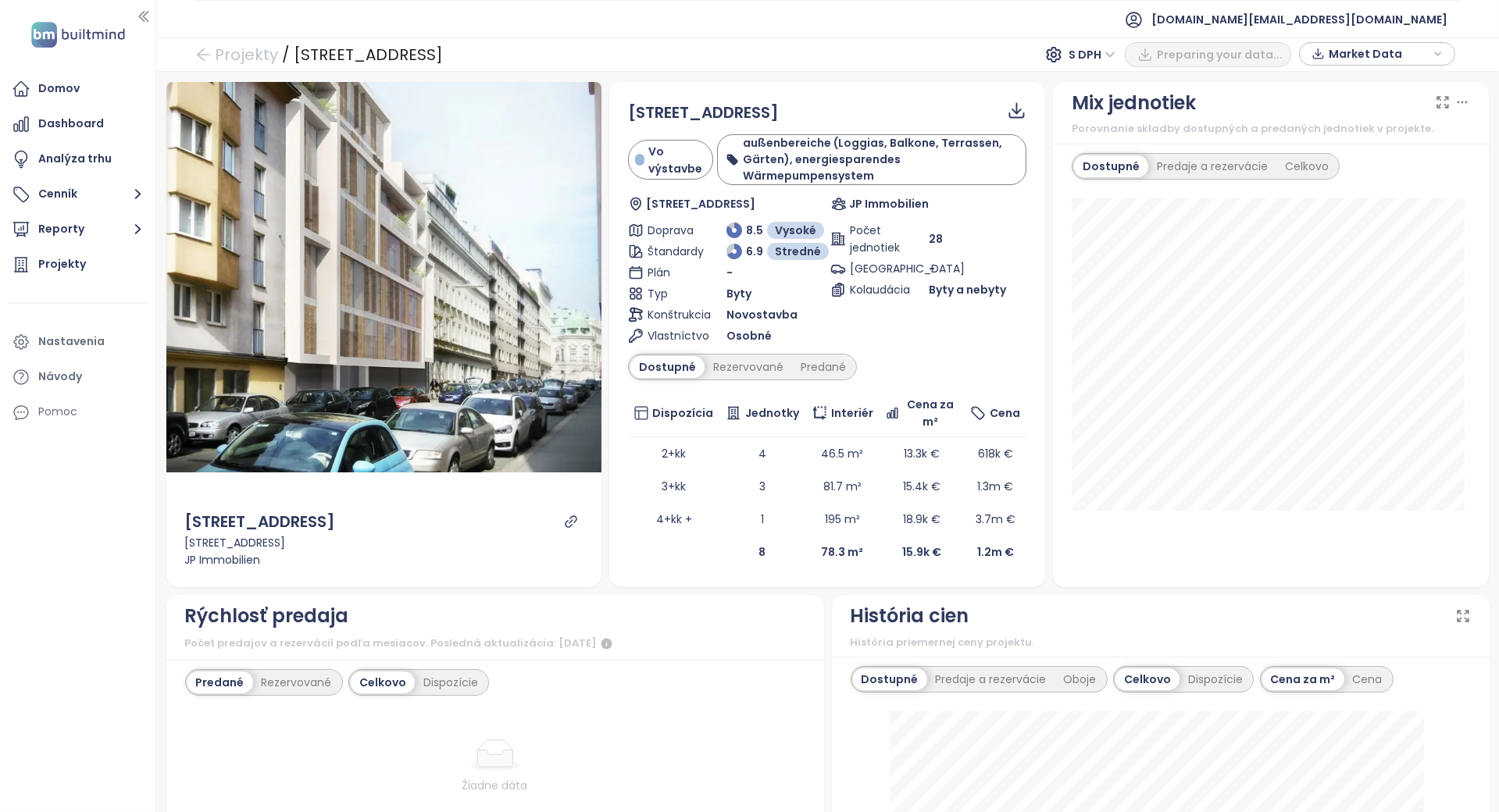
click at [705, 369] on div "Rezervované" at bounding box center [749, 367] width 88 height 22
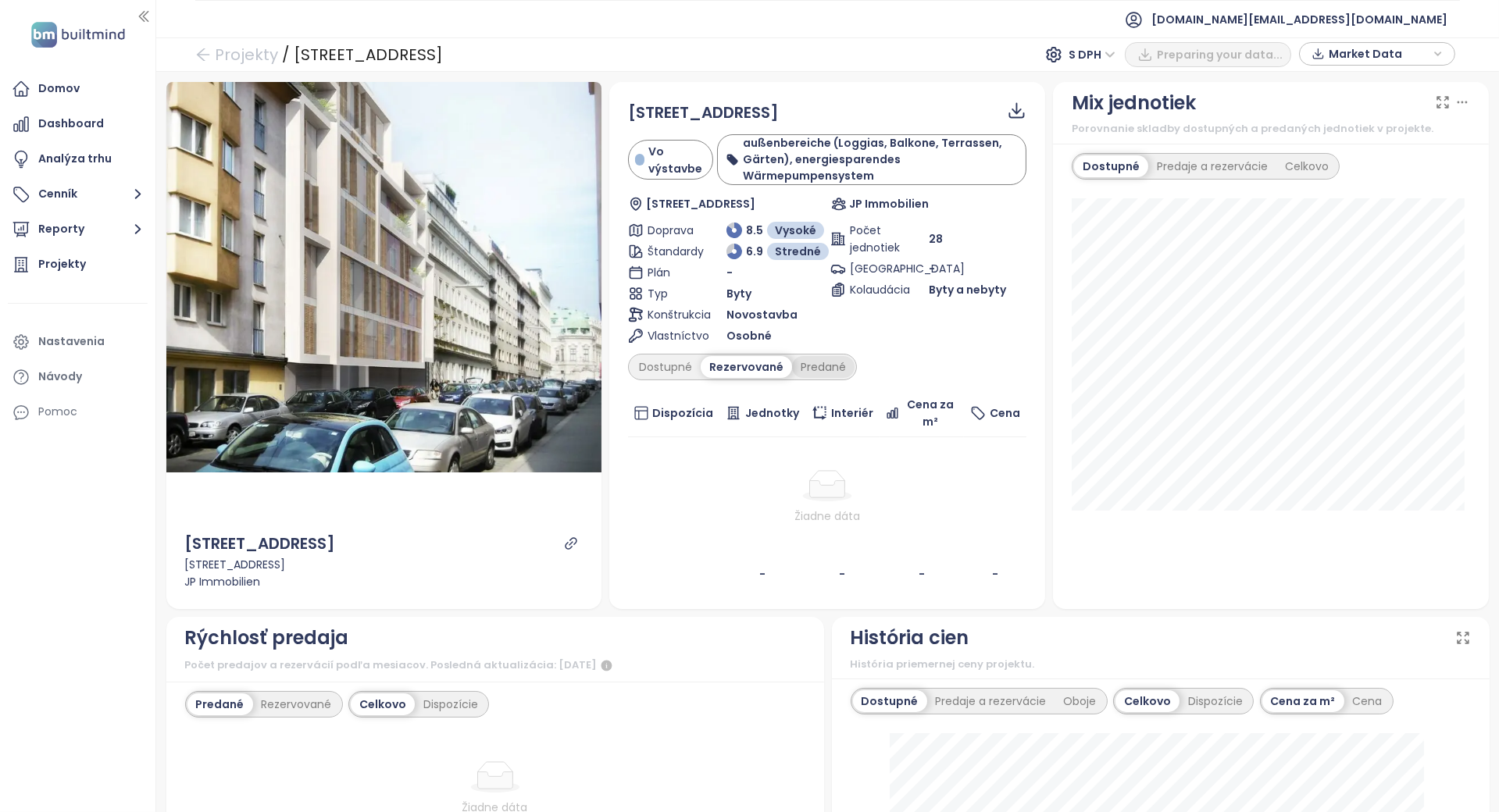
click at [792, 360] on div "Predané" at bounding box center [823, 367] width 63 height 22
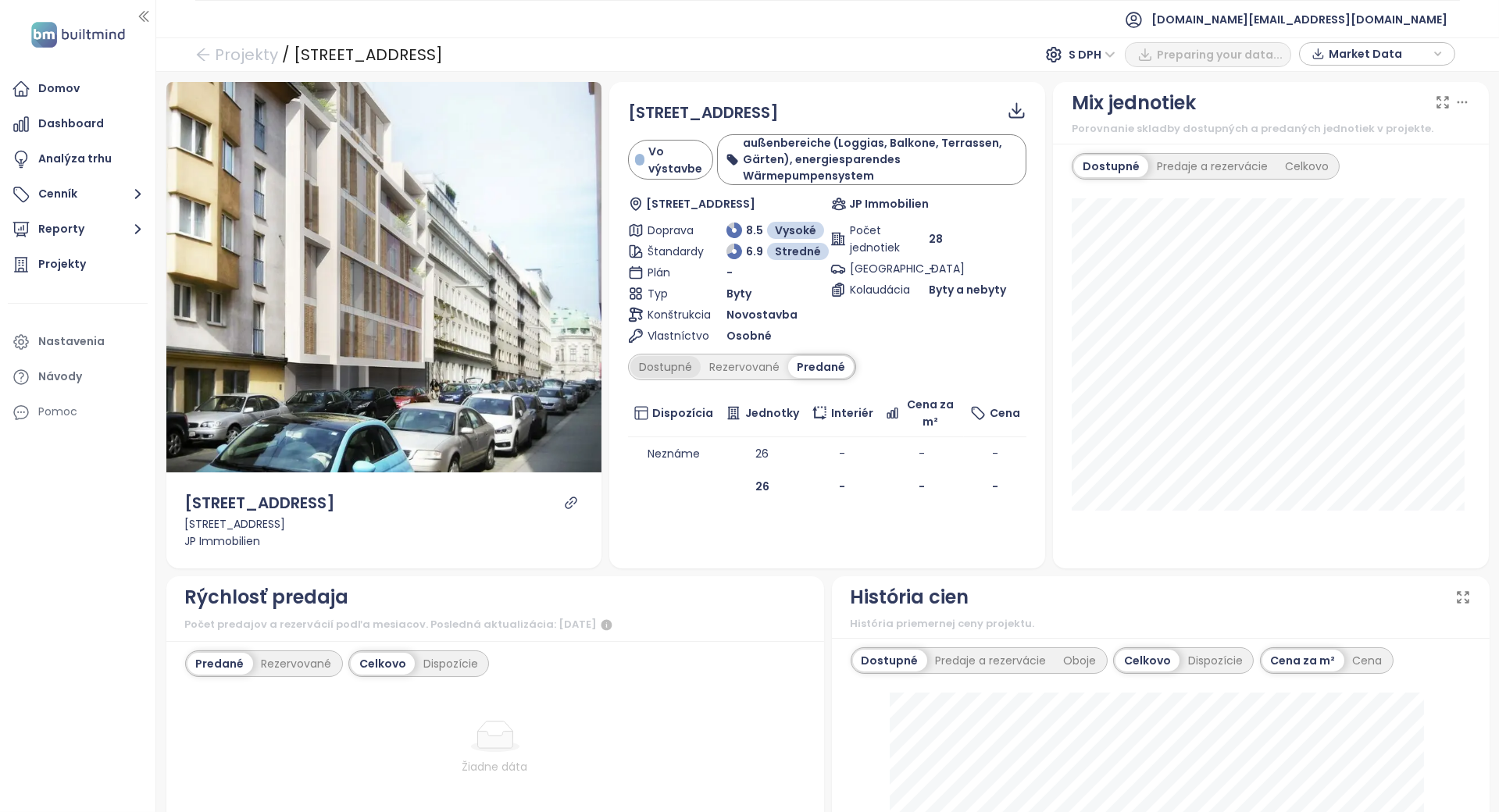
click at [653, 368] on div "Dostupné" at bounding box center [665, 367] width 71 height 22
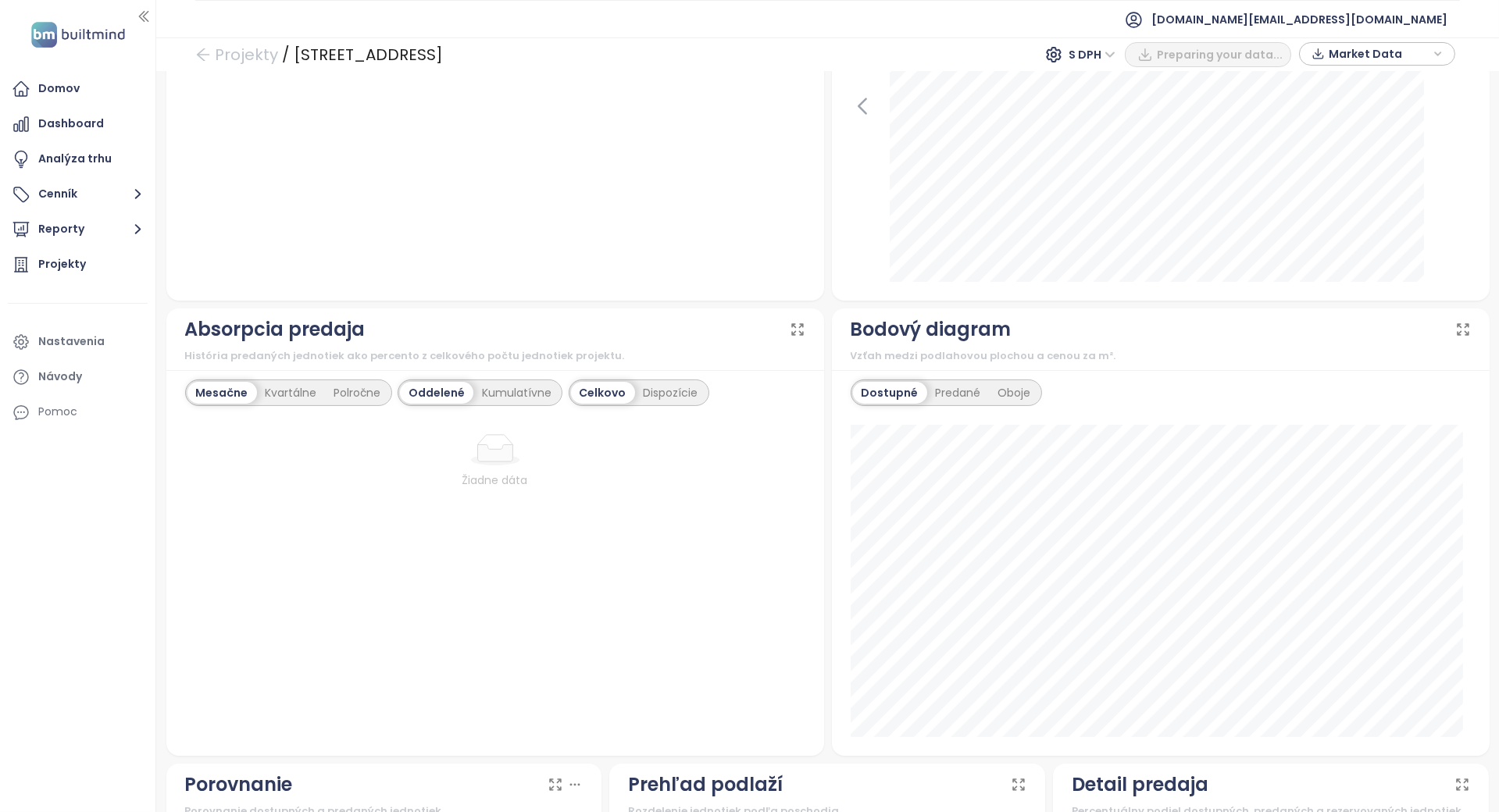
scroll to position [1150, 0]
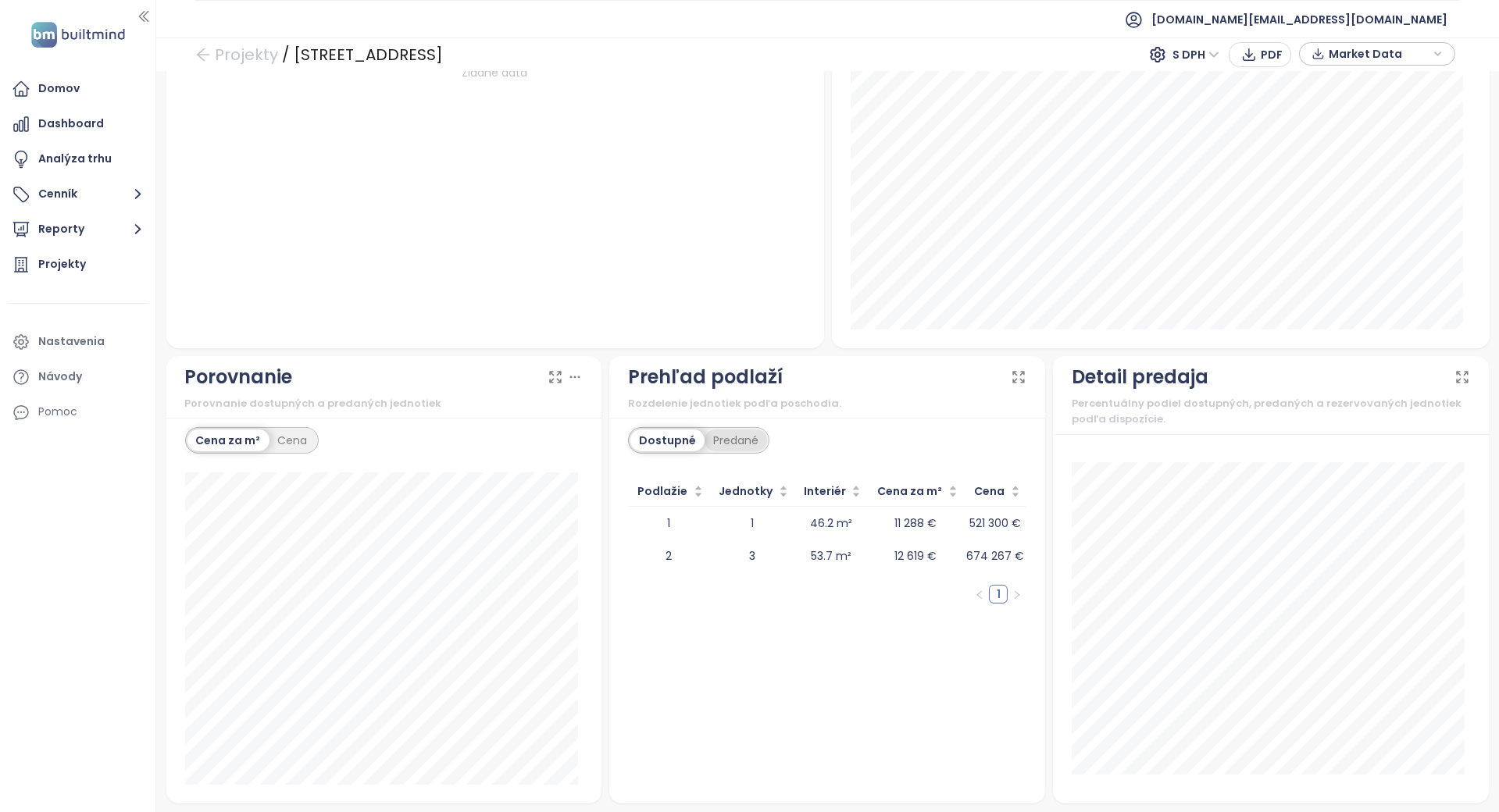
click at [745, 436] on div "Predané" at bounding box center [736, 440] width 63 height 22
click at [685, 442] on div "Dostupné" at bounding box center [665, 440] width 71 height 22
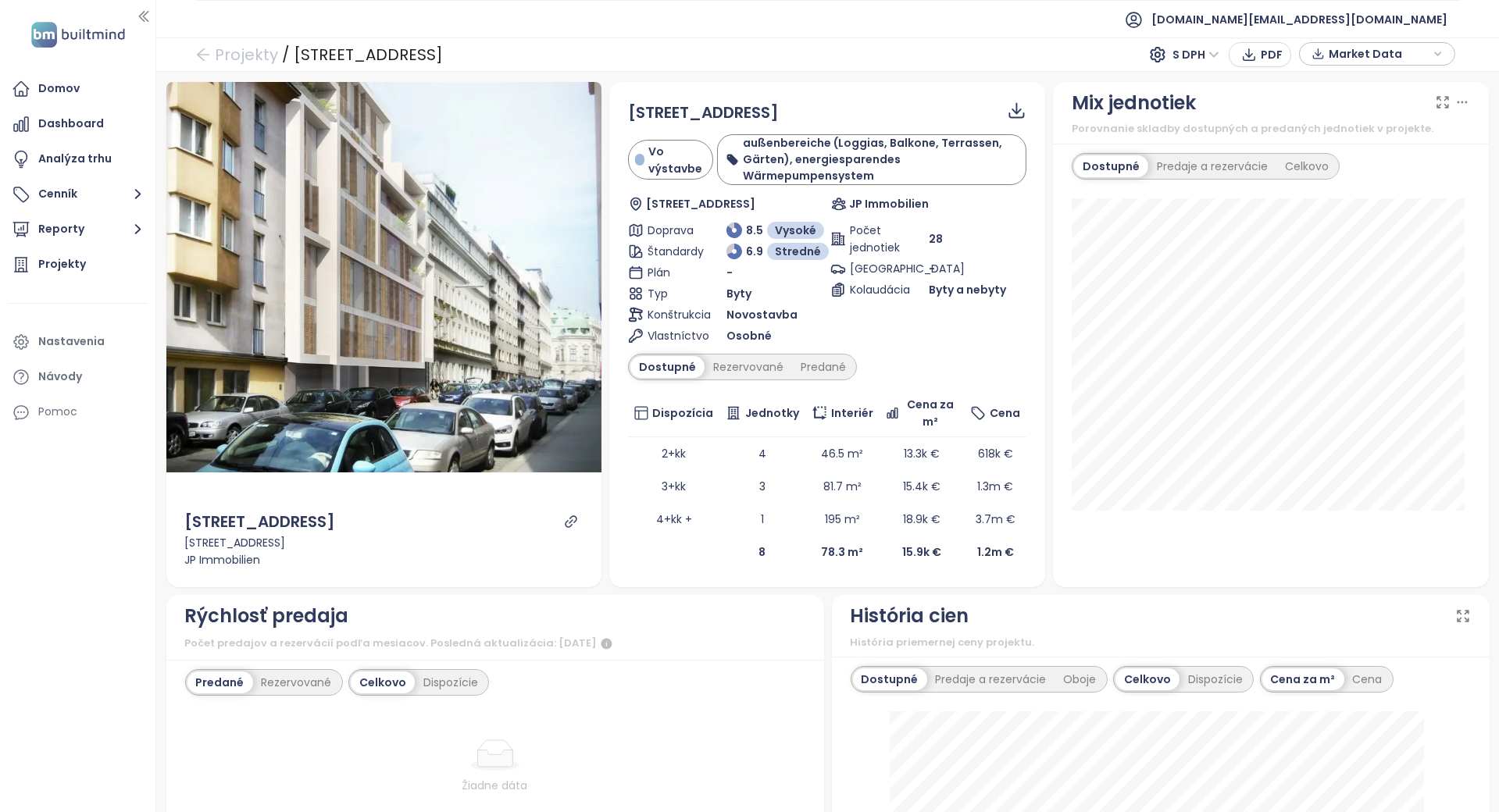
click at [969, 328] on div "Počet jednotiek 28 [GEOGRAPHIC_DATA] - [GEOGRAPHIC_DATA] Byty a nebyty" at bounding box center [928, 283] width 196 height 123
